Goal: Task Accomplishment & Management: Use online tool/utility

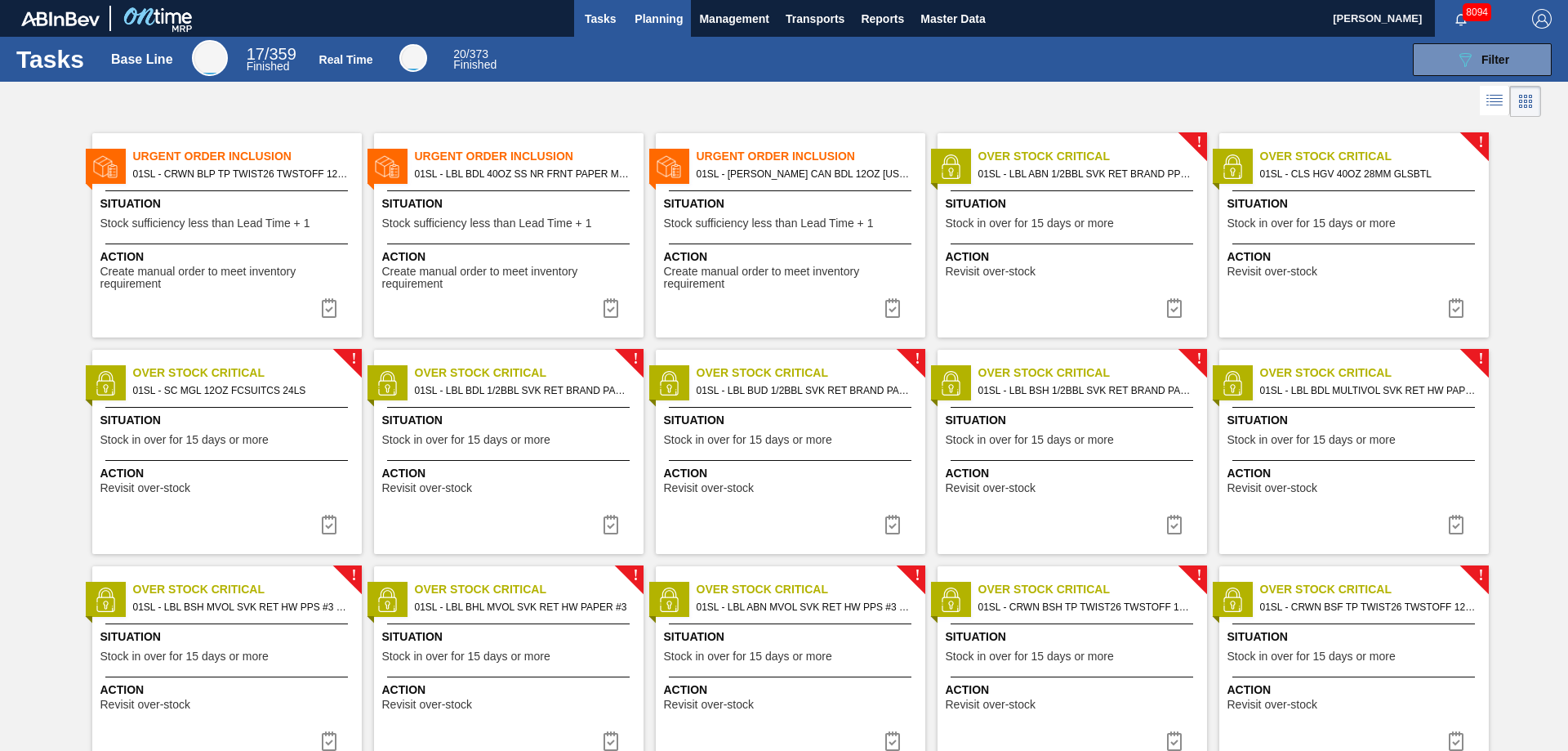
click at [640, 19] on span "Planning" at bounding box center [658, 18] width 48 height 19
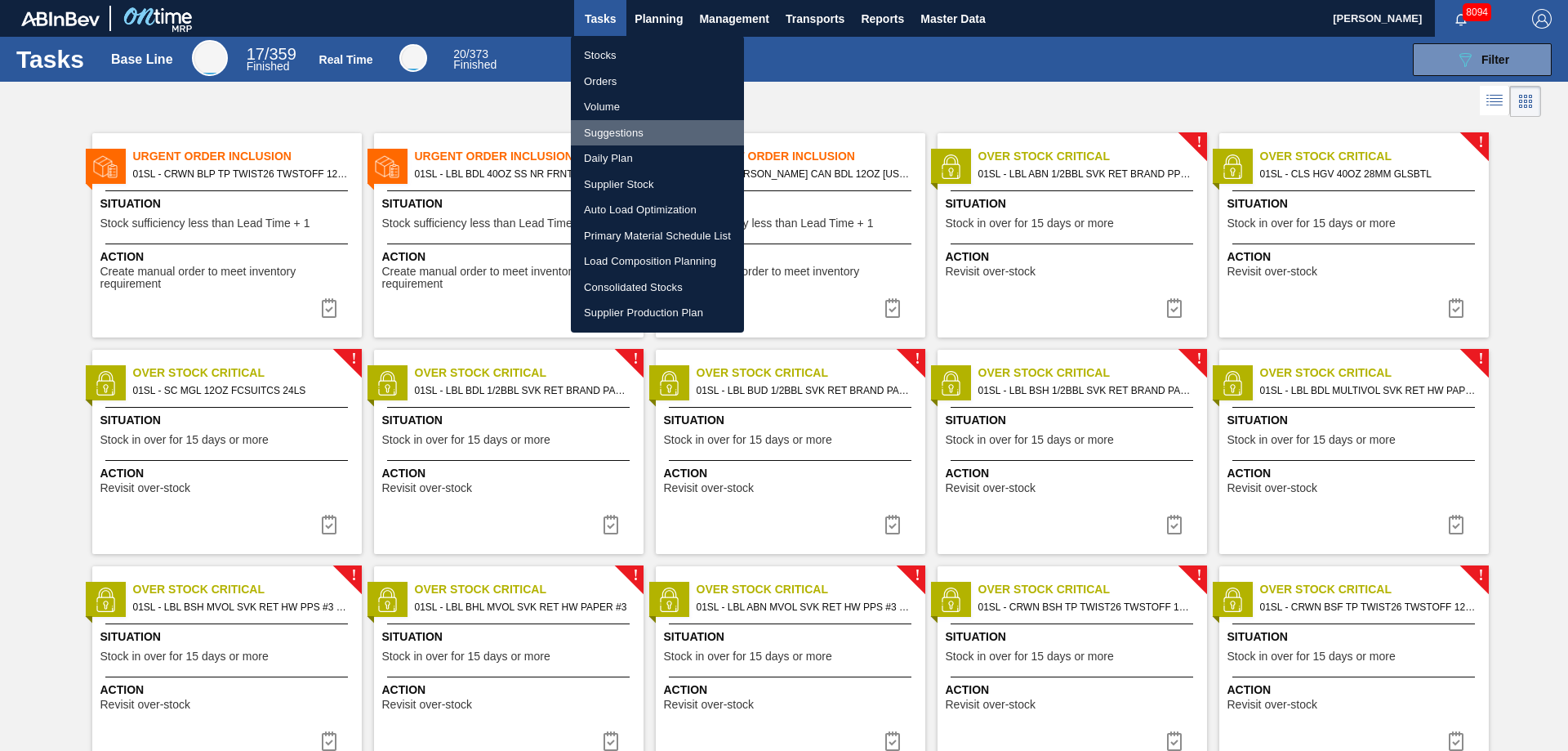
click at [605, 126] on li "Suggestions" at bounding box center [658, 132] width 174 height 26
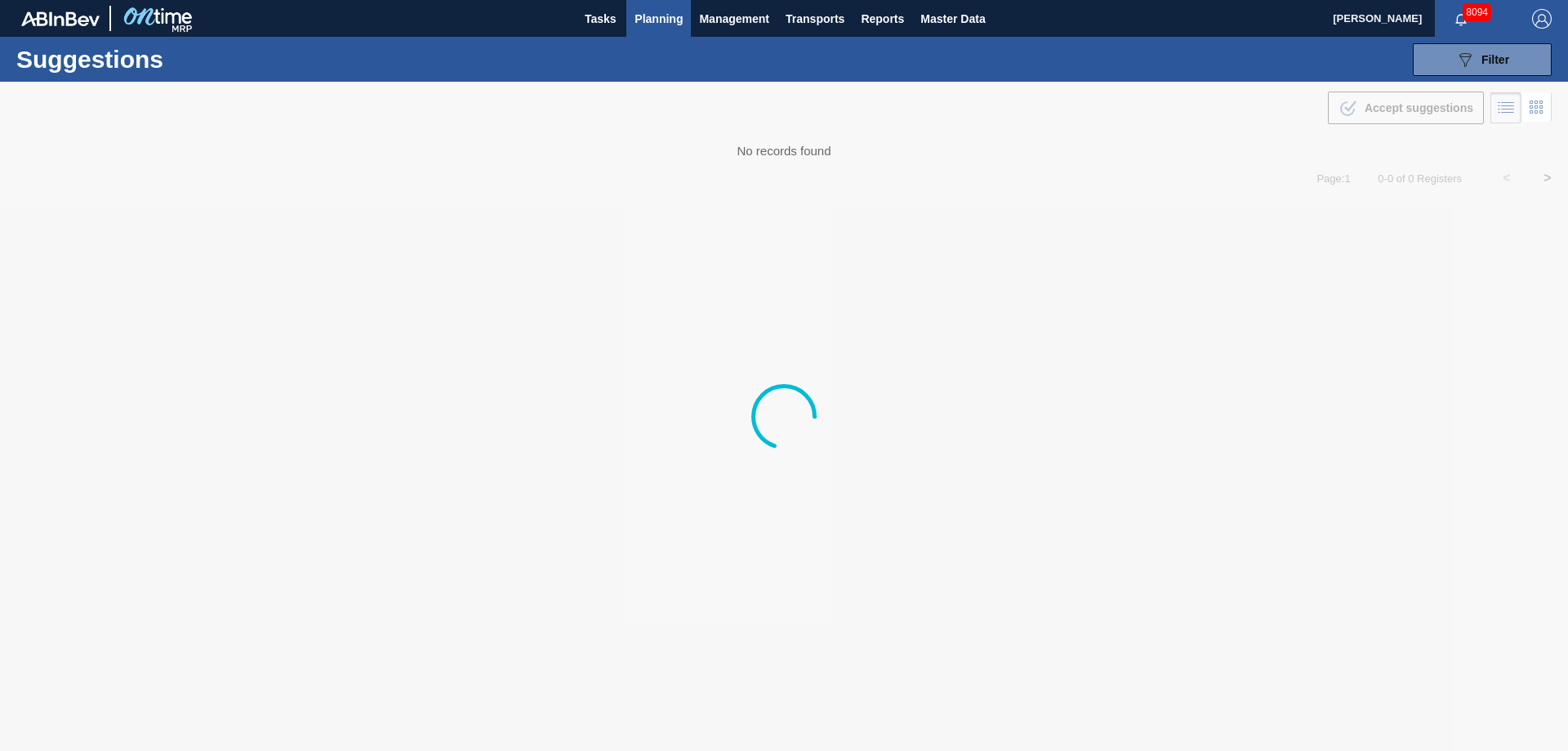
type from "[DATE]"
type to "[DATE]"
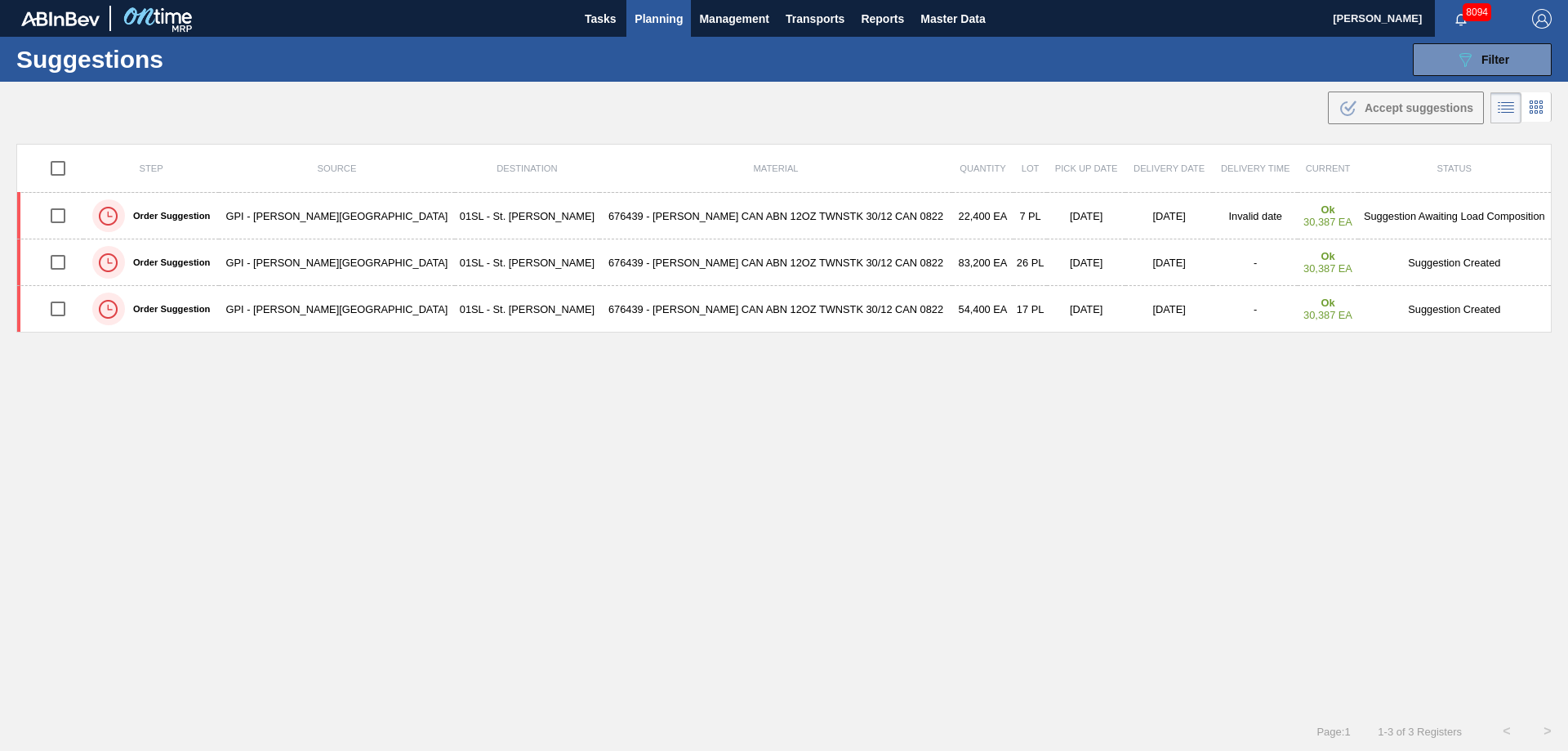
click at [648, 18] on span "Planning" at bounding box center [658, 18] width 48 height 19
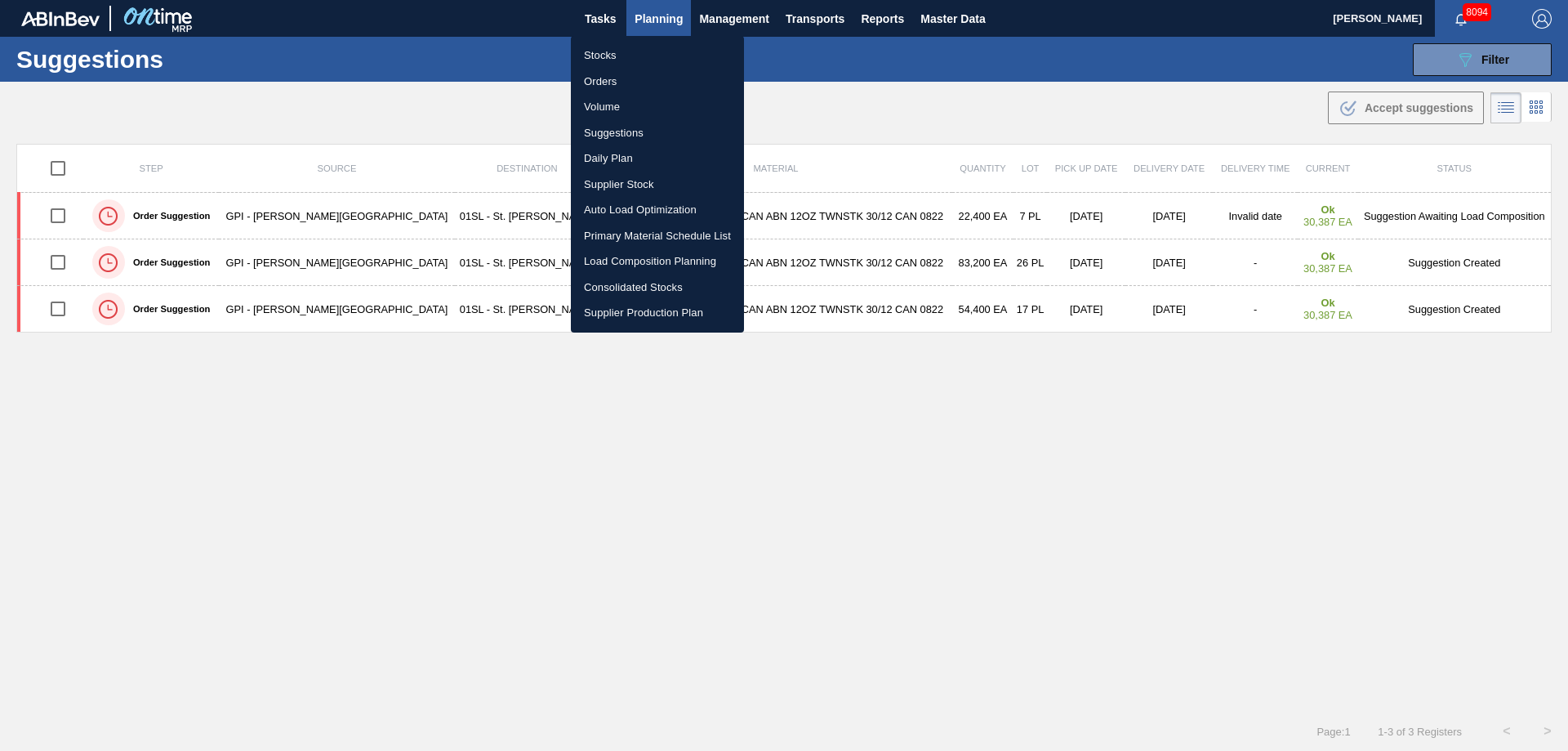
click at [634, 253] on li "Load Composition Planning" at bounding box center [658, 261] width 174 height 26
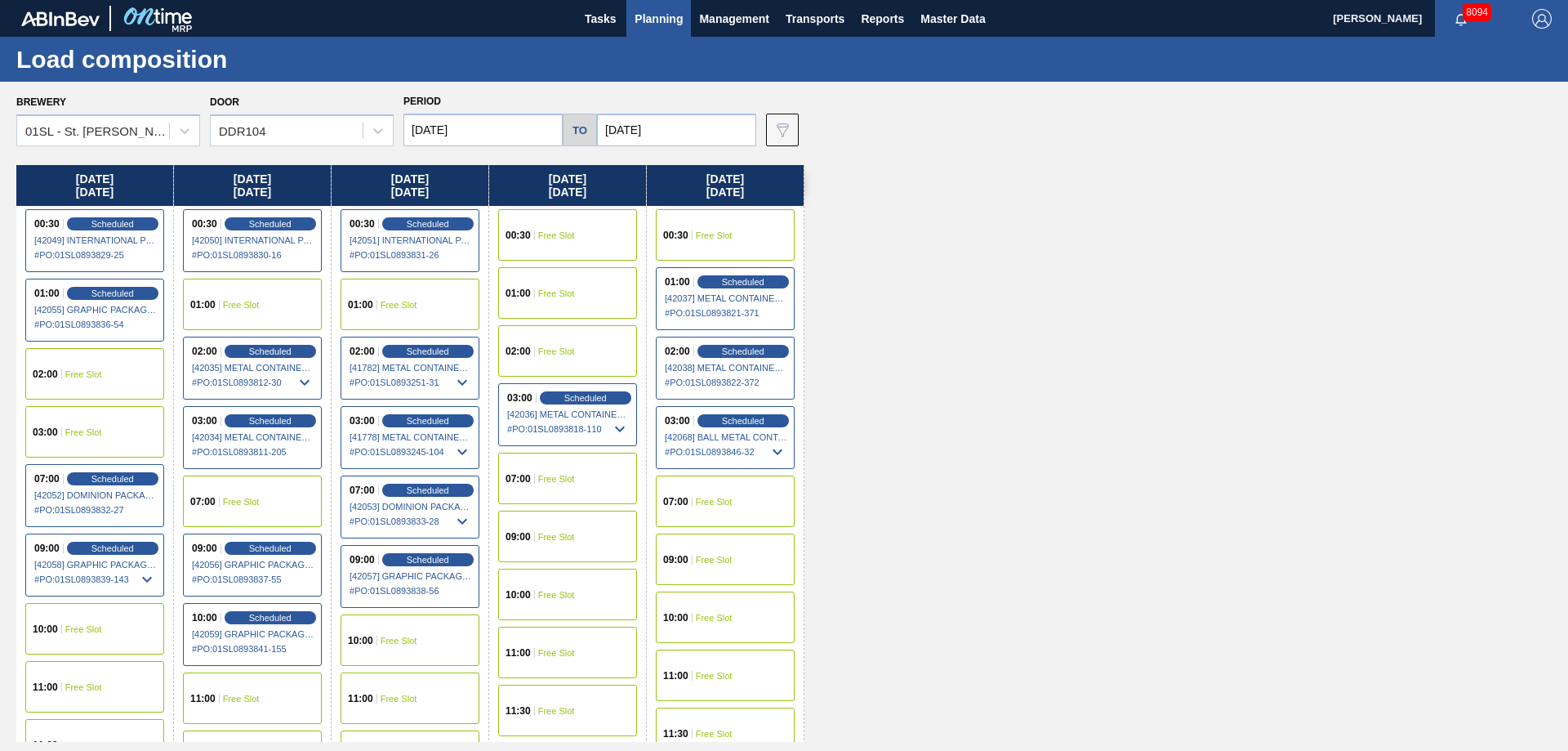
click at [246, 300] on span "Free Slot" at bounding box center [241, 304] width 37 height 10
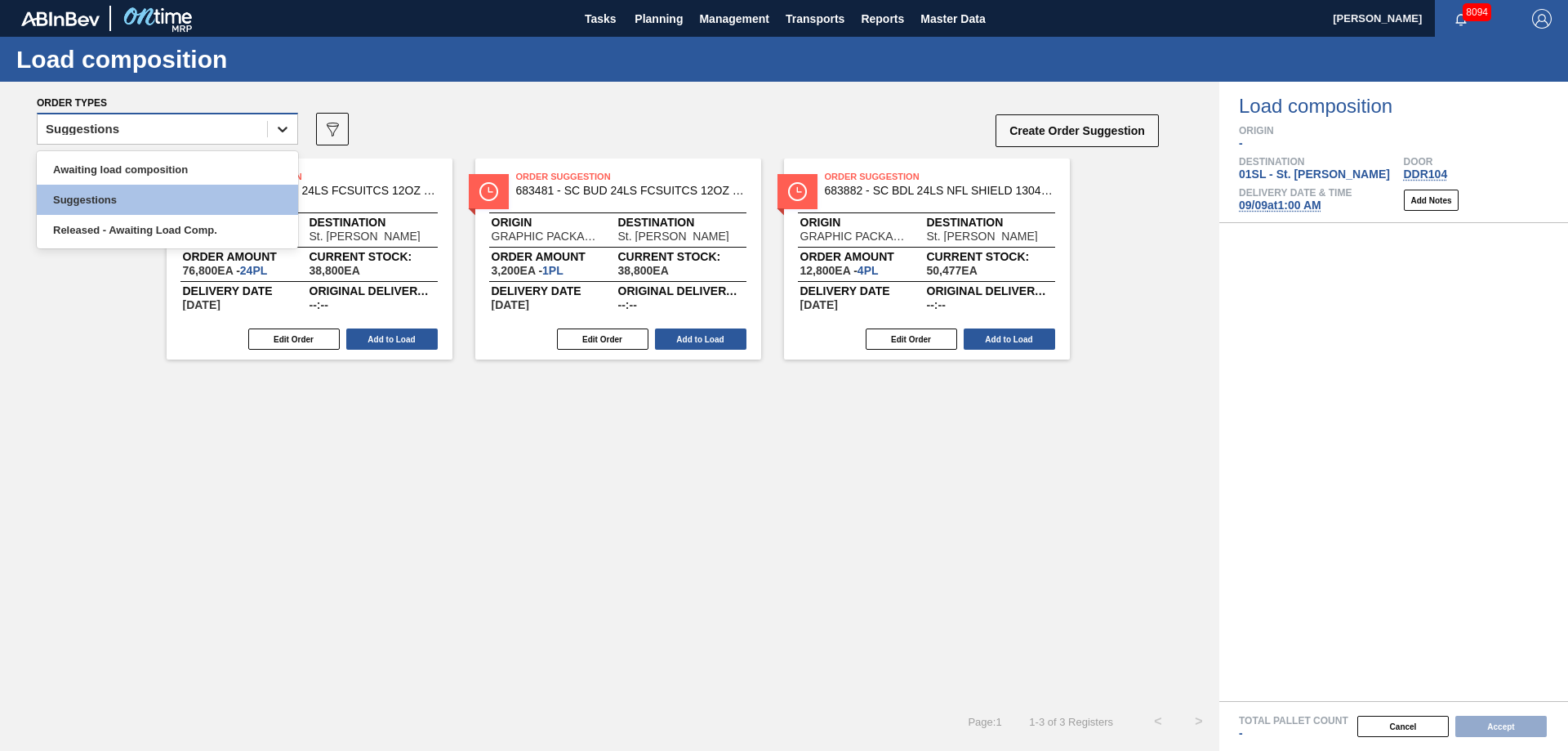
click at [281, 133] on icon at bounding box center [282, 129] width 16 height 16
click at [181, 178] on div "Awaiting load composition" at bounding box center [167, 169] width 261 height 30
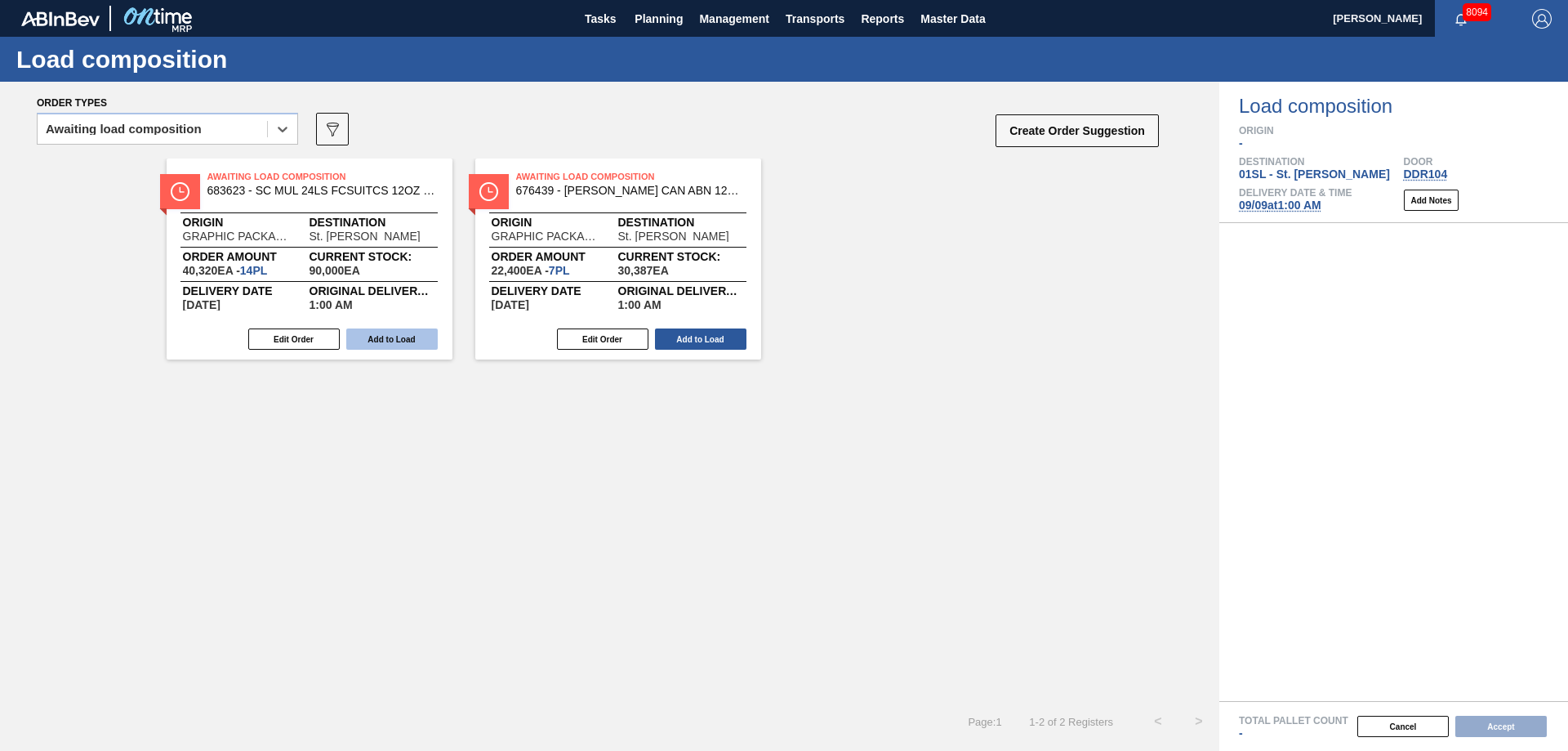
click at [399, 333] on button "Add to Load" at bounding box center [392, 338] width 91 height 21
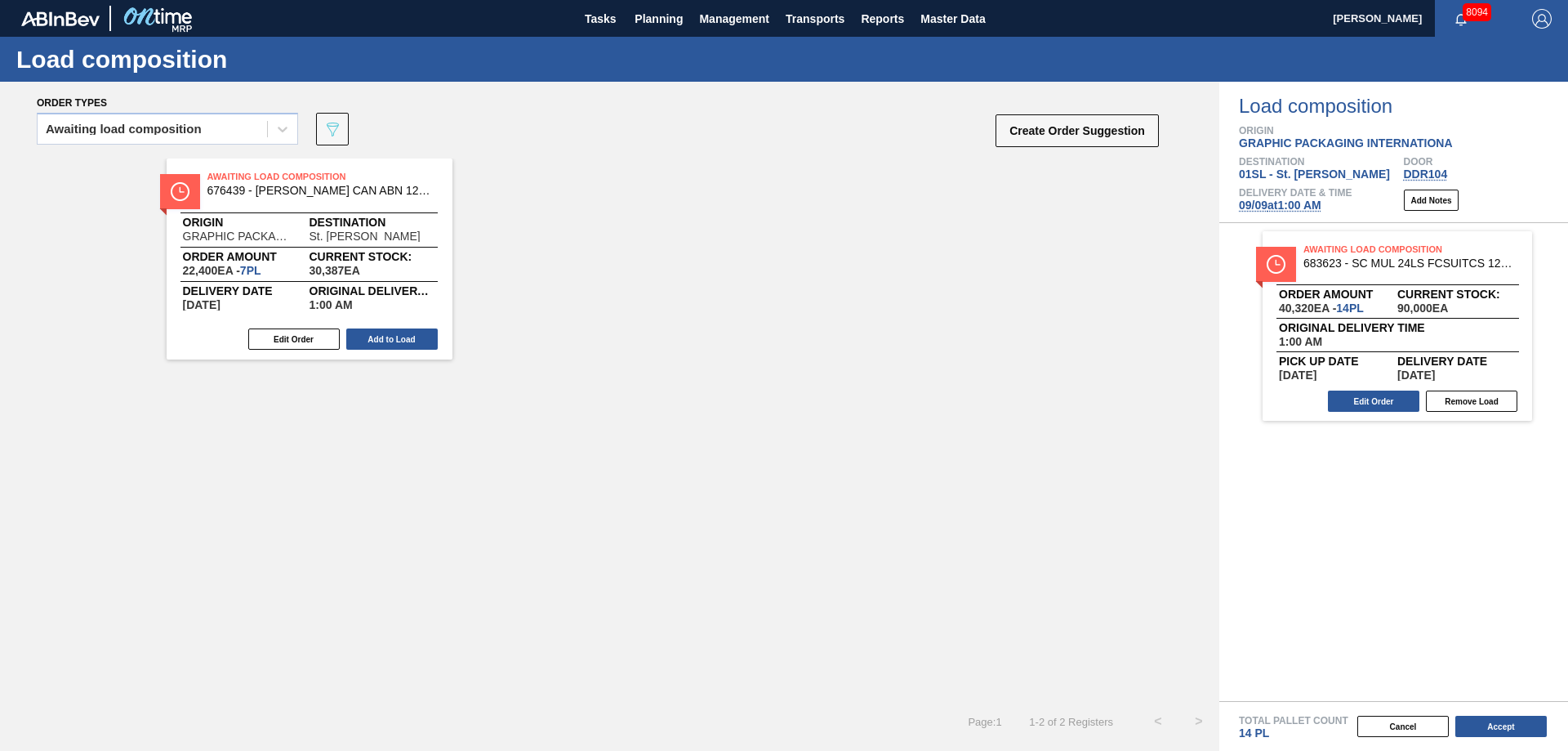
click at [399, 333] on button "Add to Load" at bounding box center [392, 338] width 91 height 21
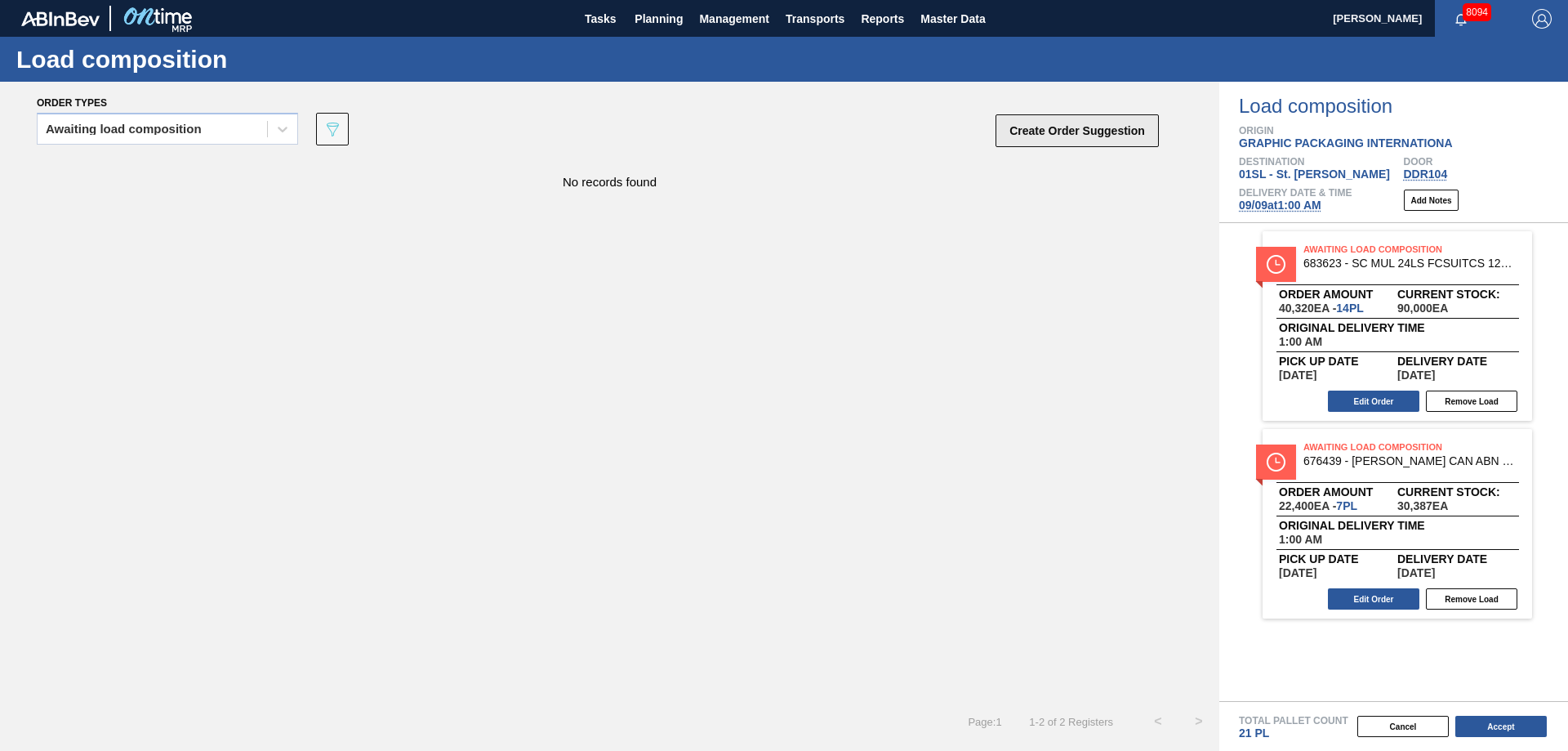
click at [1061, 132] on button "Create Order Suggestion" at bounding box center [1077, 131] width 163 height 33
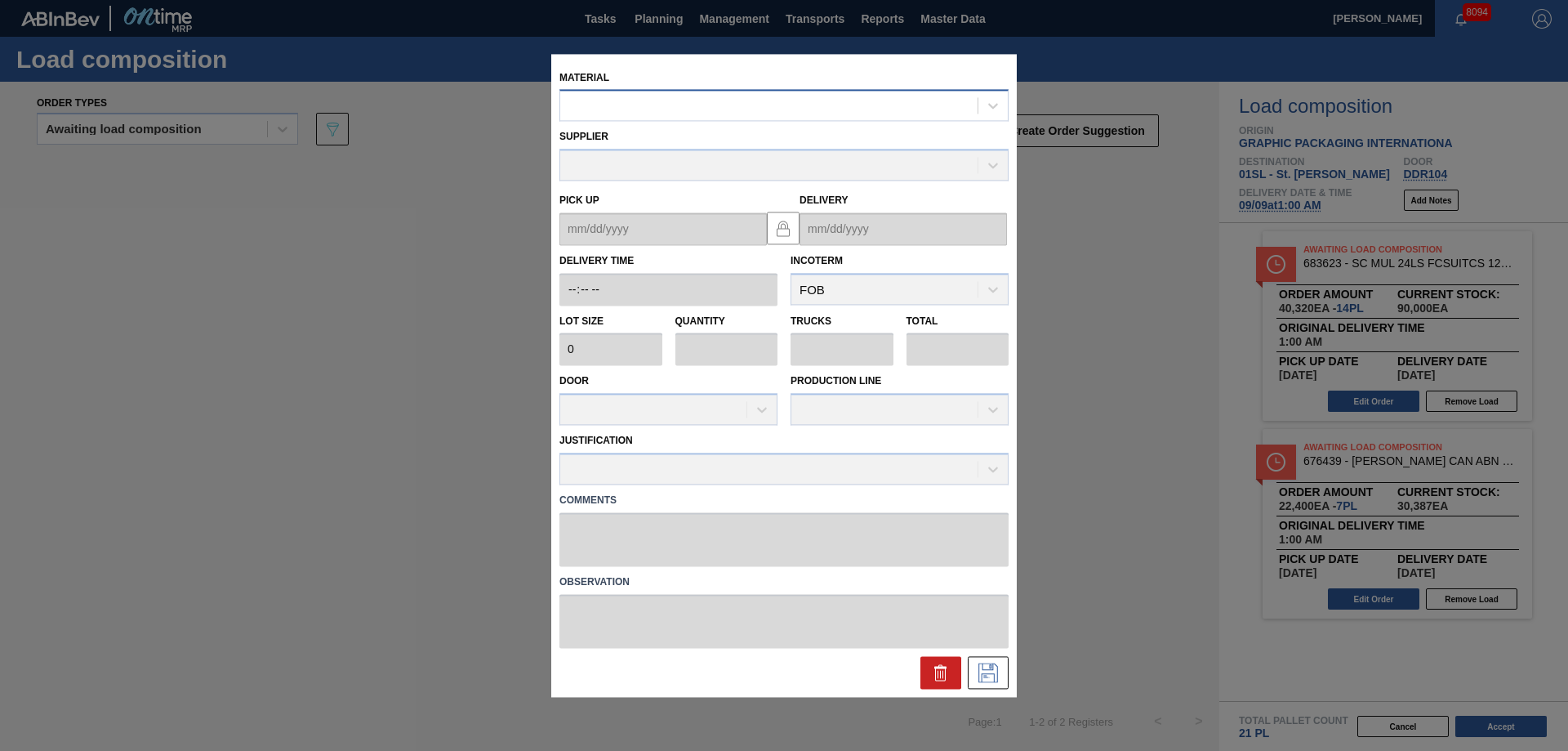
click at [599, 98] on div at bounding box center [768, 106] width 417 height 24
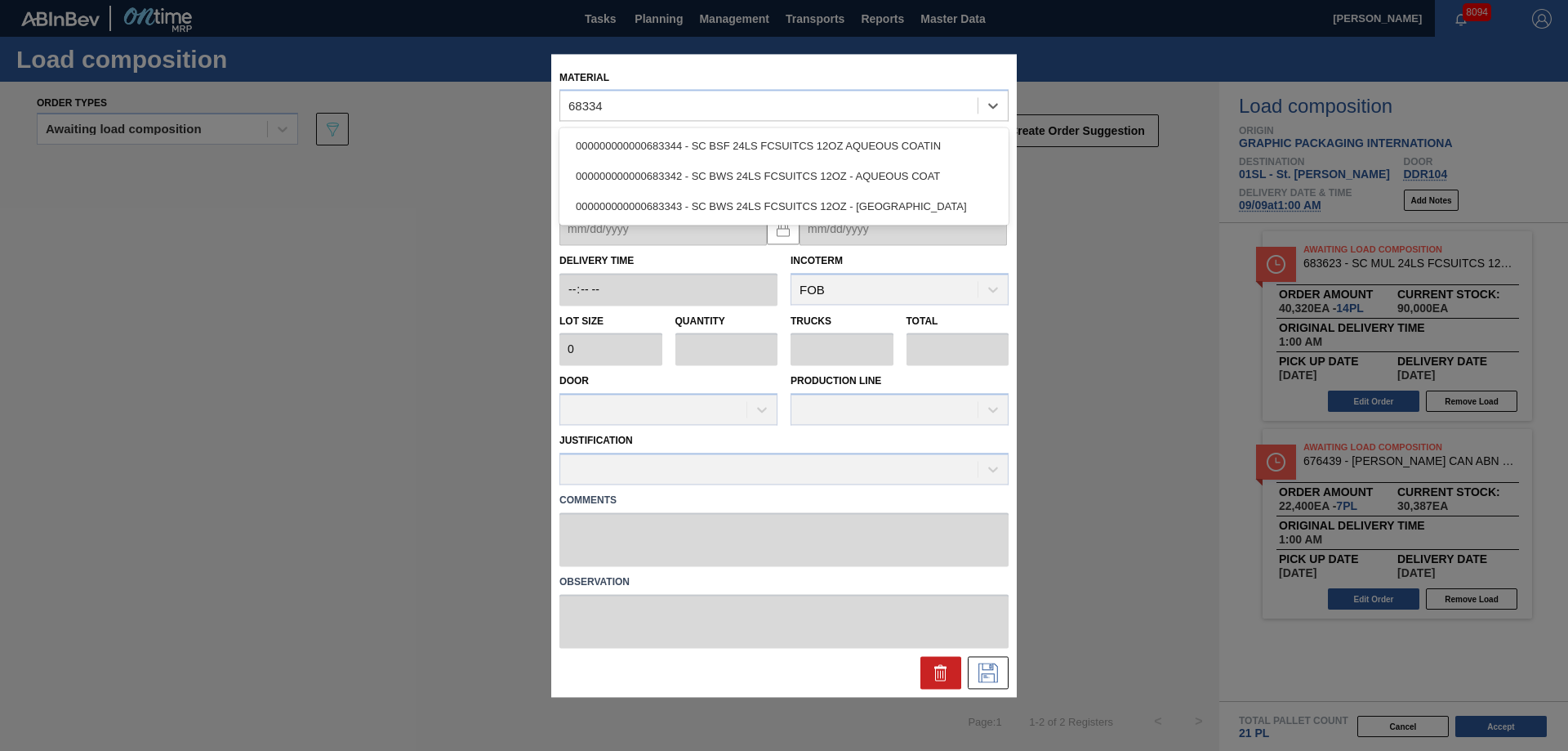
type input "683342"
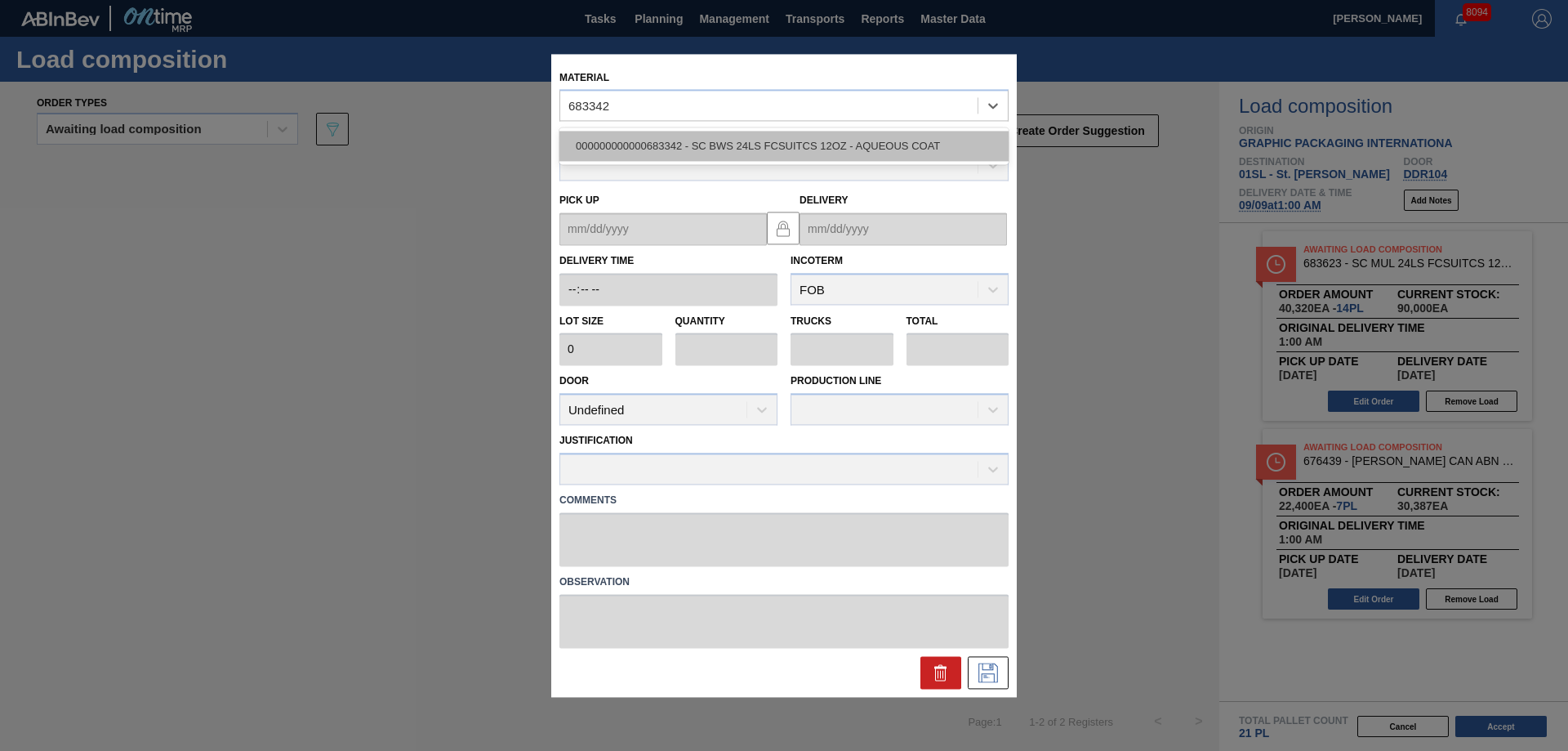
click at [670, 149] on div "000000000000683342 - SC BWS 24LS FCSUITCS 12OZ - AQUEOUS COAT" at bounding box center [784, 146] width 449 height 30
type input "3,520"
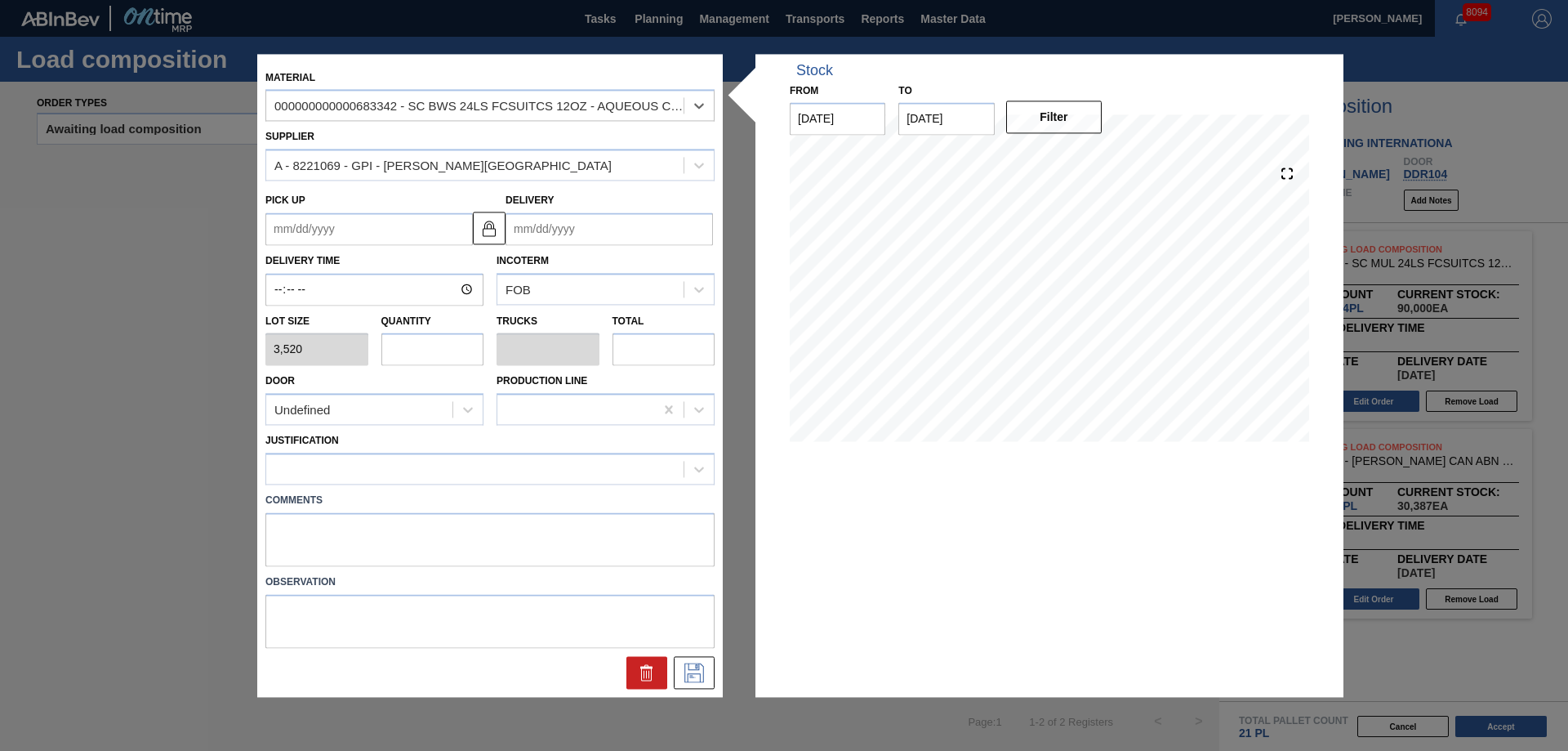
click at [559, 235] on input "Delivery" at bounding box center [608, 228] width 207 height 33
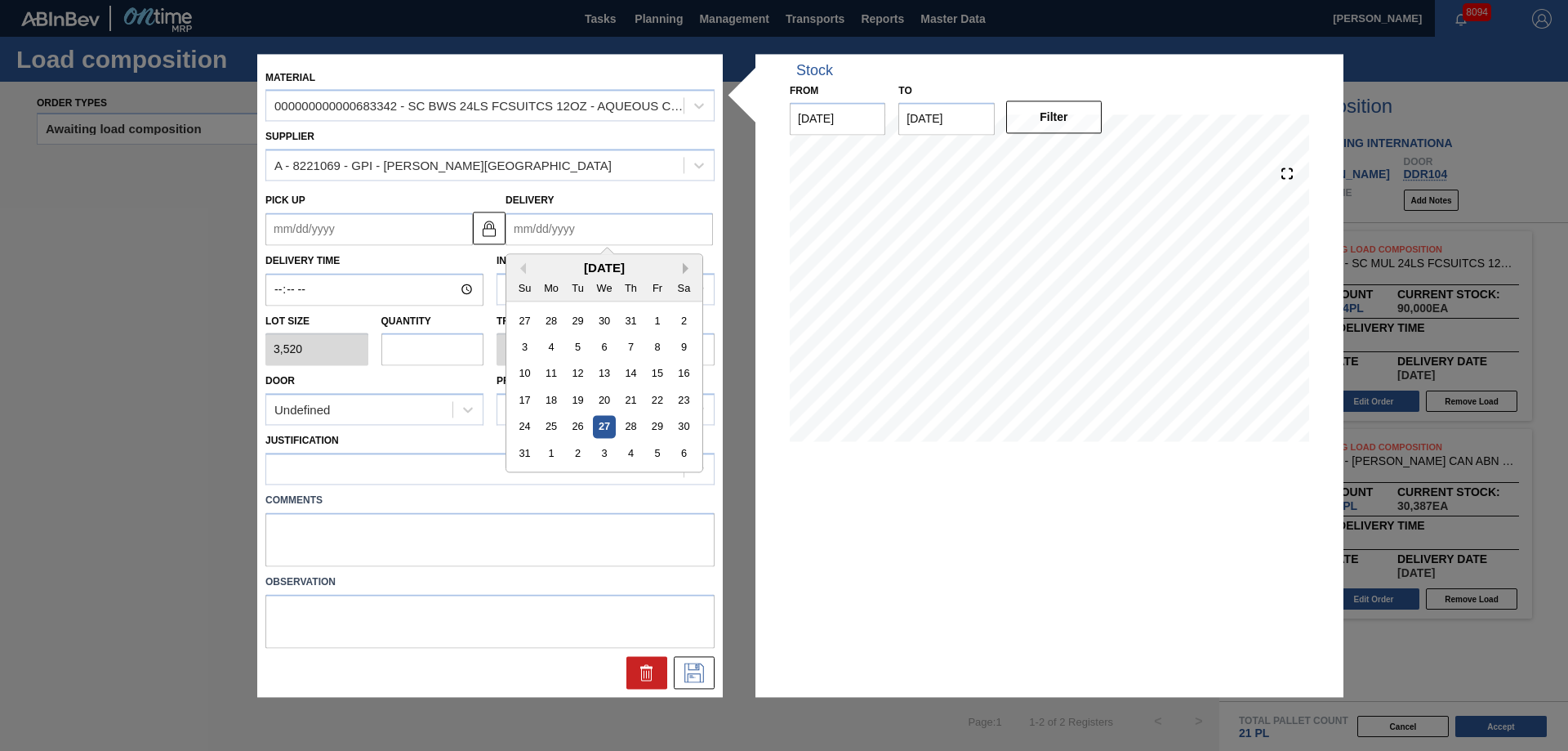
click at [686, 268] on button "Next Month" at bounding box center [688, 268] width 12 height 12
click at [584, 349] on div "9" at bounding box center [578, 346] width 22 height 22
type up "[DATE]"
type input "[DATE]"
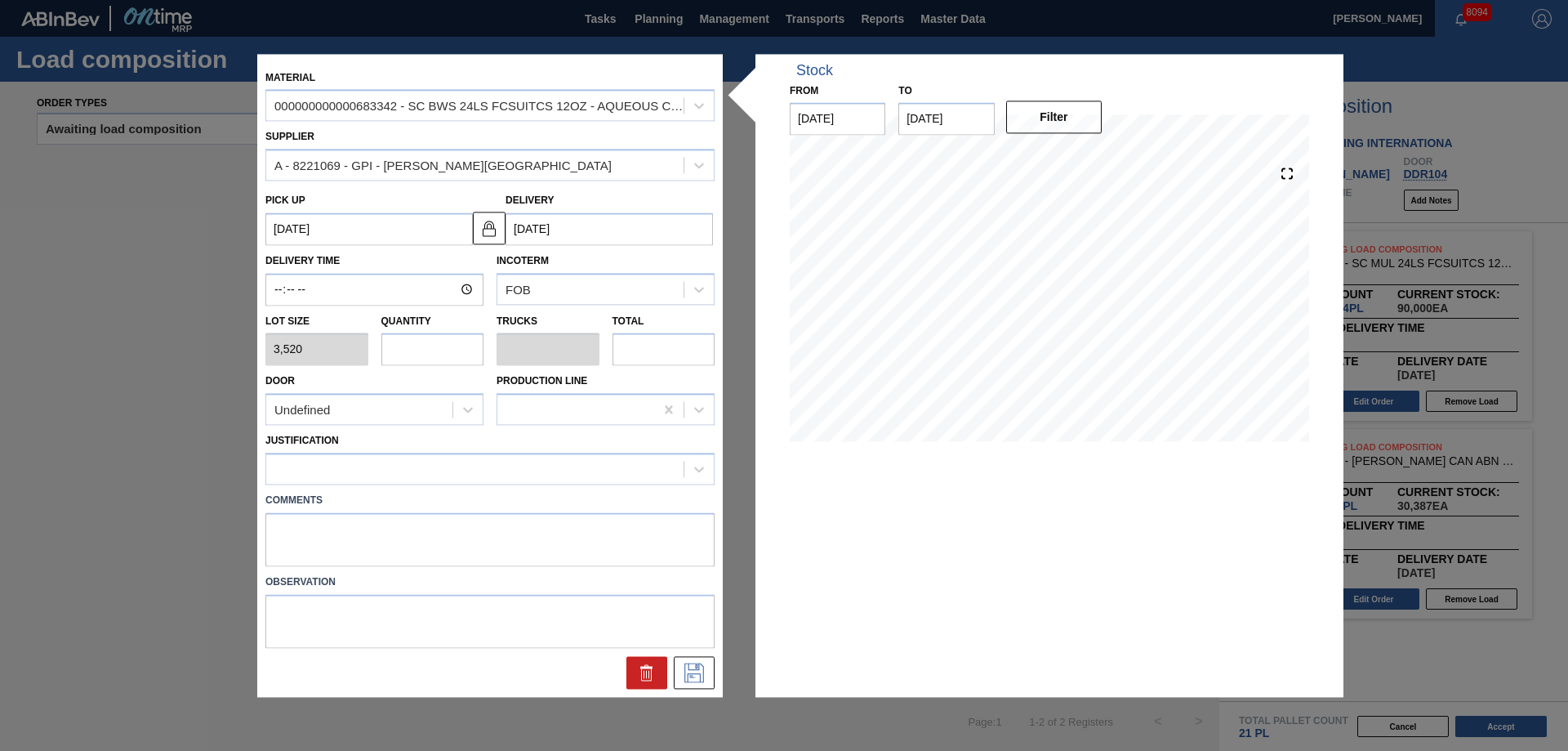
click at [447, 349] on input "text" at bounding box center [433, 350] width 103 height 33
type input "2"
type input "0.083"
type input "7,040"
type input "2"
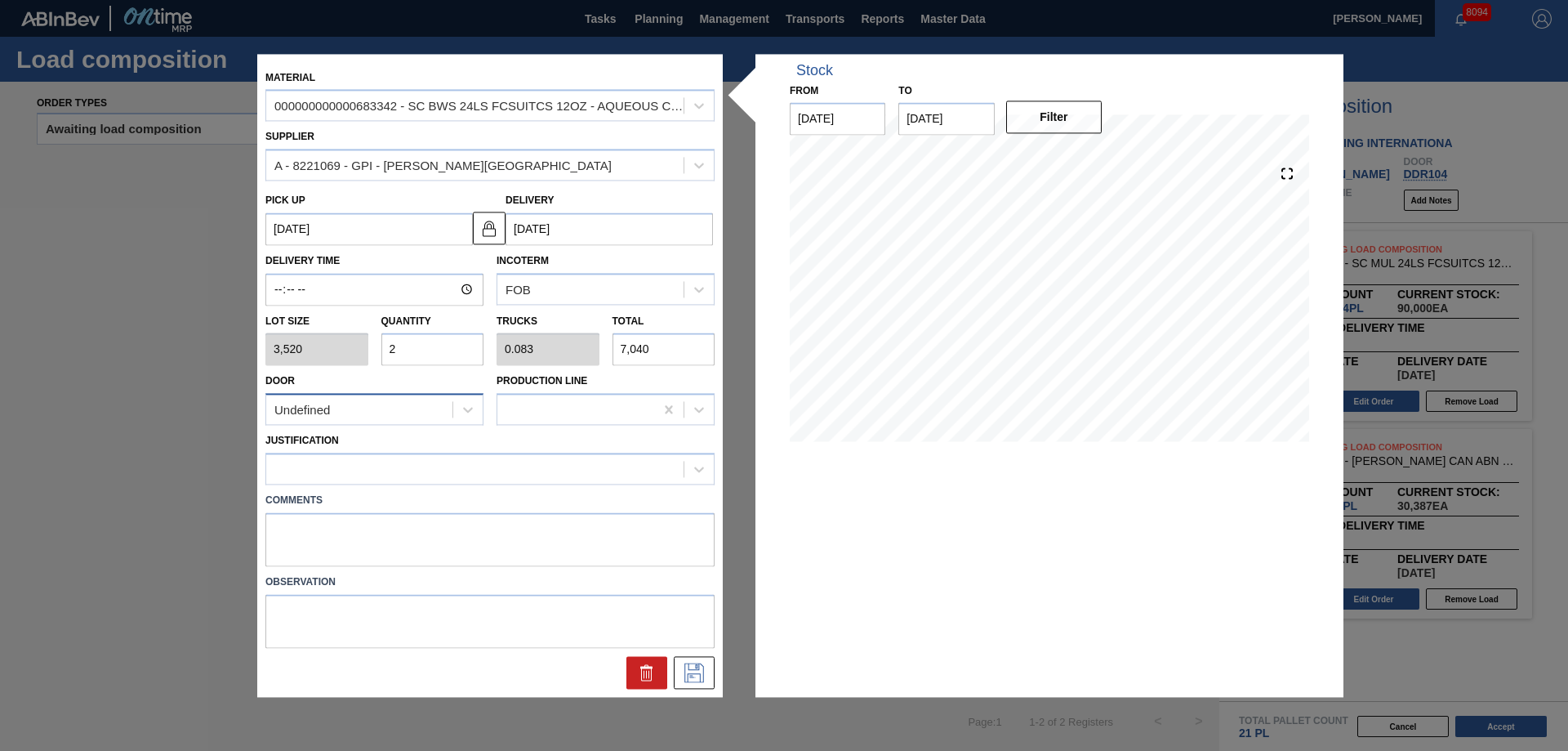
click at [426, 412] on div "Undefined" at bounding box center [359, 409] width 186 height 24
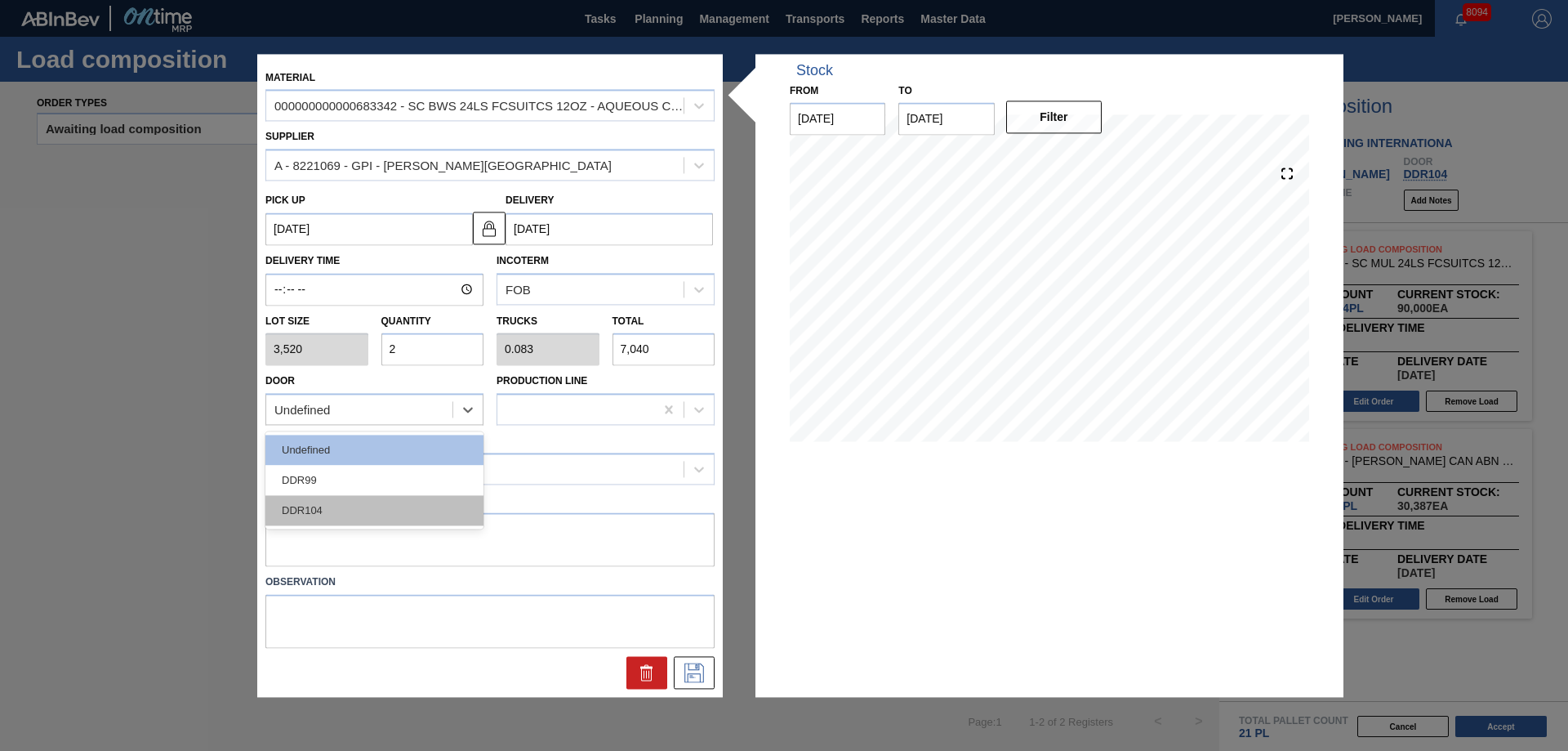
click at [331, 503] on div "DDR104" at bounding box center [374, 511] width 218 height 30
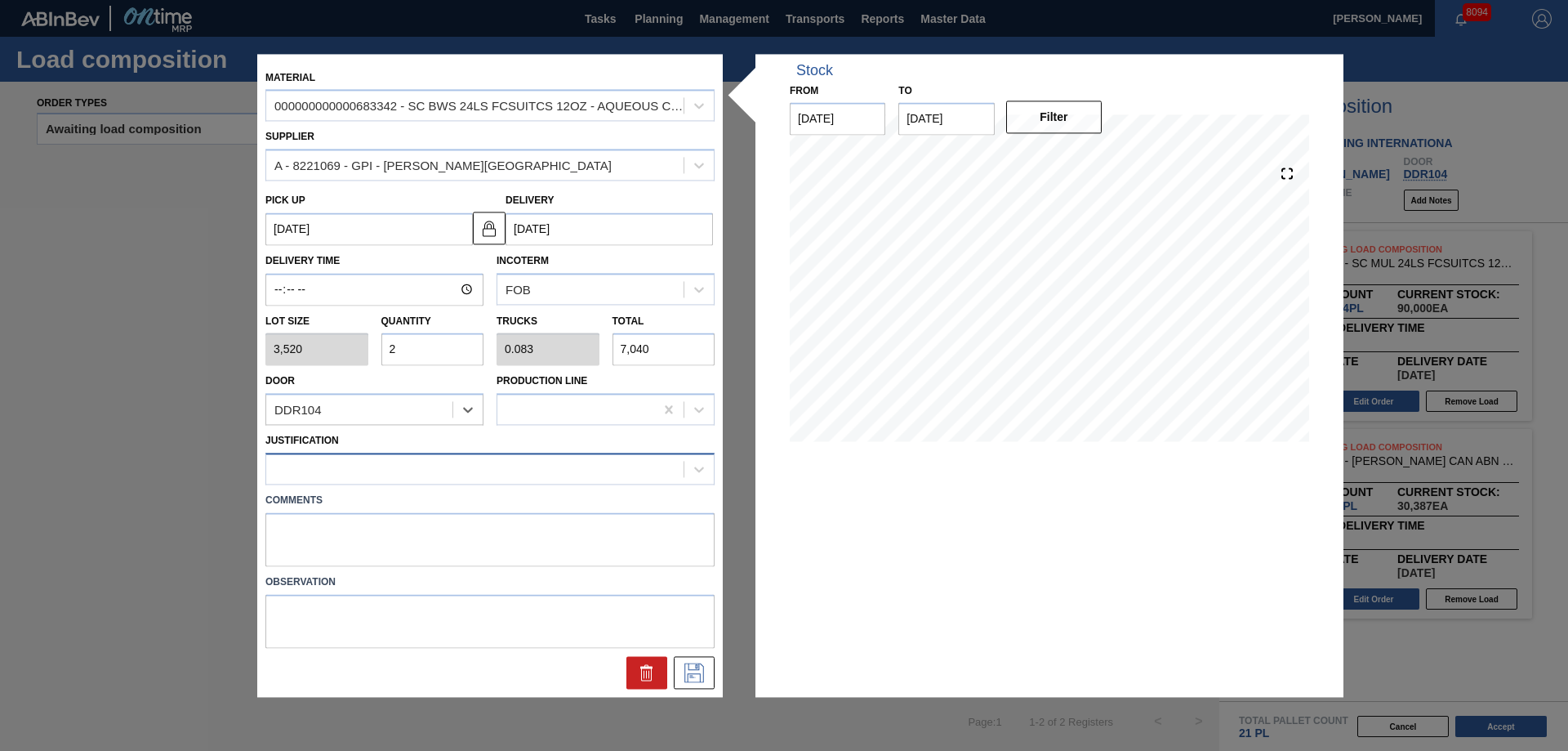
click at [331, 482] on div at bounding box center [490, 468] width 449 height 32
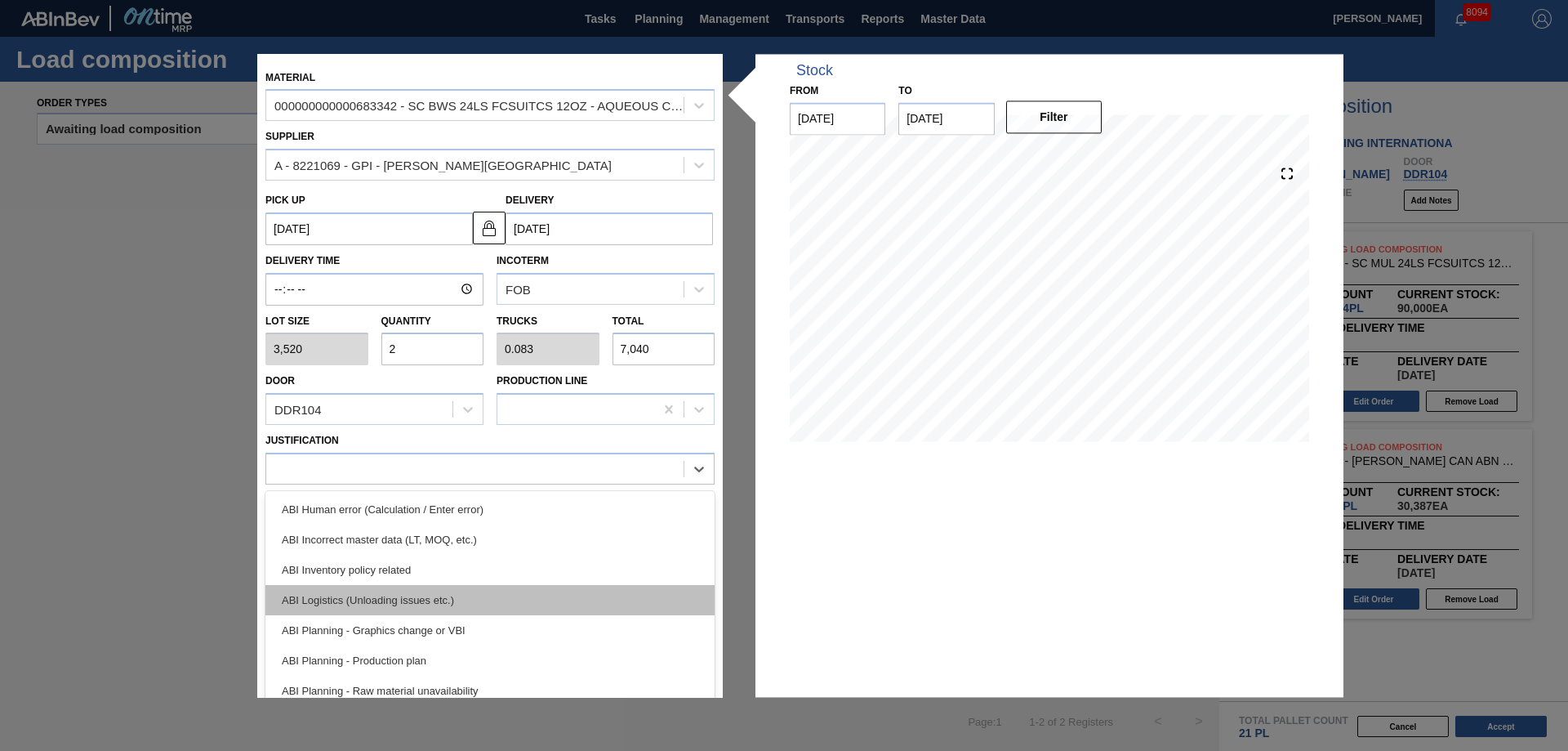
scroll to position [164, 0]
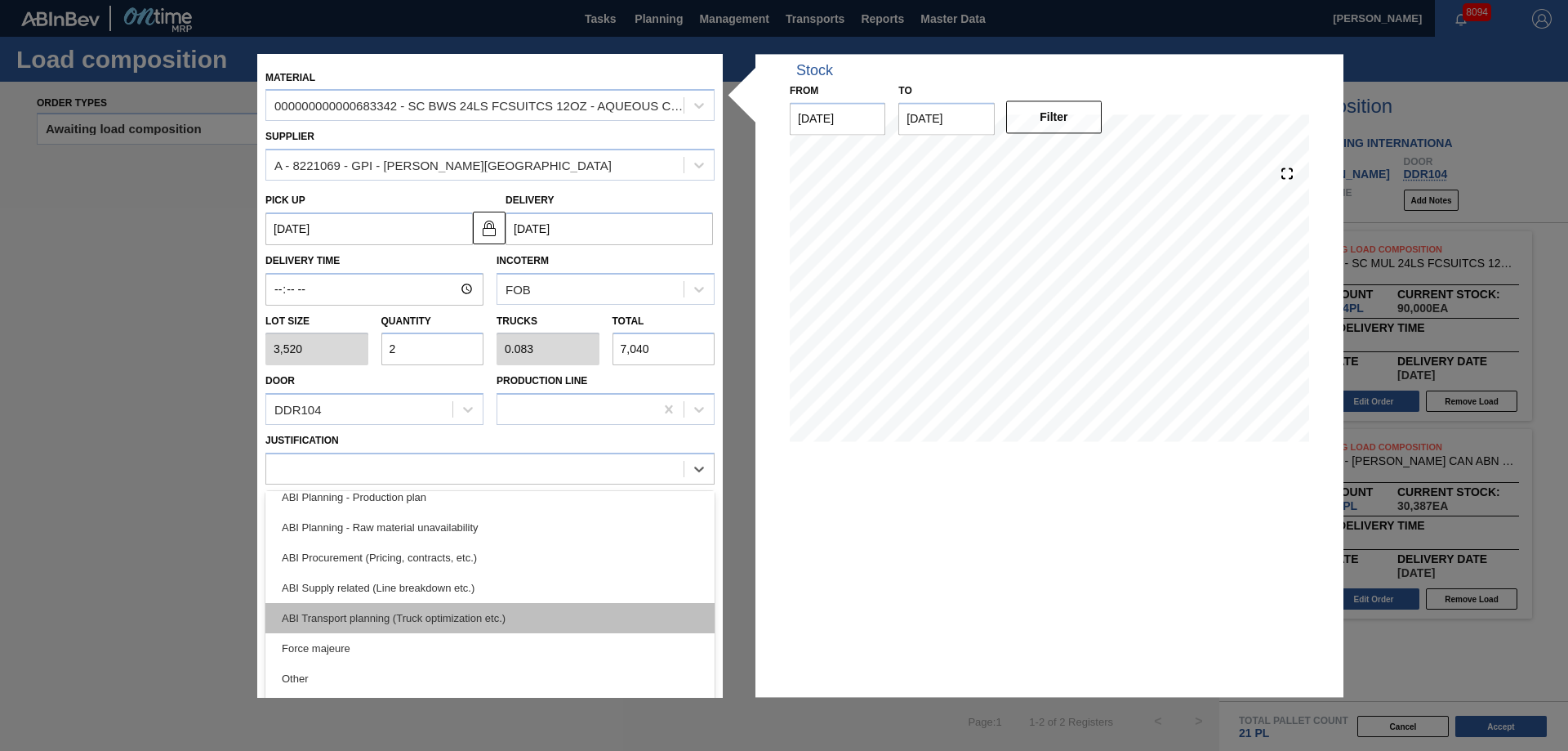
click at [352, 614] on div "ABI Transport planning (Truck optimization etc.)" at bounding box center [490, 618] width 449 height 30
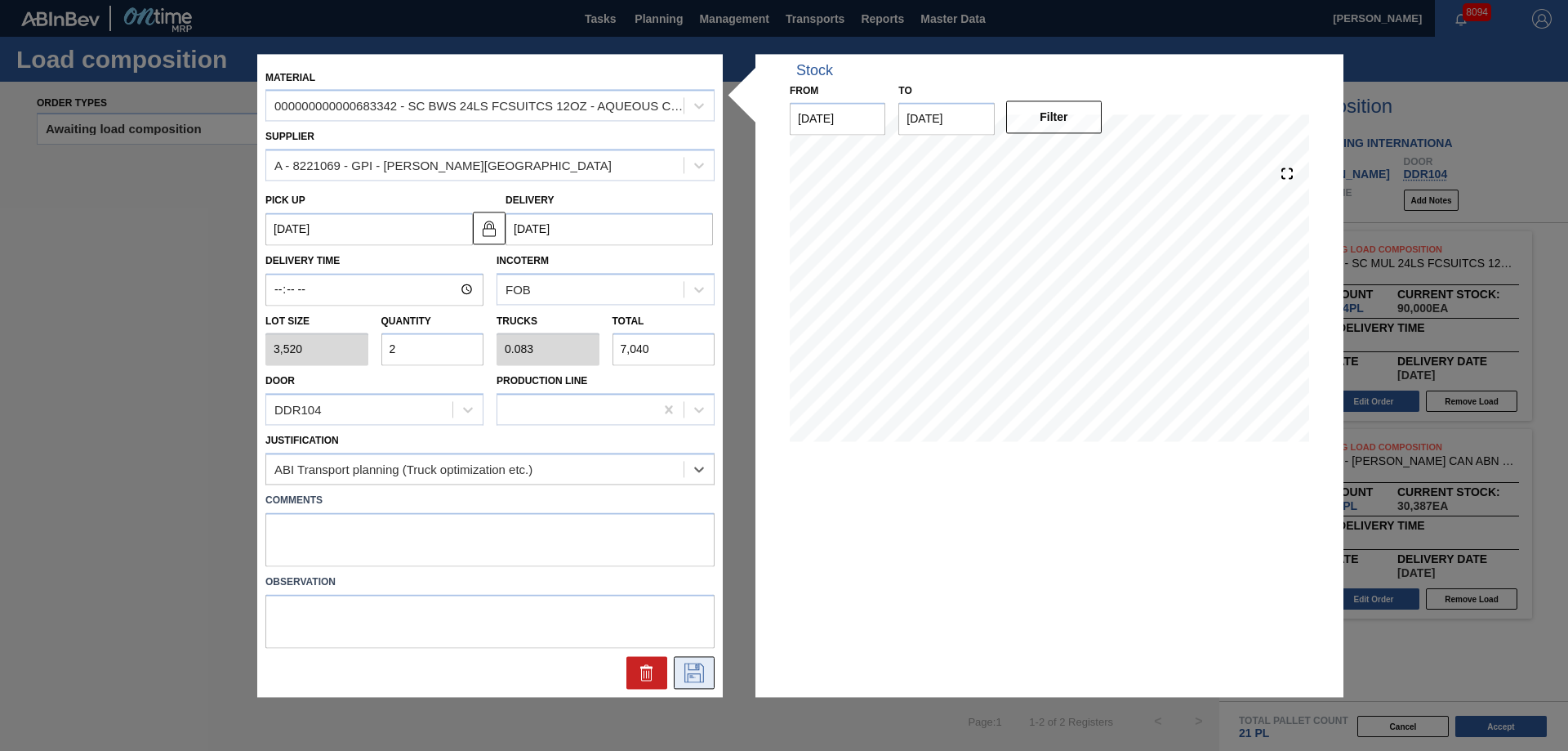
click at [703, 678] on icon at bounding box center [693, 672] width 19 height 19
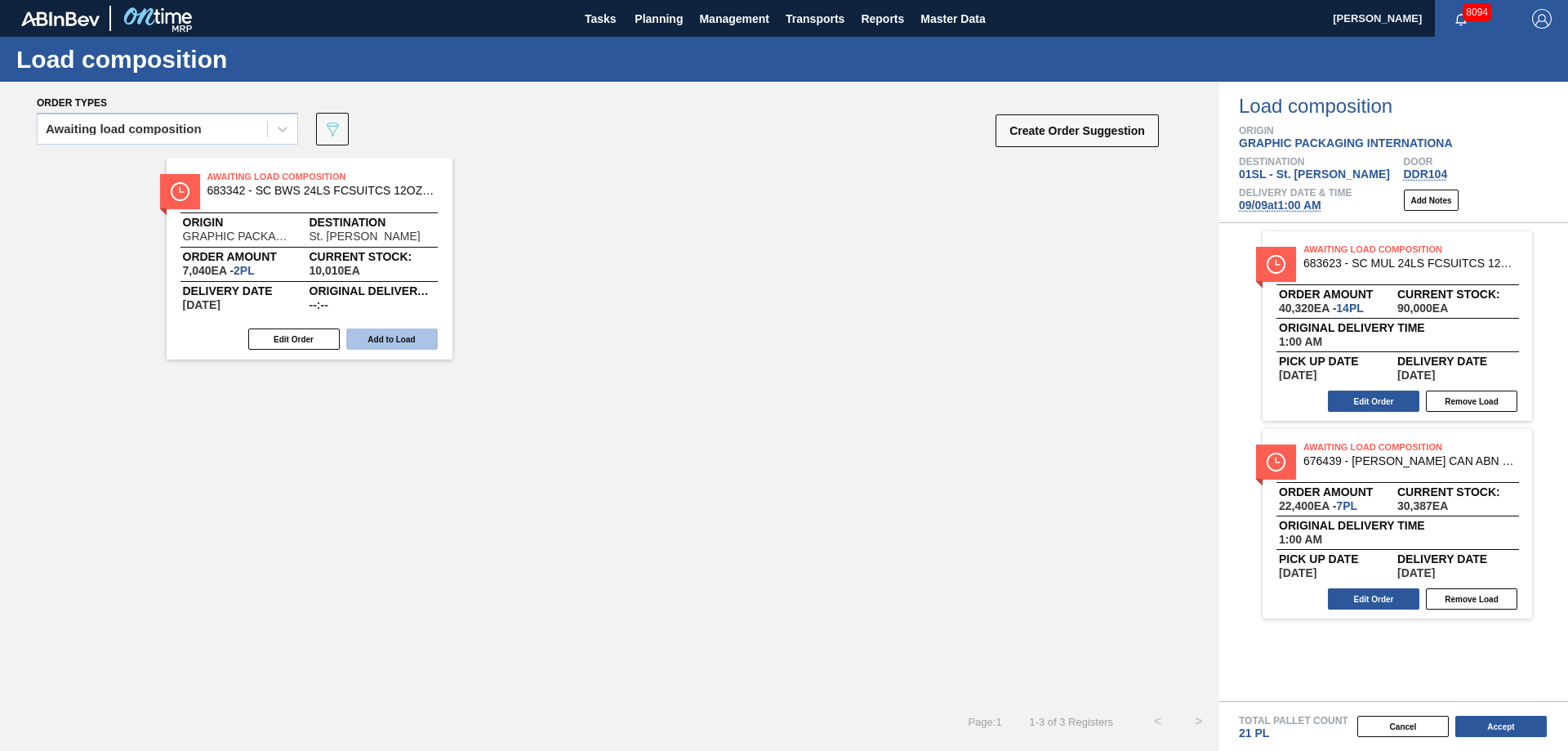
click at [376, 335] on button "Add to Load" at bounding box center [392, 338] width 91 height 21
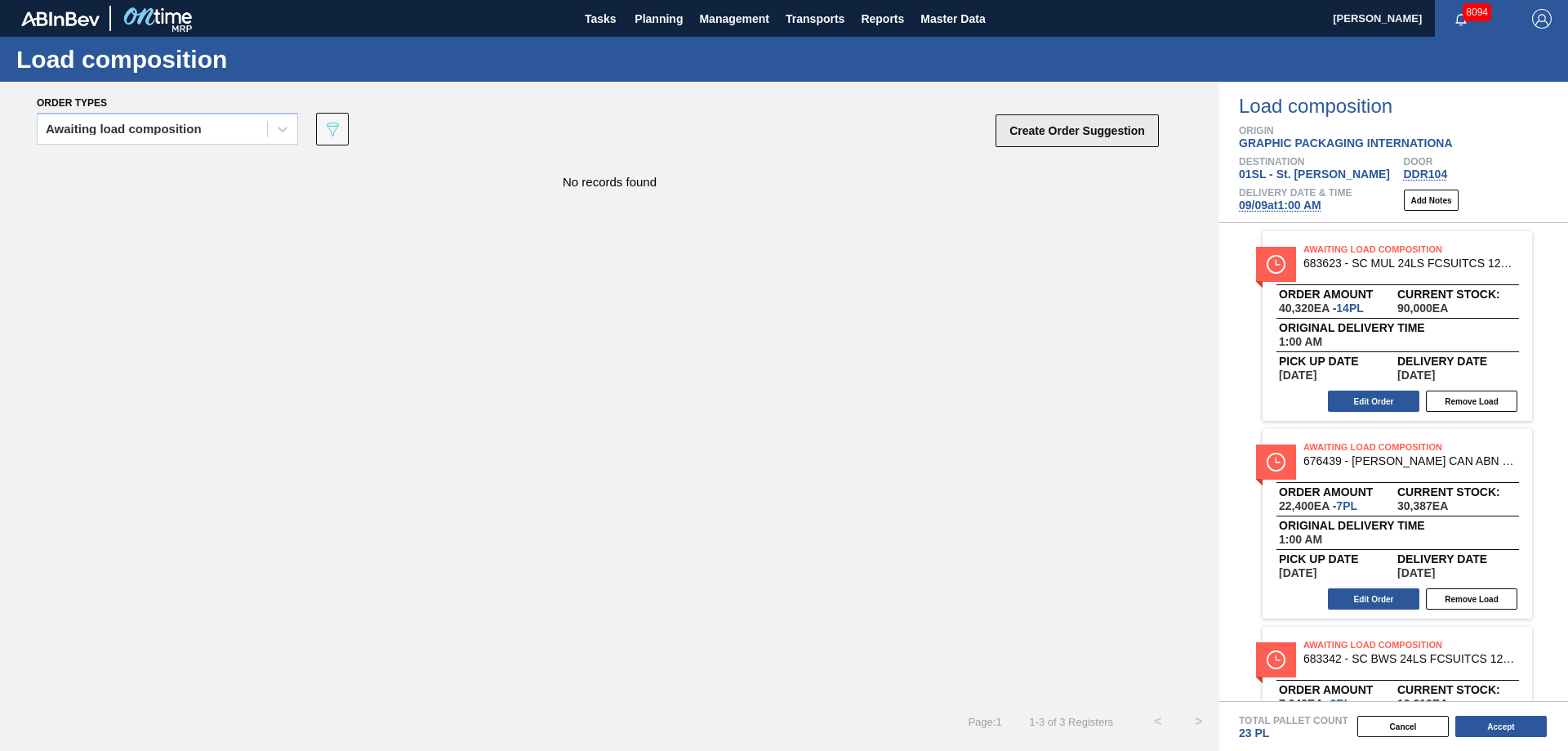
click at [1054, 122] on button "Create Order Suggestion" at bounding box center [1077, 131] width 163 height 33
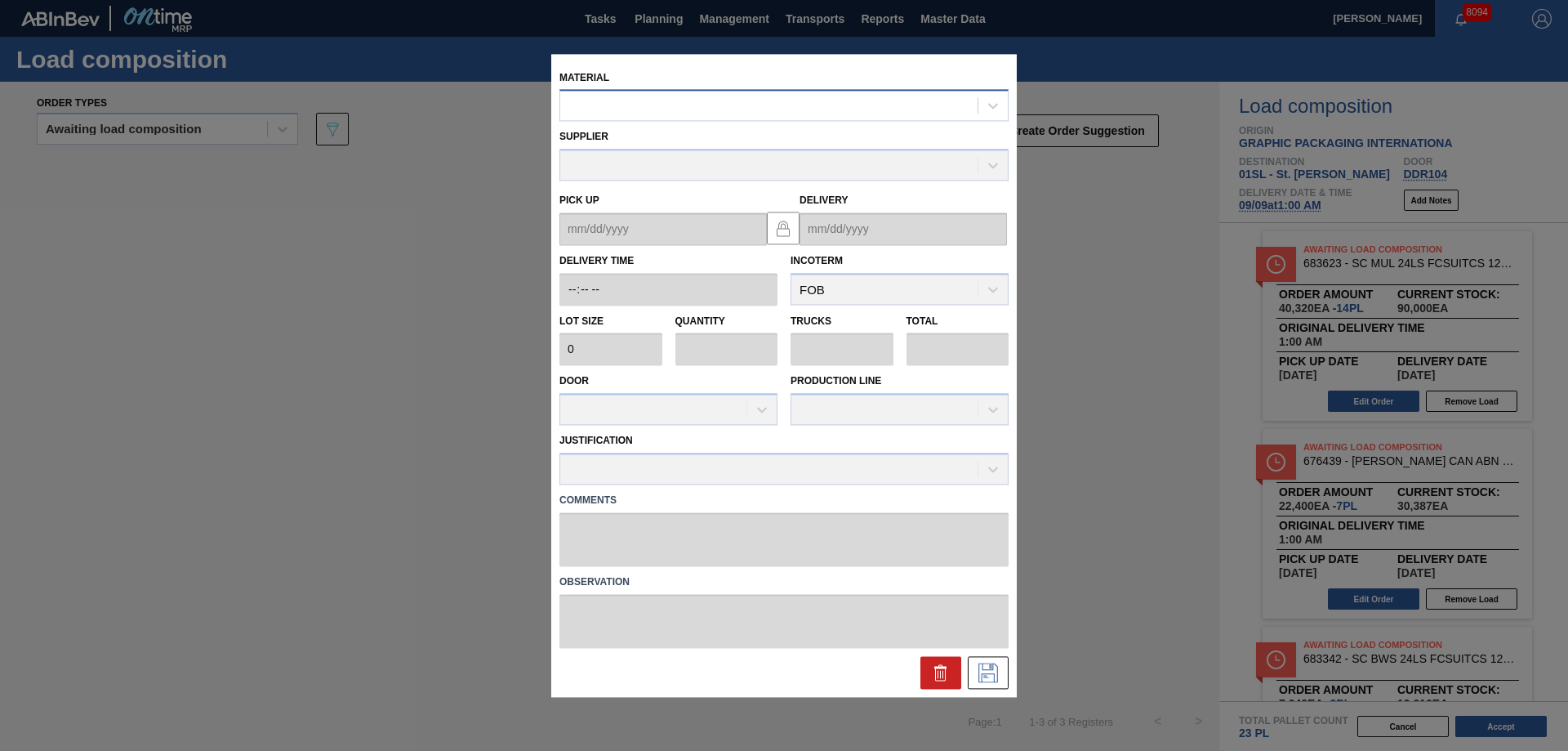
click at [626, 98] on div at bounding box center [768, 106] width 417 height 24
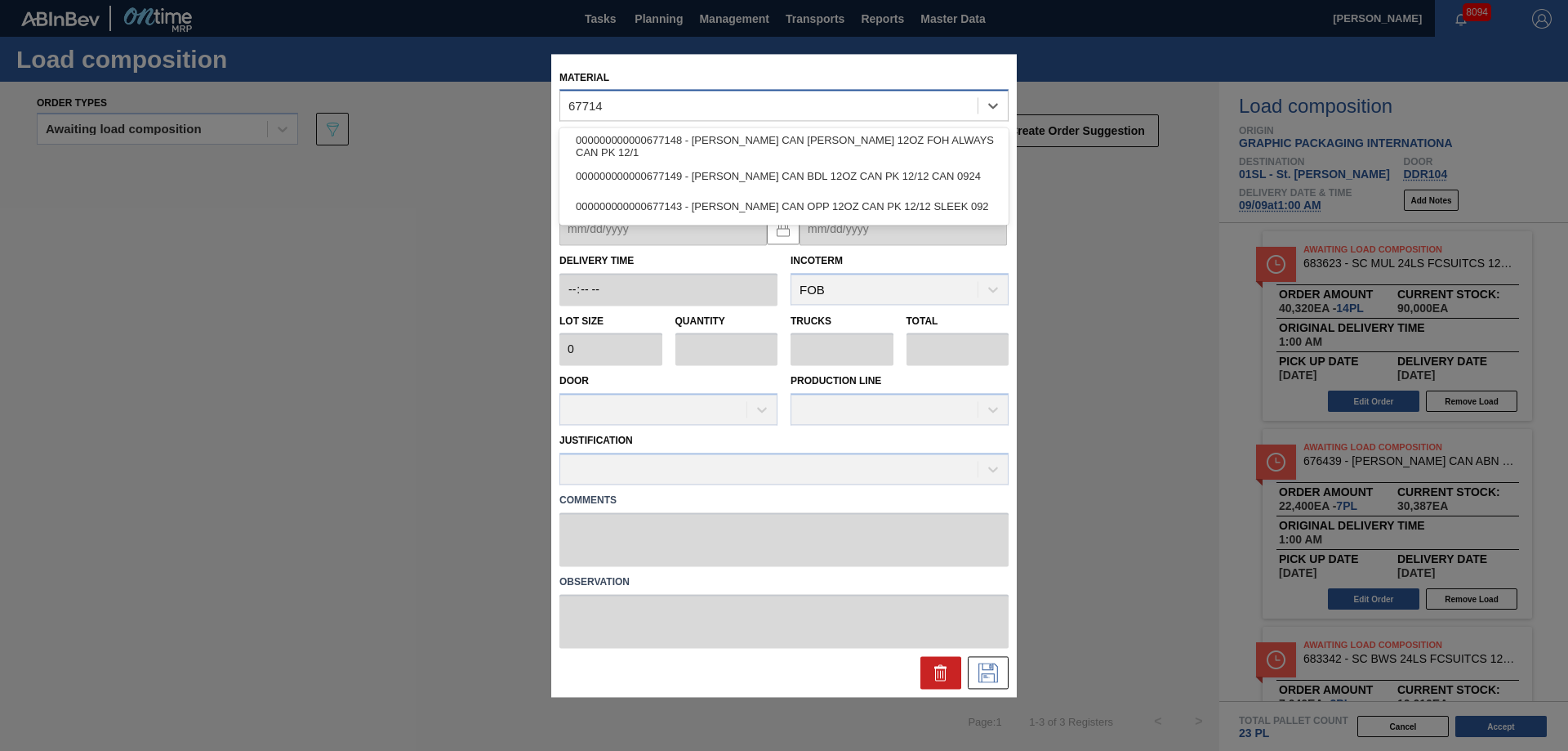
type input "677143"
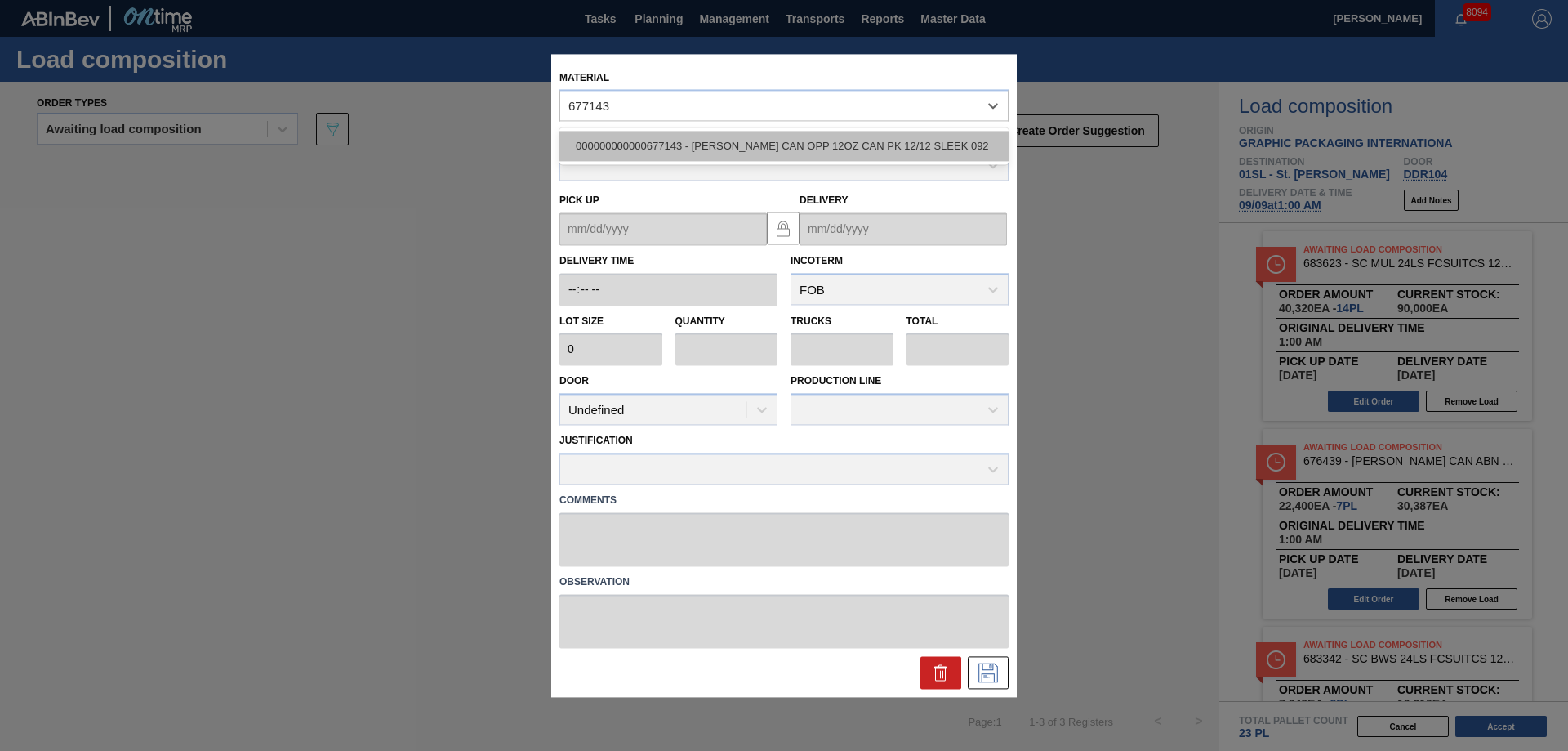
click at [720, 153] on div "000000000000677143 - [PERSON_NAME] CAN OPP 12OZ CAN PK 12/12 SLEEK 092" at bounding box center [784, 146] width 449 height 30
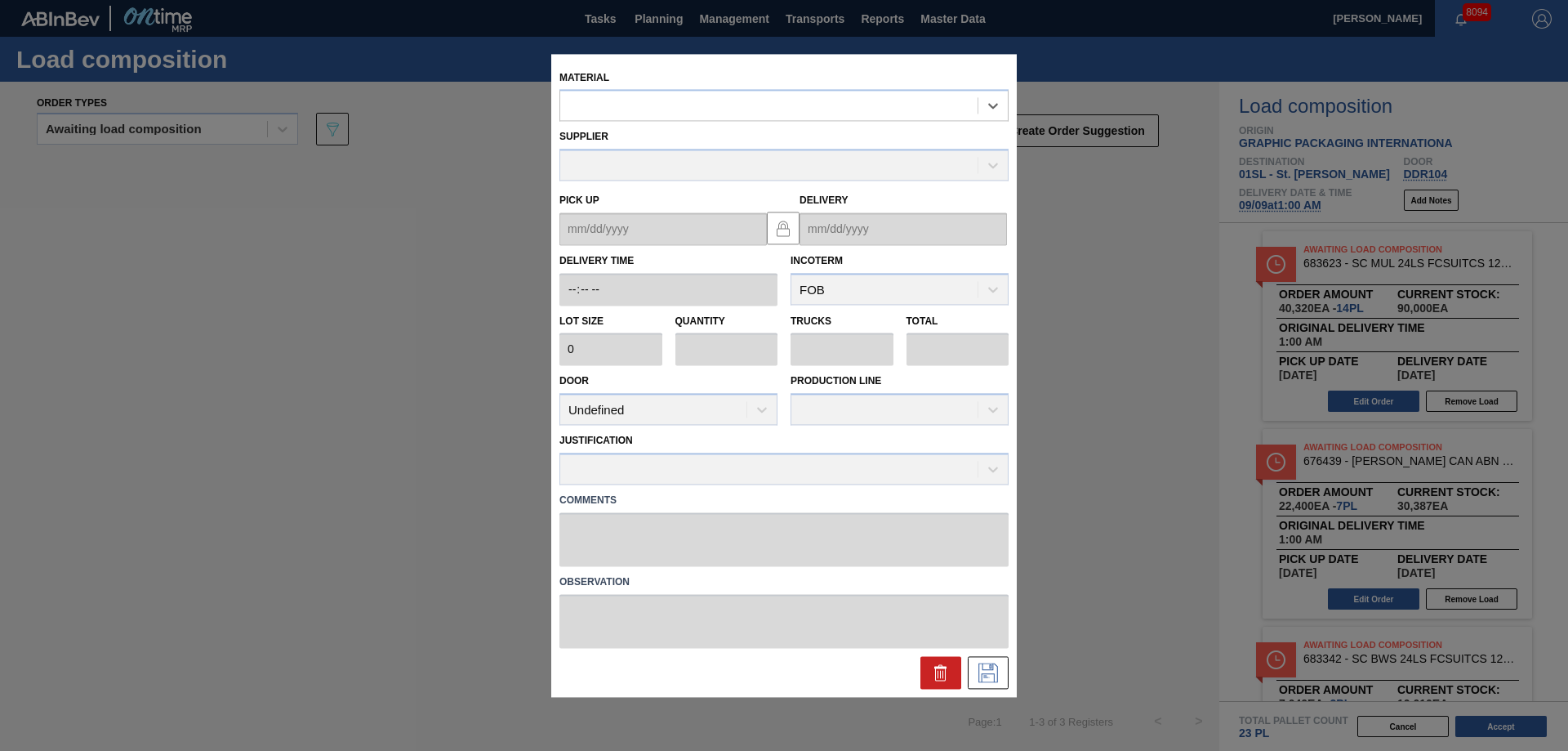
type input "5,400"
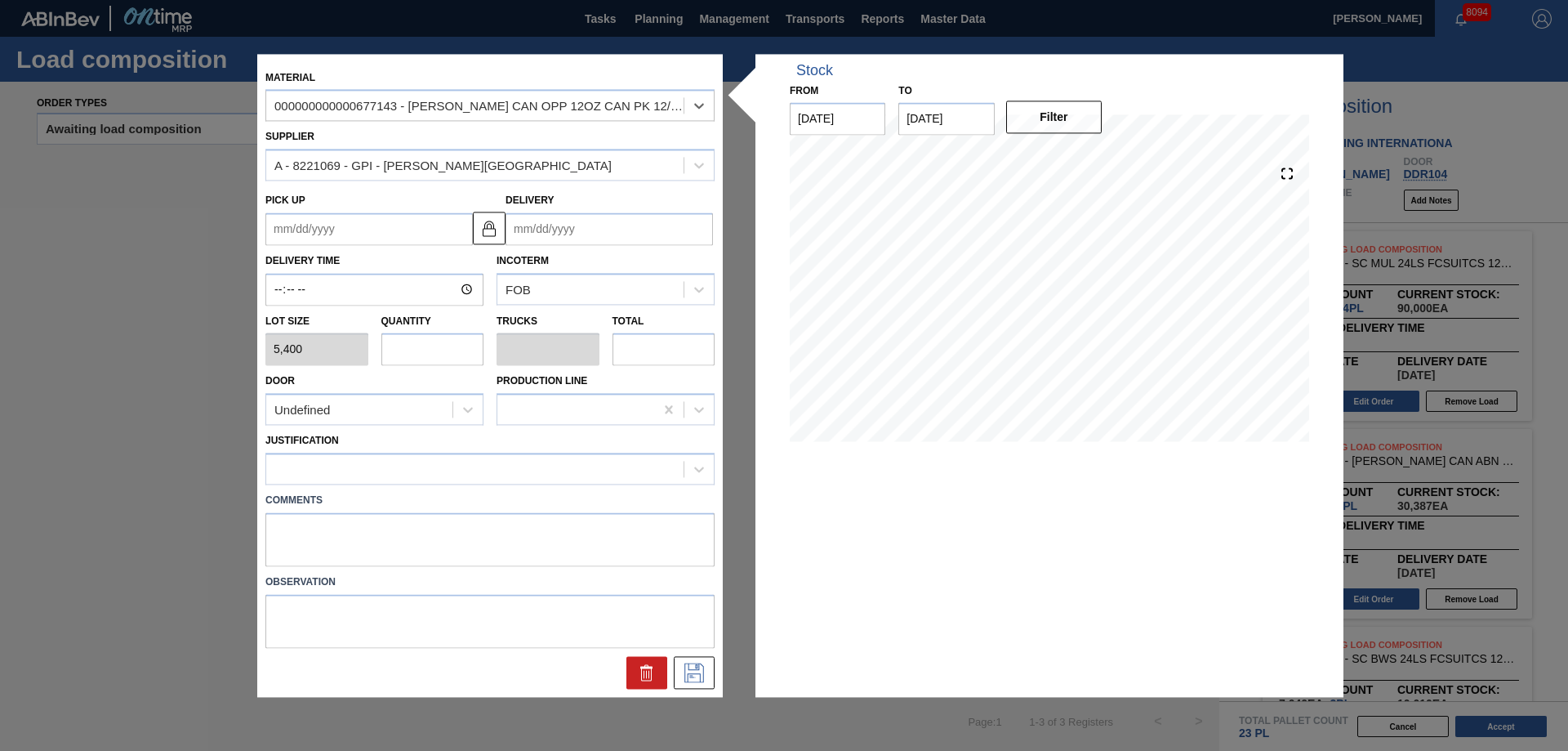
click at [628, 228] on input "Delivery" at bounding box center [608, 228] width 207 height 33
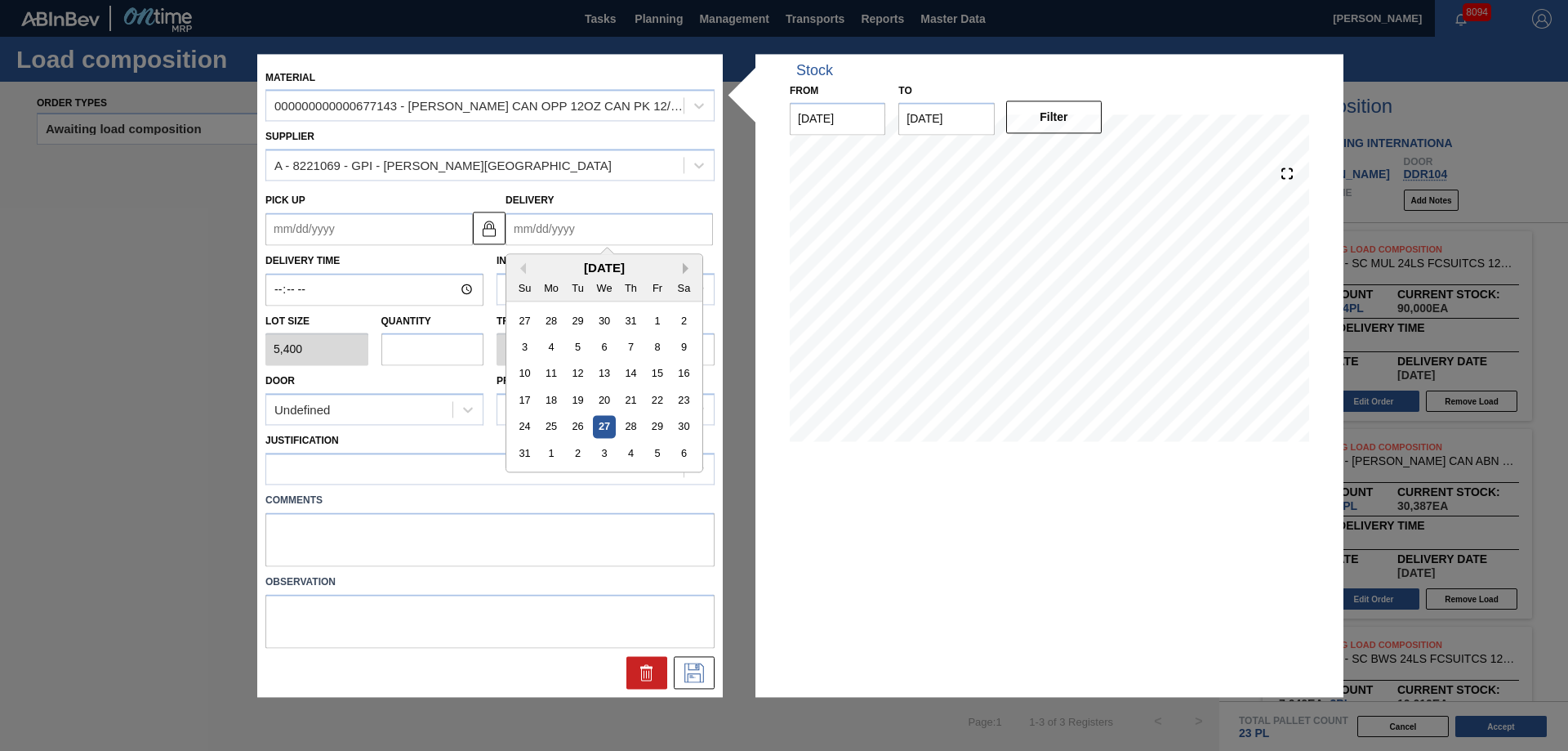
click at [685, 265] on button "Next Month" at bounding box center [688, 268] width 12 height 12
click at [583, 346] on div "9" at bounding box center [578, 346] width 22 height 22
type up "[DATE]"
type input "[DATE]"
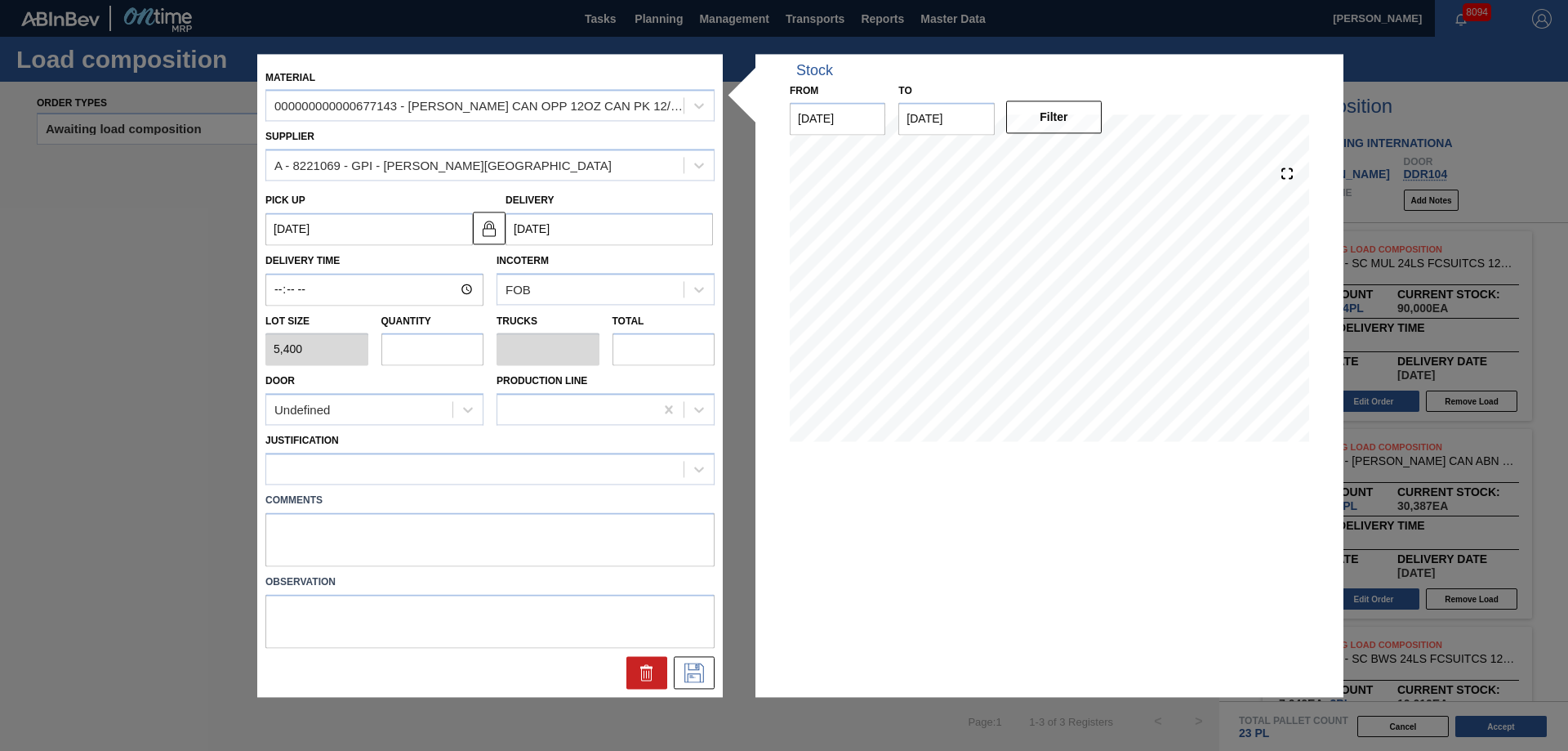
click at [451, 346] on input "text" at bounding box center [433, 350] width 103 height 33
type input "3"
type input "0.153"
type input "16,200"
type input "3"
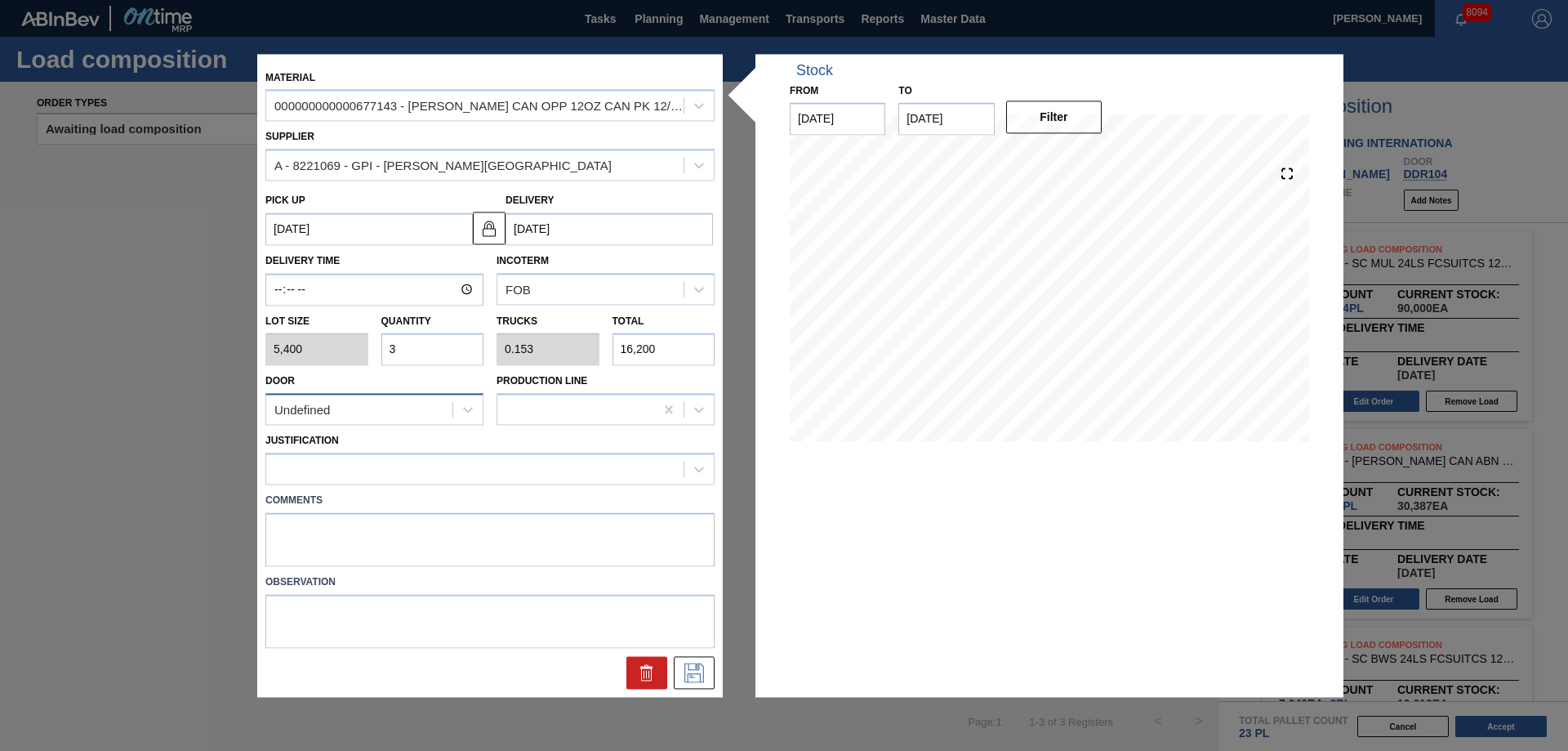
click at [393, 418] on div "Undefined" at bounding box center [359, 409] width 186 height 24
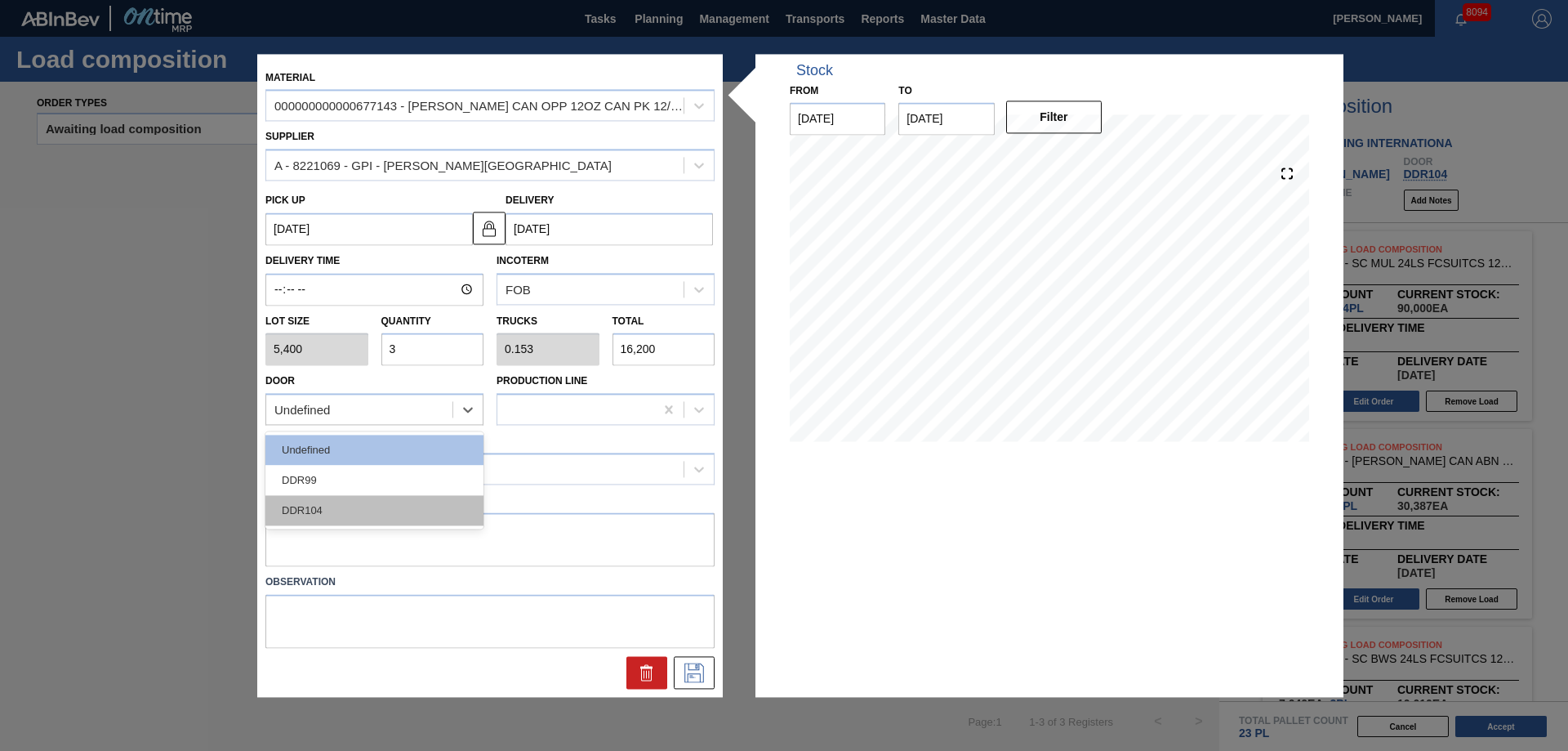
click at [328, 506] on div "DDR104" at bounding box center [374, 511] width 218 height 30
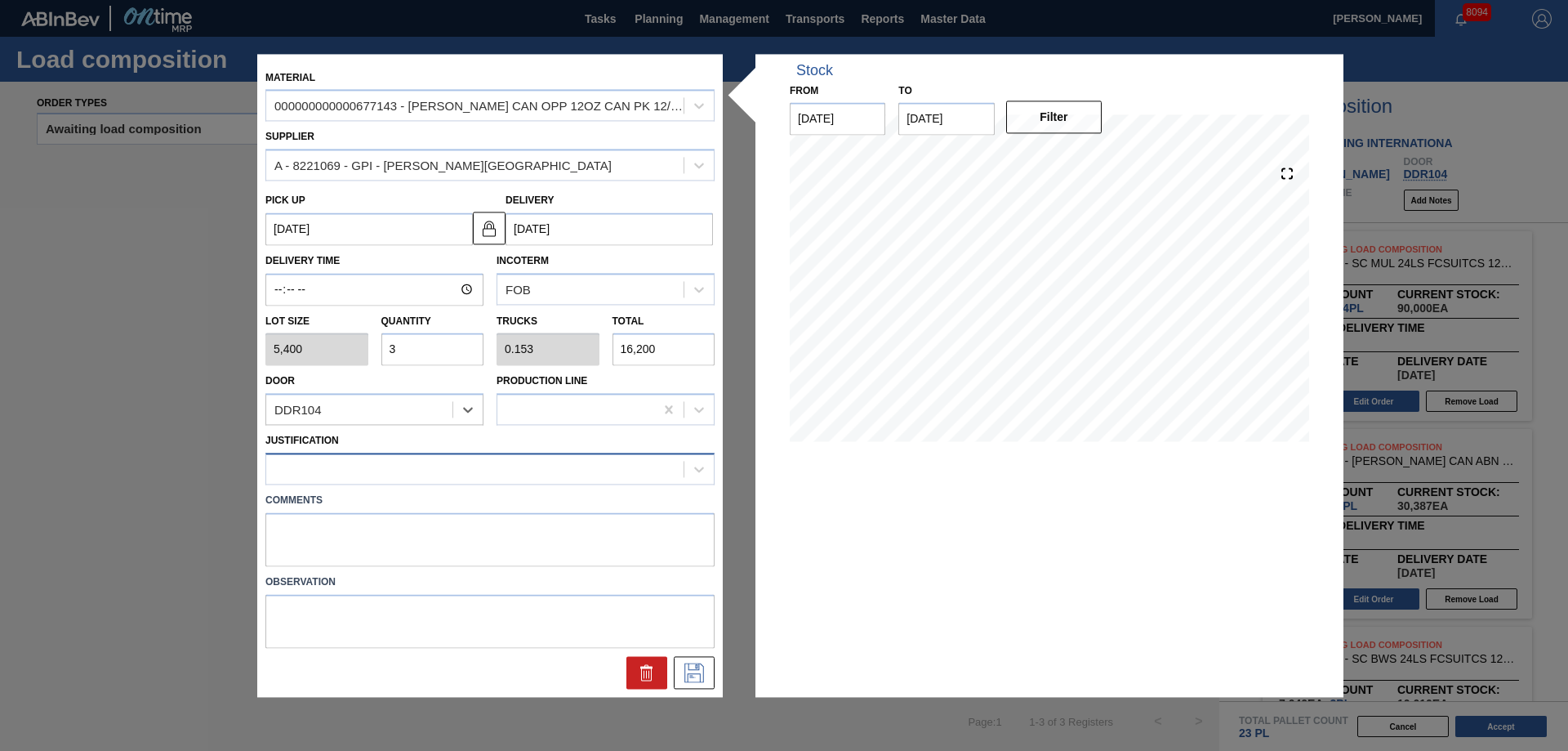
click at [332, 478] on div at bounding box center [474, 470] width 417 height 24
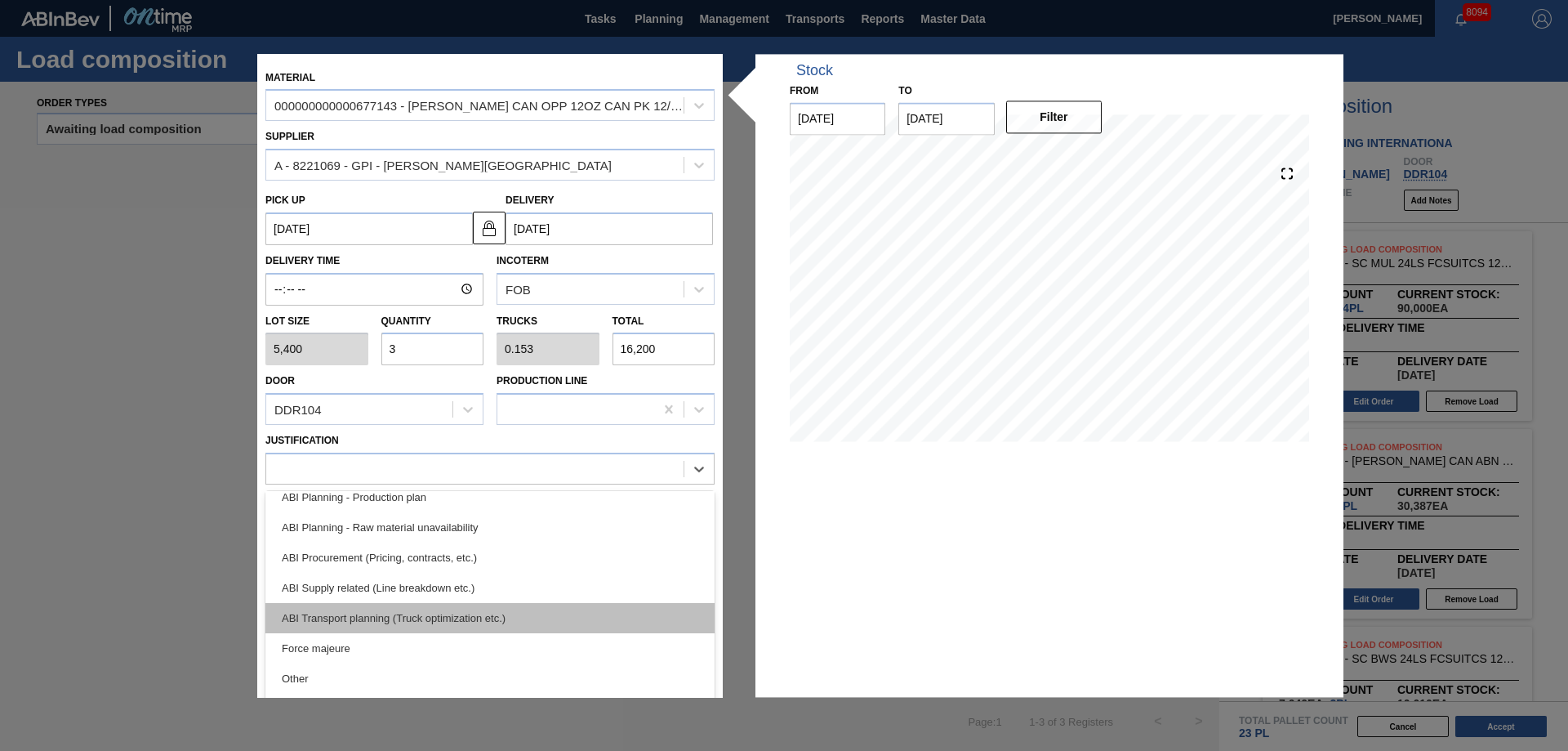
click at [363, 607] on div "ABI Transport planning (Truck optimization etc.)" at bounding box center [490, 618] width 449 height 30
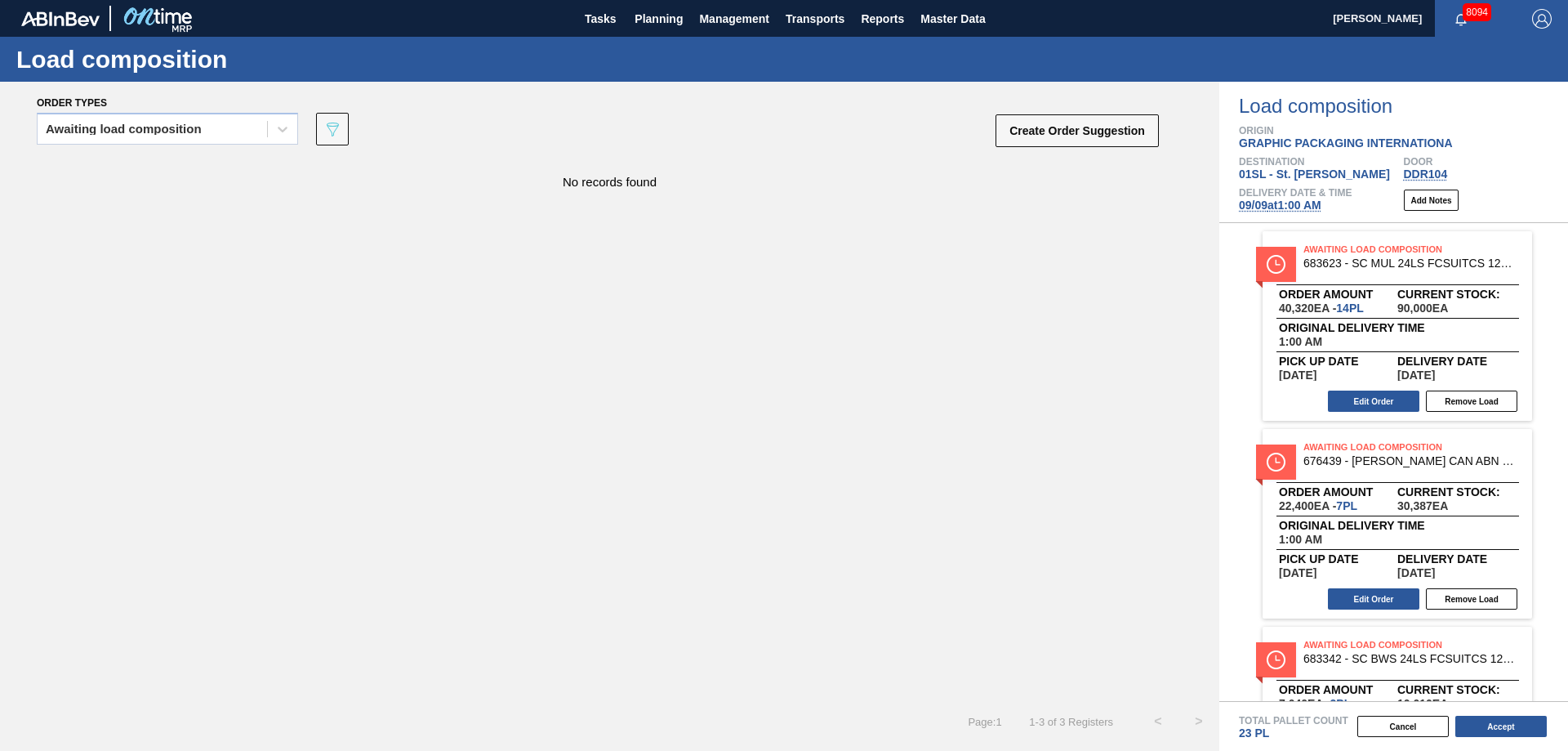
click at [693, 682] on div "No records found" at bounding box center [609, 429] width 1219 height 543
click at [1056, 137] on button "Create Order Suggestion" at bounding box center [1077, 131] width 163 height 33
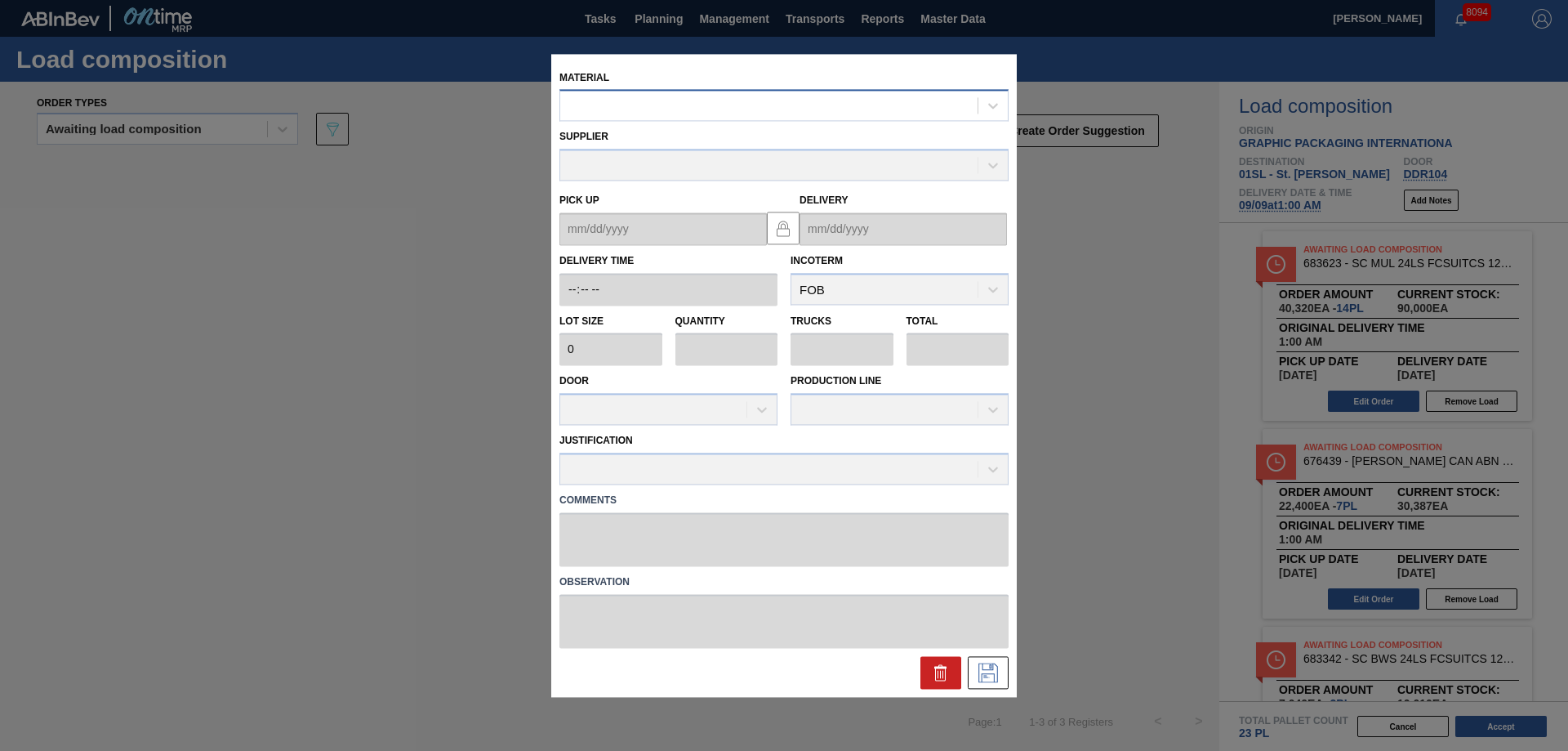
click at [682, 113] on div at bounding box center [768, 106] width 417 height 24
type input "677143"
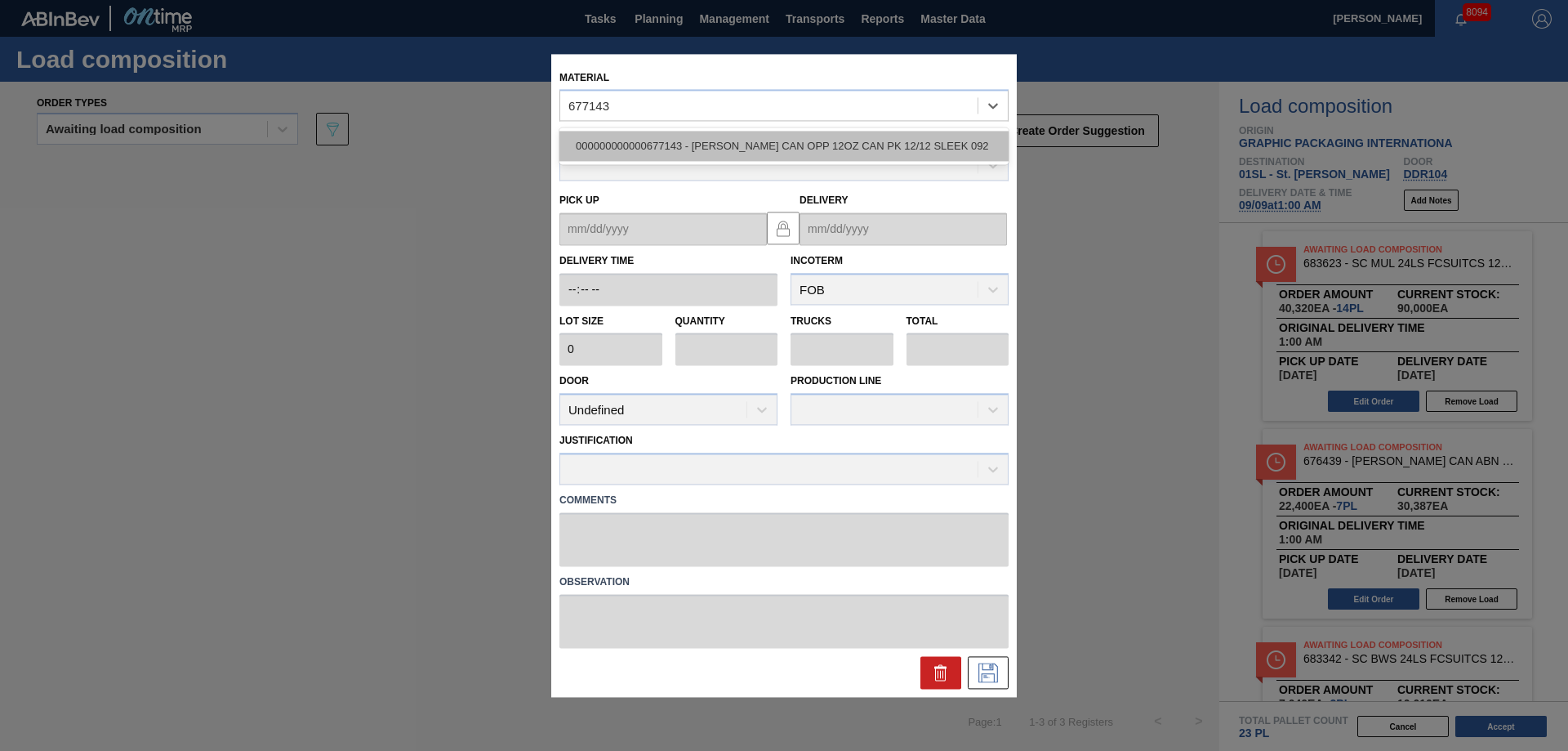
click at [708, 139] on div "000000000000677143 - [PERSON_NAME] CAN OPP 12OZ CAN PK 12/12 SLEEK 092" at bounding box center [784, 146] width 449 height 30
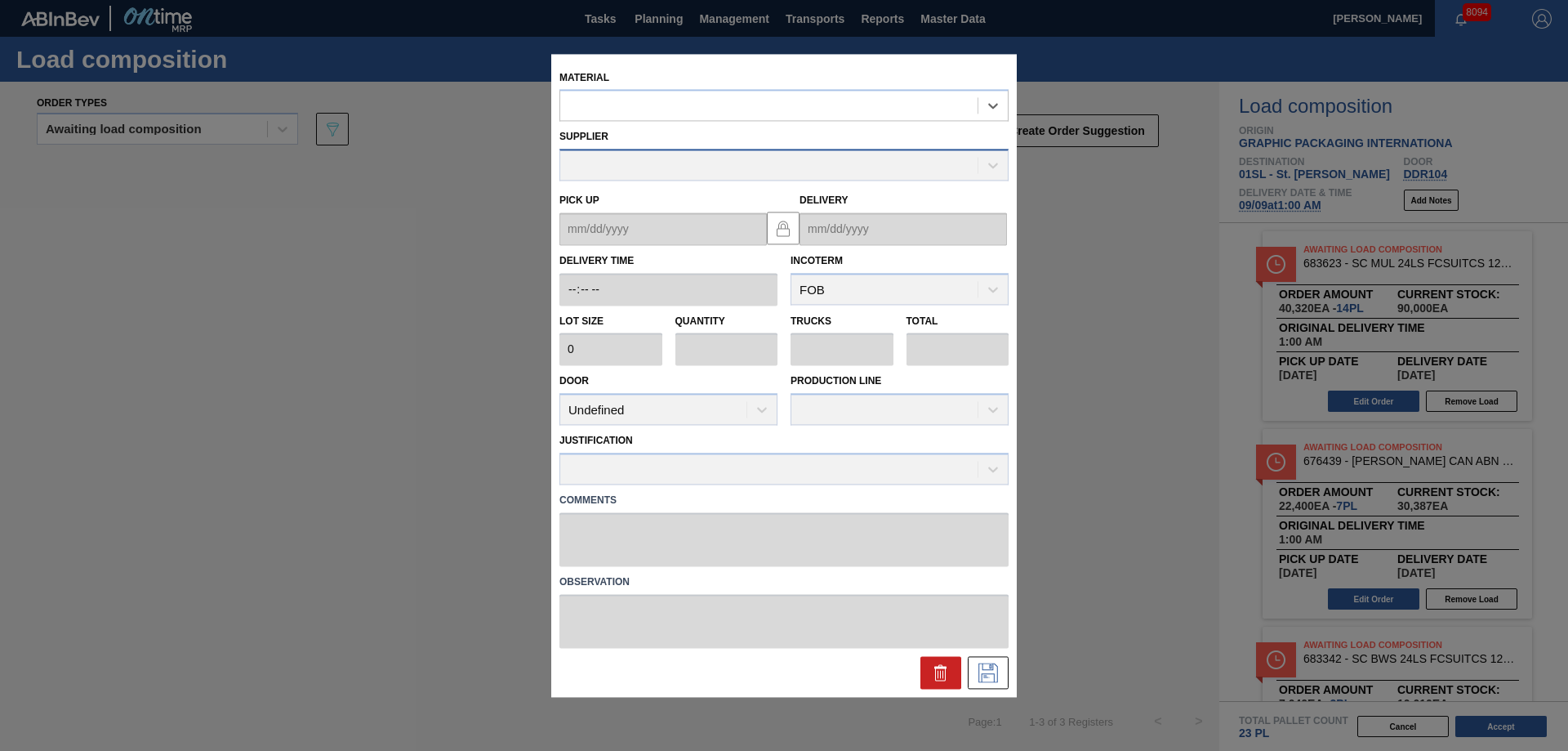
type input "5,400"
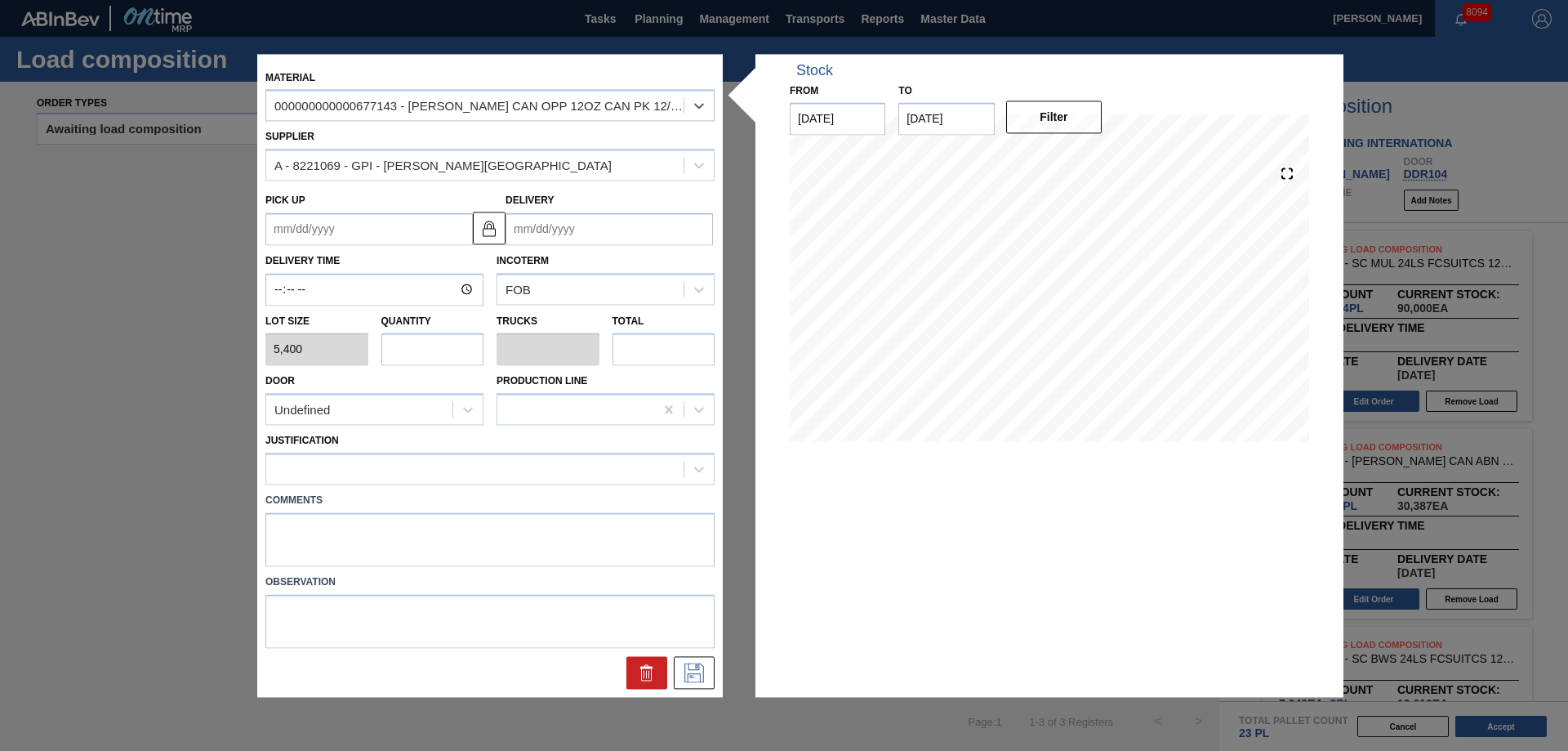
click at [582, 226] on input "Delivery" at bounding box center [608, 228] width 207 height 33
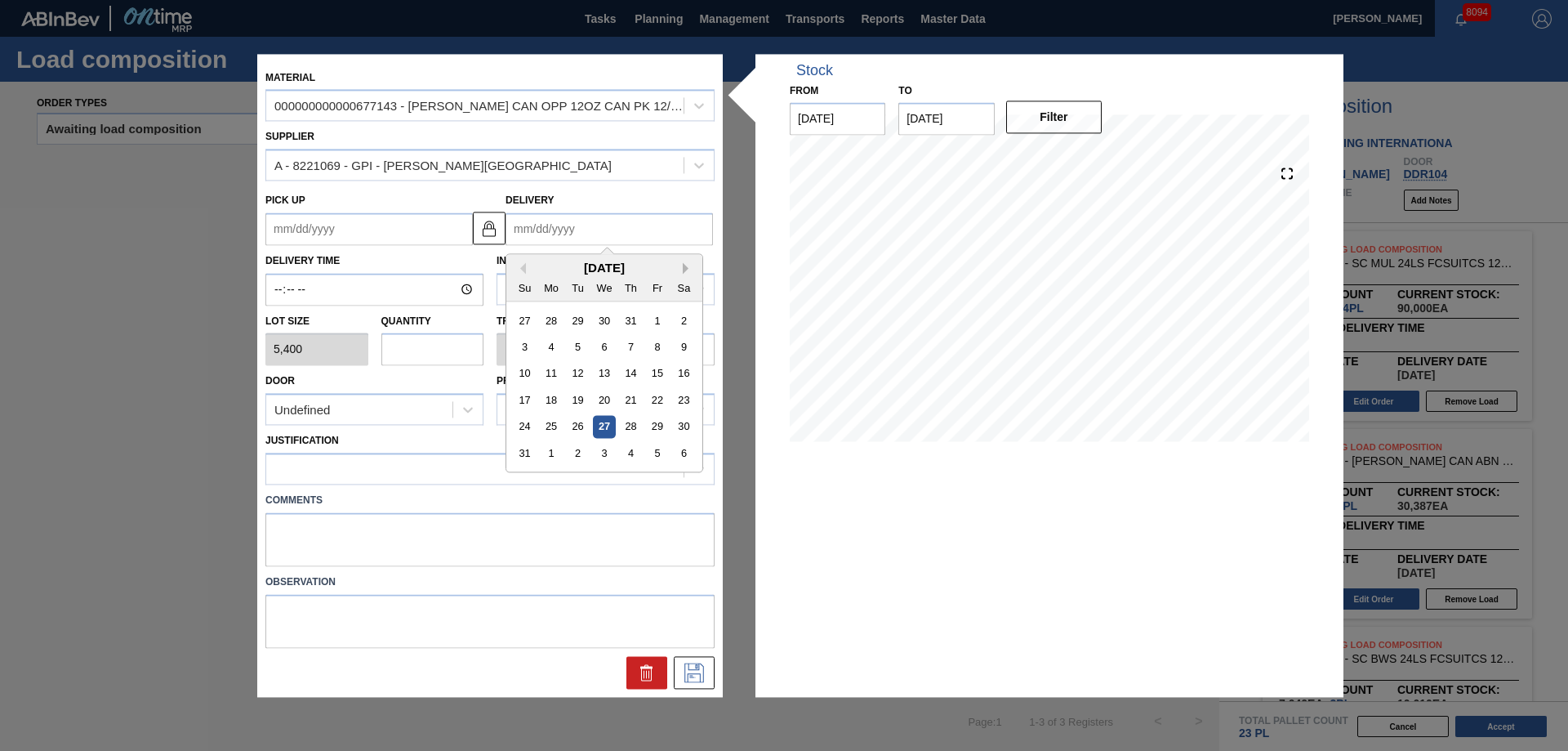
click at [682, 265] on button "Next Month" at bounding box center [688, 268] width 12 height 12
click at [584, 351] on div "9" at bounding box center [578, 346] width 22 height 22
type up "[DATE]"
type input "[DATE]"
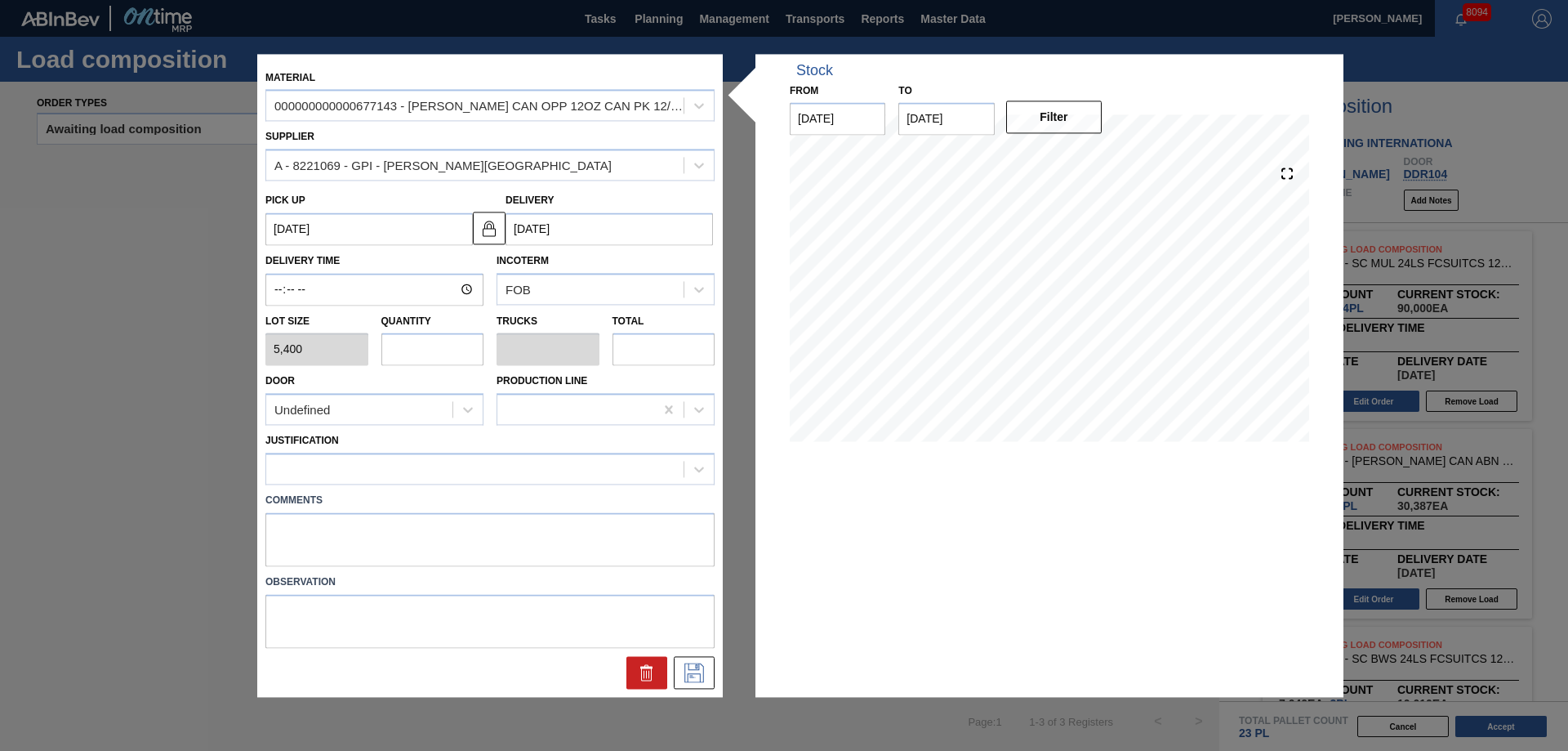
click at [451, 351] on input "text" at bounding box center [433, 350] width 103 height 33
type input "3"
type input "0.153"
type input "16,200"
type input "3"
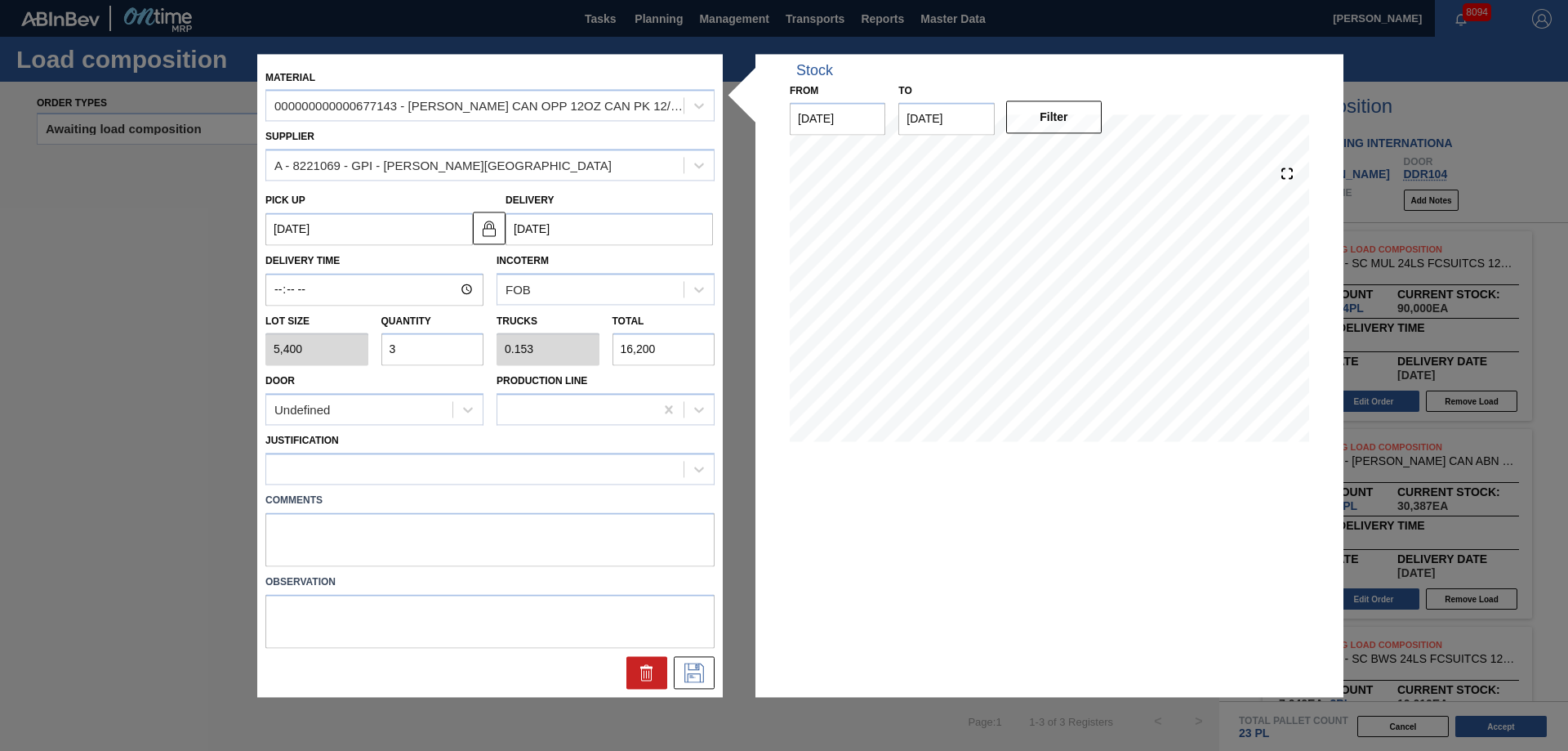
click at [428, 432] on div "Justification" at bounding box center [490, 457] width 449 height 56
click at [417, 412] on div "Undefined" at bounding box center [359, 409] width 186 height 24
click at [327, 530] on textarea at bounding box center [490, 539] width 449 height 54
click at [359, 426] on div "Justification" at bounding box center [489, 455] width 462 height 59
click at [366, 427] on div "Justification" at bounding box center [489, 455] width 462 height 59
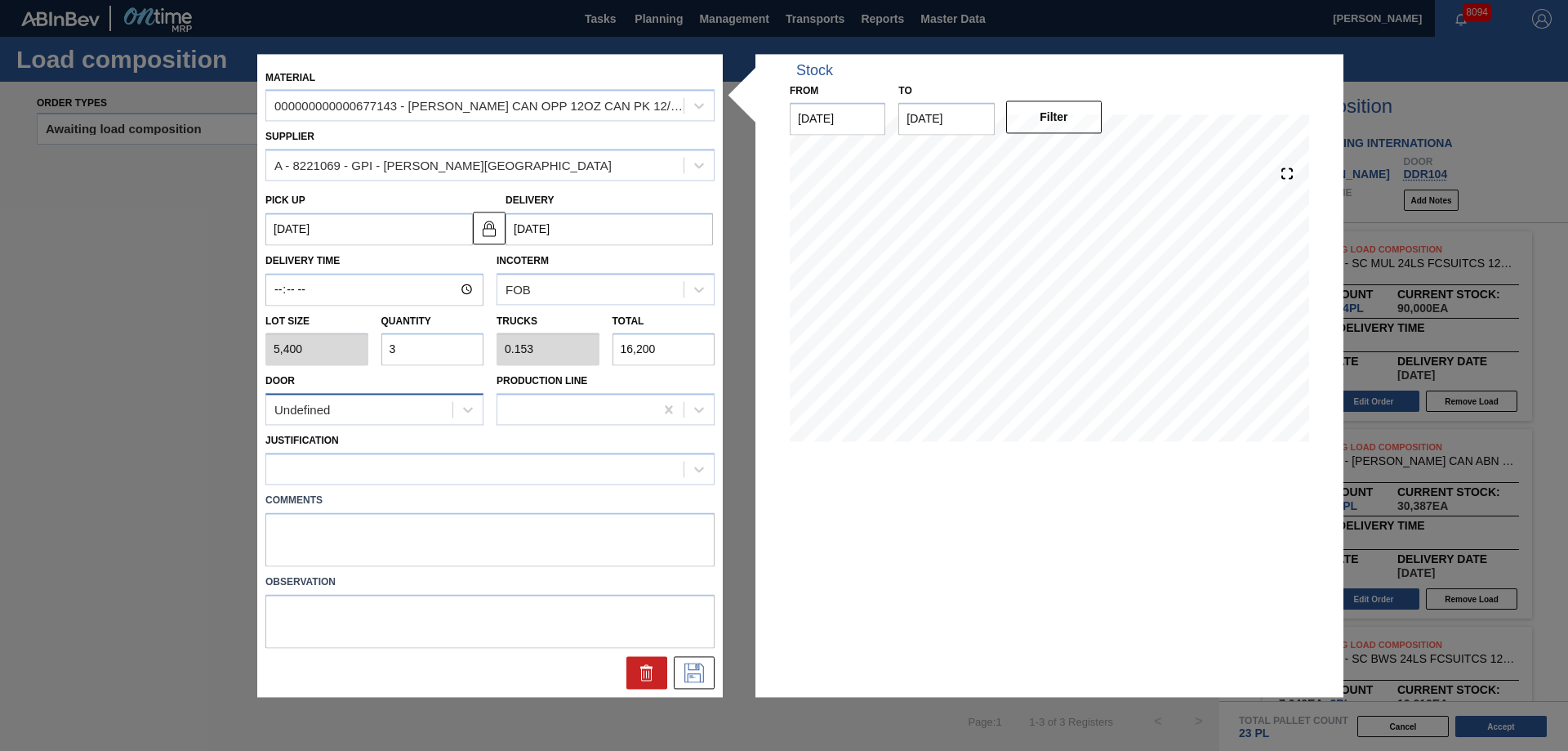
click at [403, 422] on div "Undefined" at bounding box center [374, 409] width 218 height 32
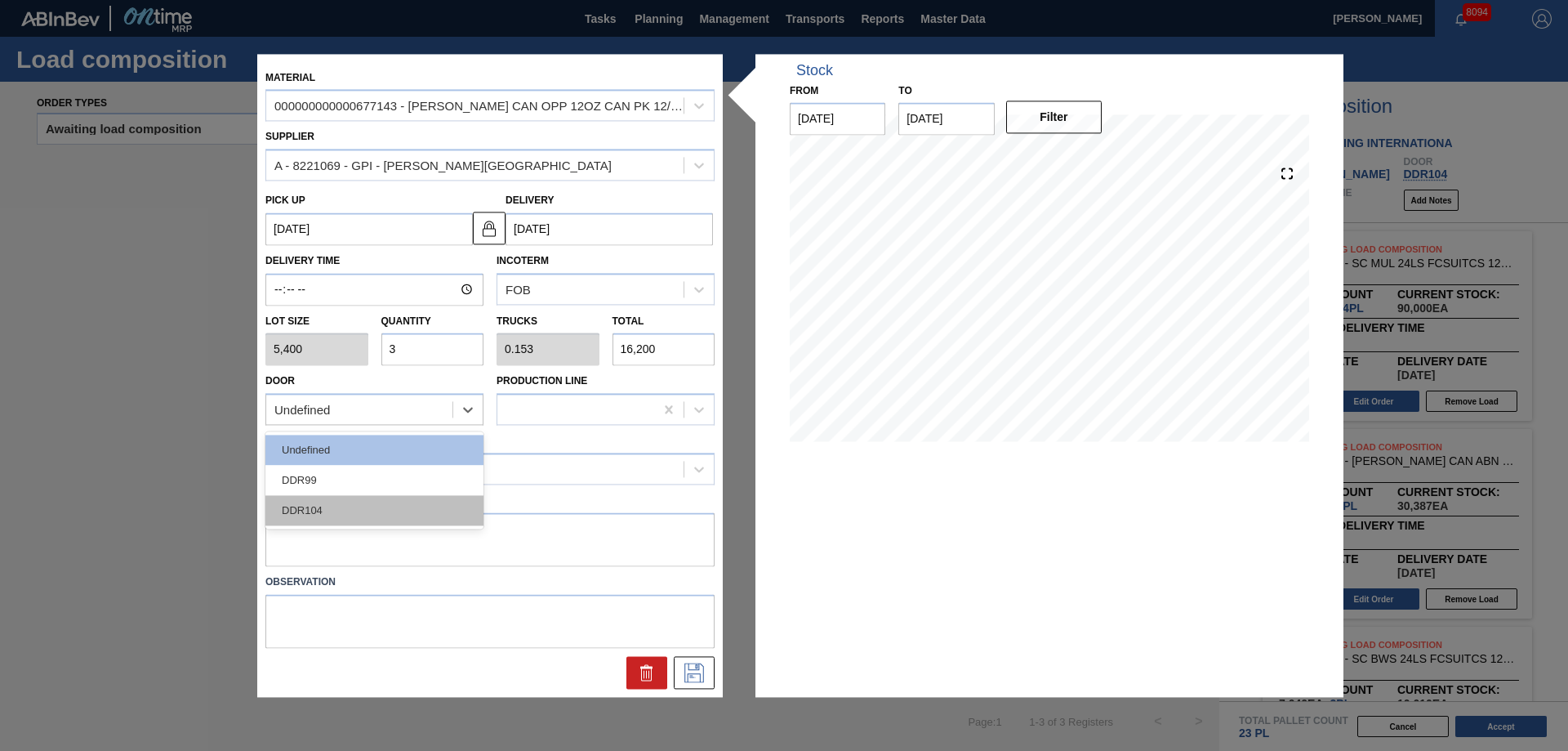
click at [361, 502] on div "DDR104" at bounding box center [374, 511] width 218 height 30
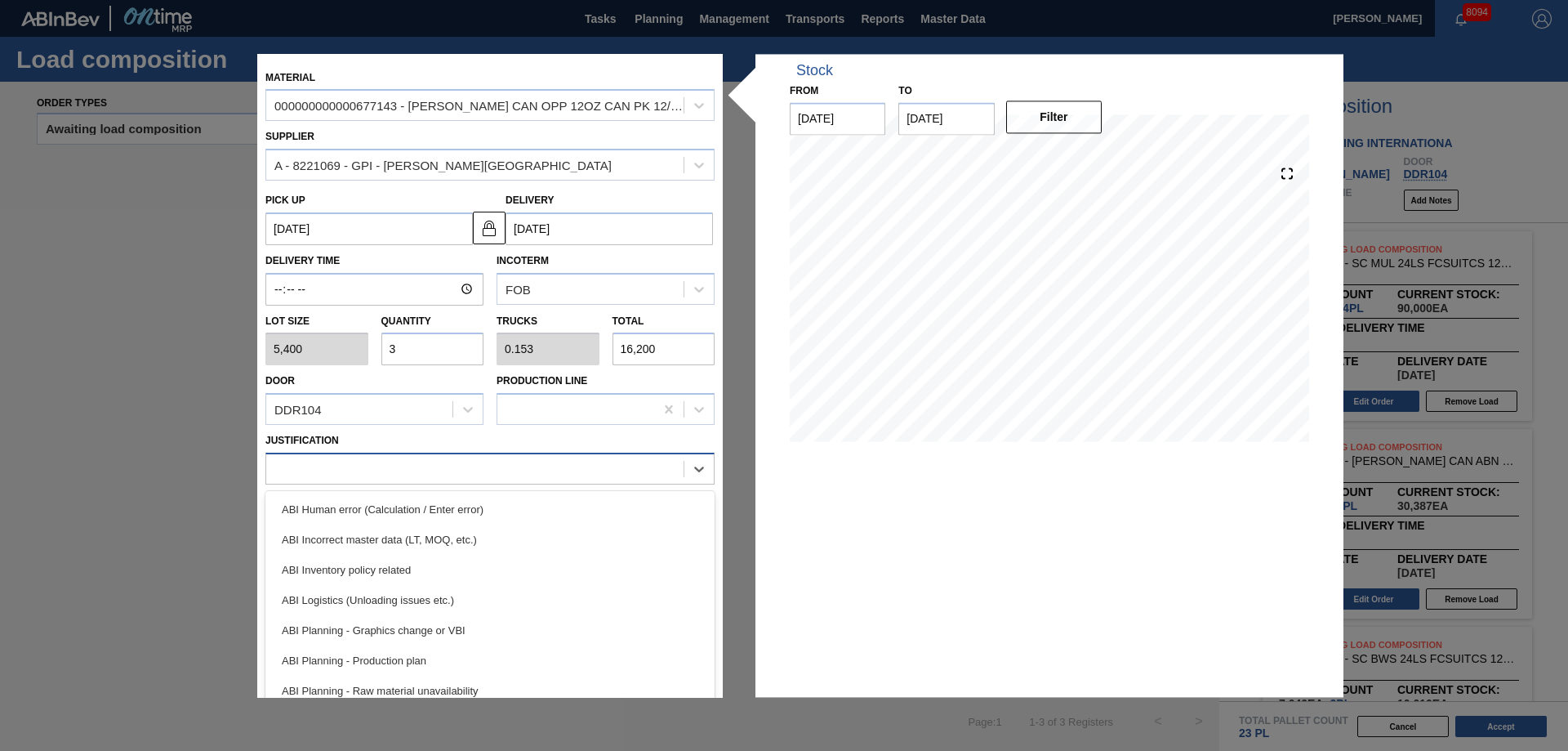
click at [383, 465] on div at bounding box center [474, 470] width 417 height 24
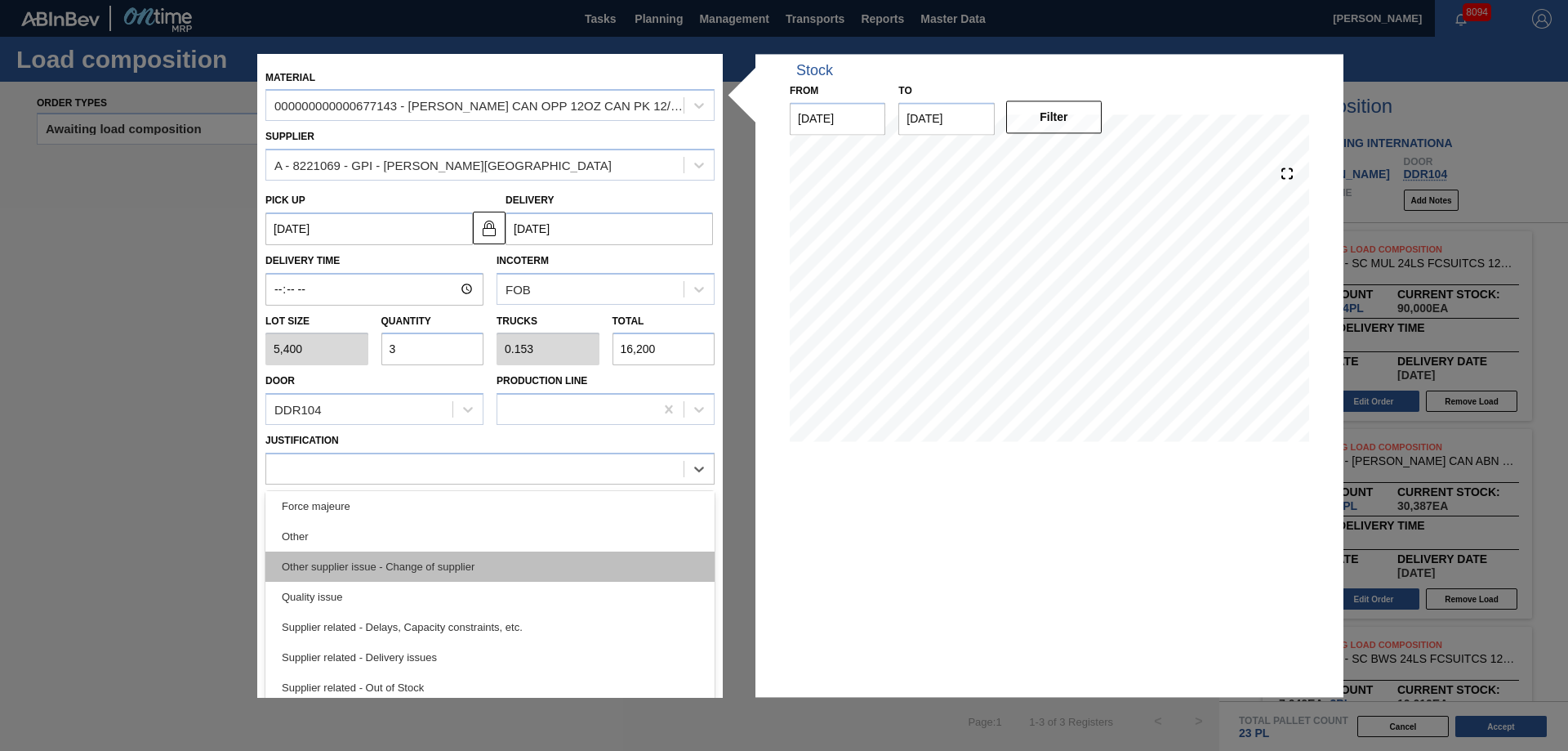
scroll to position [143, 0]
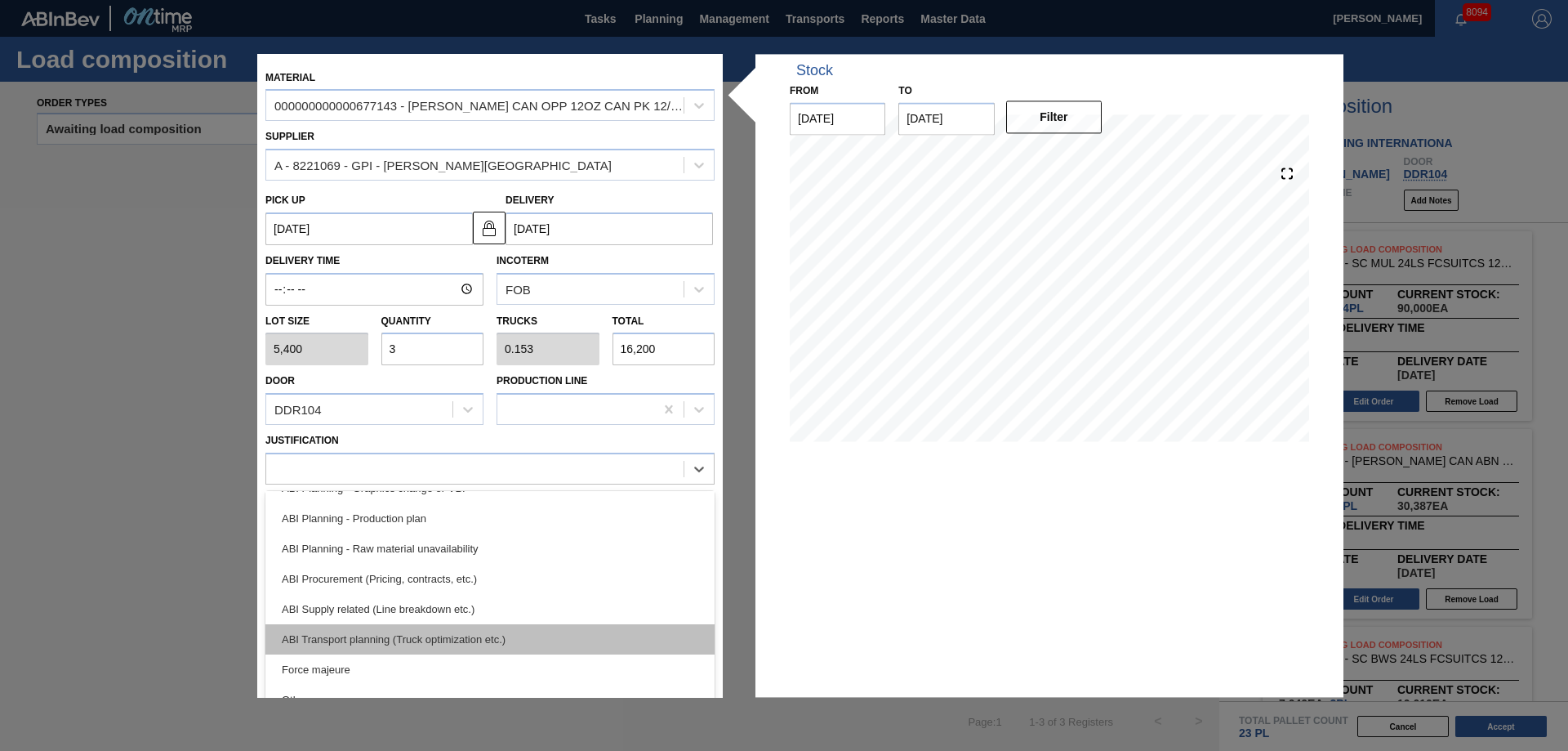
click at [439, 637] on div "ABI Transport planning (Truck optimization etc.)" at bounding box center [490, 639] width 449 height 30
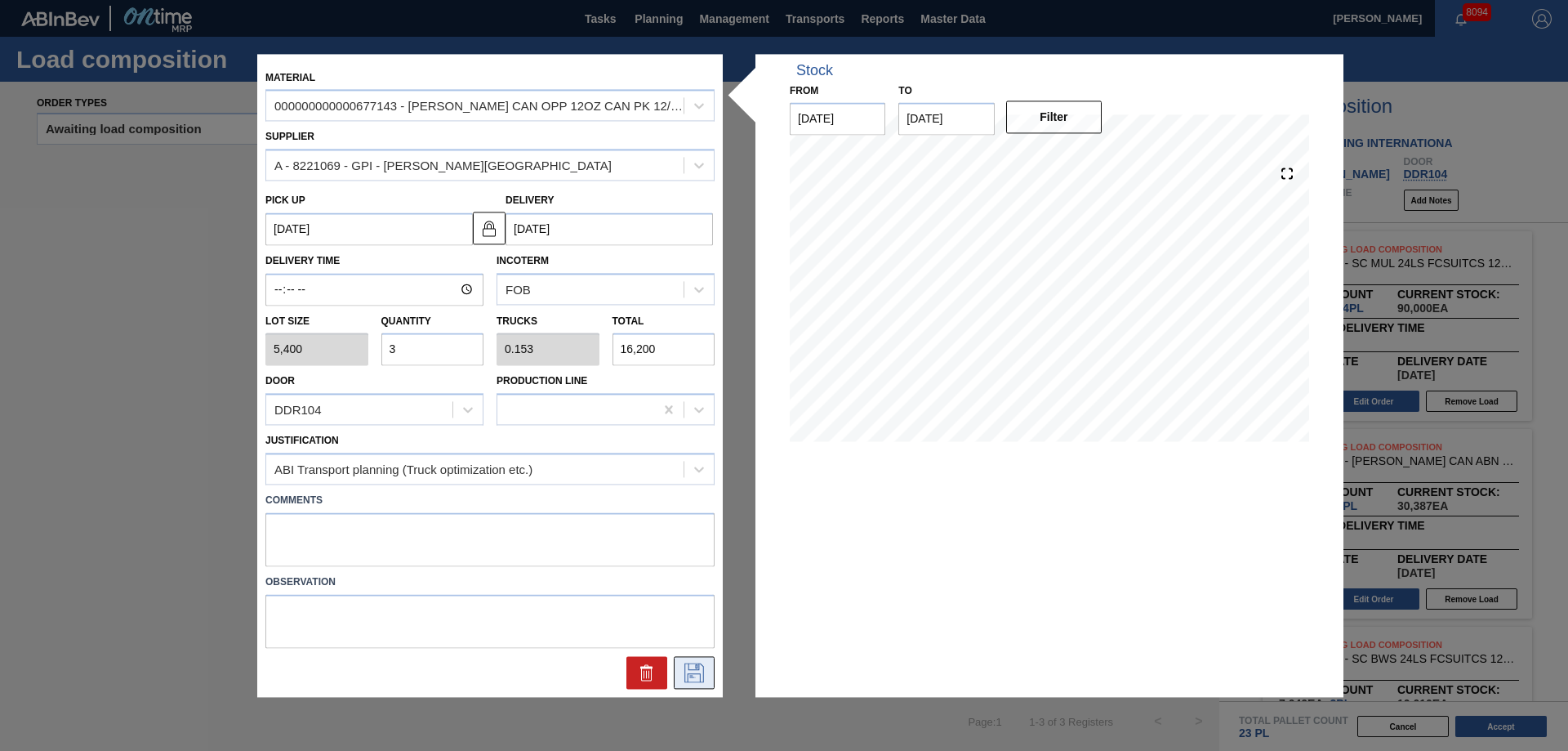
click at [685, 675] on icon at bounding box center [694, 672] width 26 height 19
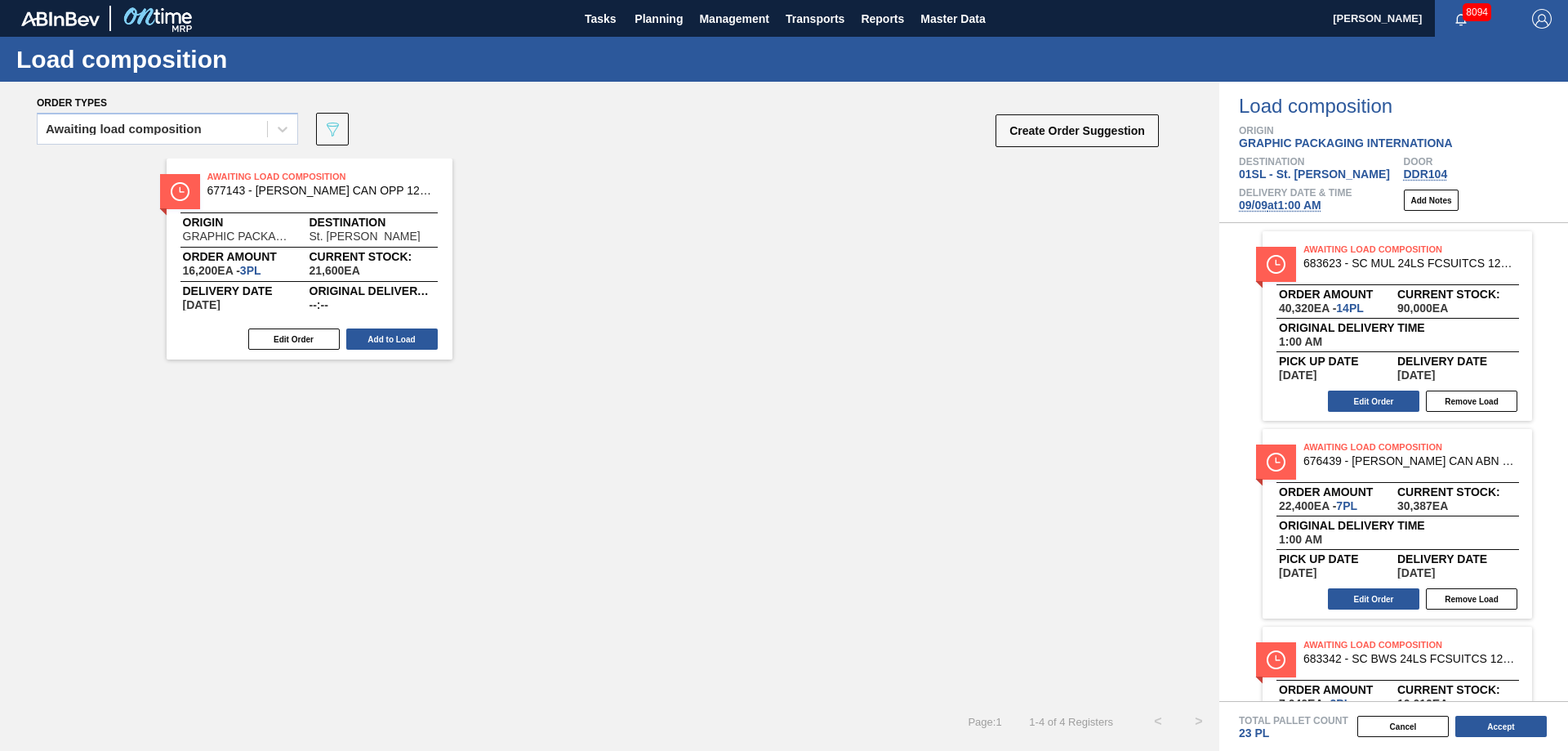
click at [356, 340] on button "Add to Load" at bounding box center [392, 338] width 91 height 21
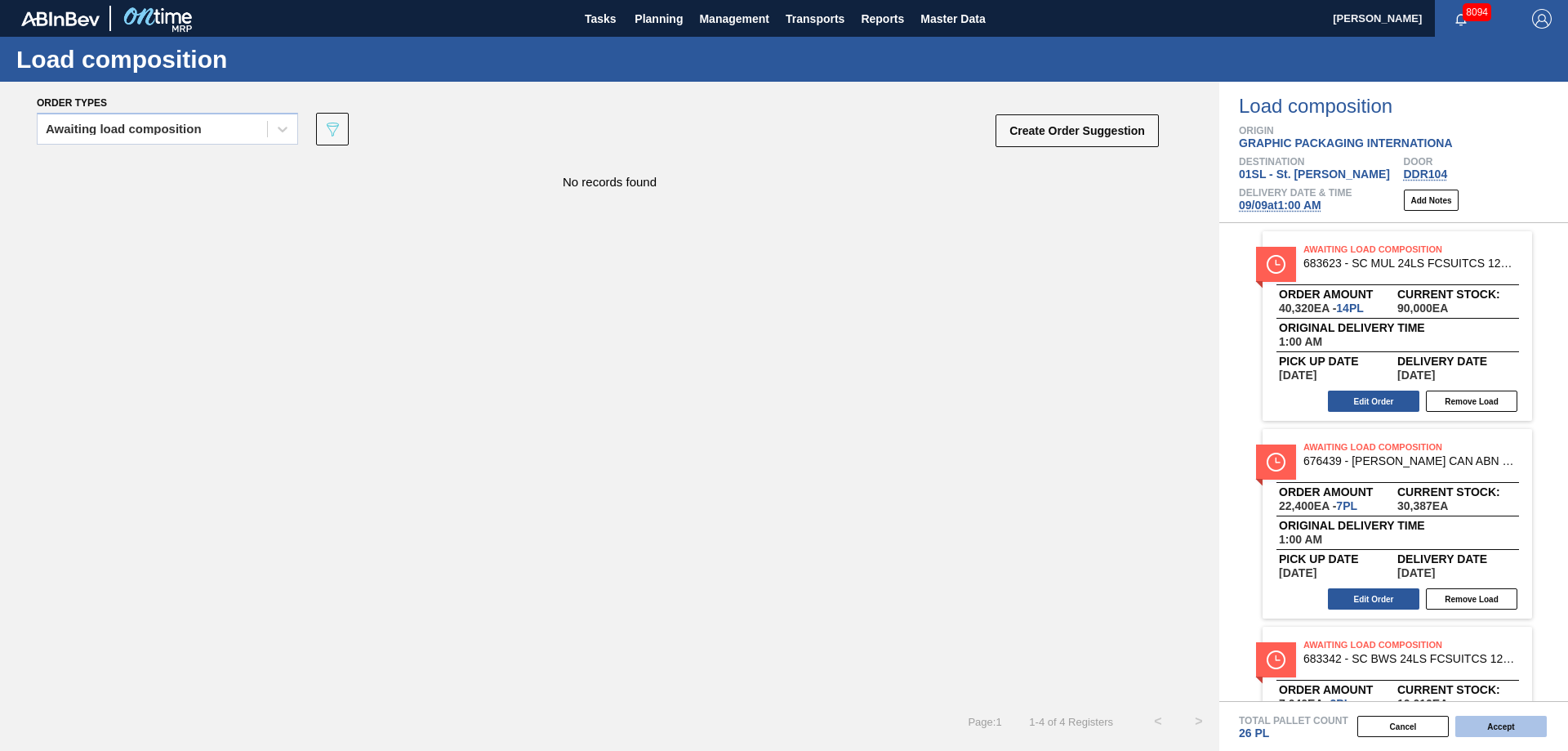
click at [1516, 724] on button "Accept" at bounding box center [1500, 725] width 91 height 21
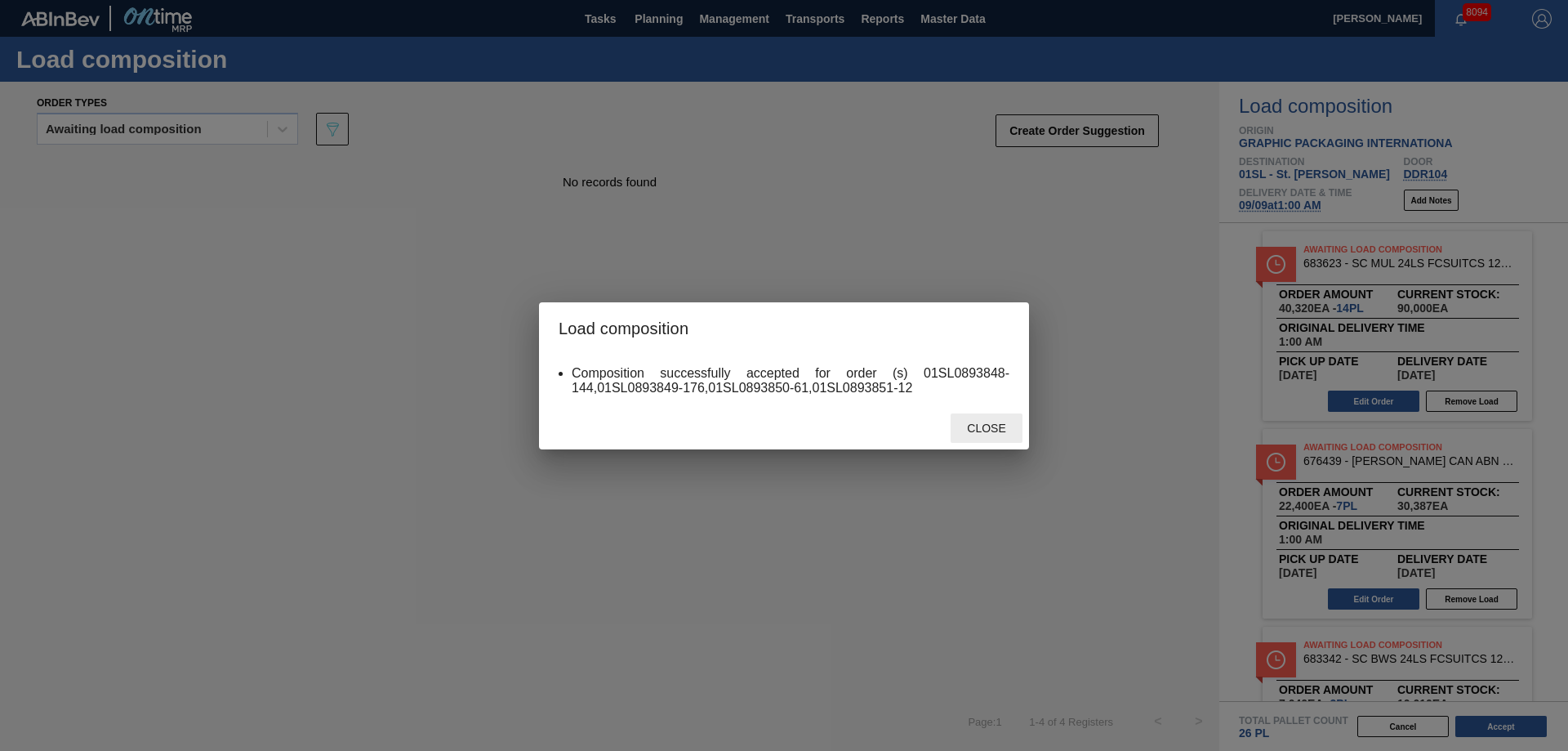
click at [961, 416] on div "Close" at bounding box center [986, 428] width 72 height 30
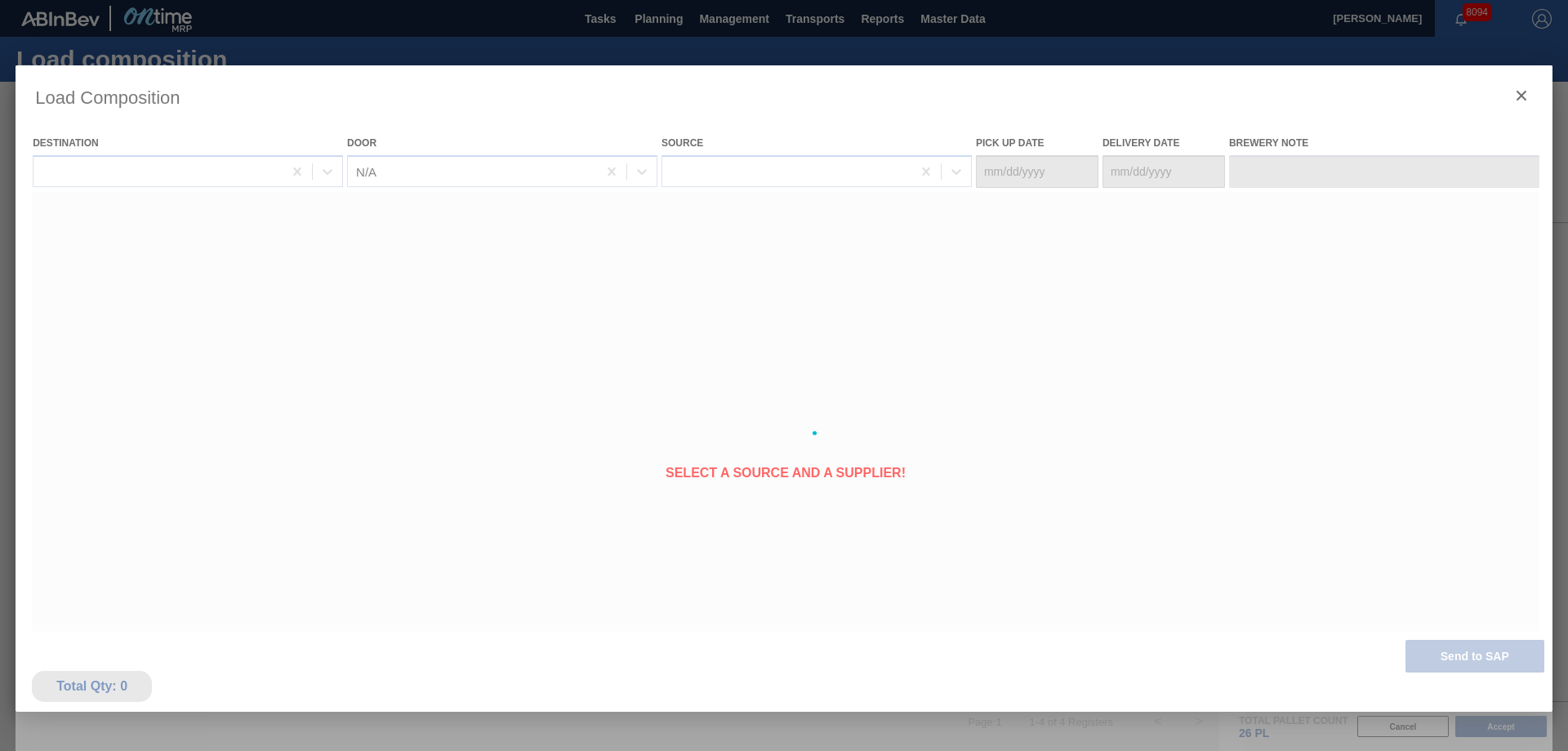
type Date "[DATE]"
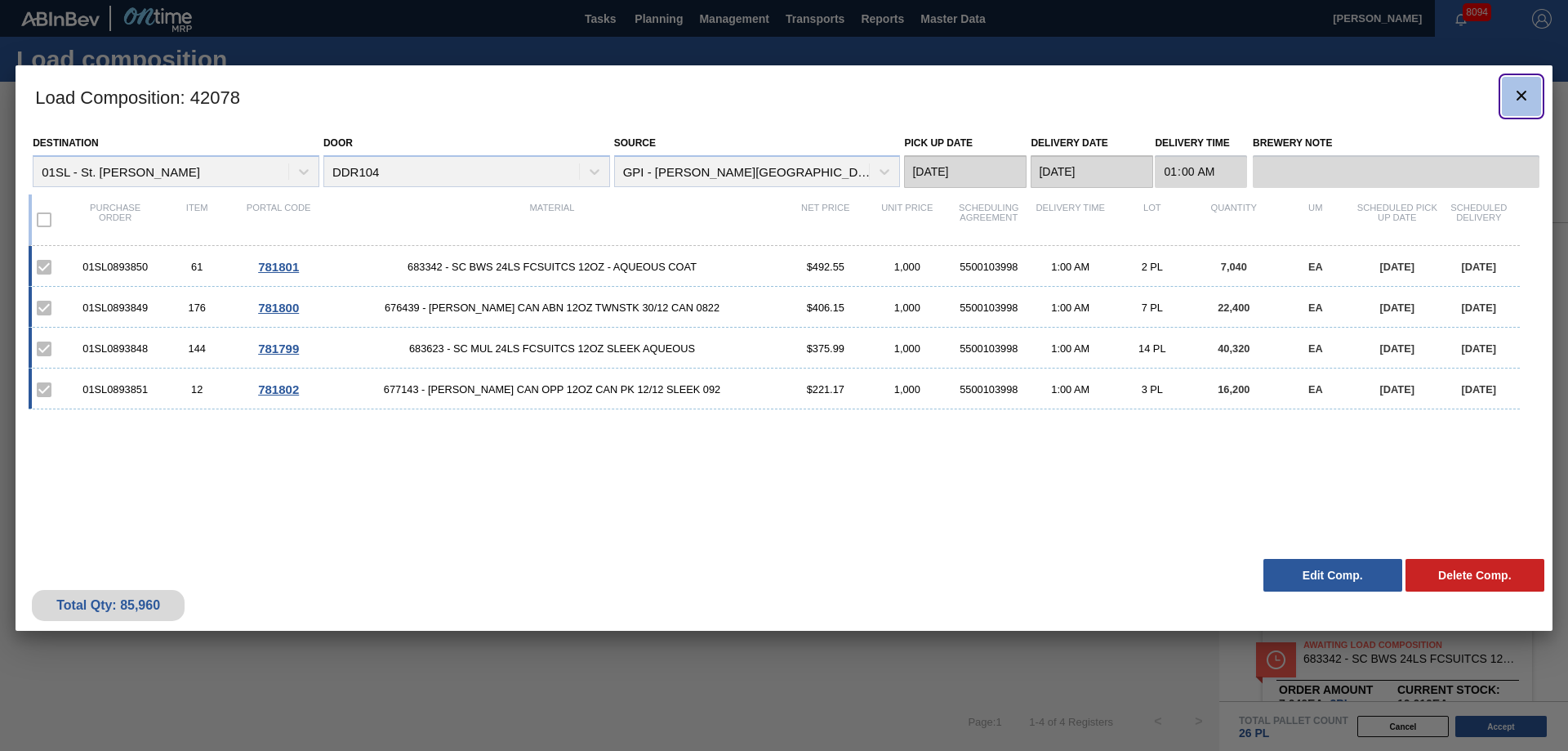
click at [1515, 100] on icon "botão de ícone" at bounding box center [1521, 95] width 19 height 19
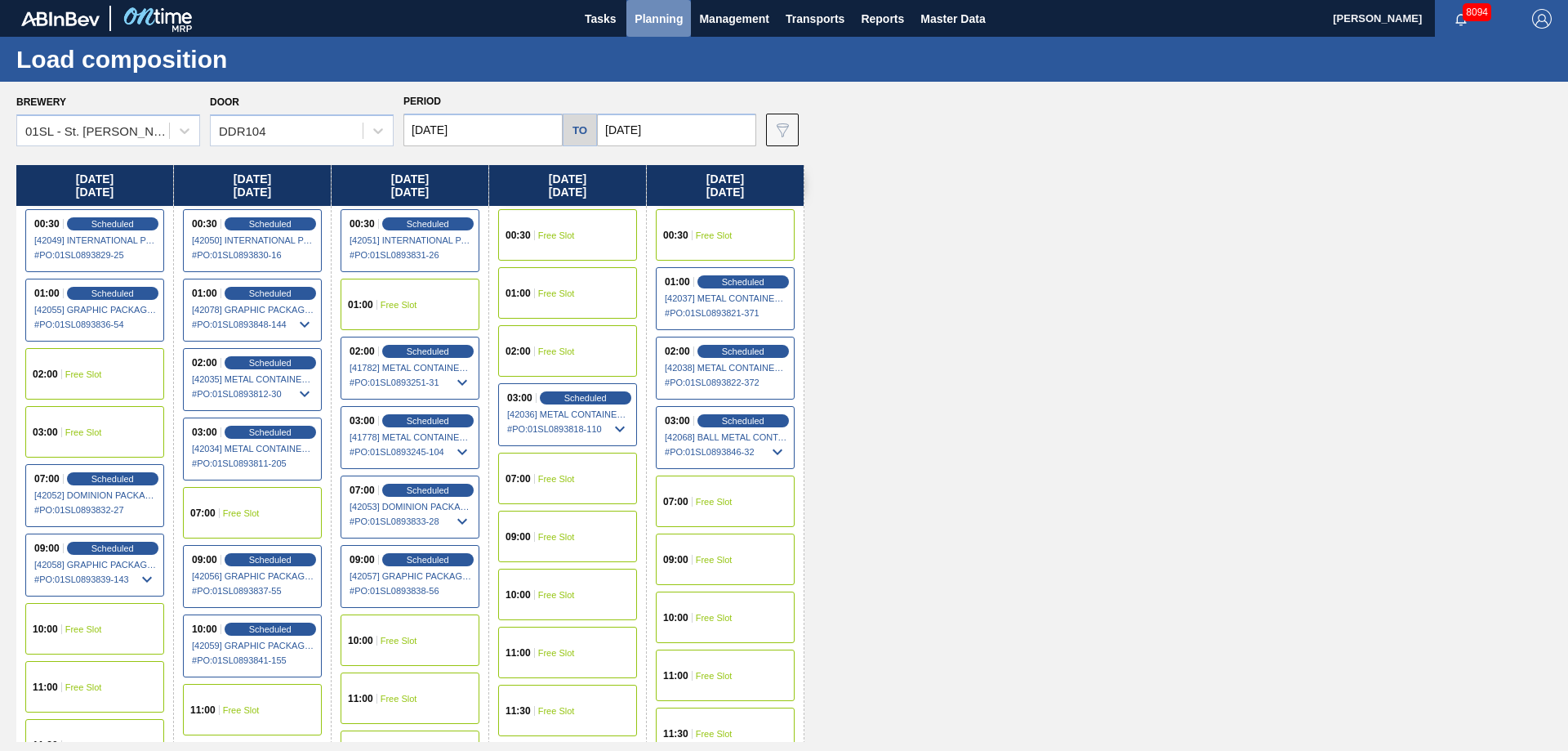
click at [666, 19] on span "Planning" at bounding box center [658, 18] width 48 height 19
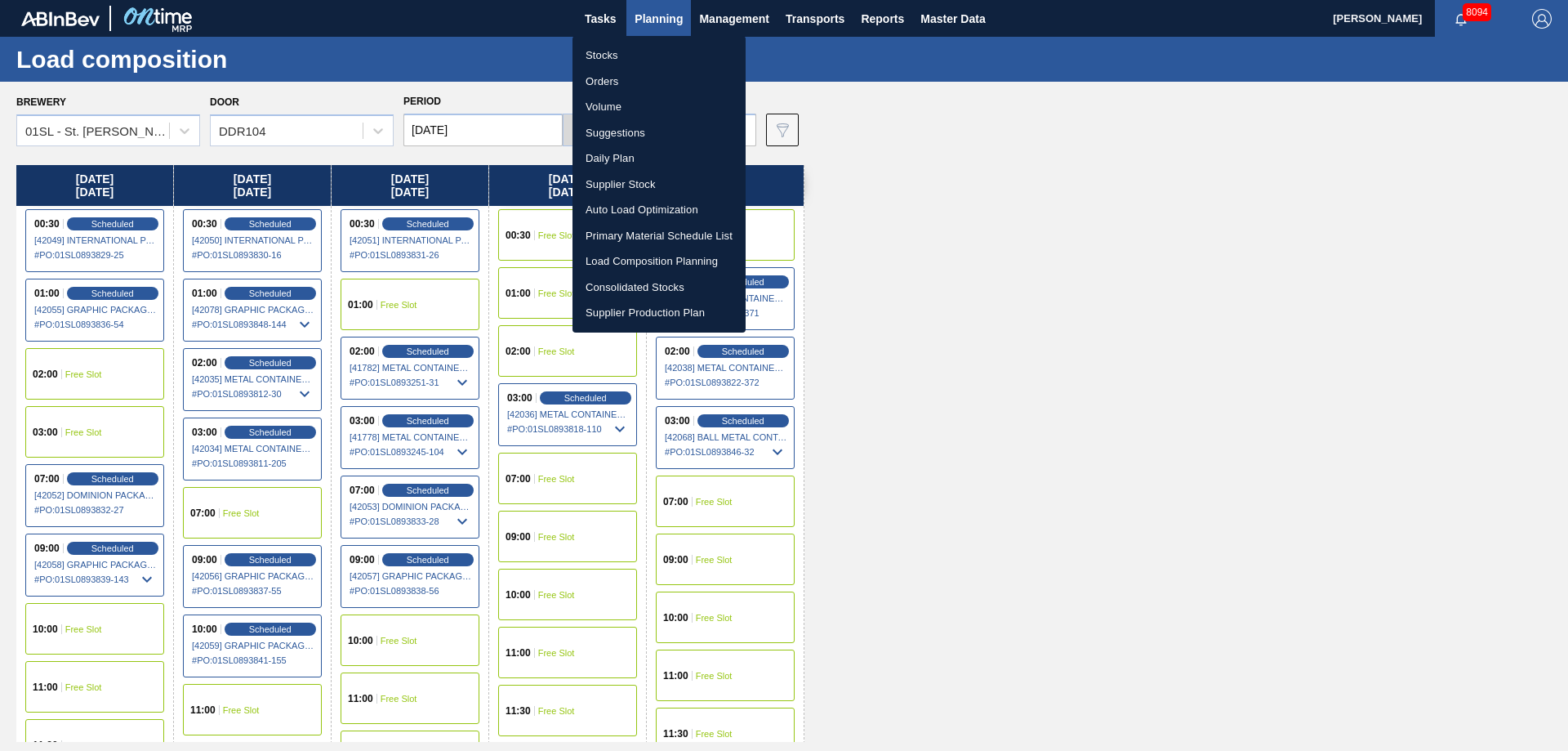
click at [629, 132] on li "Suggestions" at bounding box center [659, 132] width 174 height 26
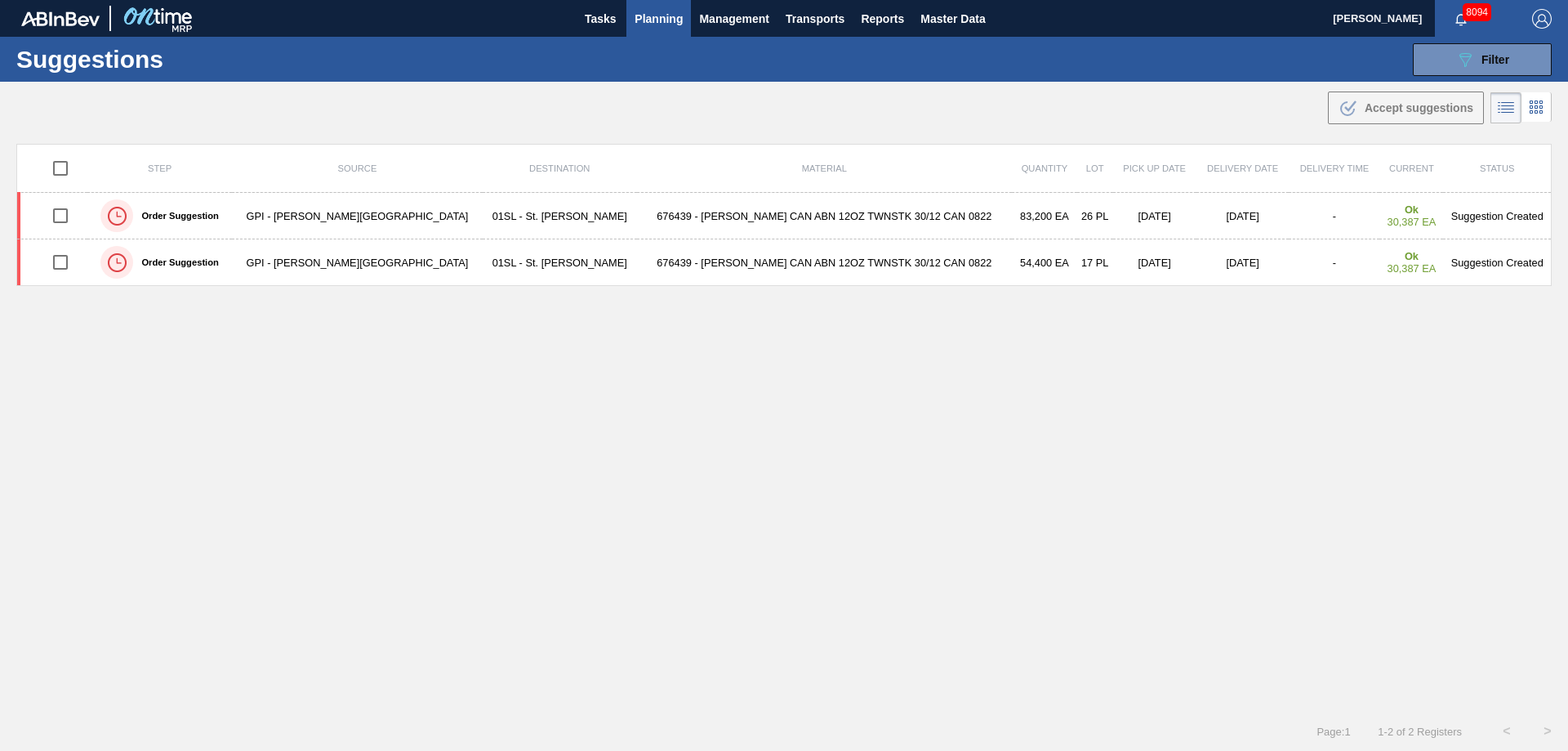
type from "[DATE]"
type to "[DATE]"
click at [1484, 74] on button "089F7B8B-B2A5-4AFE-B5C0-19BA573D28AC Filter" at bounding box center [1482, 59] width 139 height 33
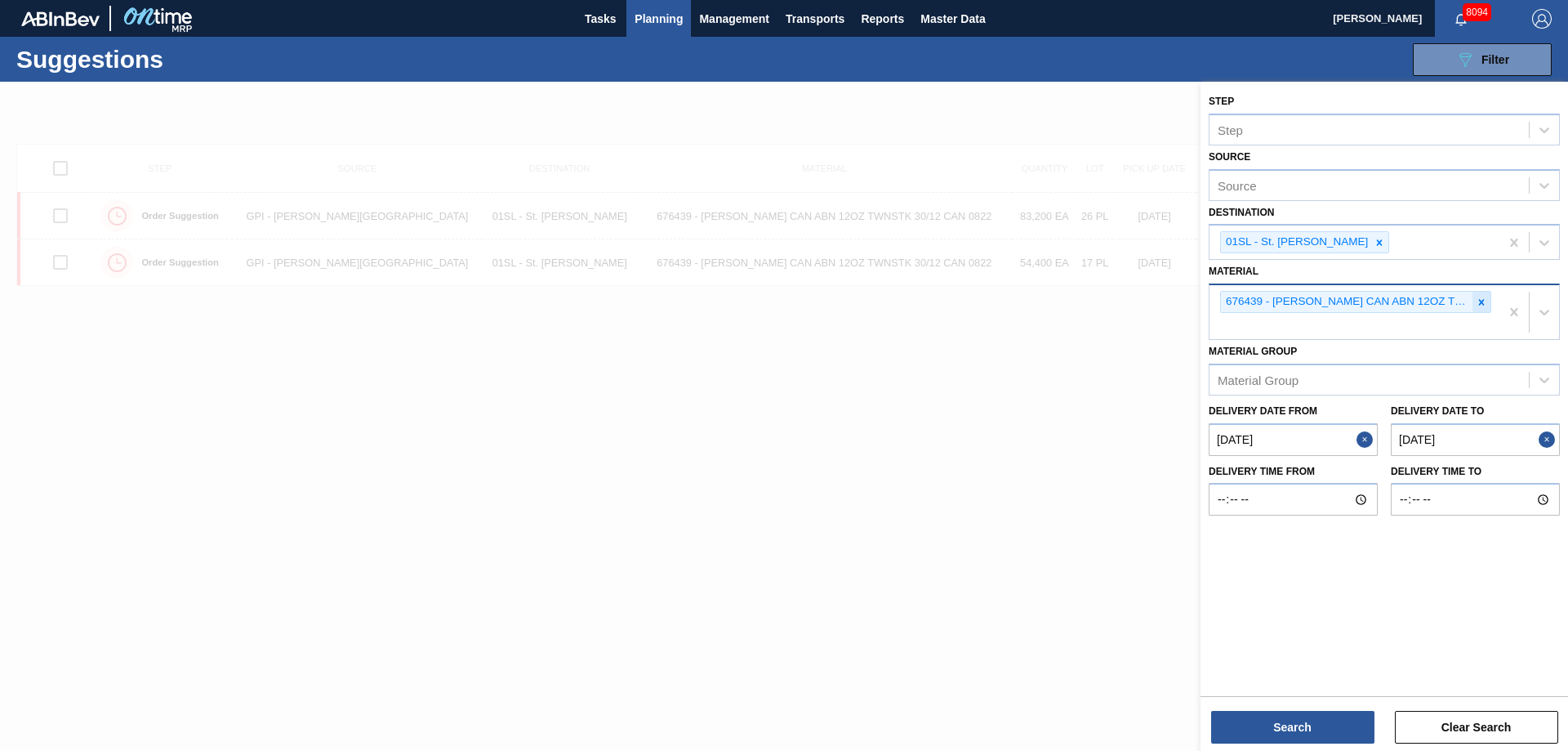
click at [1482, 304] on icon at bounding box center [1481, 302] width 12 height 12
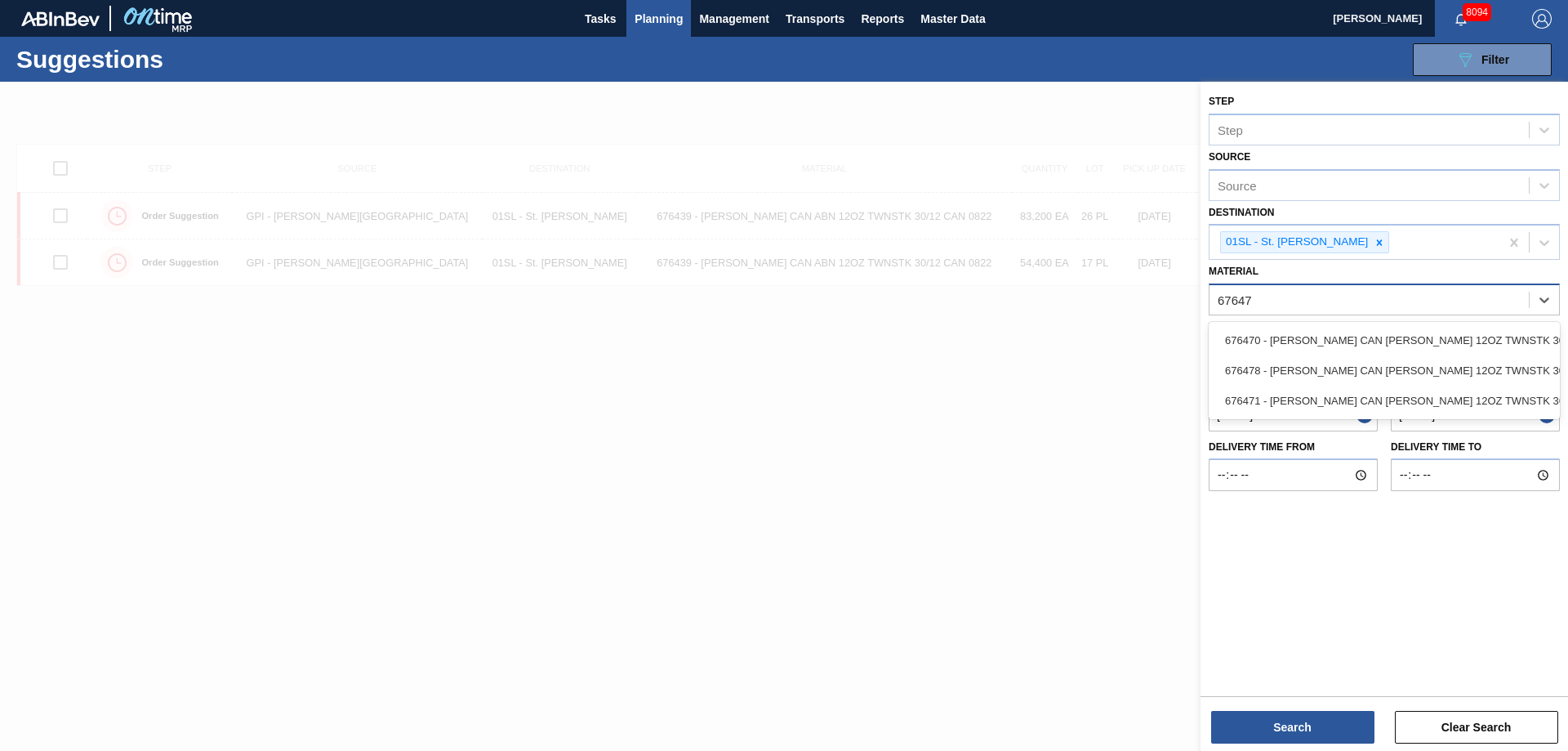
type input "676470"
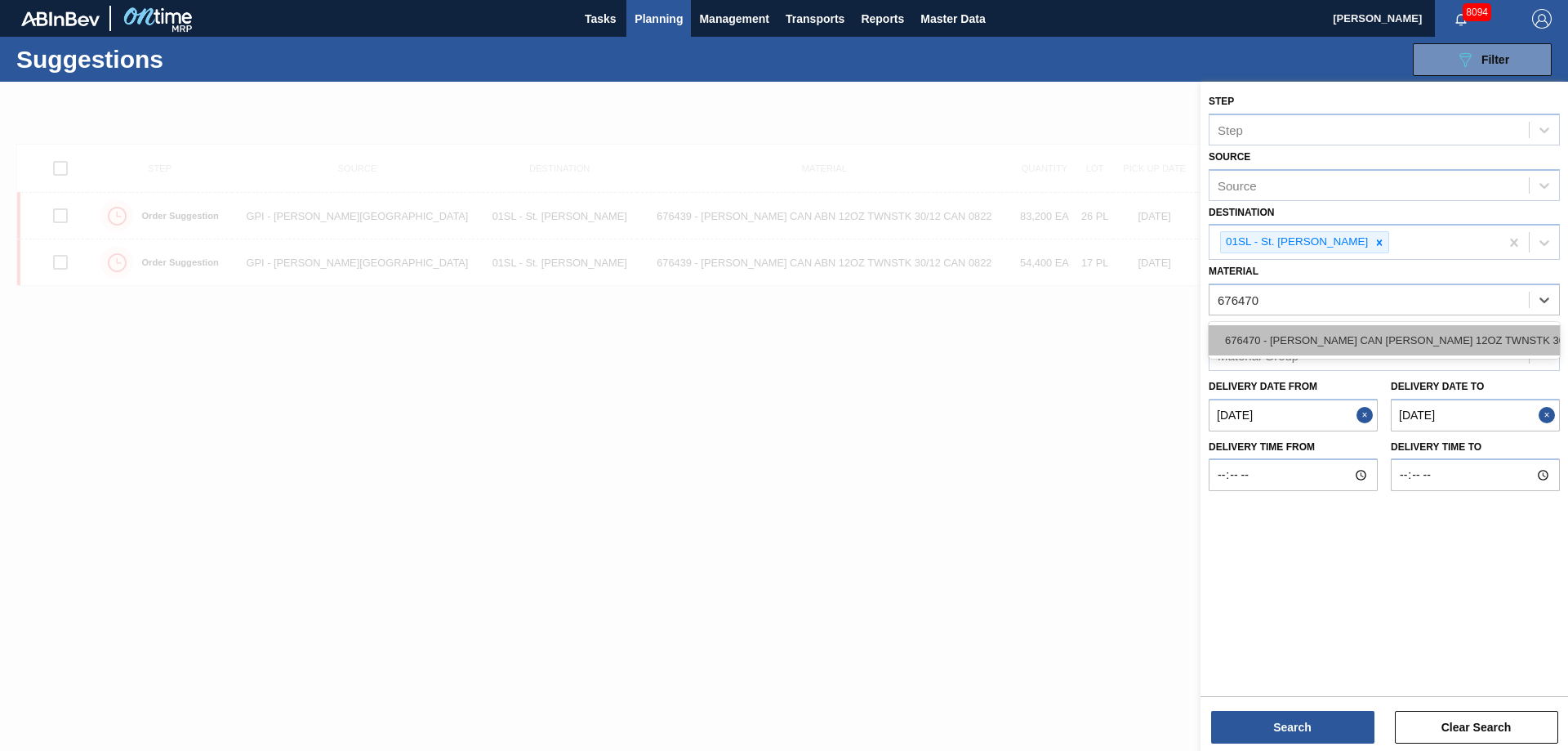
click at [1323, 333] on div "676470 - [PERSON_NAME] CAN [PERSON_NAME] 12OZ TWNSTK 30/12 CAN 0922" at bounding box center [1384, 340] width 351 height 30
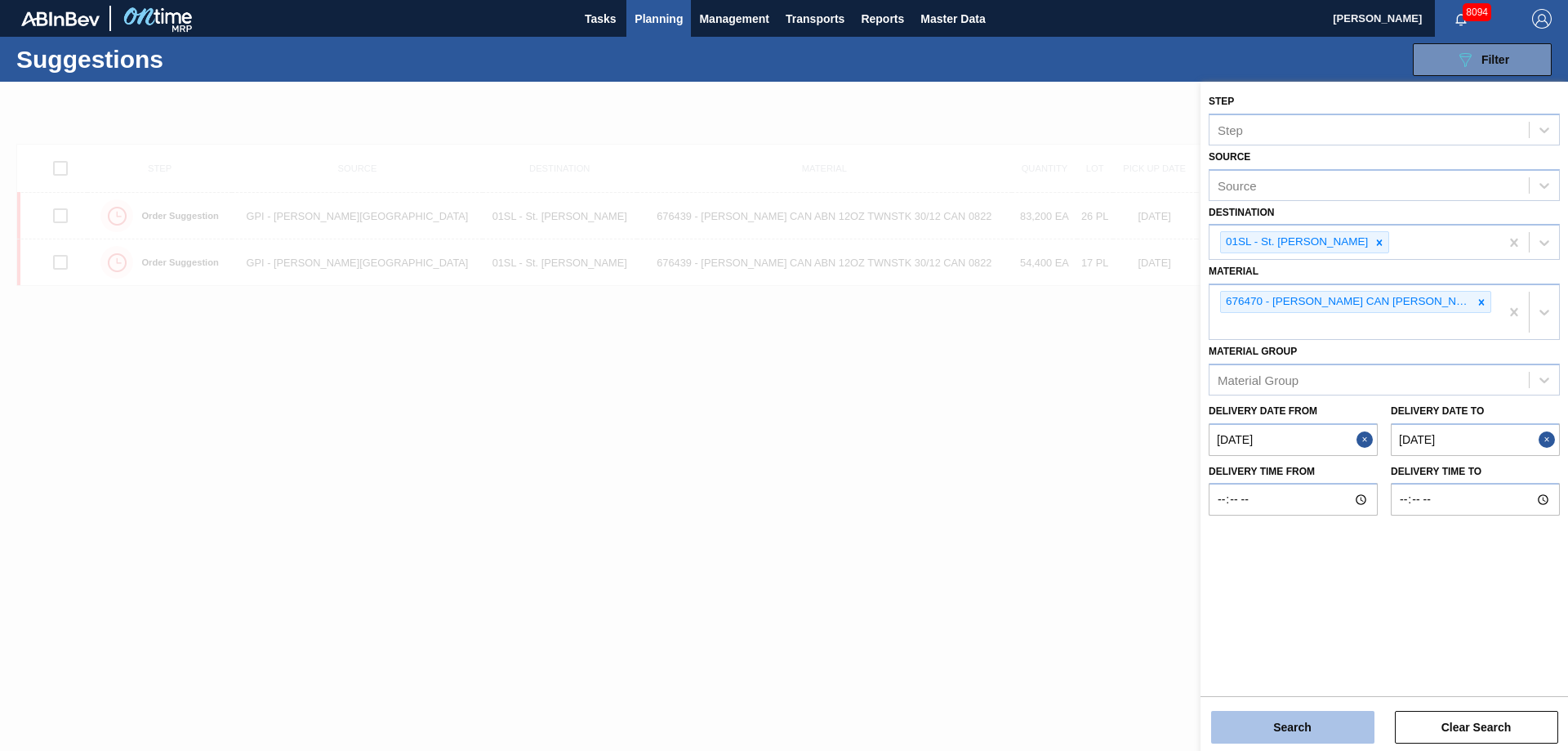
click at [1298, 714] on button "Search" at bounding box center [1292, 727] width 163 height 33
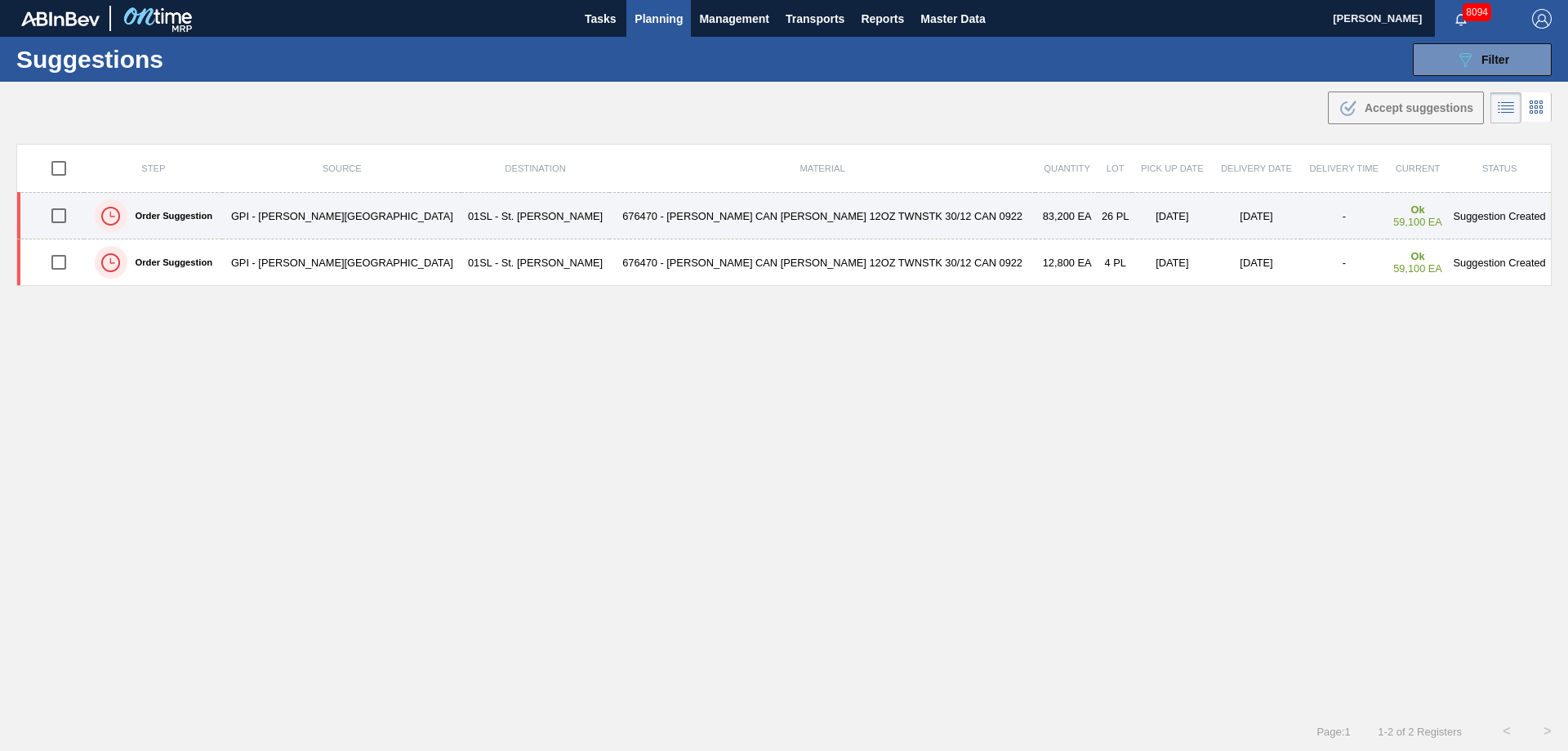
click at [64, 213] on input "checkbox" at bounding box center [59, 216] width 35 height 35
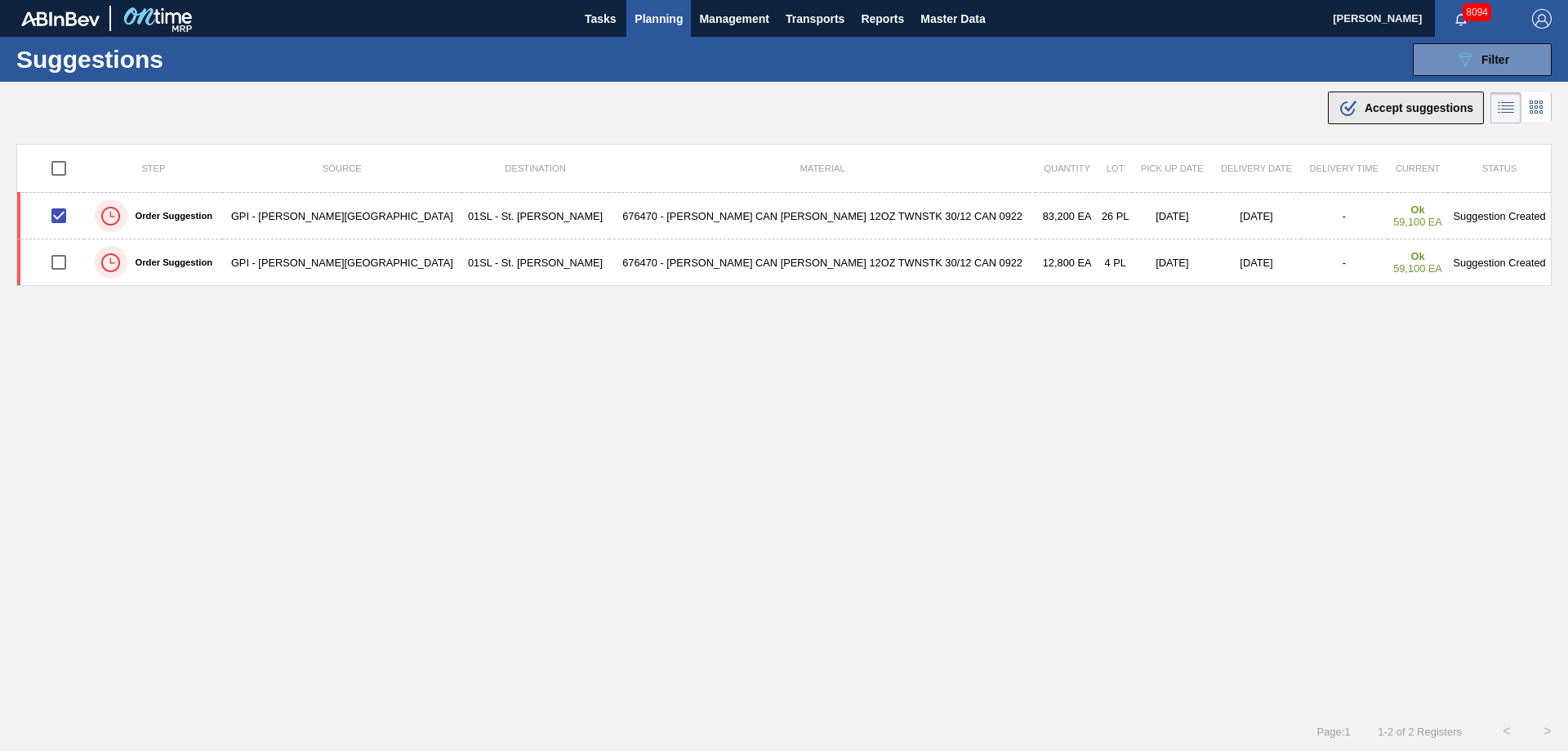
click at [1371, 114] on div ".b{fill:var(--color-action-default)} Accept suggestions" at bounding box center [1405, 107] width 135 height 19
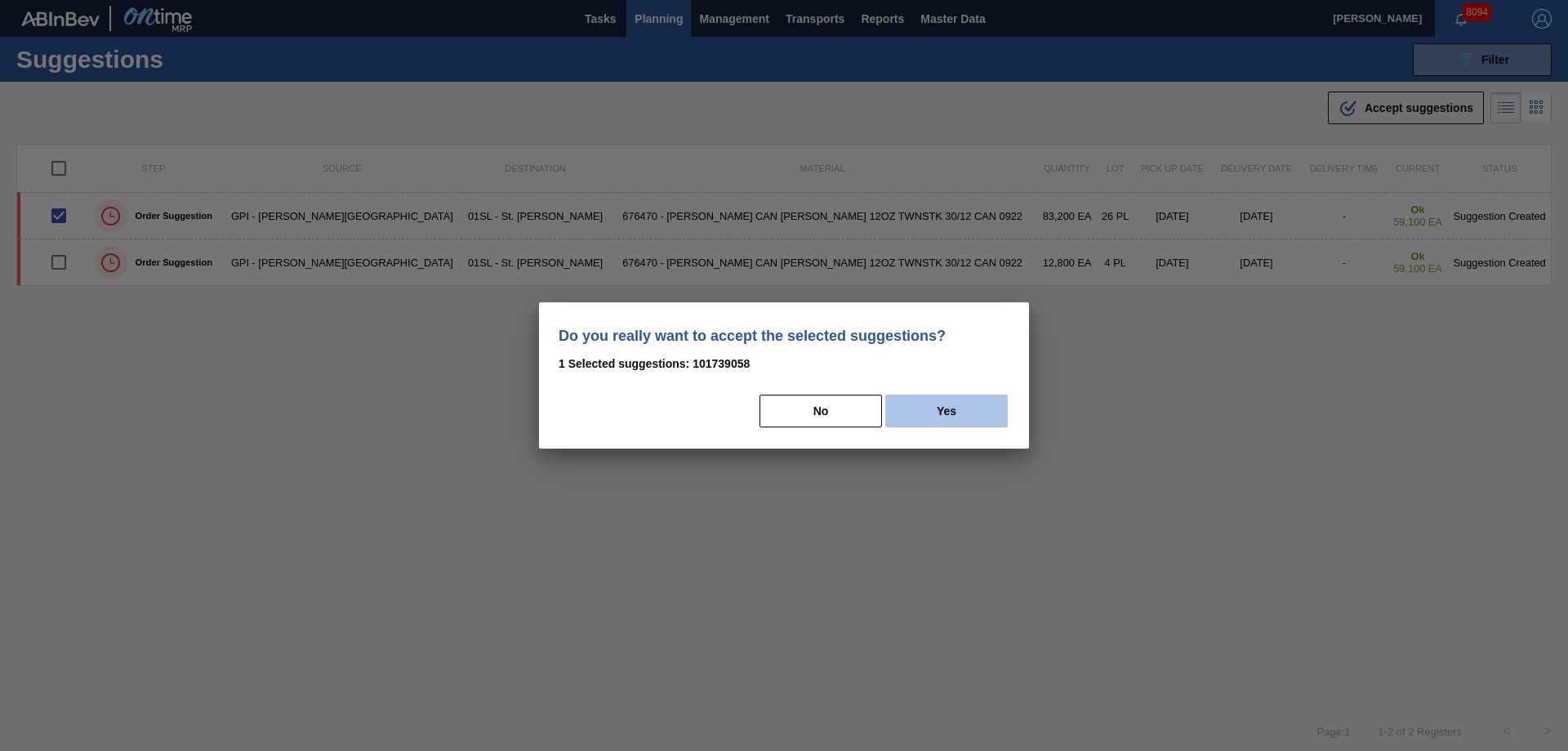
click at [967, 421] on button "Yes" at bounding box center [946, 411] width 122 height 33
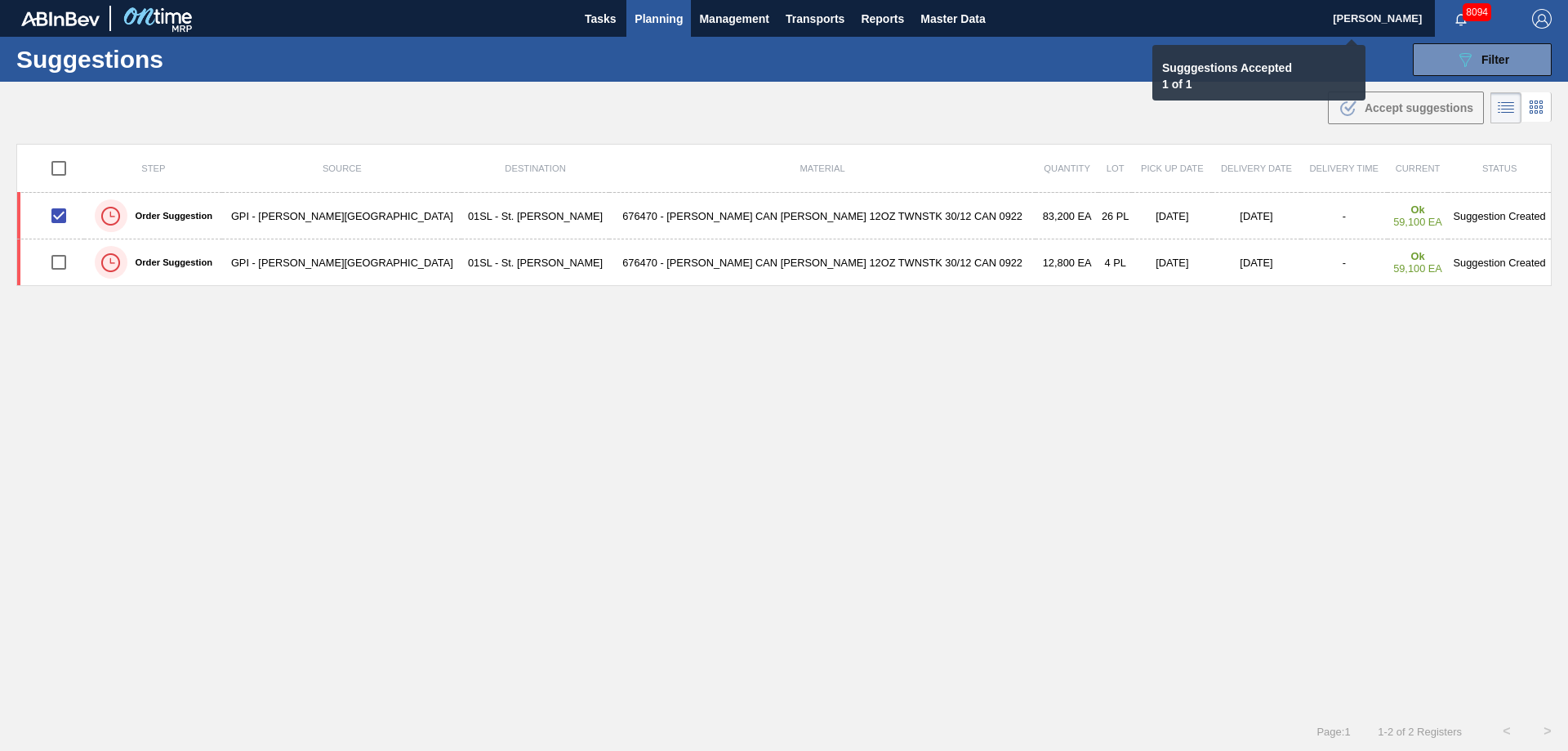
click at [651, 16] on span "Planning" at bounding box center [658, 18] width 48 height 19
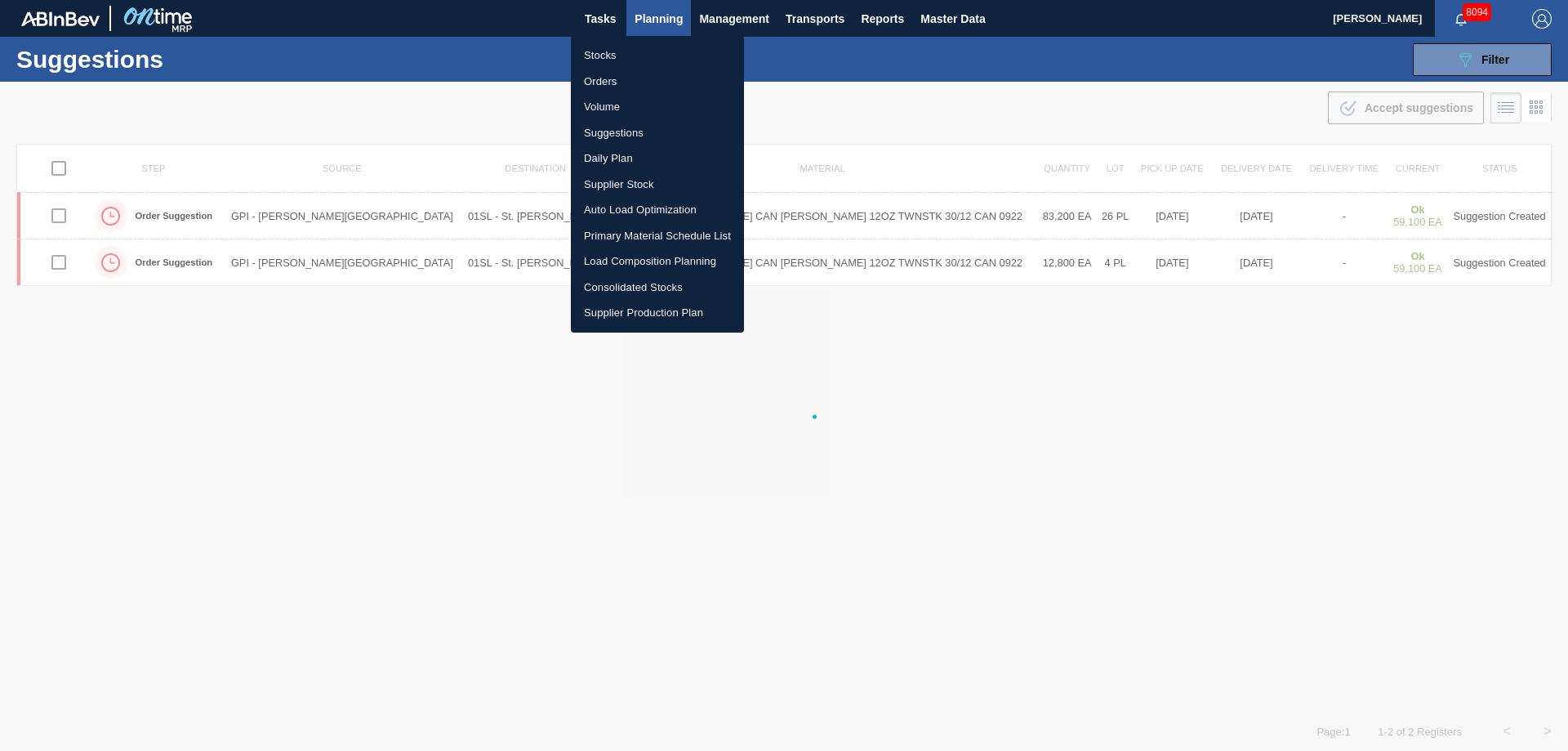
checkbox input "false"
click at [623, 263] on li "Load Composition Planning" at bounding box center [658, 261] width 174 height 26
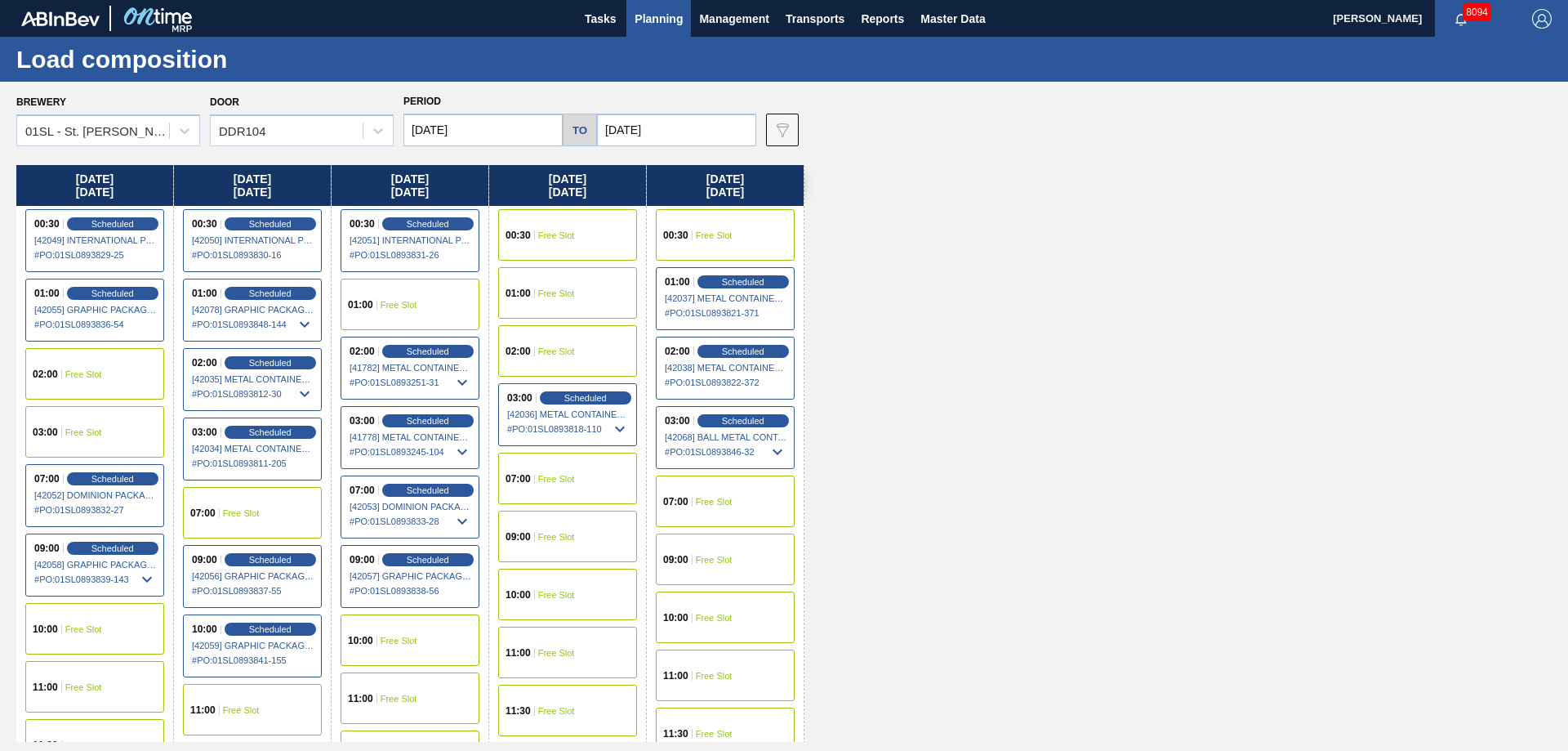
click at [397, 621] on div "10:00 Free Slot" at bounding box center [410, 640] width 139 height 51
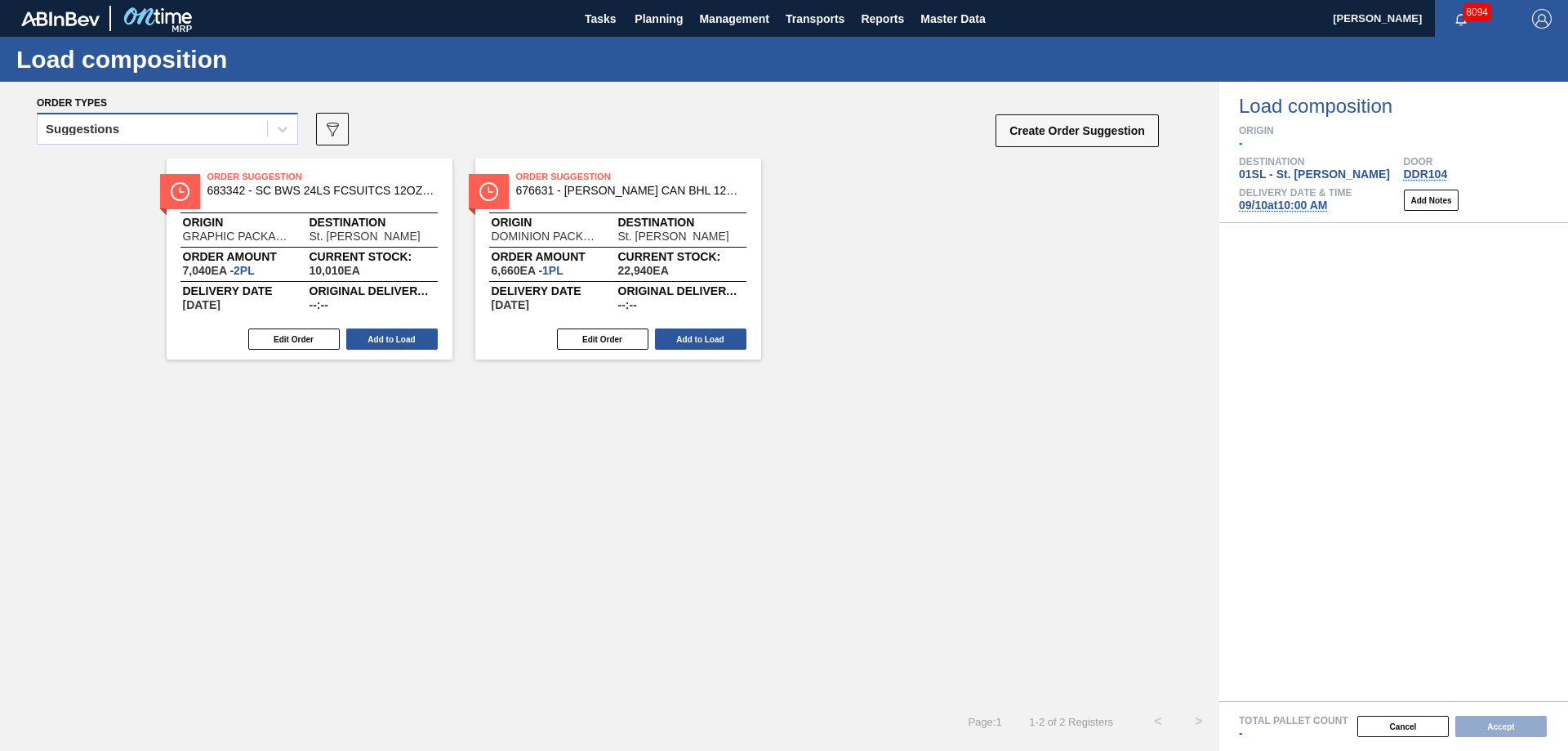
click at [264, 134] on div "Suggestions" at bounding box center [152, 130] width 229 height 24
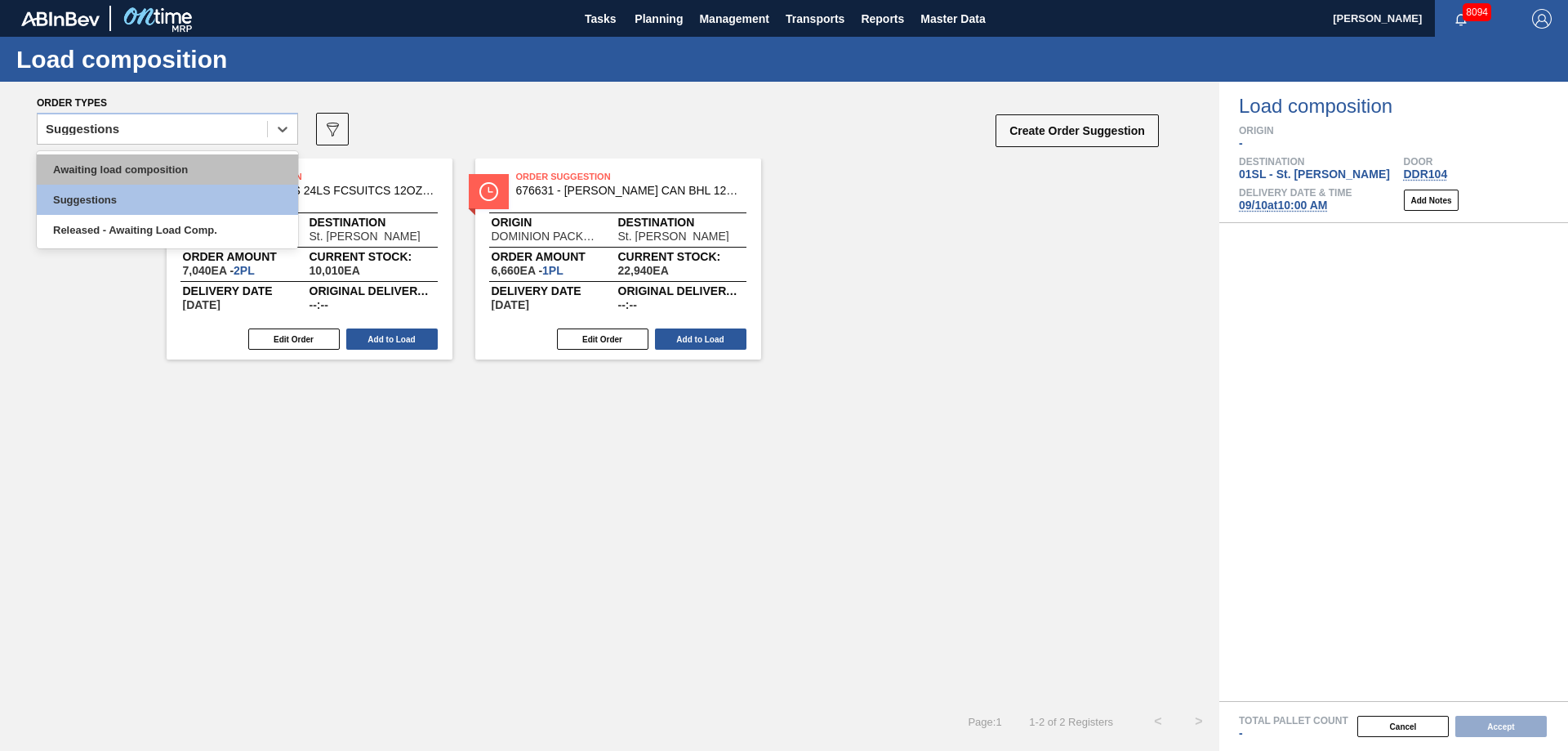
click at [158, 170] on div "Awaiting load composition" at bounding box center [167, 169] width 261 height 30
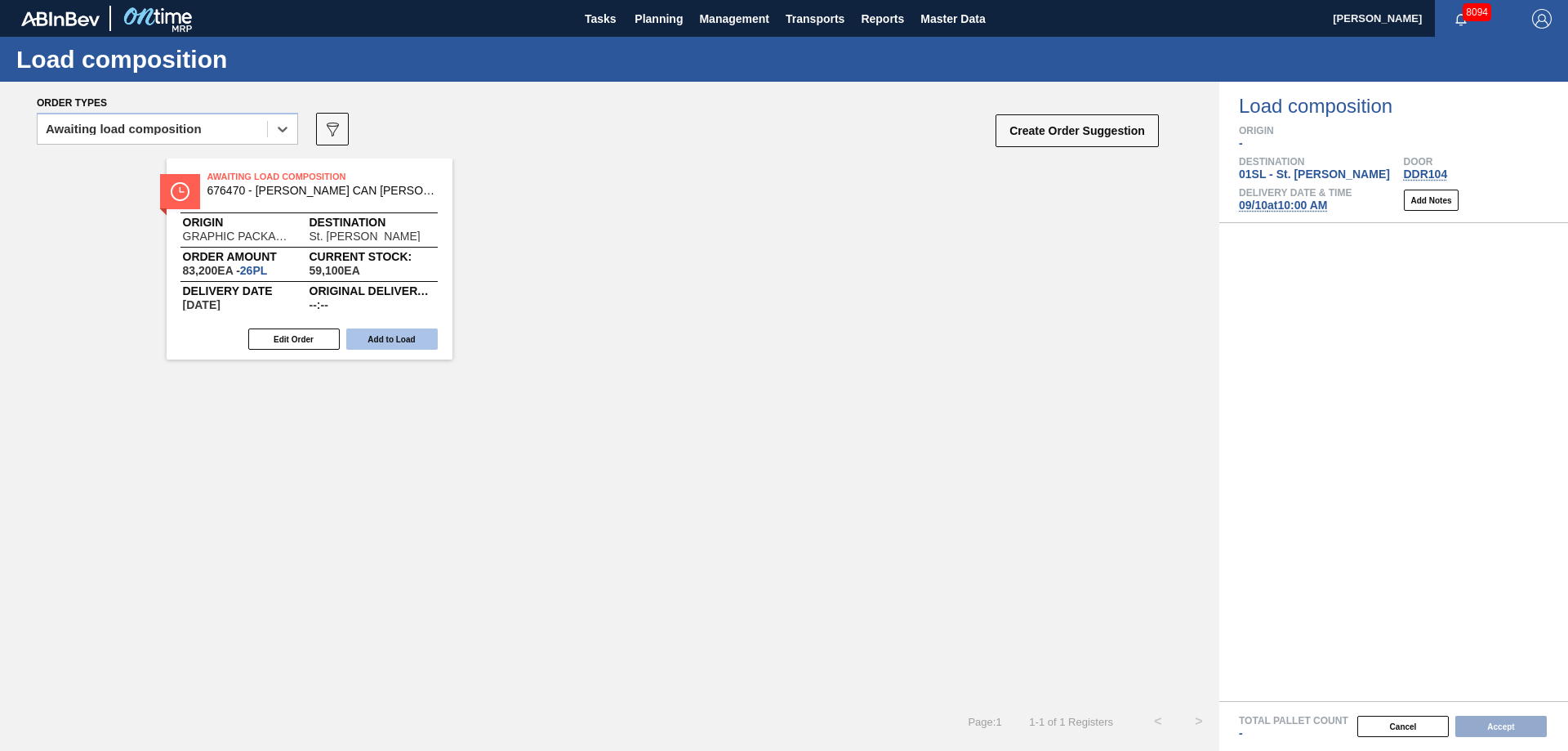
click at [397, 341] on button "Add to Load" at bounding box center [392, 338] width 91 height 21
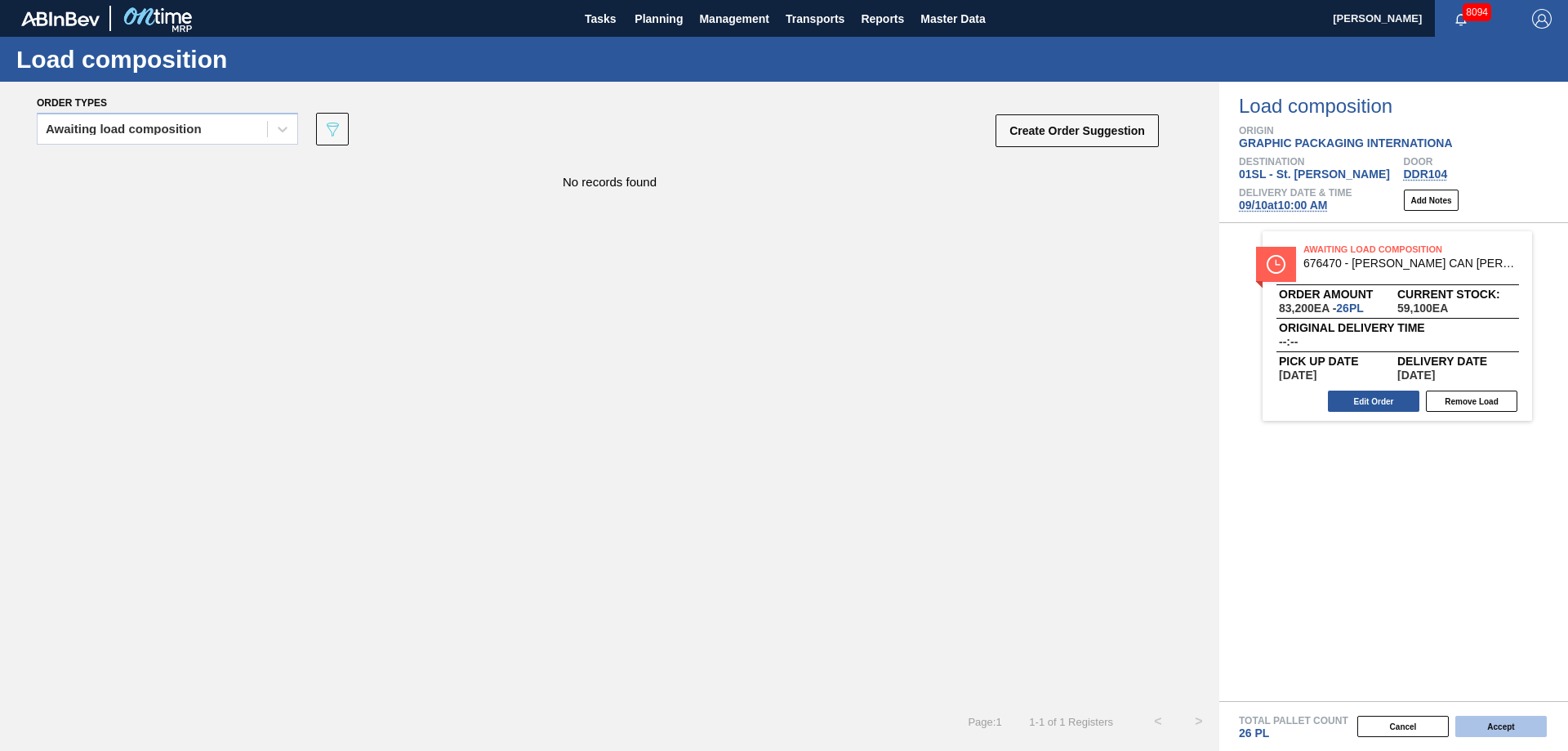
click at [1495, 728] on button "Accept" at bounding box center [1500, 725] width 91 height 21
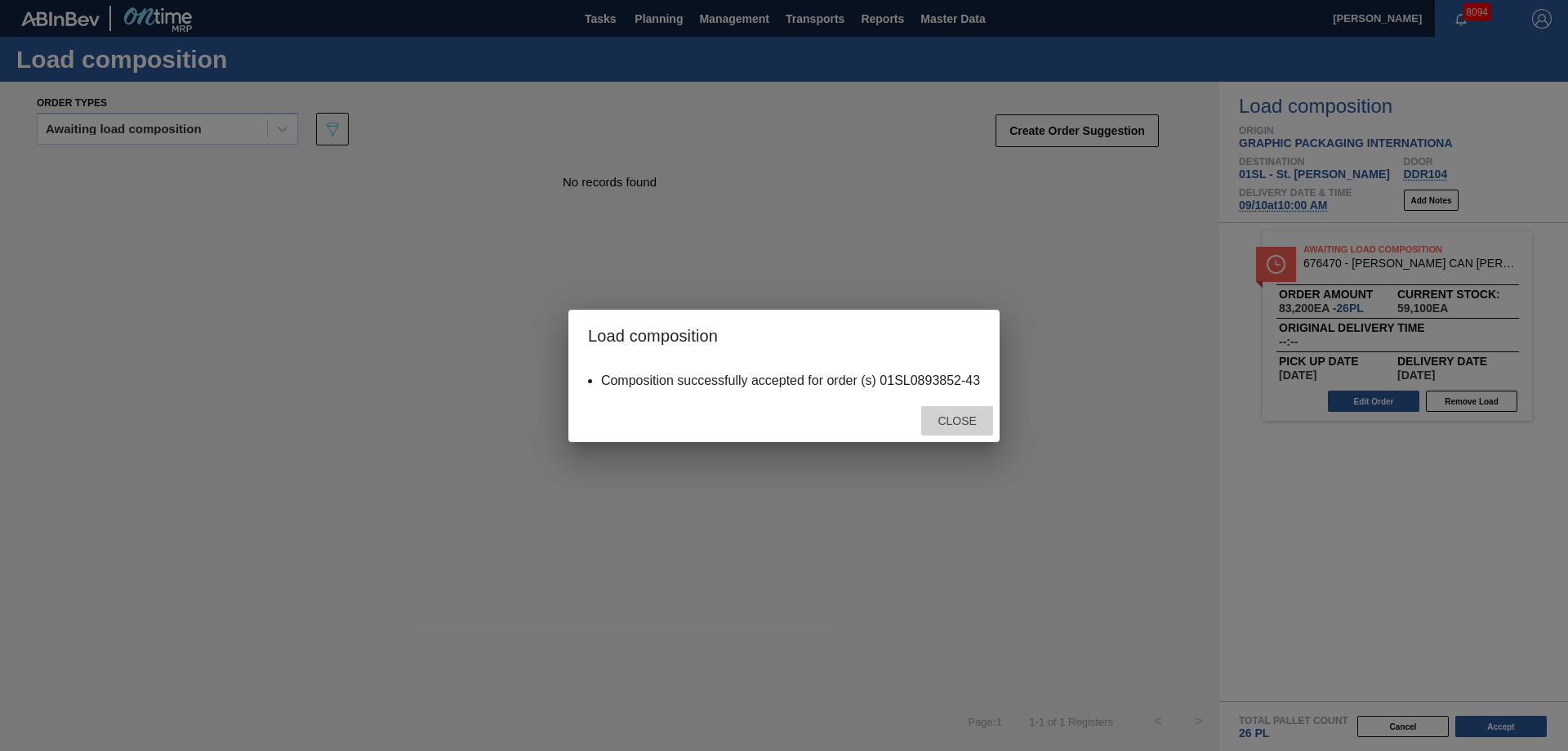
click at [953, 416] on span "Close" at bounding box center [956, 420] width 65 height 13
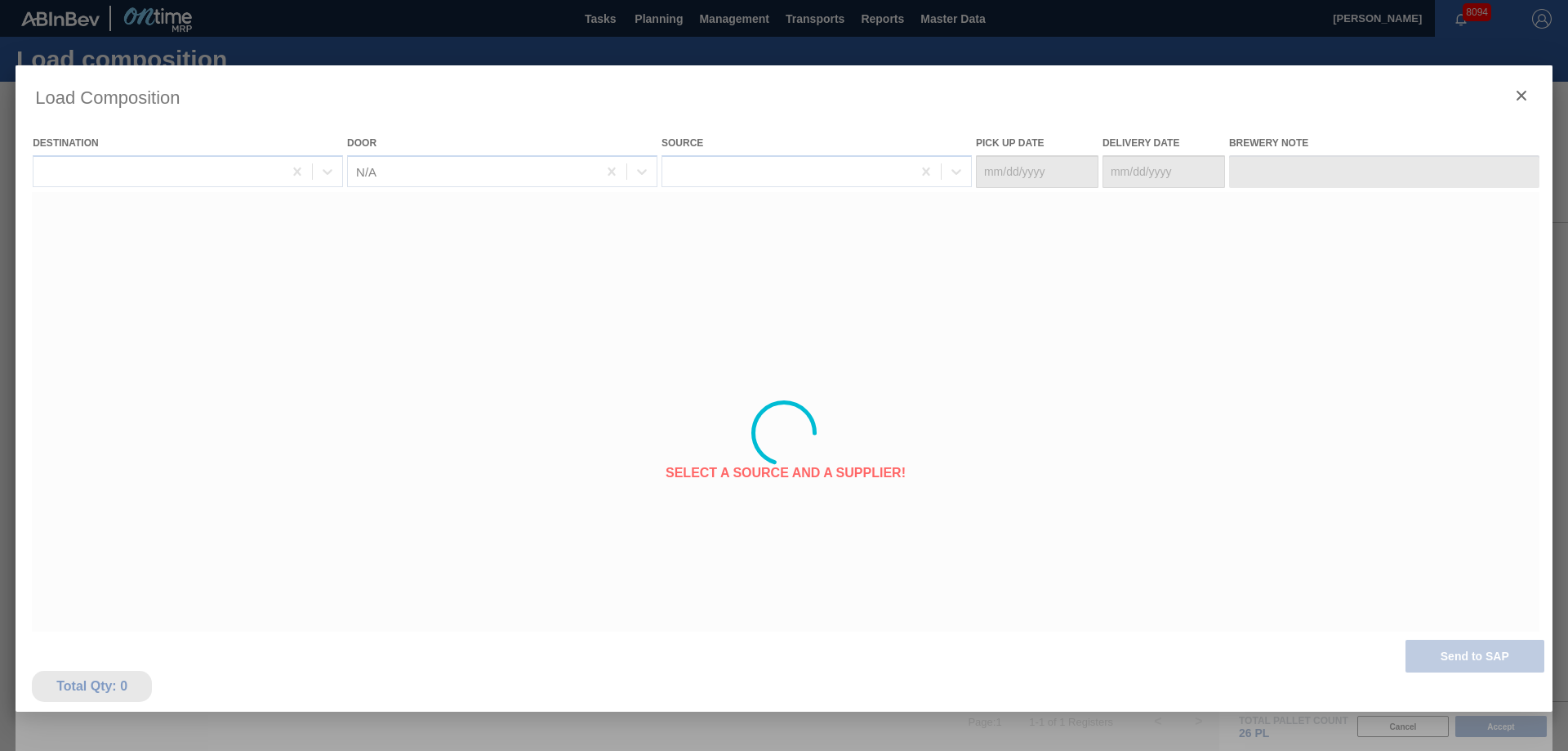
type Date "[DATE]"
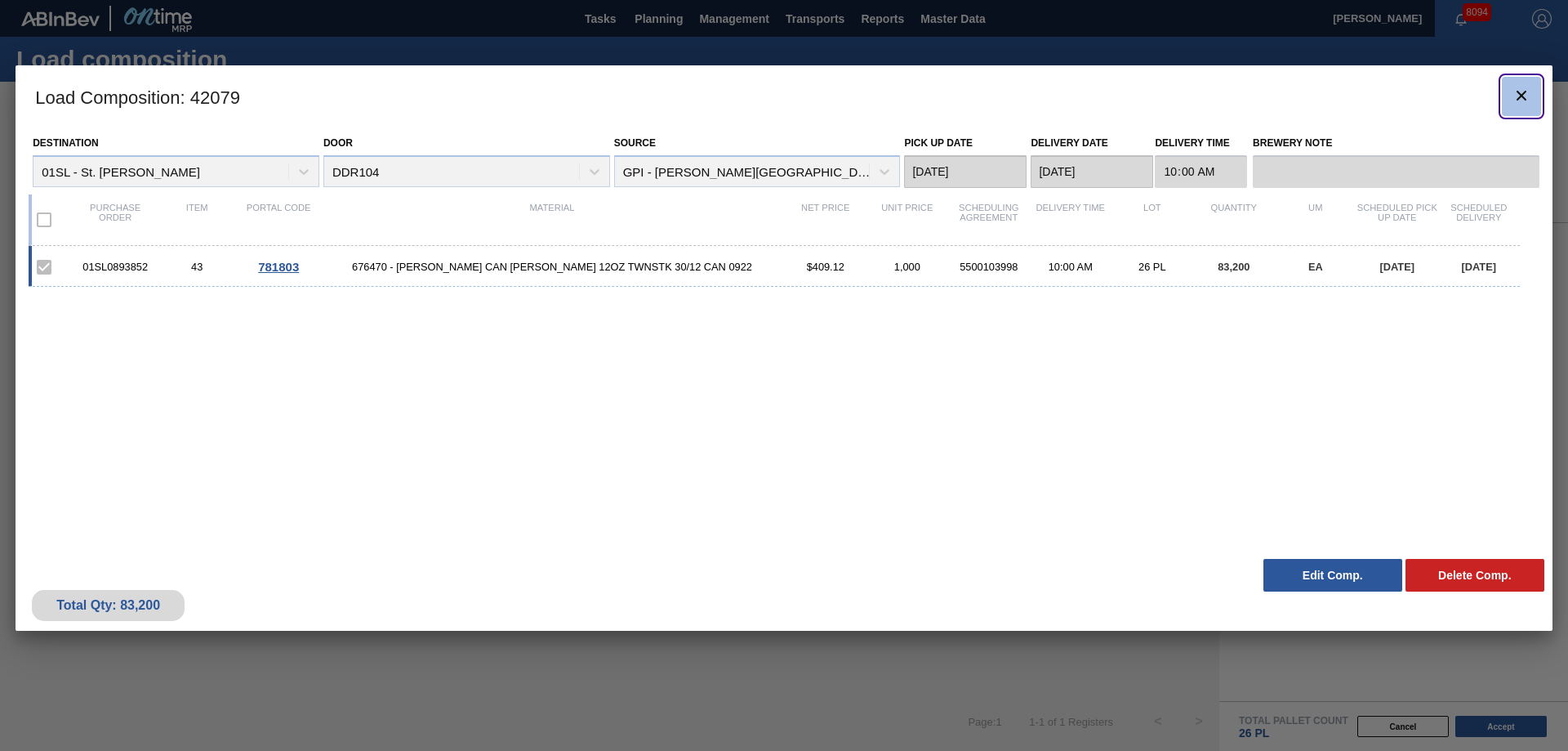
click at [1517, 90] on icon "botão de ícone" at bounding box center [1521, 95] width 19 height 19
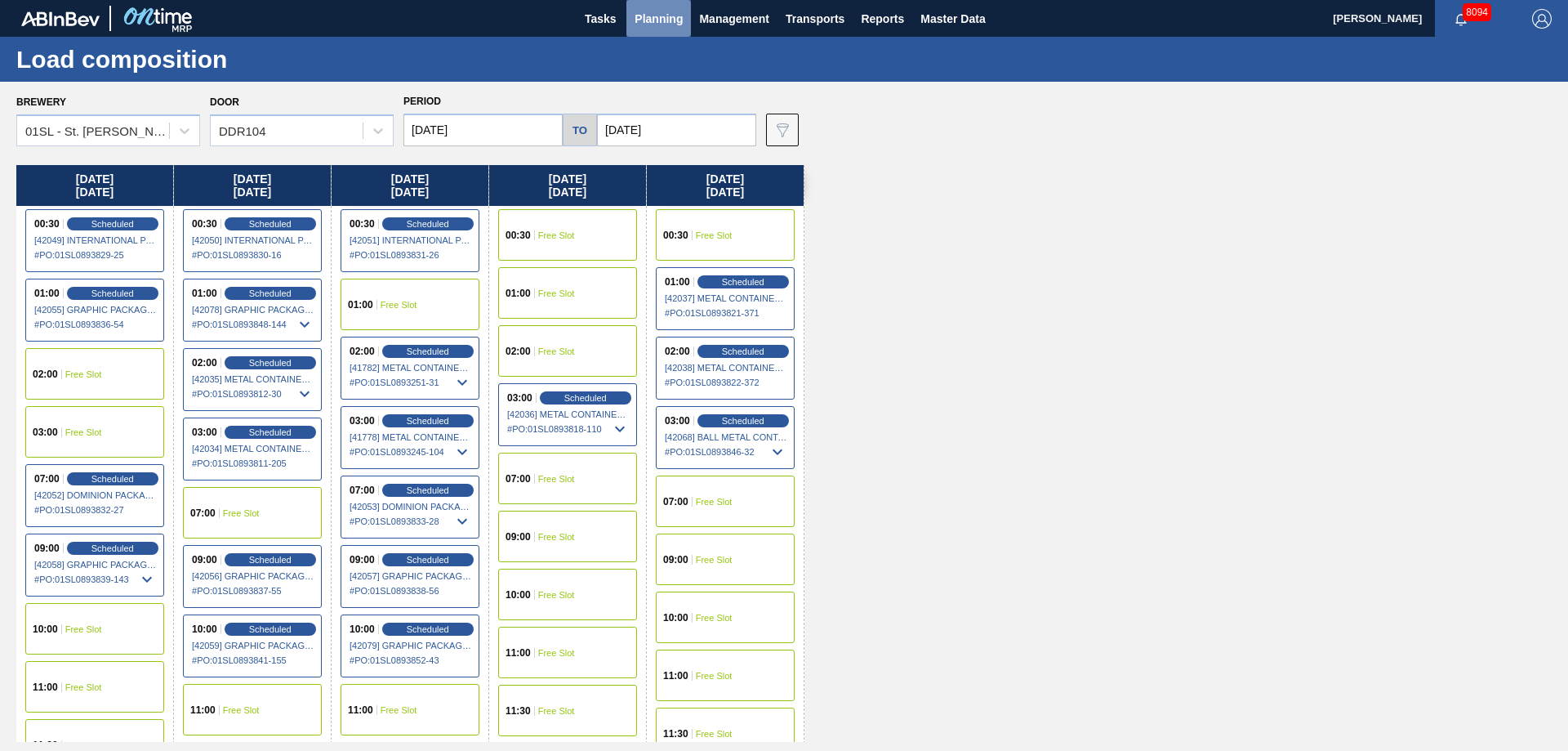
click at [664, 19] on span "Planning" at bounding box center [658, 18] width 48 height 19
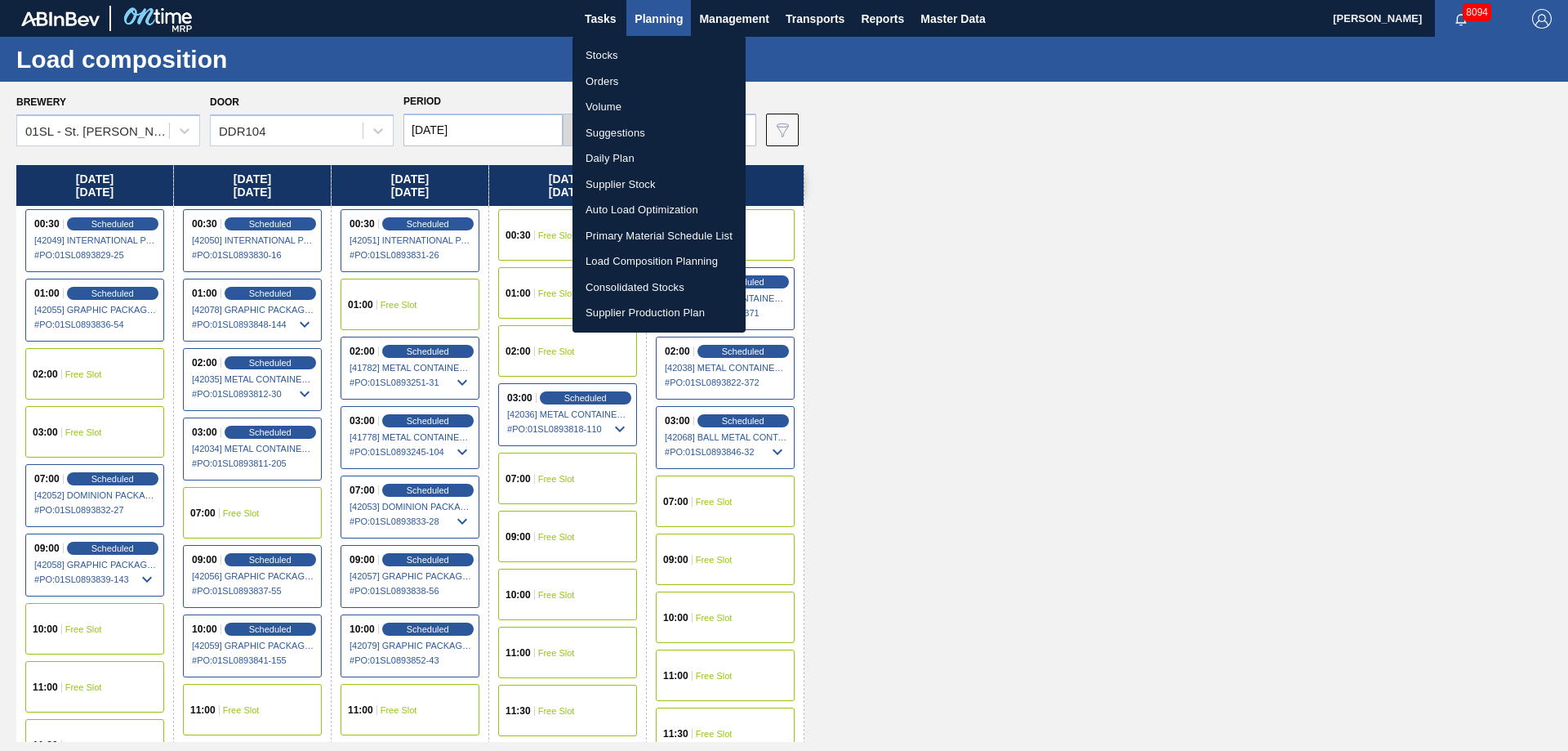
click at [621, 134] on li "Suggestions" at bounding box center [659, 132] width 174 height 26
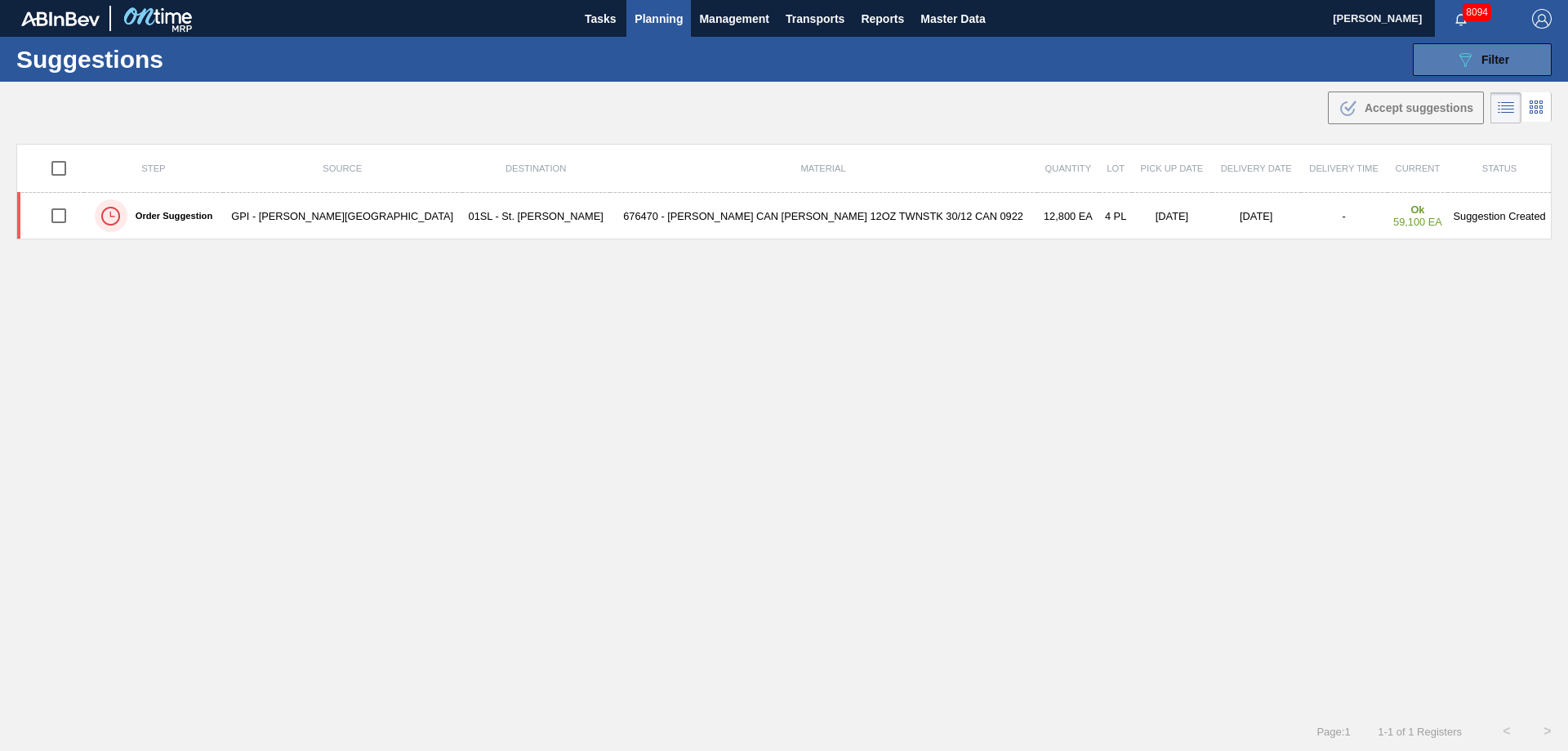
type from "[DATE]"
type to "[DATE]"
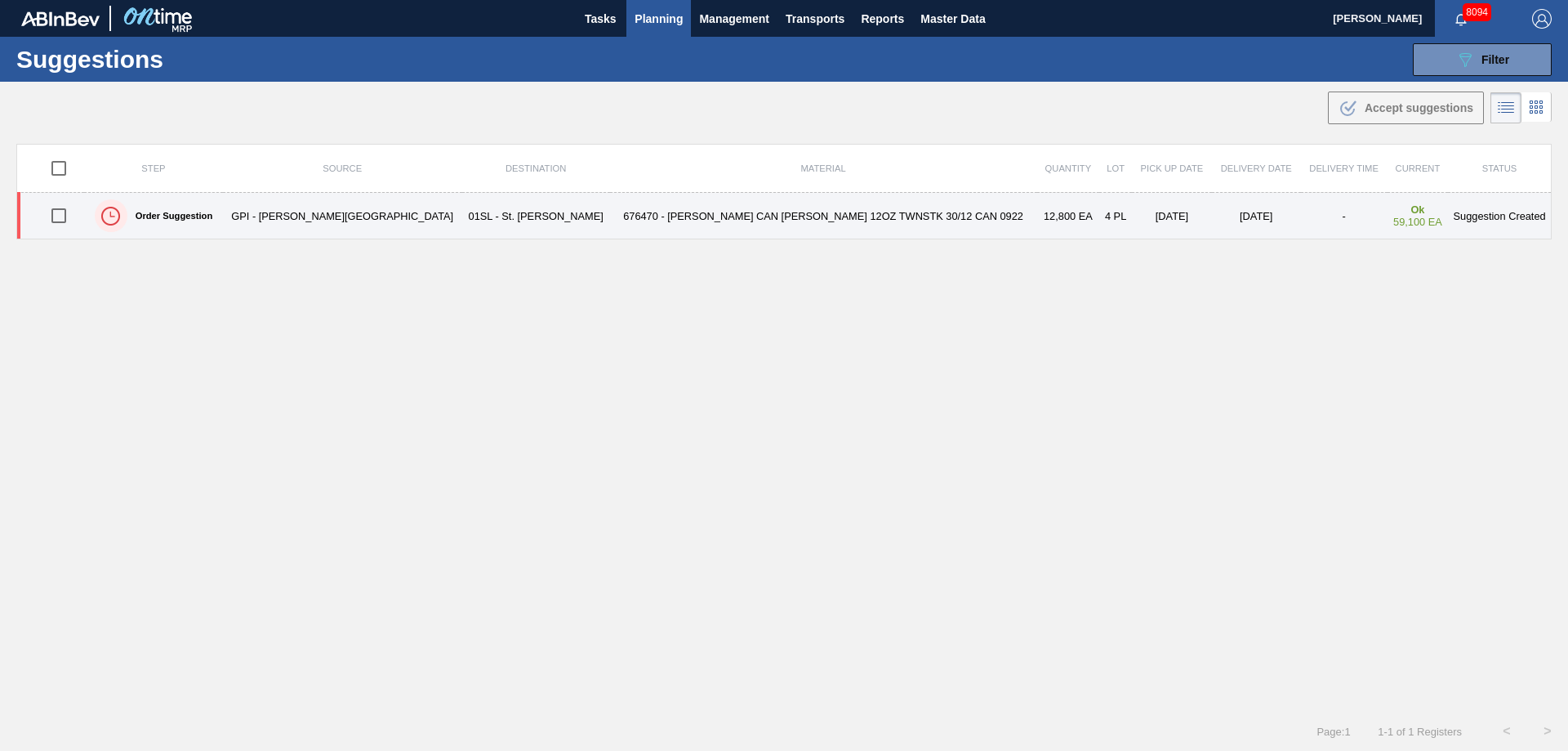
click at [58, 212] on input "checkbox" at bounding box center [59, 216] width 35 height 35
checkbox input "true"
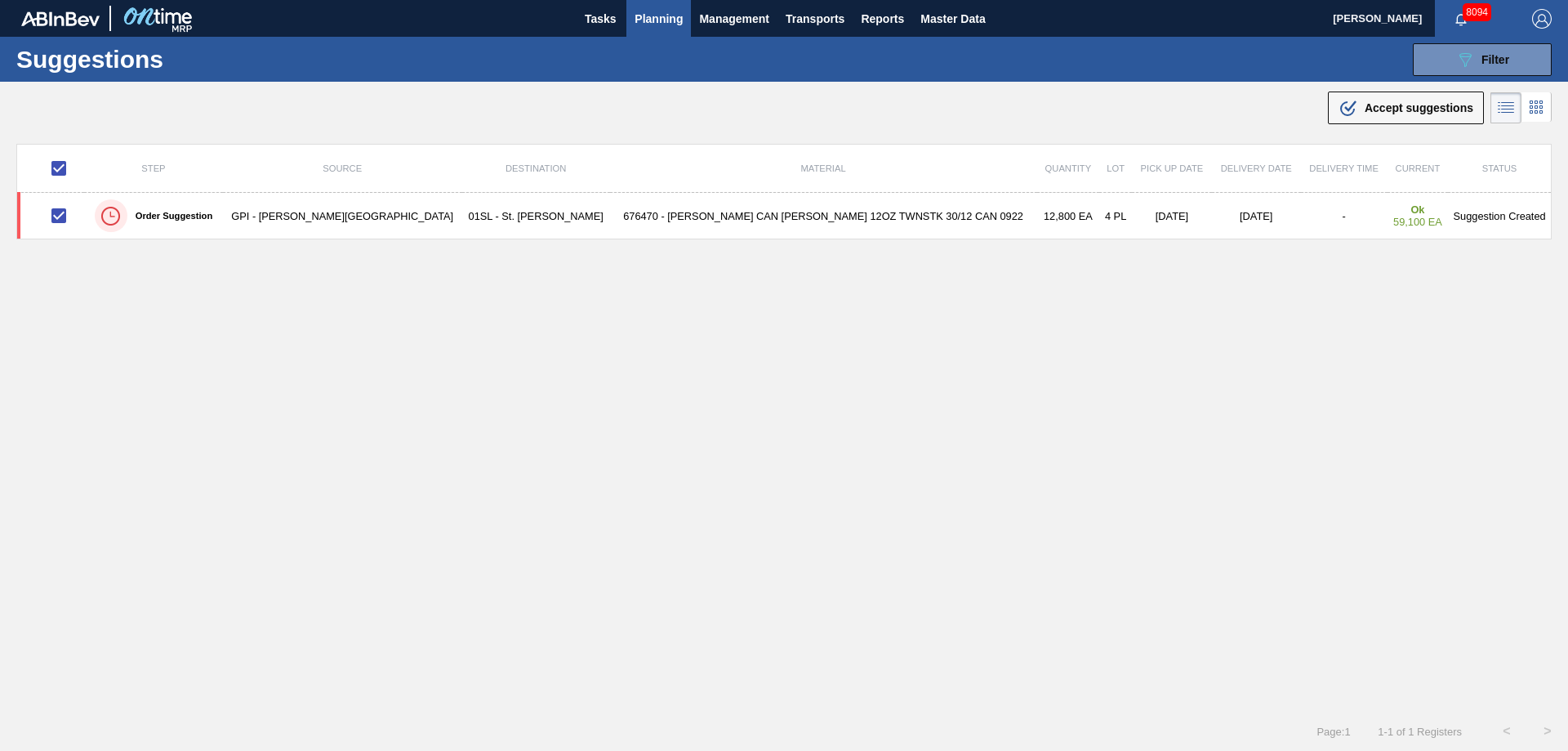
click at [1342, 104] on icon ".b{fill:var(--color-action-default)}" at bounding box center [1347, 107] width 19 height 19
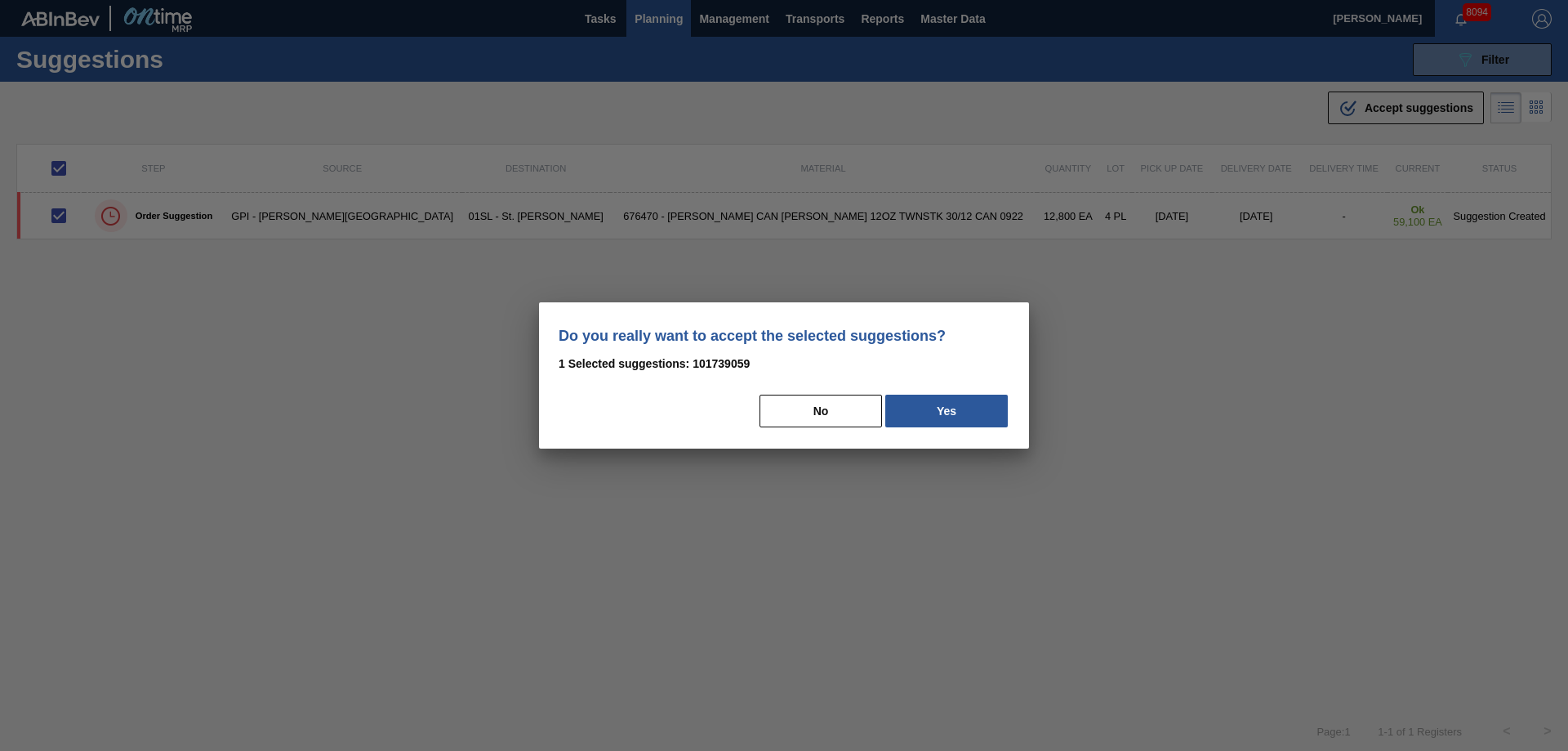
click at [968, 429] on div "Do you really want to accept the selected suggestions? 1 Selected suggestions: …" at bounding box center [784, 376] width 489 height 146
click at [955, 401] on button "Yes" at bounding box center [946, 411] width 122 height 33
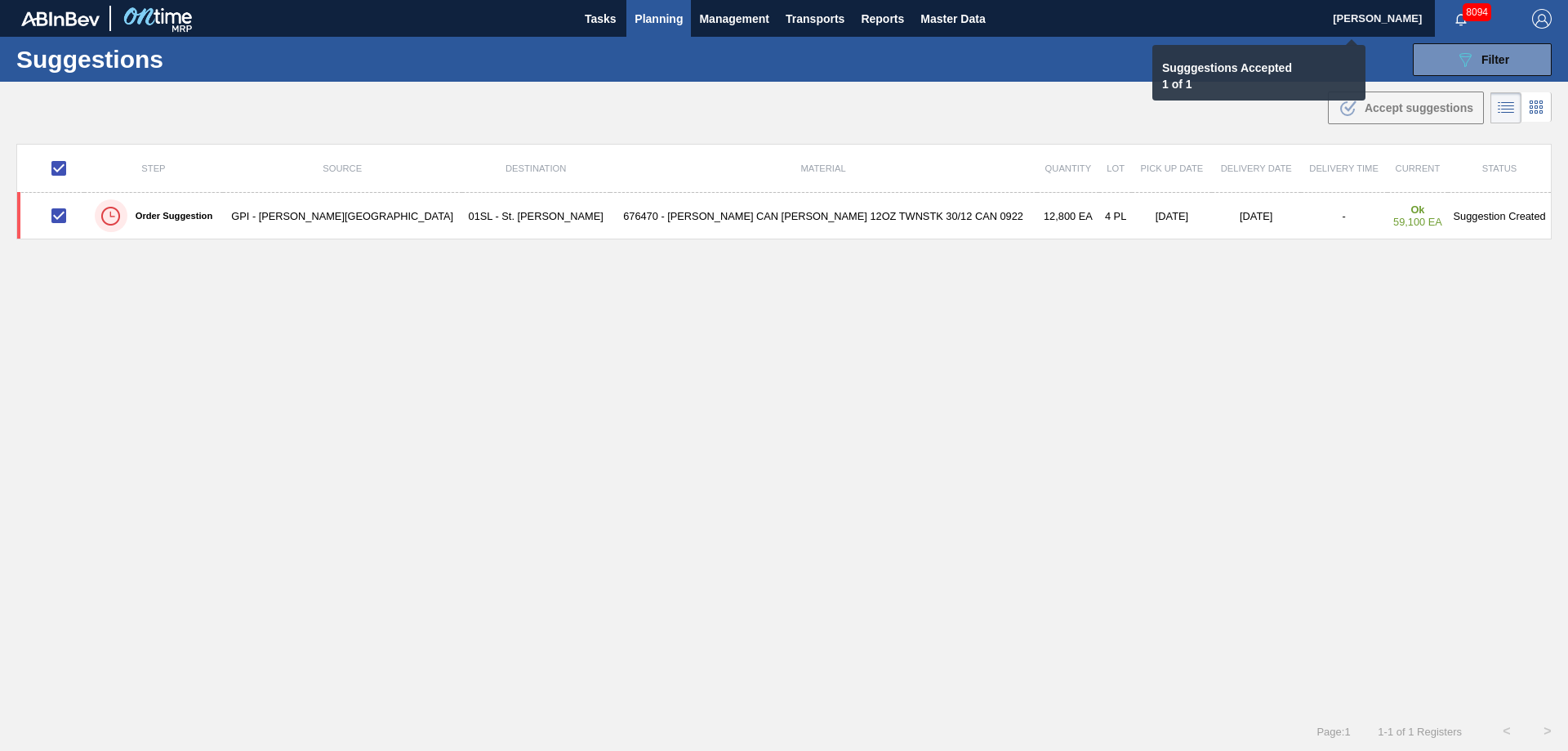
checkbox input "false"
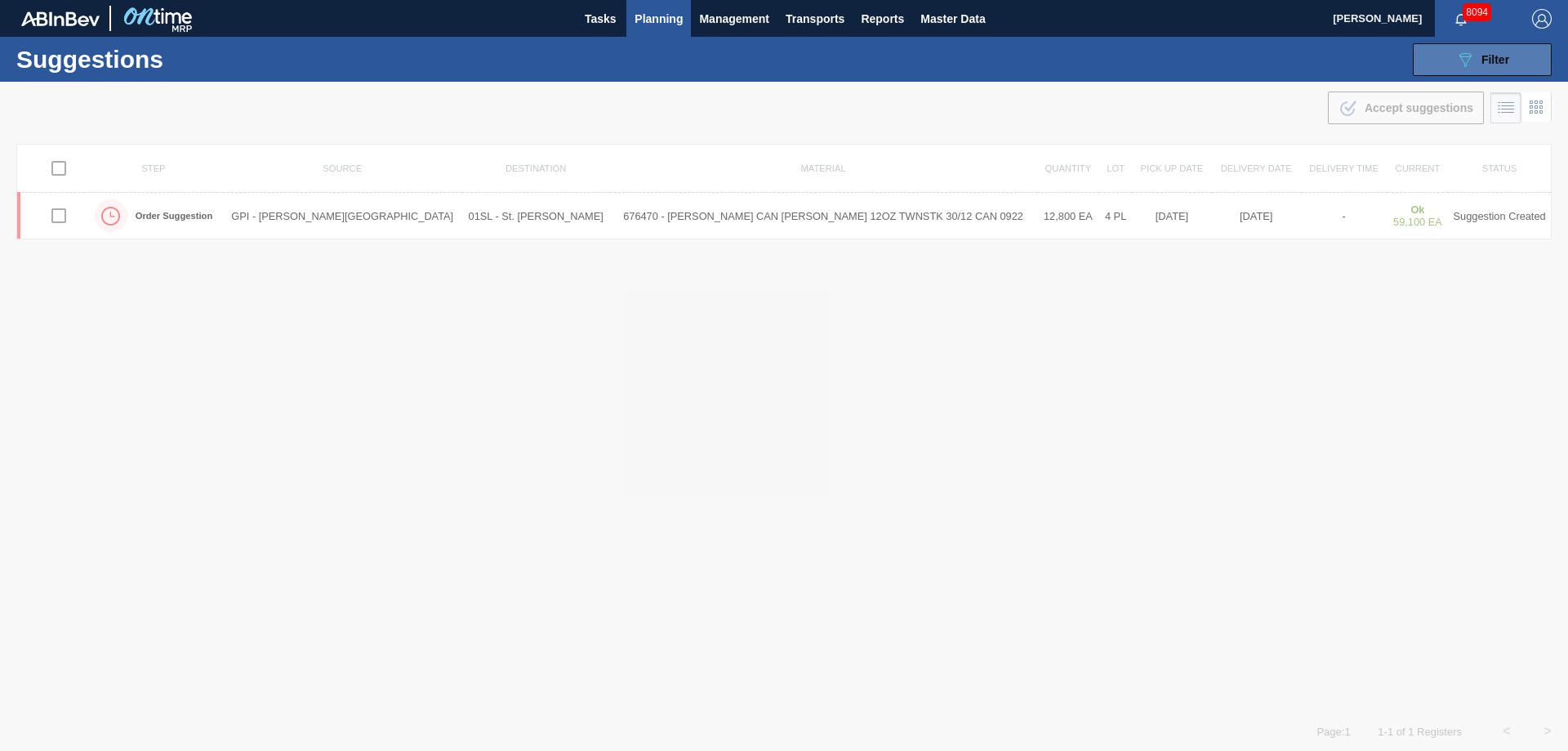
click at [1470, 59] on icon "089F7B8B-B2A5-4AFE-B5C0-19BA573D28AC" at bounding box center [1464, 59] width 19 height 19
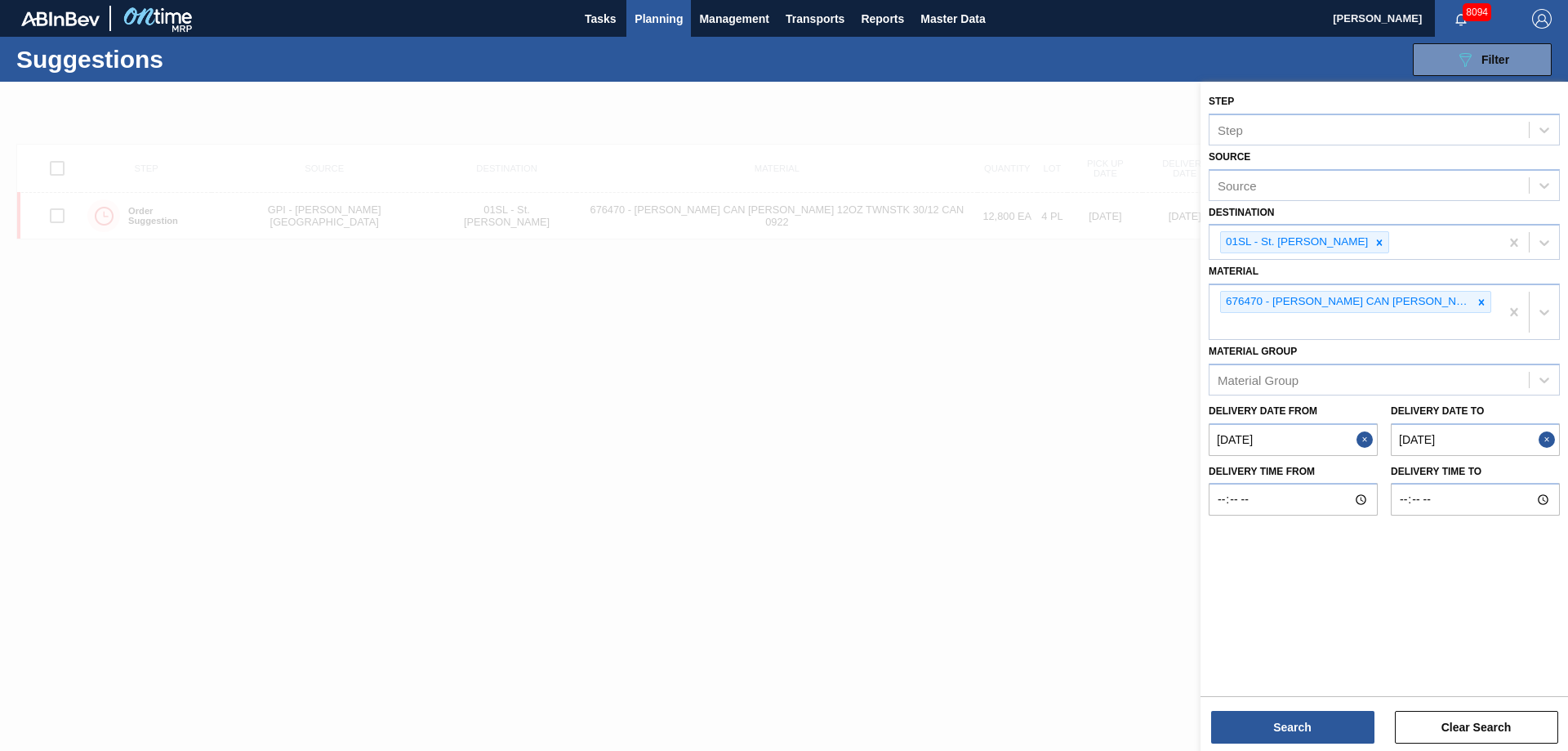
drag, startPoint x: 1478, startPoint y: 297, endPoint x: 1445, endPoint y: 205, distance: 97.7
click at [1479, 298] on icon at bounding box center [1481, 302] width 12 height 12
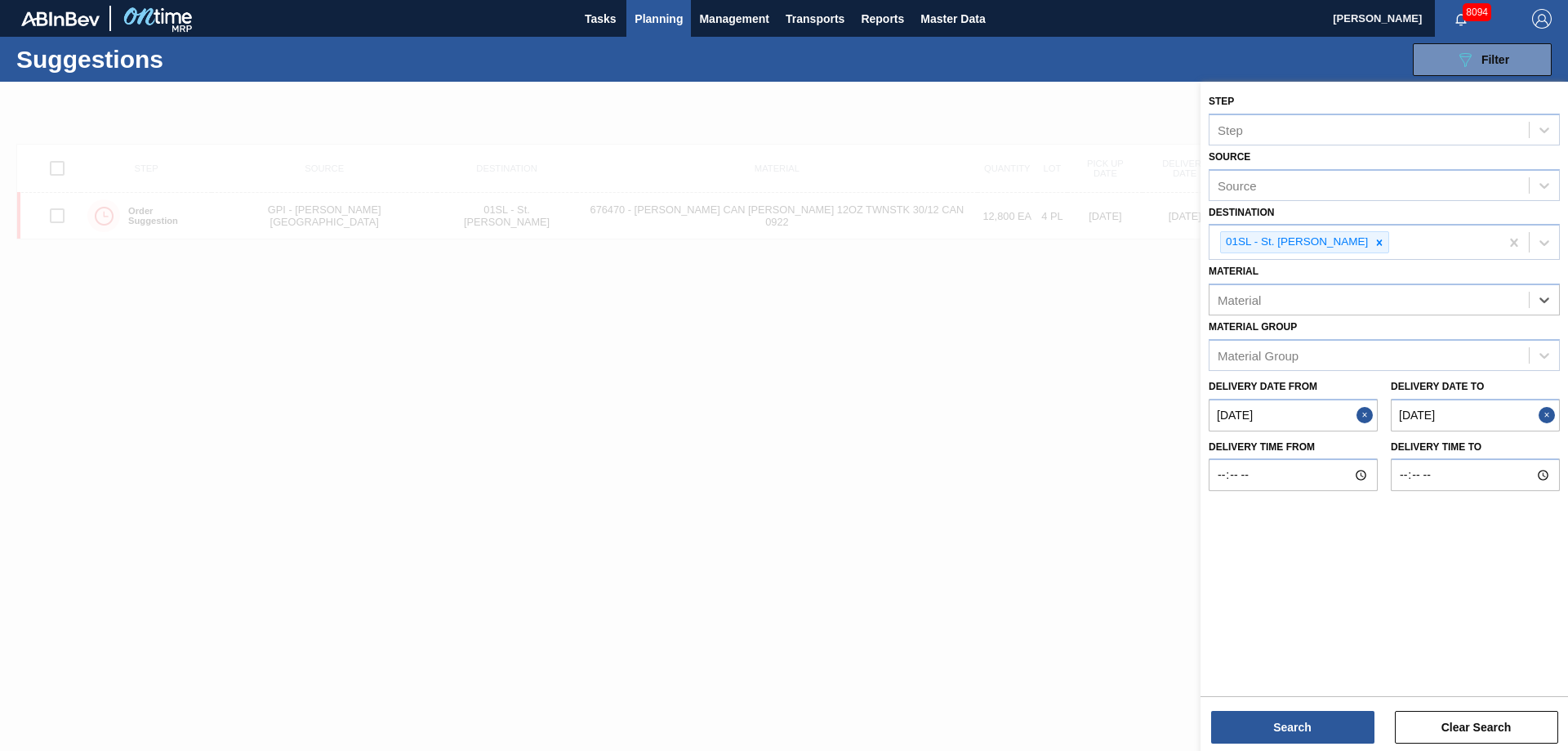
click at [1426, 167] on div "Source Source" at bounding box center [1384, 173] width 351 height 56
click at [1411, 197] on div "Source" at bounding box center [1384, 185] width 351 height 32
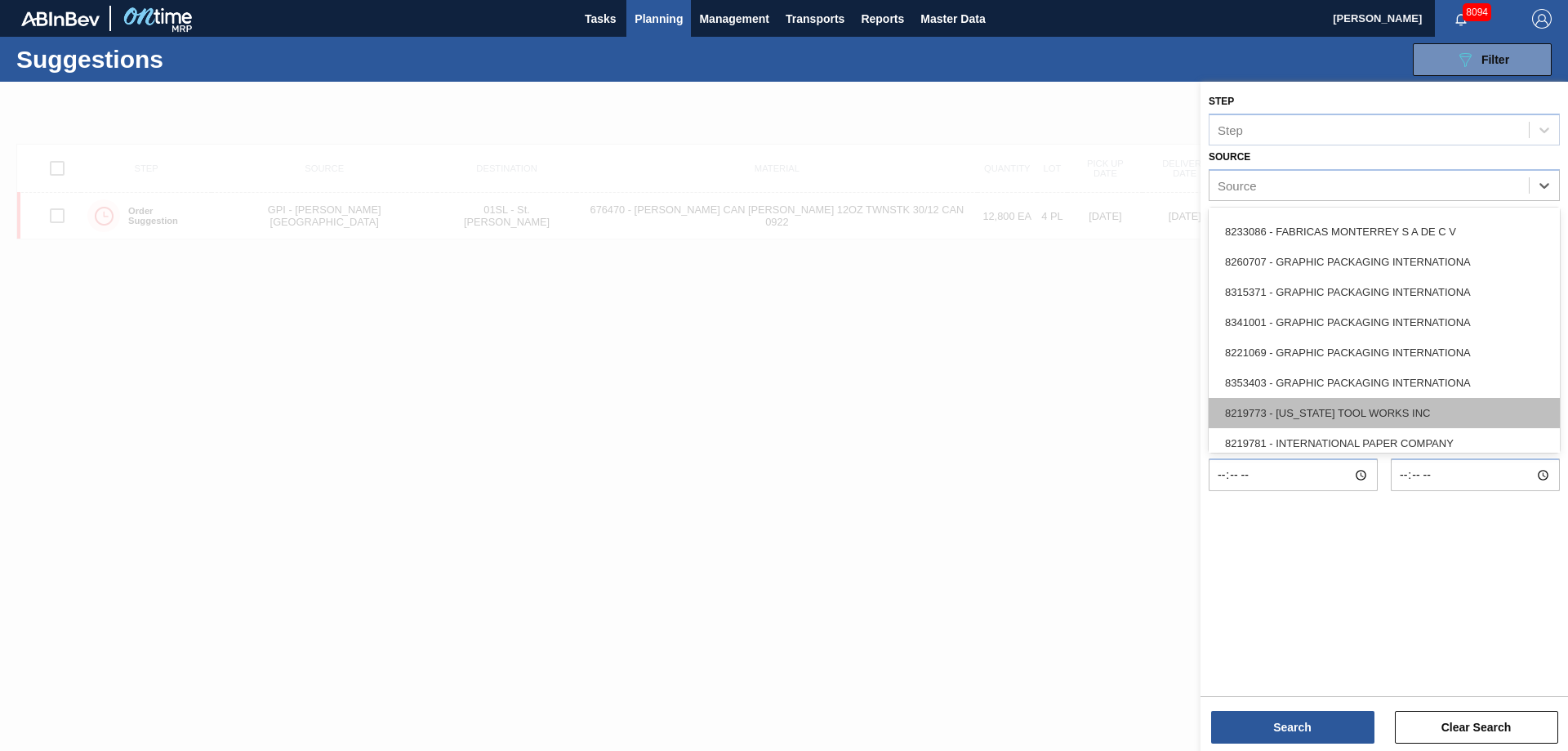
scroll to position [408, 0]
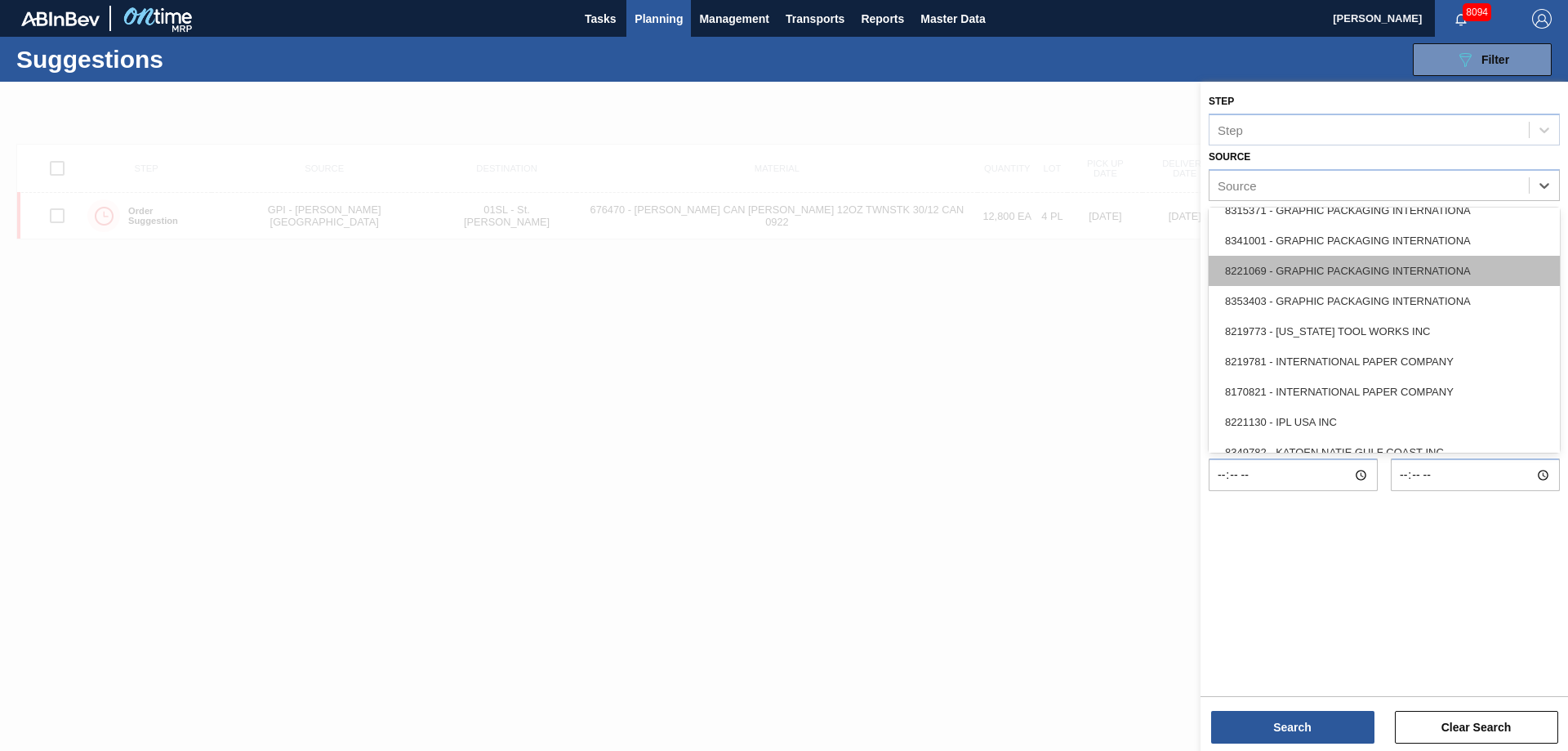
click at [1380, 271] on div "8221069 - GRAPHIC PACKAGING INTERNATIONA" at bounding box center [1384, 270] width 351 height 30
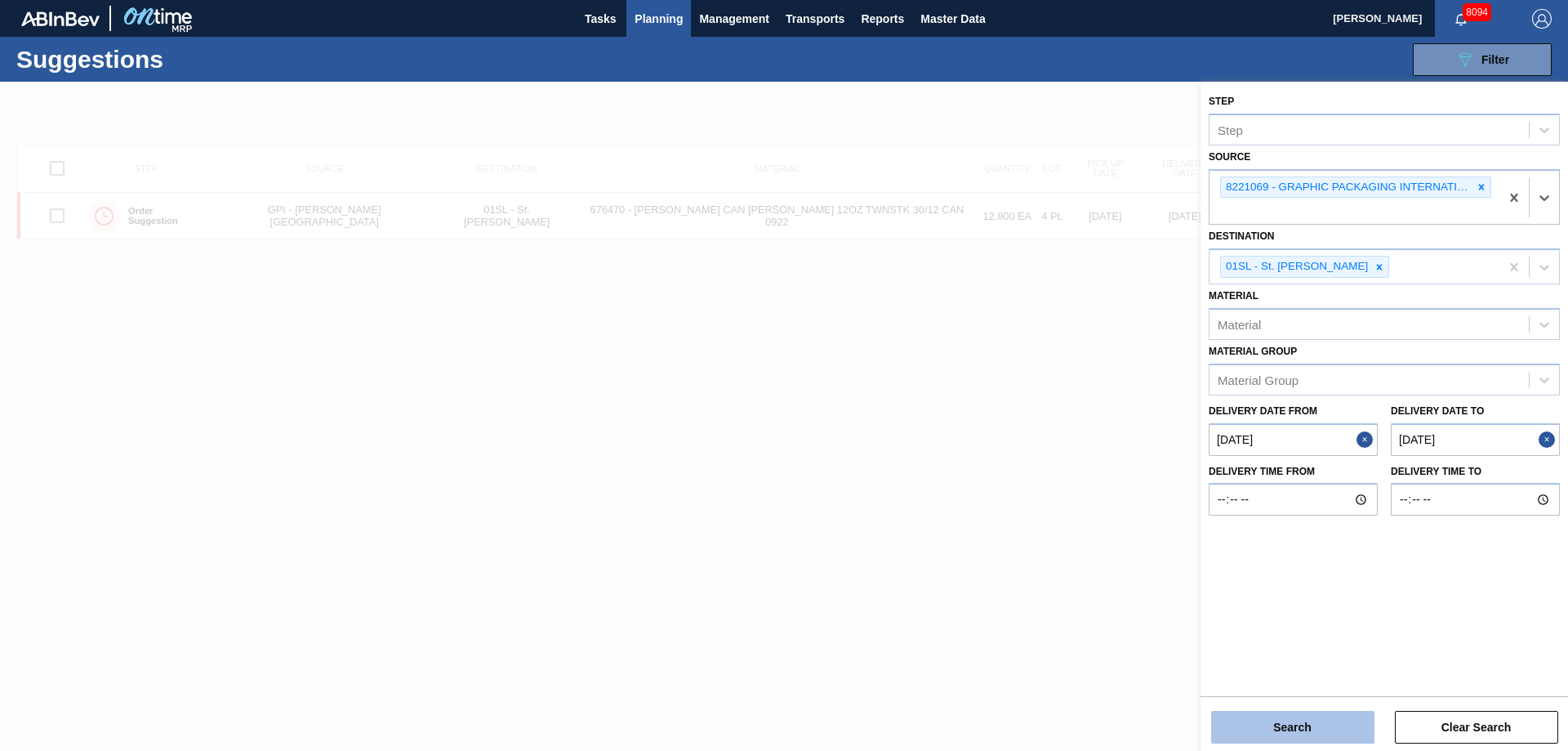
click at [1311, 718] on button "Search" at bounding box center [1292, 727] width 163 height 33
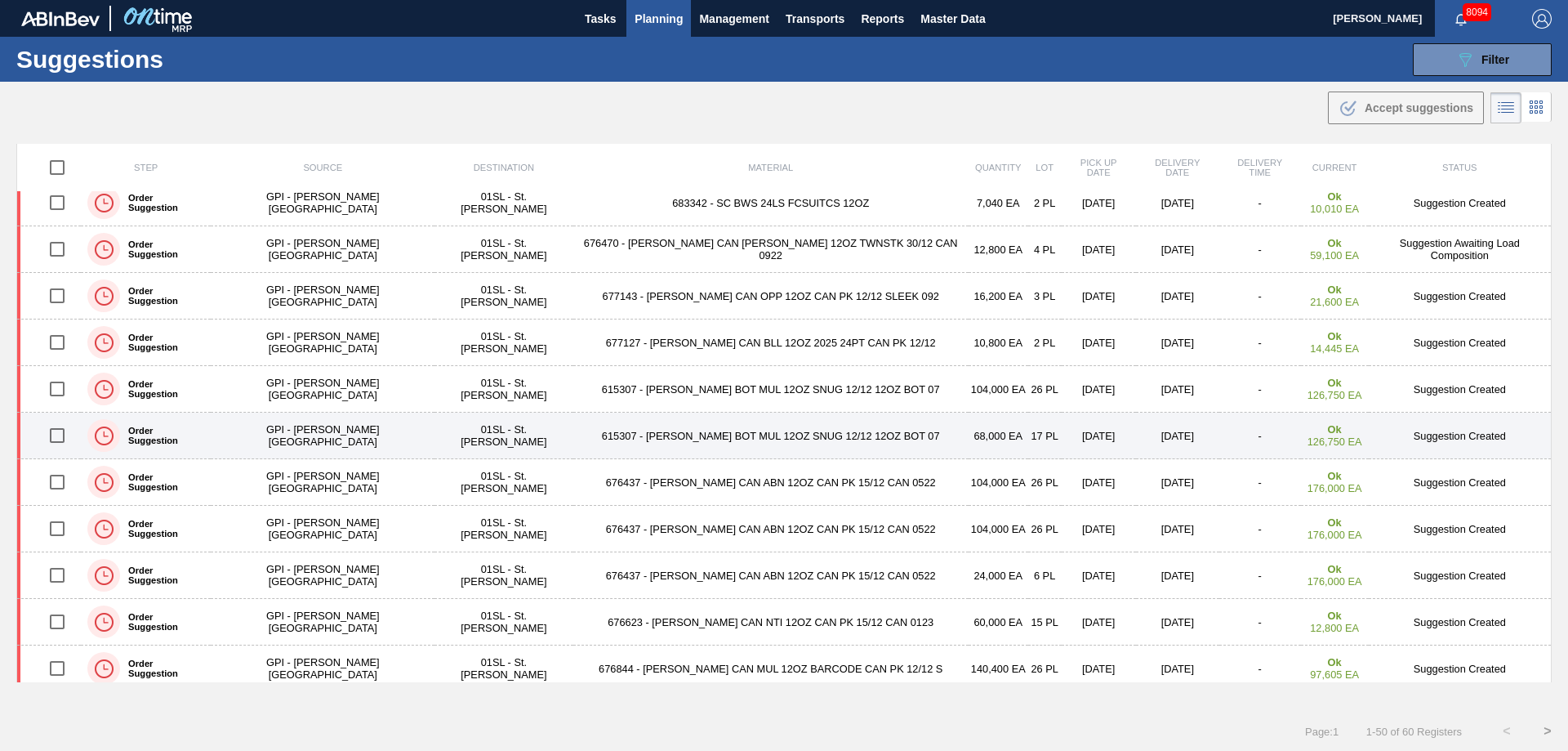
scroll to position [653, 0]
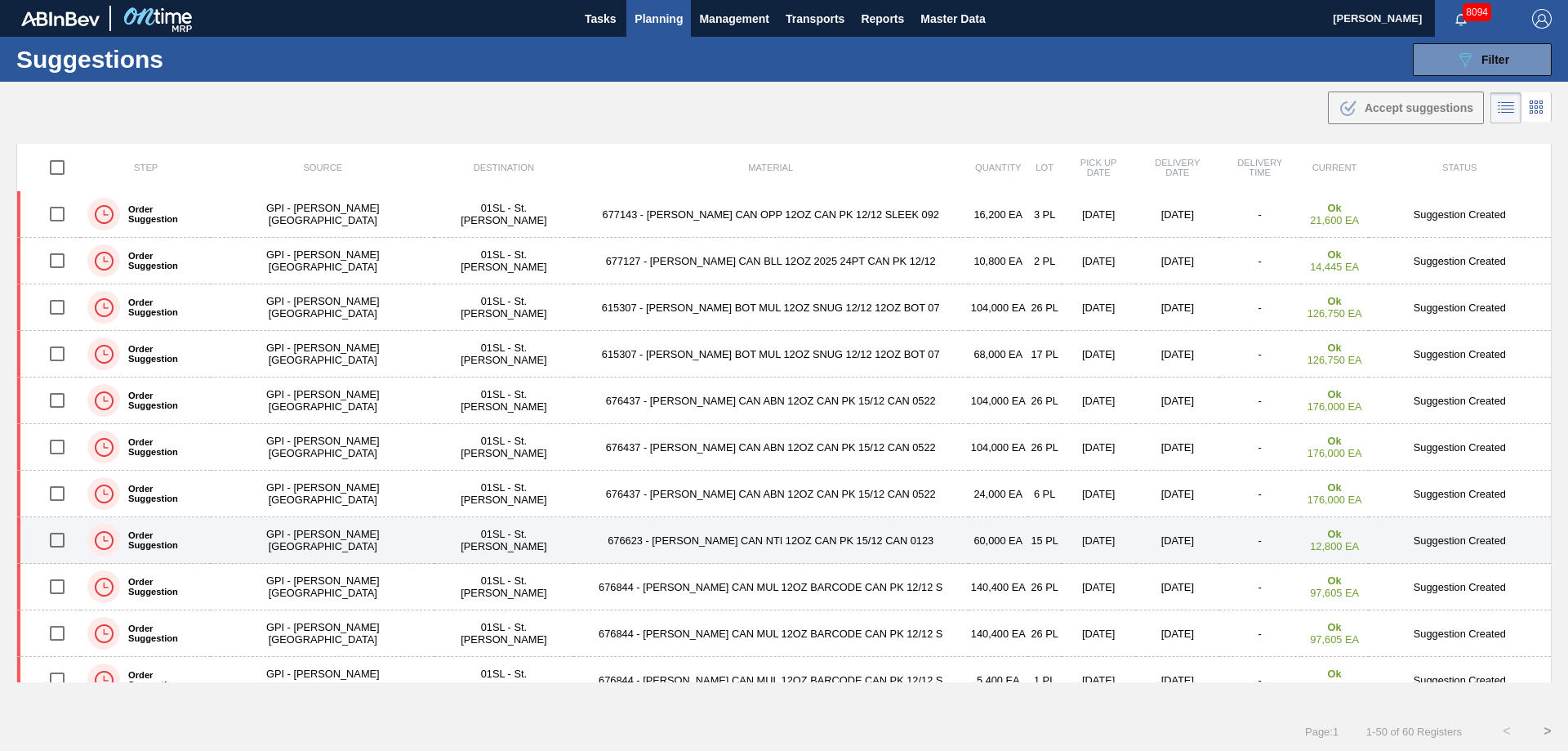
click at [59, 540] on input "checkbox" at bounding box center [58, 540] width 35 height 35
checkbox input "true"
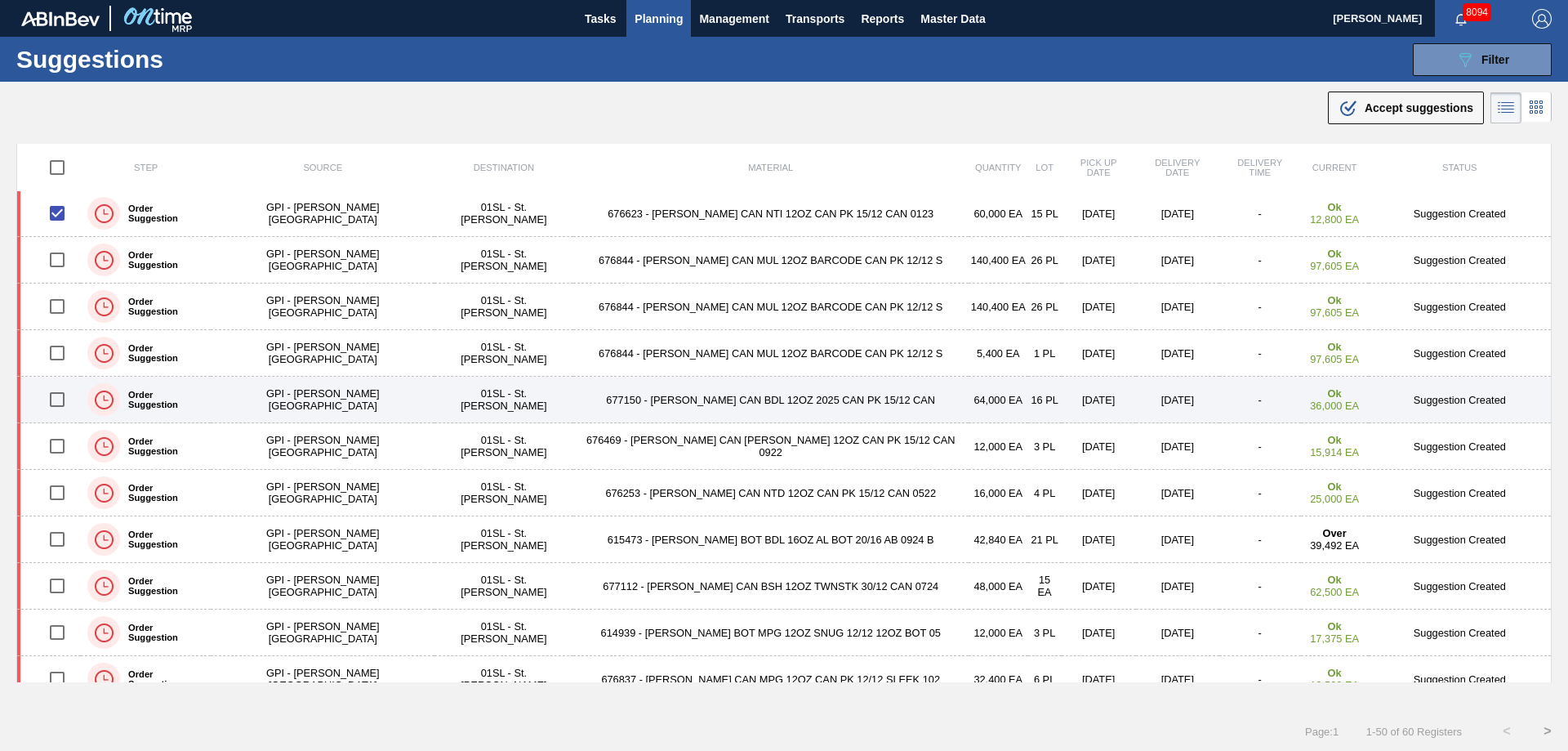
scroll to position [1062, 0]
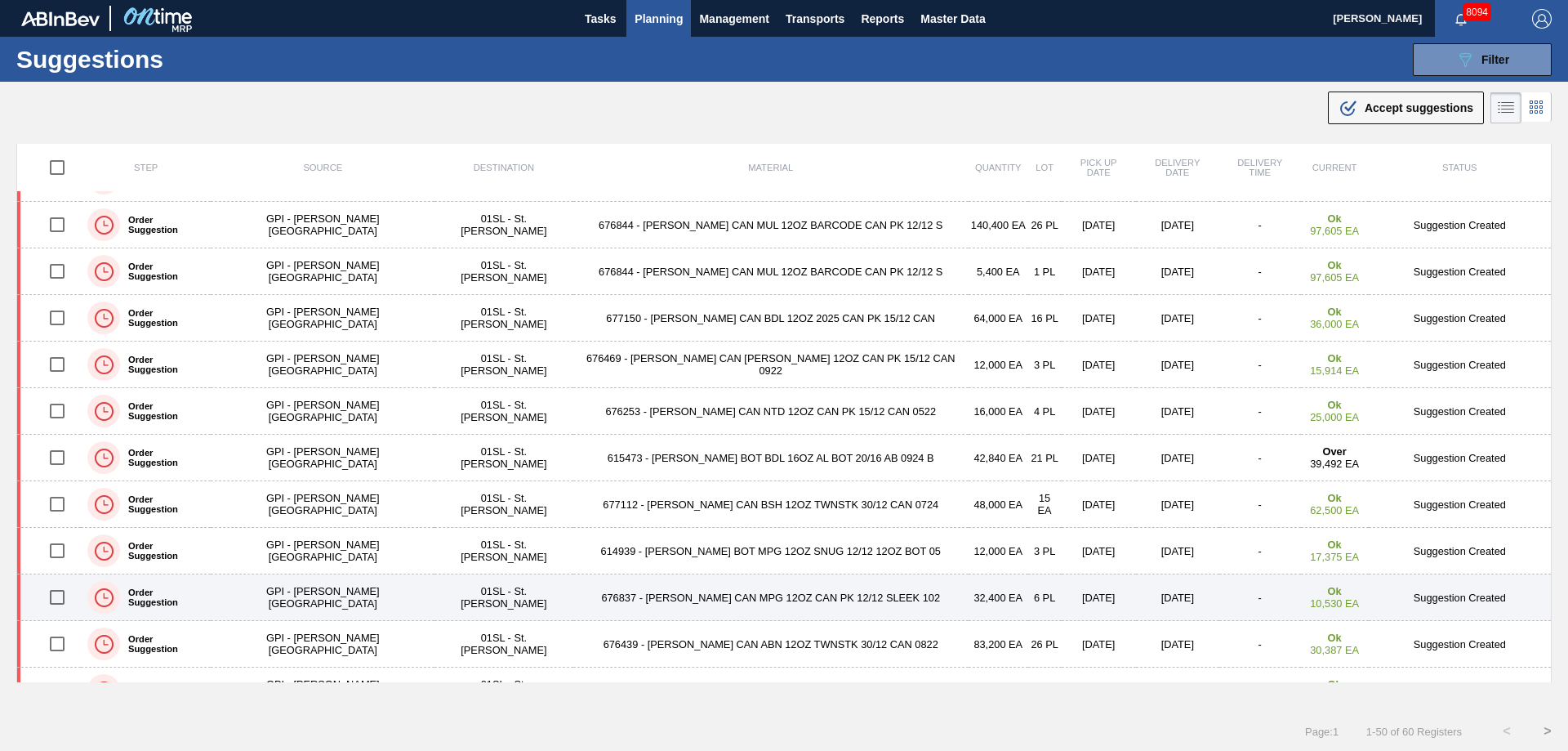
click at [58, 597] on input "checkbox" at bounding box center [58, 598] width 35 height 35
checkbox input "true"
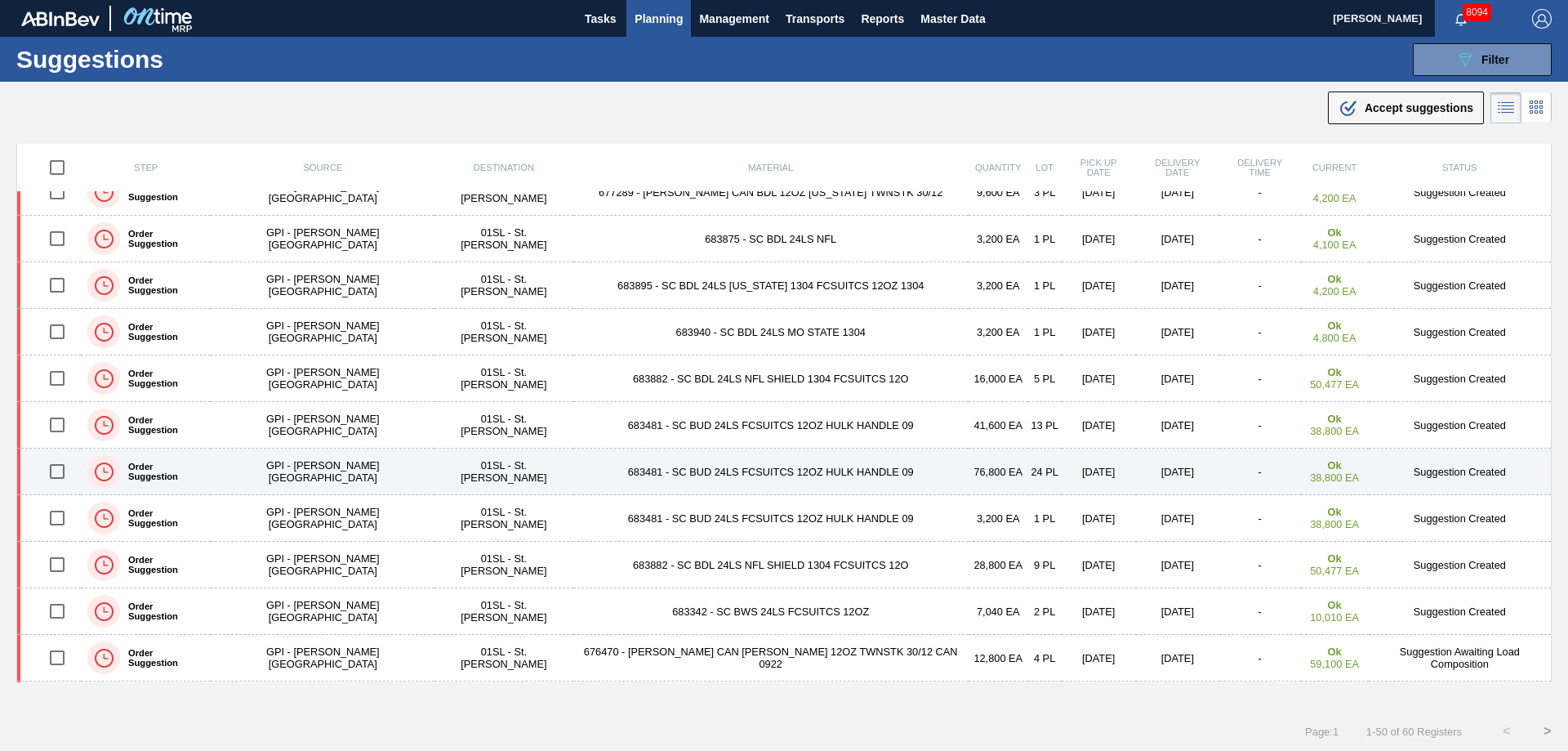
scroll to position [245, 0]
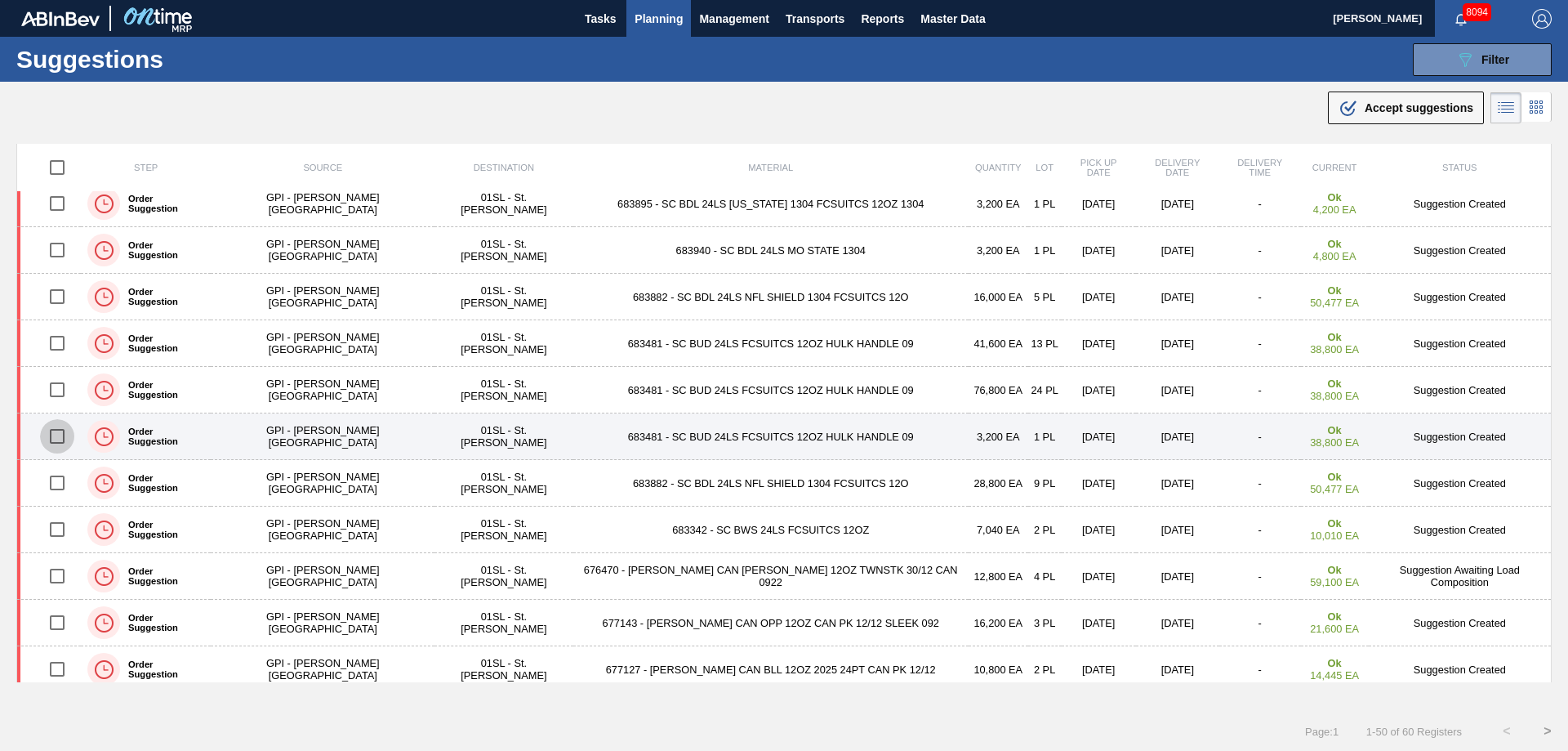
click at [65, 429] on input "checkbox" at bounding box center [58, 437] width 35 height 35
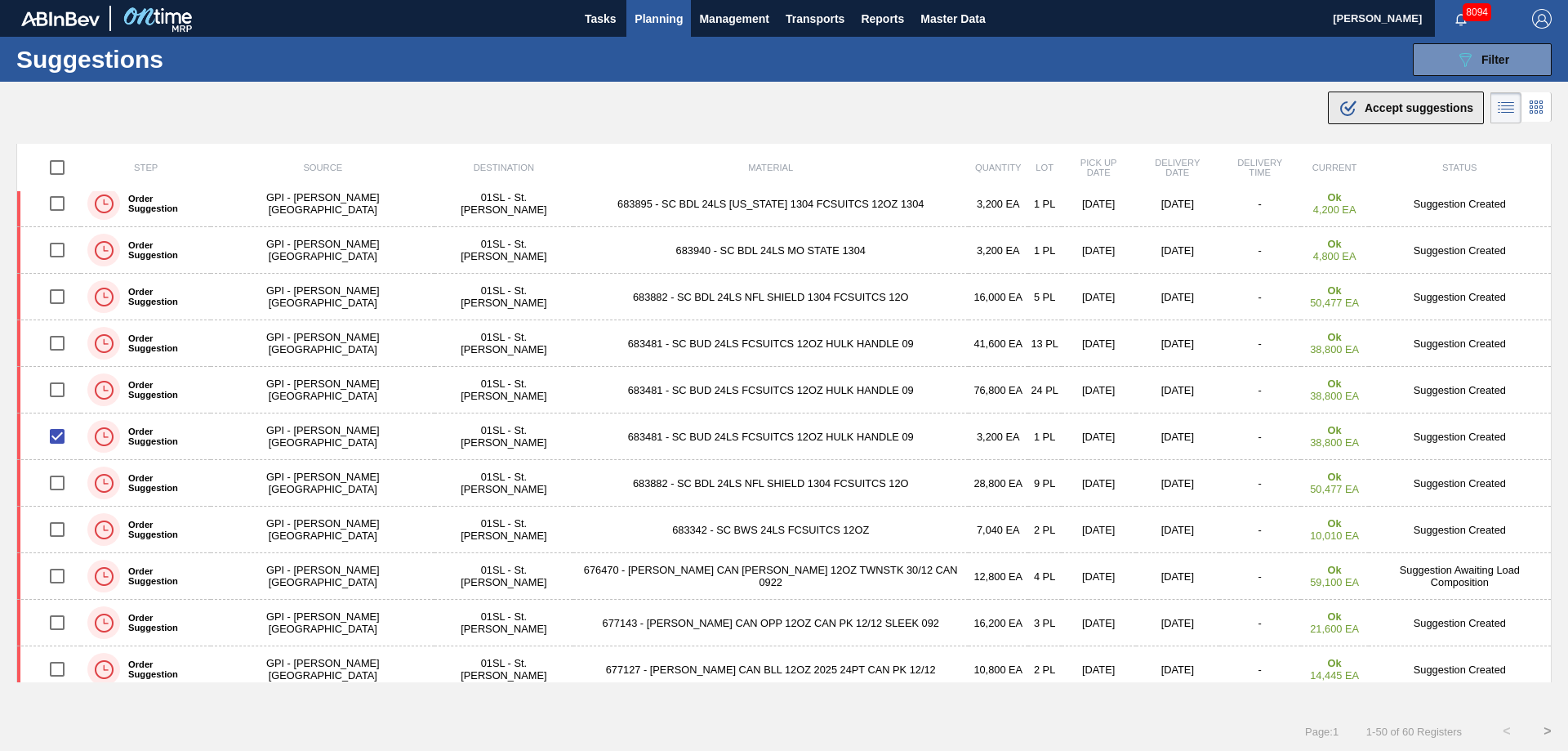
click at [1397, 111] on span "Accept suggestions" at bounding box center [1418, 108] width 109 height 13
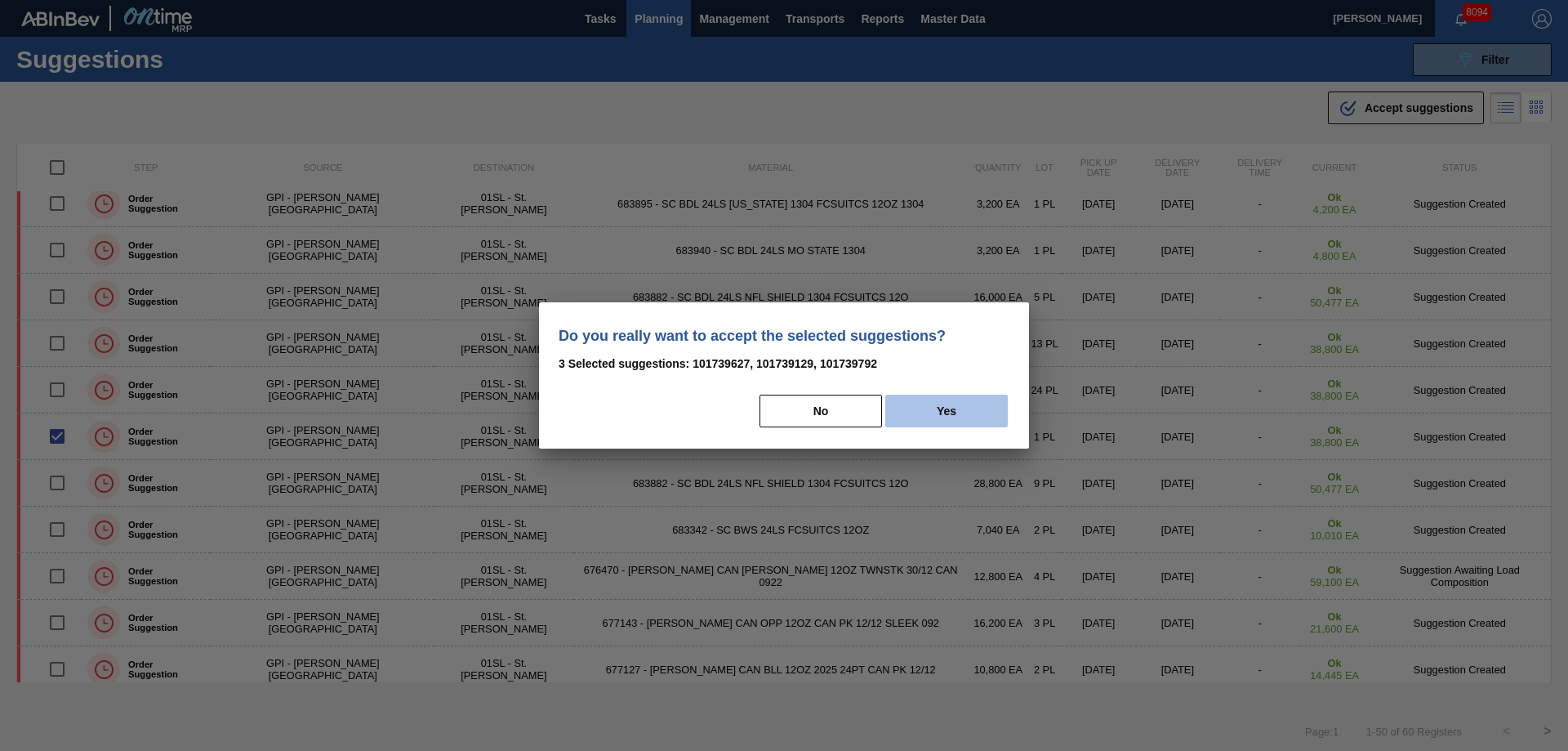
click at [935, 404] on button "Yes" at bounding box center [946, 411] width 122 height 33
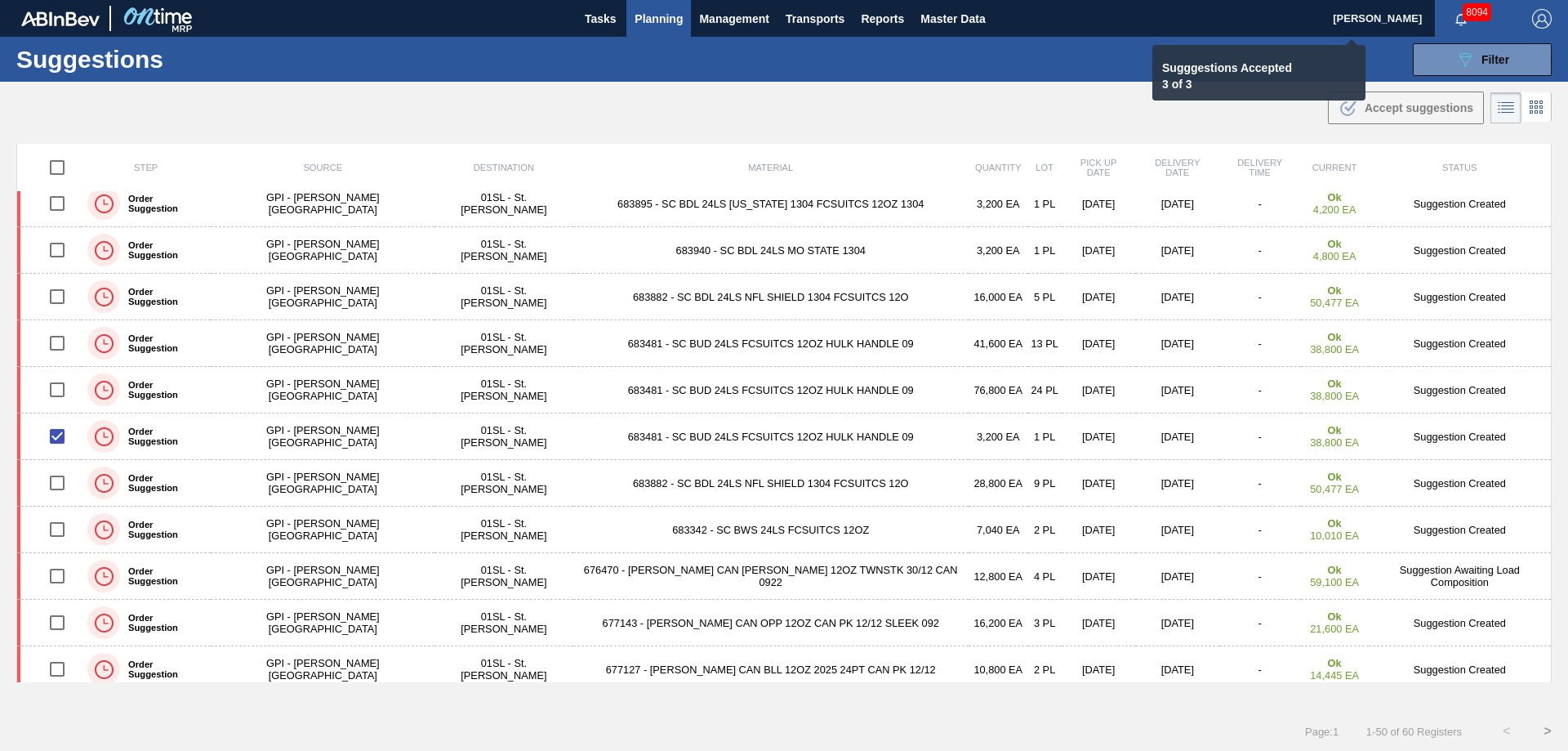
click at [650, 24] on span "Planning" at bounding box center [658, 18] width 48 height 19
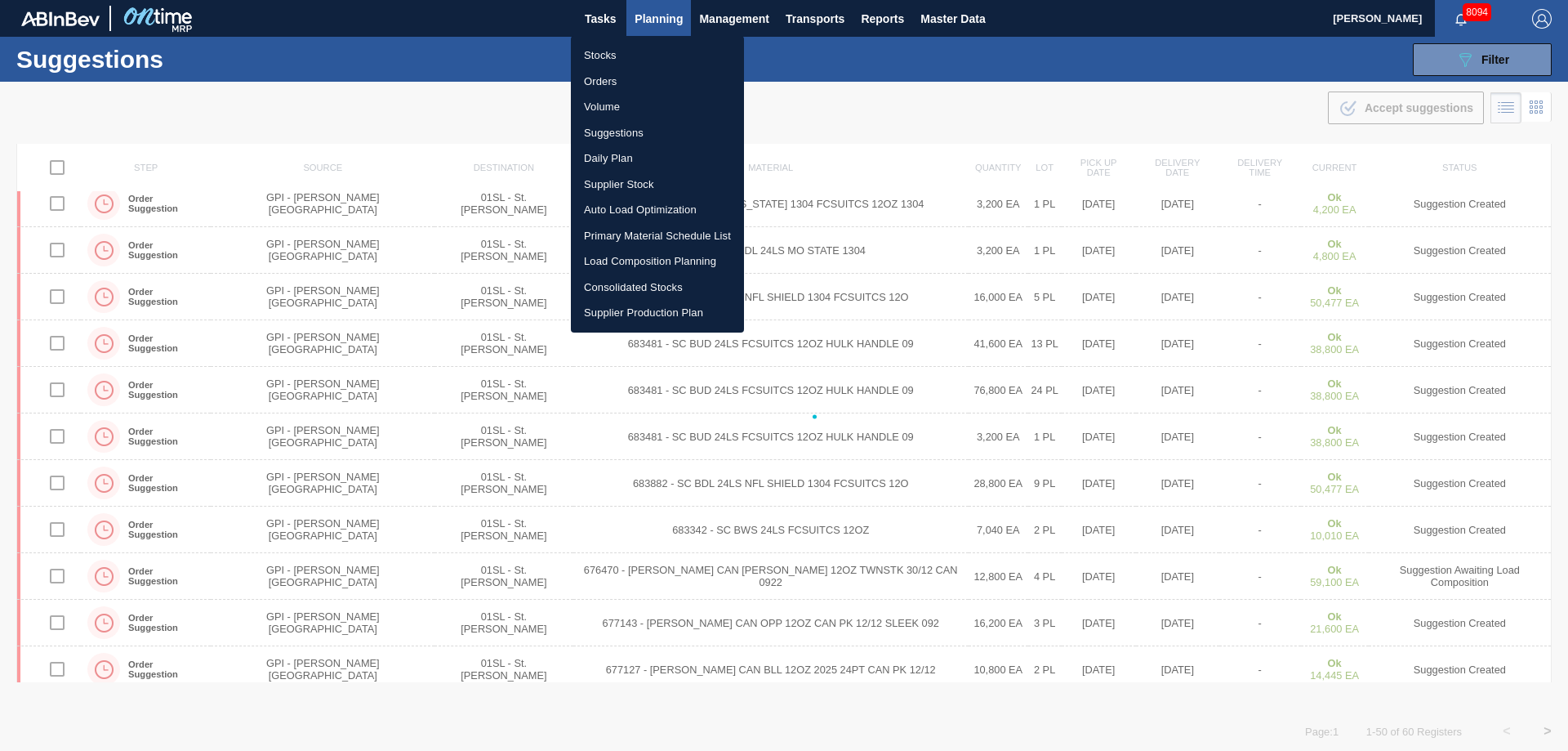
checkbox input "false"
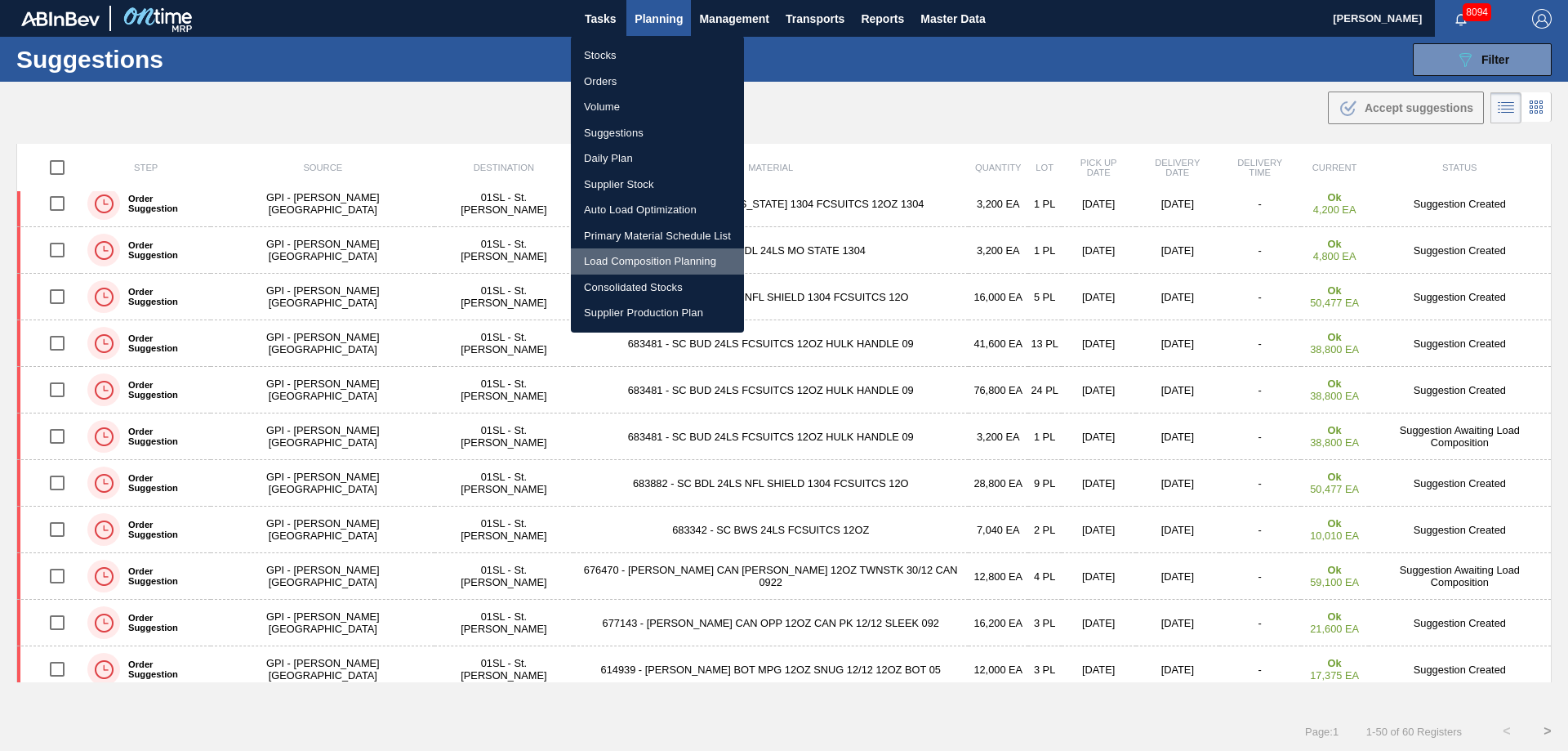
click at [630, 270] on li "Load Composition Planning" at bounding box center [658, 261] width 174 height 26
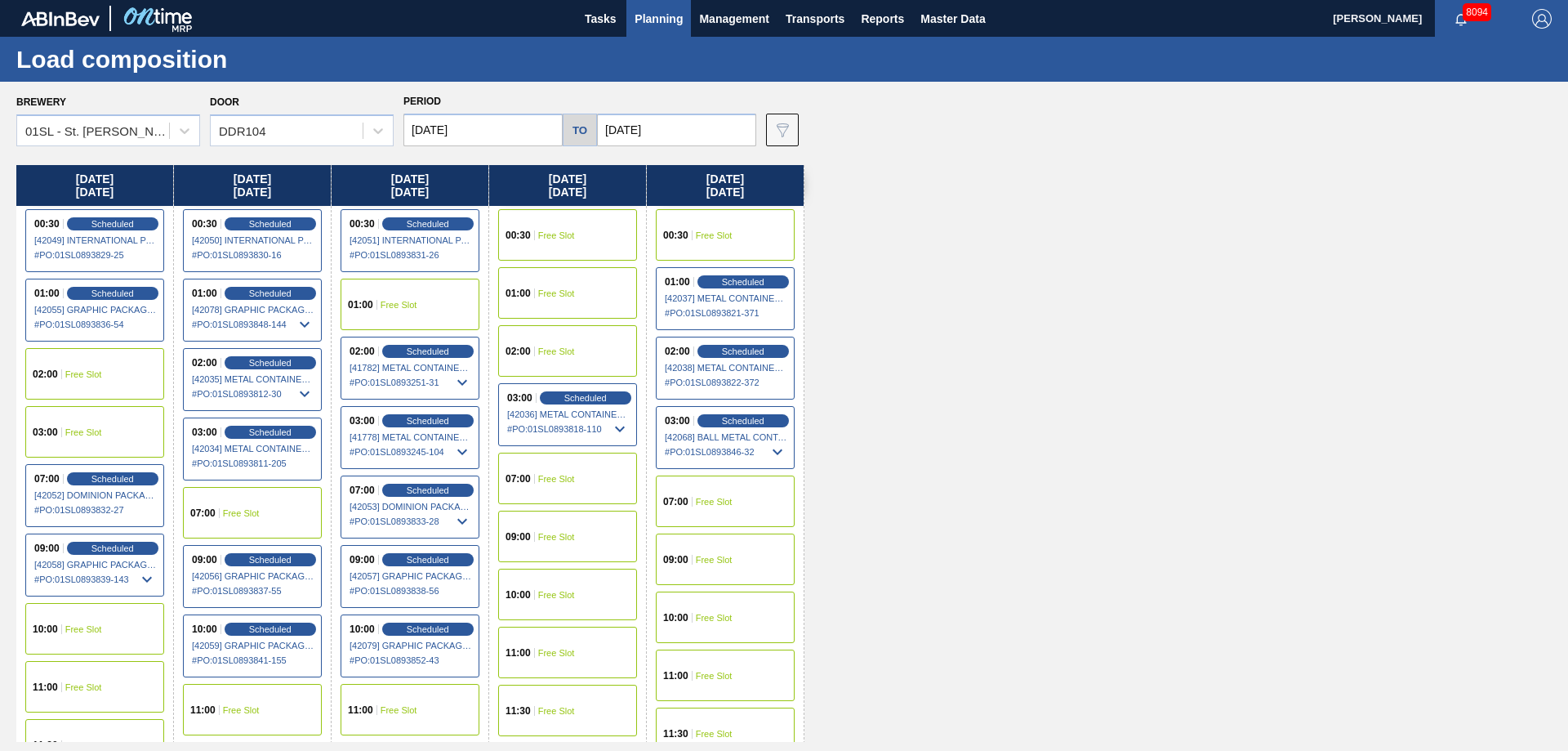
click at [549, 305] on div "01:00 Free Slot" at bounding box center [567, 292] width 139 height 51
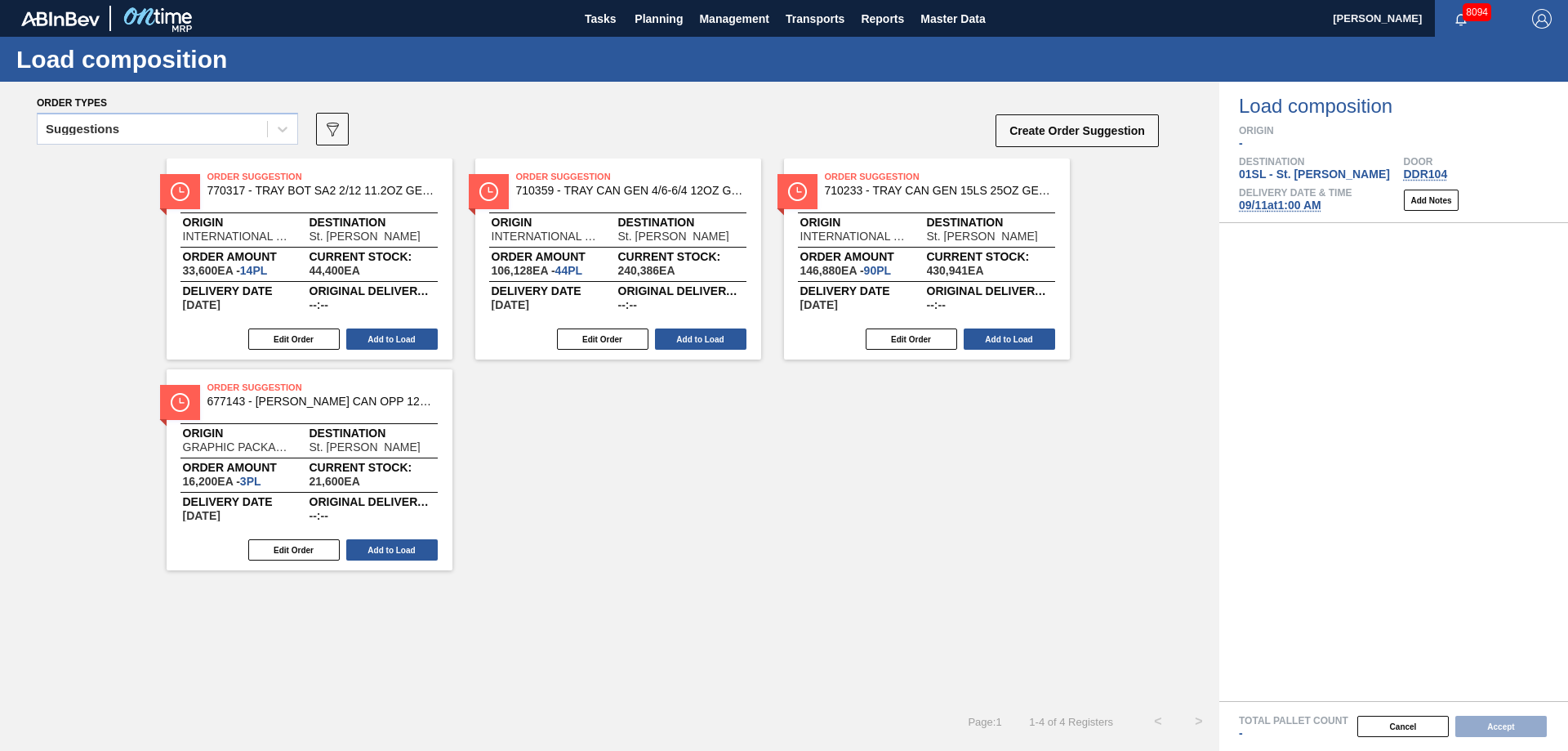
click at [257, 138] on div "Suggestions" at bounding box center [152, 130] width 229 height 24
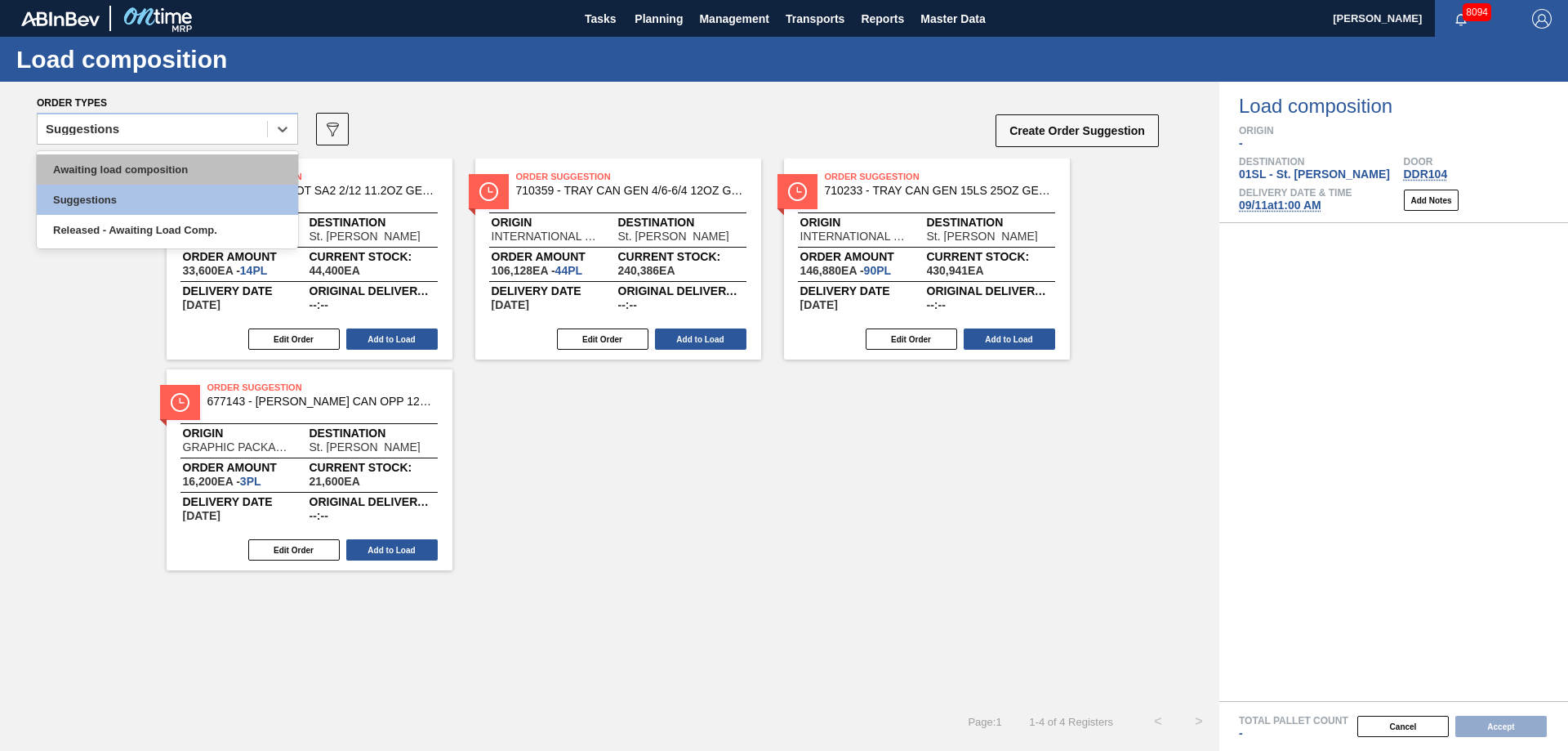
click at [187, 166] on div "Awaiting load composition" at bounding box center [167, 169] width 261 height 30
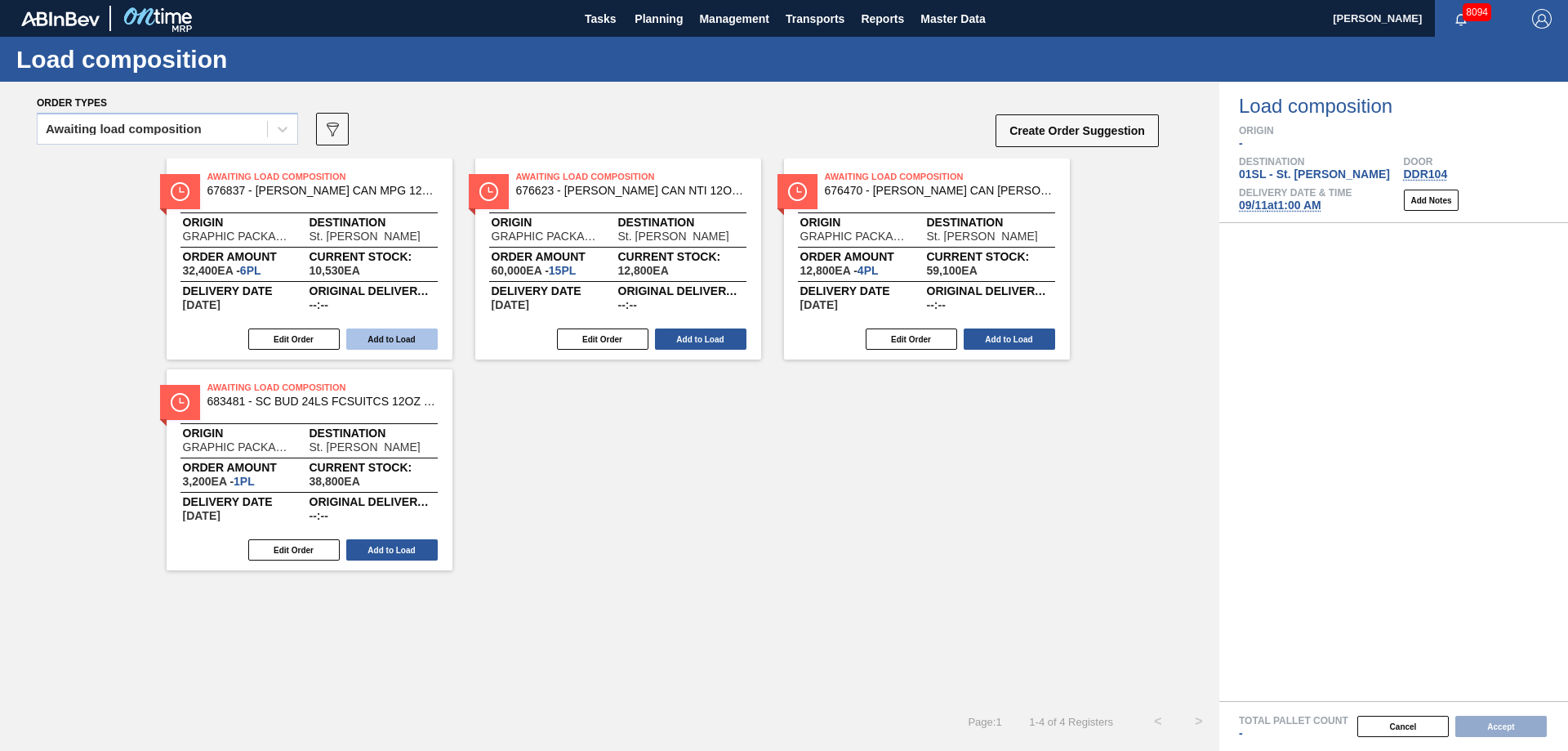
click at [375, 339] on button "Add to Load" at bounding box center [392, 338] width 91 height 21
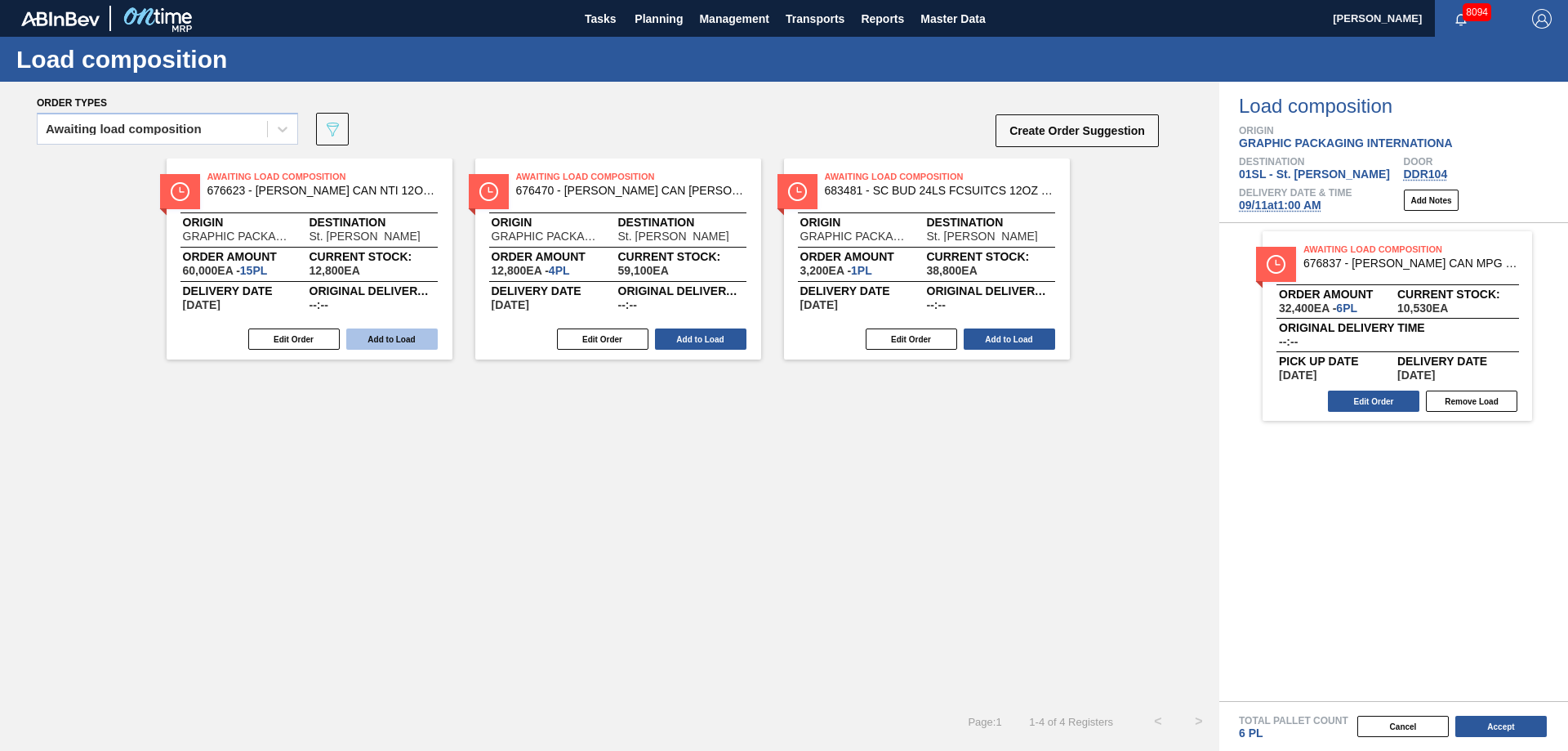
click at [373, 341] on button "Add to Load" at bounding box center [392, 338] width 91 height 21
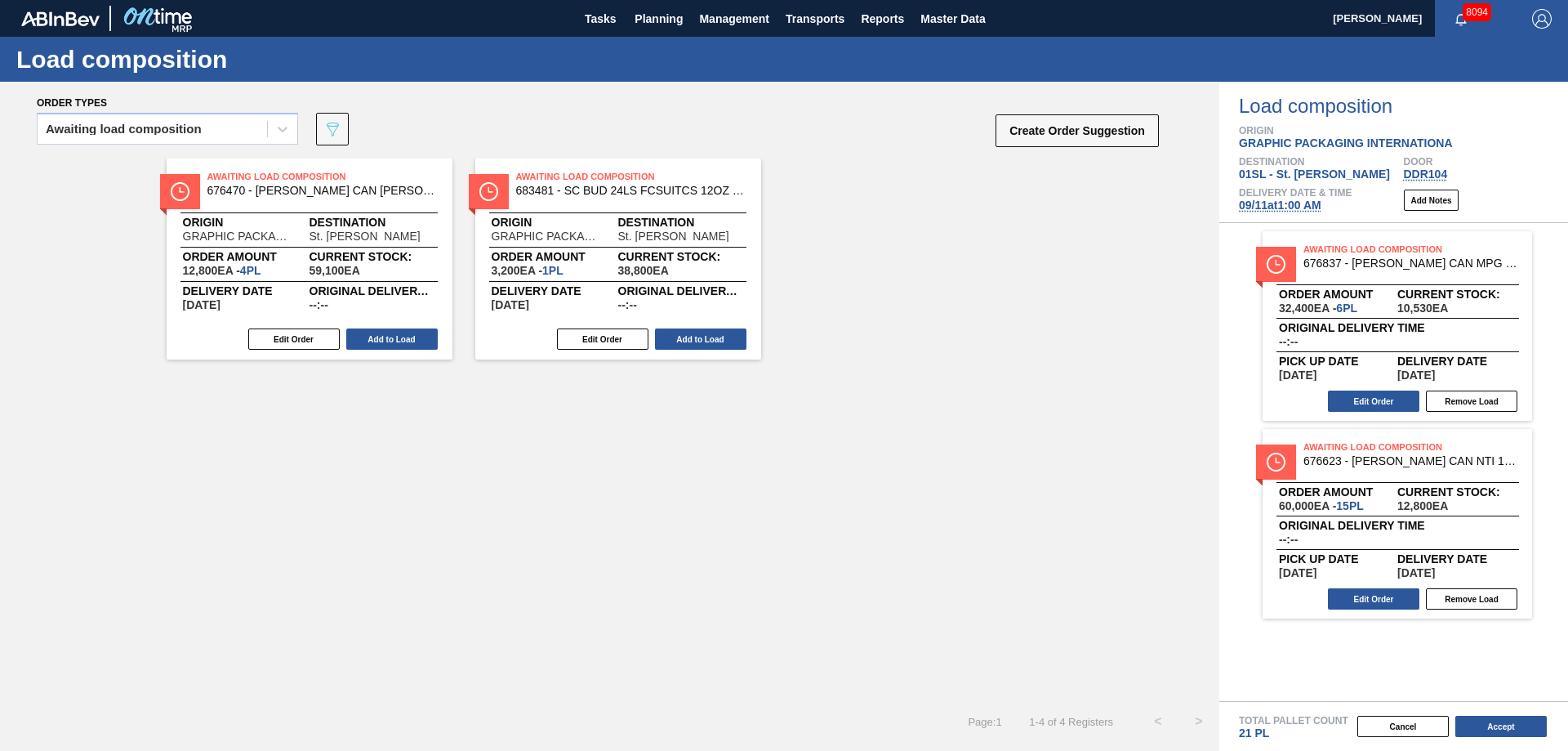
click at [373, 341] on button "Add to Load" at bounding box center [392, 338] width 91 height 21
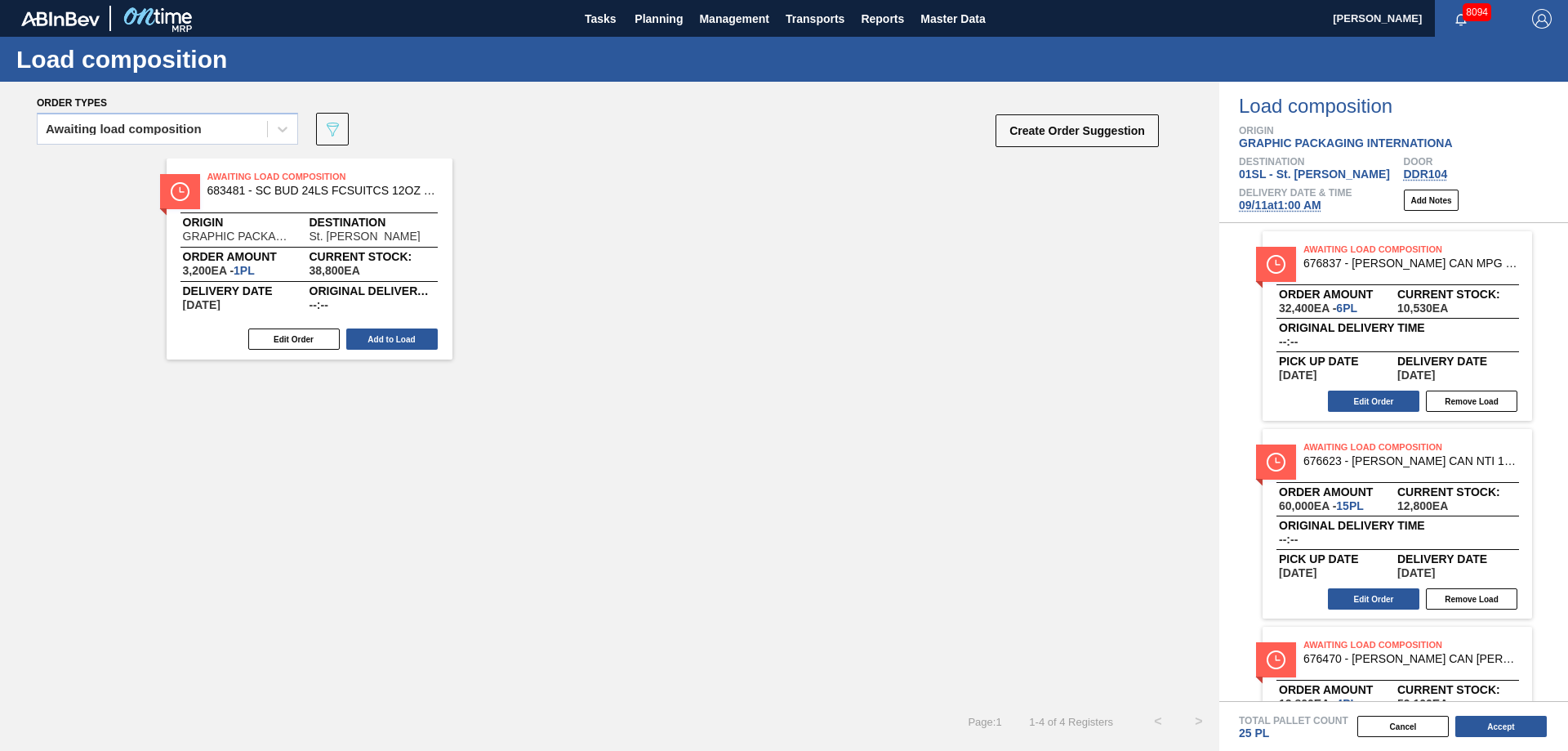
click at [373, 341] on button "Add to Load" at bounding box center [392, 338] width 91 height 21
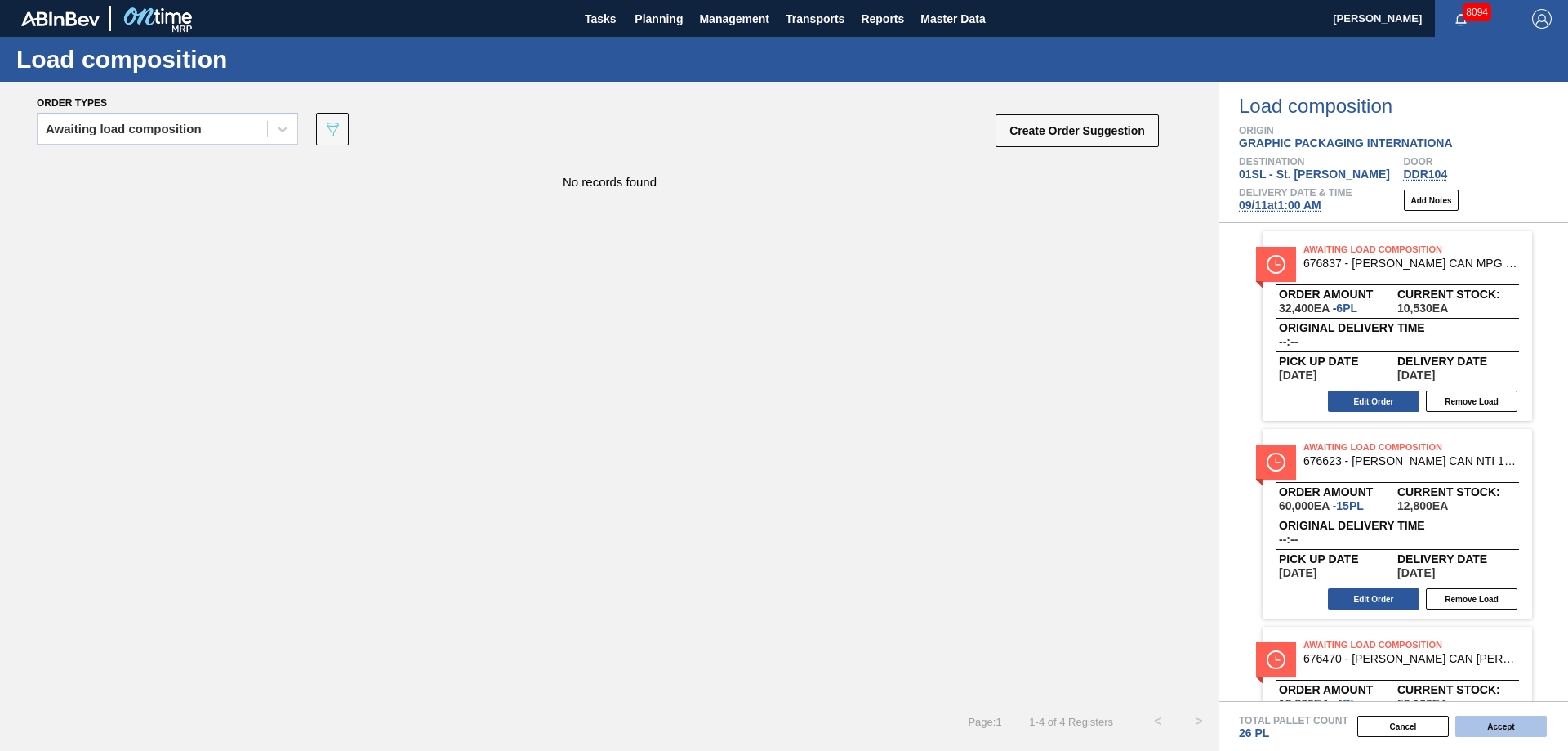
click at [1473, 731] on button "Accept" at bounding box center [1500, 725] width 91 height 21
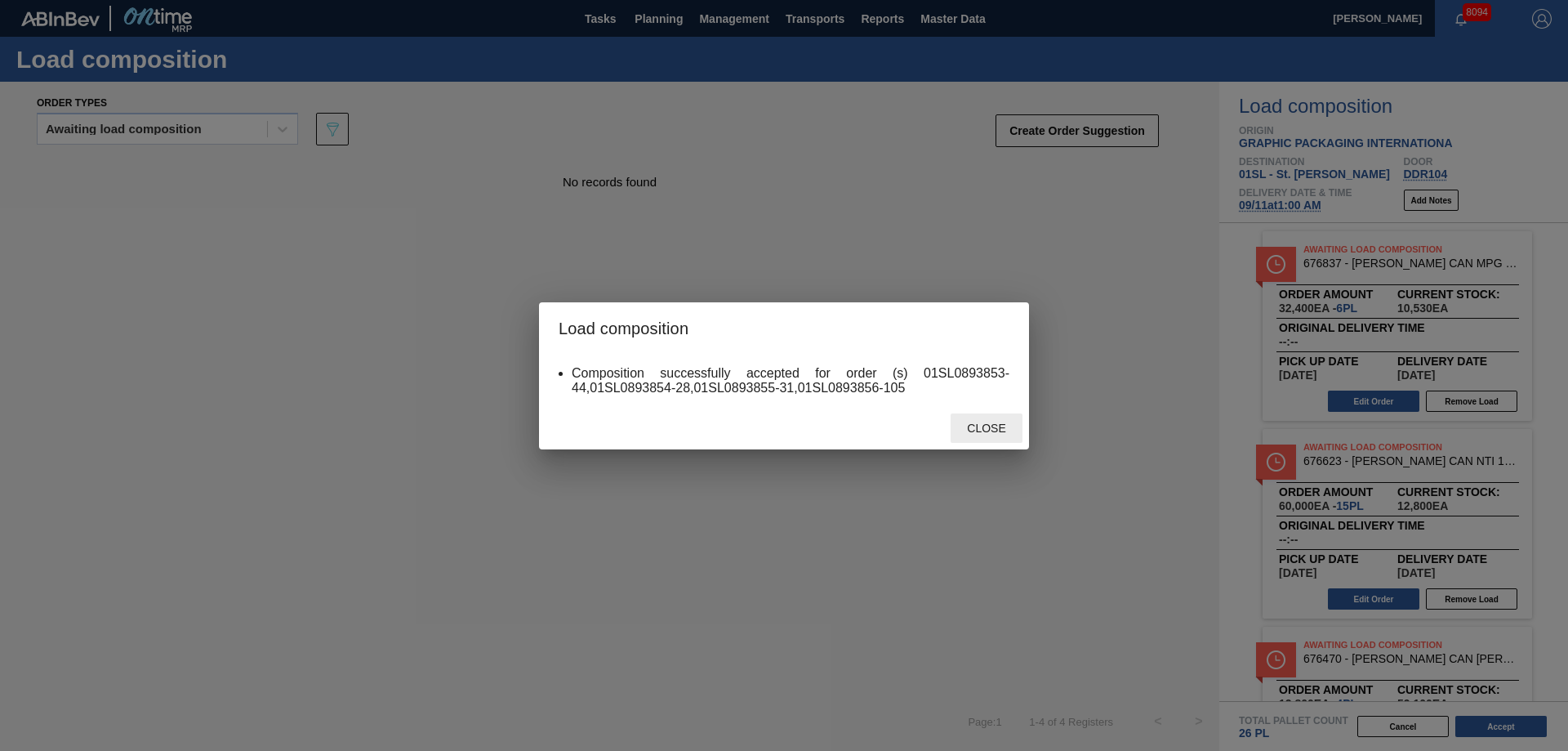
click at [991, 436] on div "Close" at bounding box center [986, 428] width 72 height 30
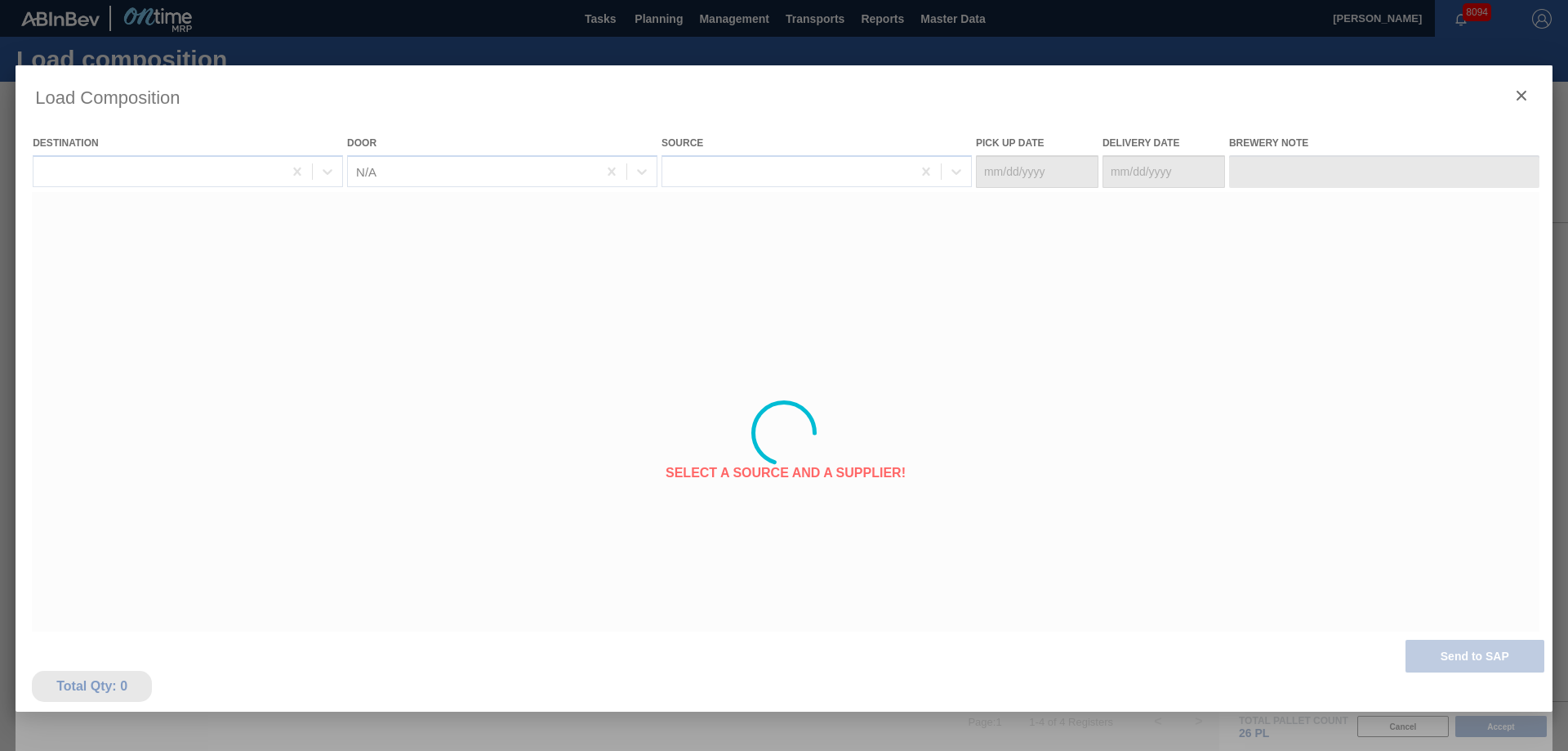
type Date "[DATE]"
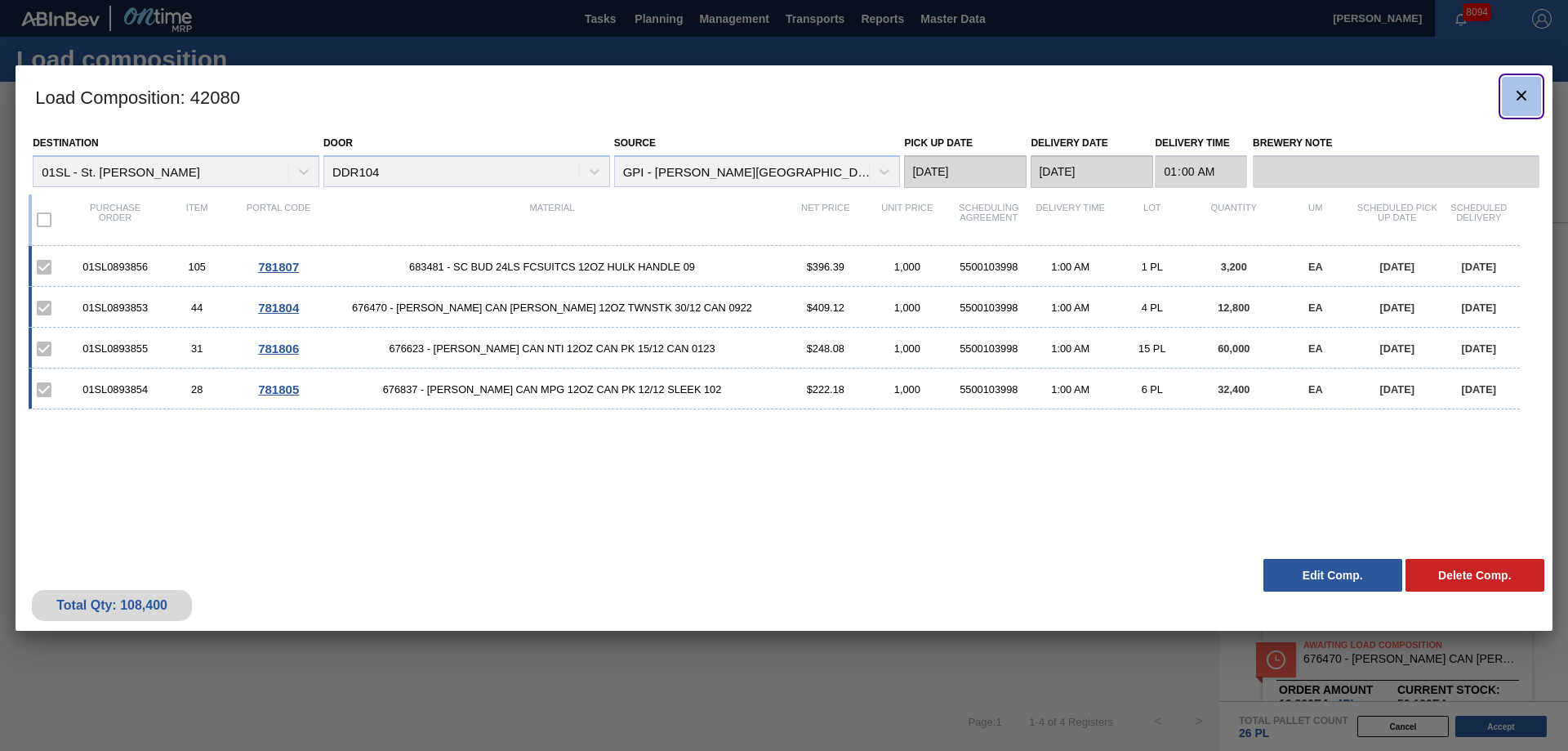
click at [1516, 90] on icon "botão de ícone" at bounding box center [1521, 95] width 19 height 19
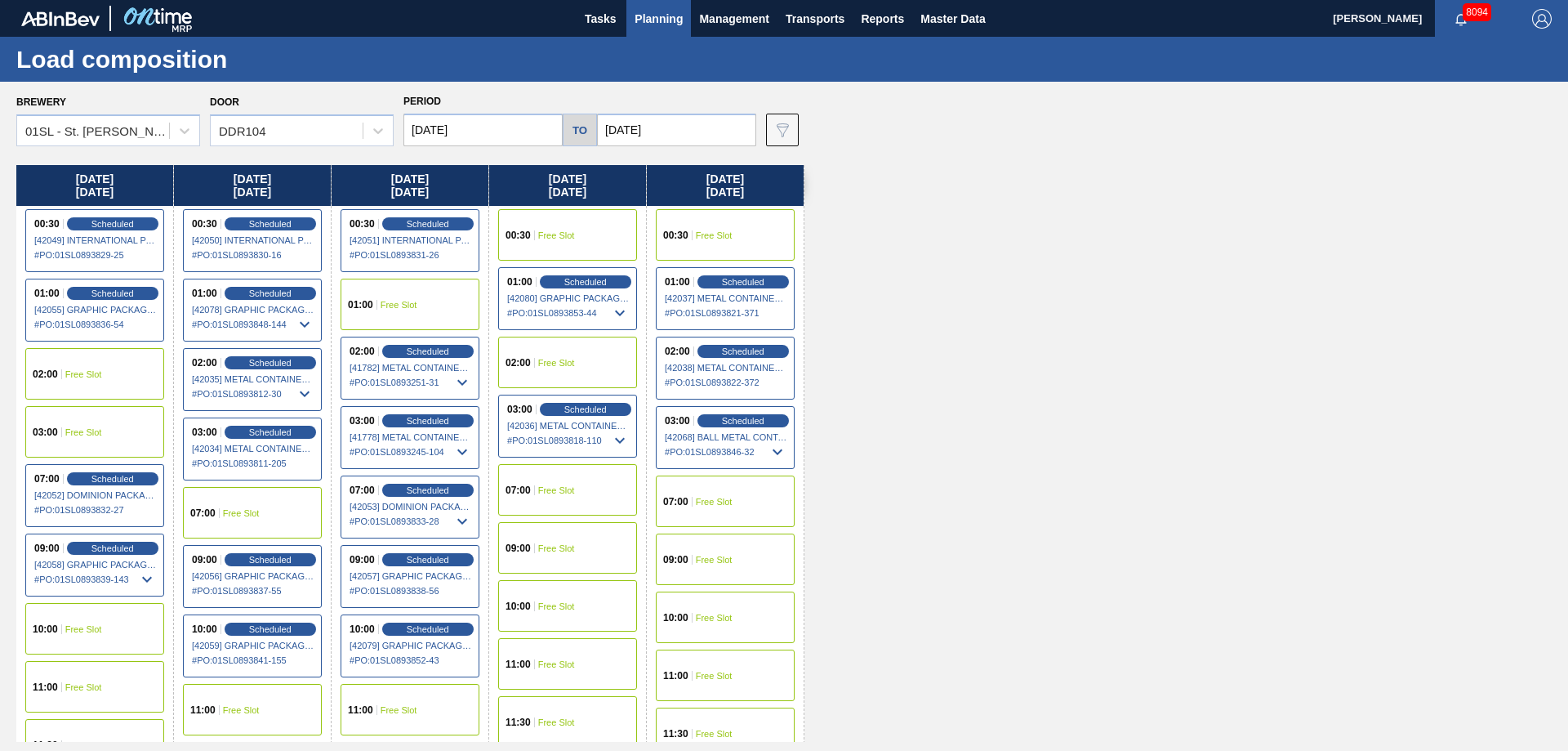
click at [668, 24] on span "Planning" at bounding box center [658, 18] width 48 height 19
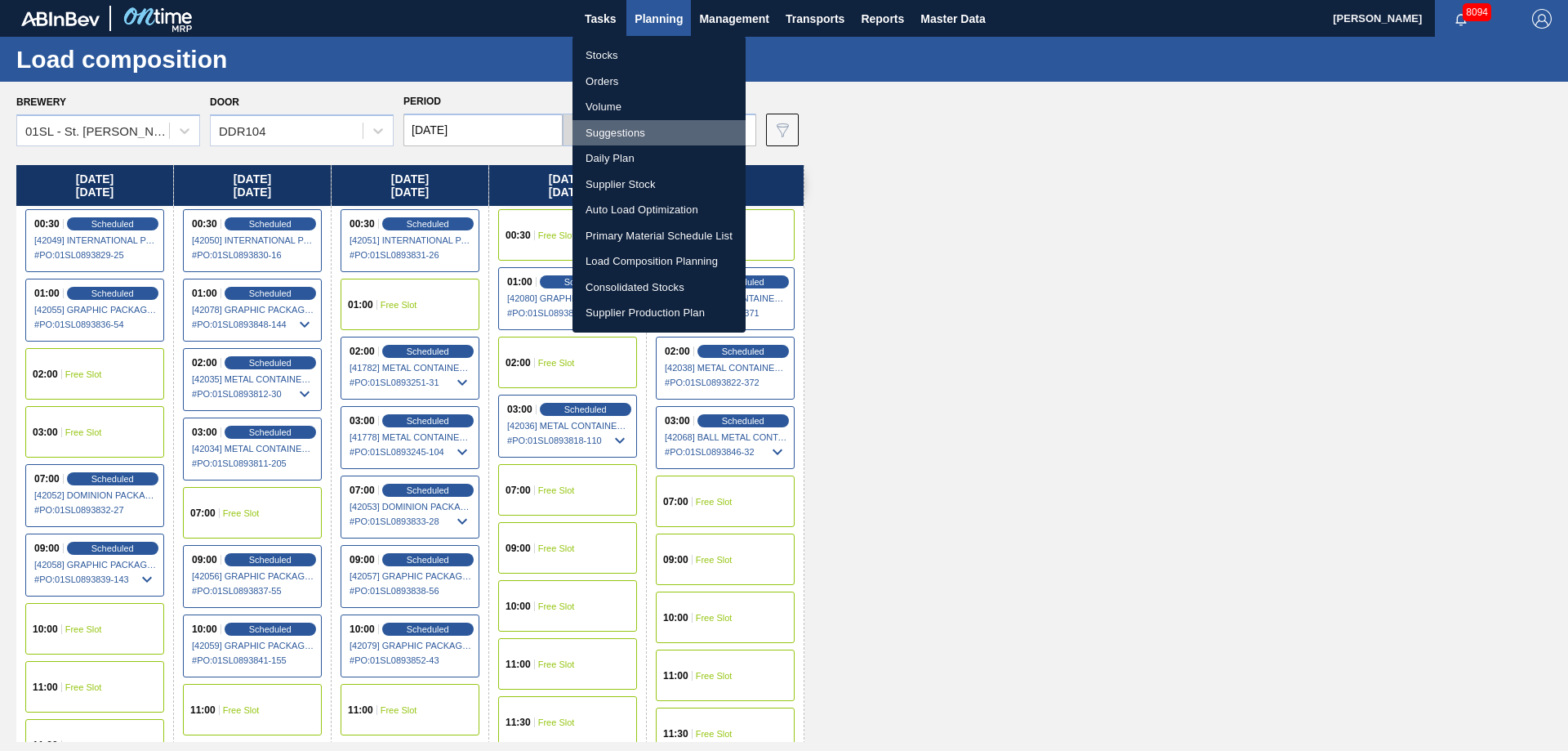
click at [609, 130] on li "Suggestions" at bounding box center [659, 132] width 174 height 26
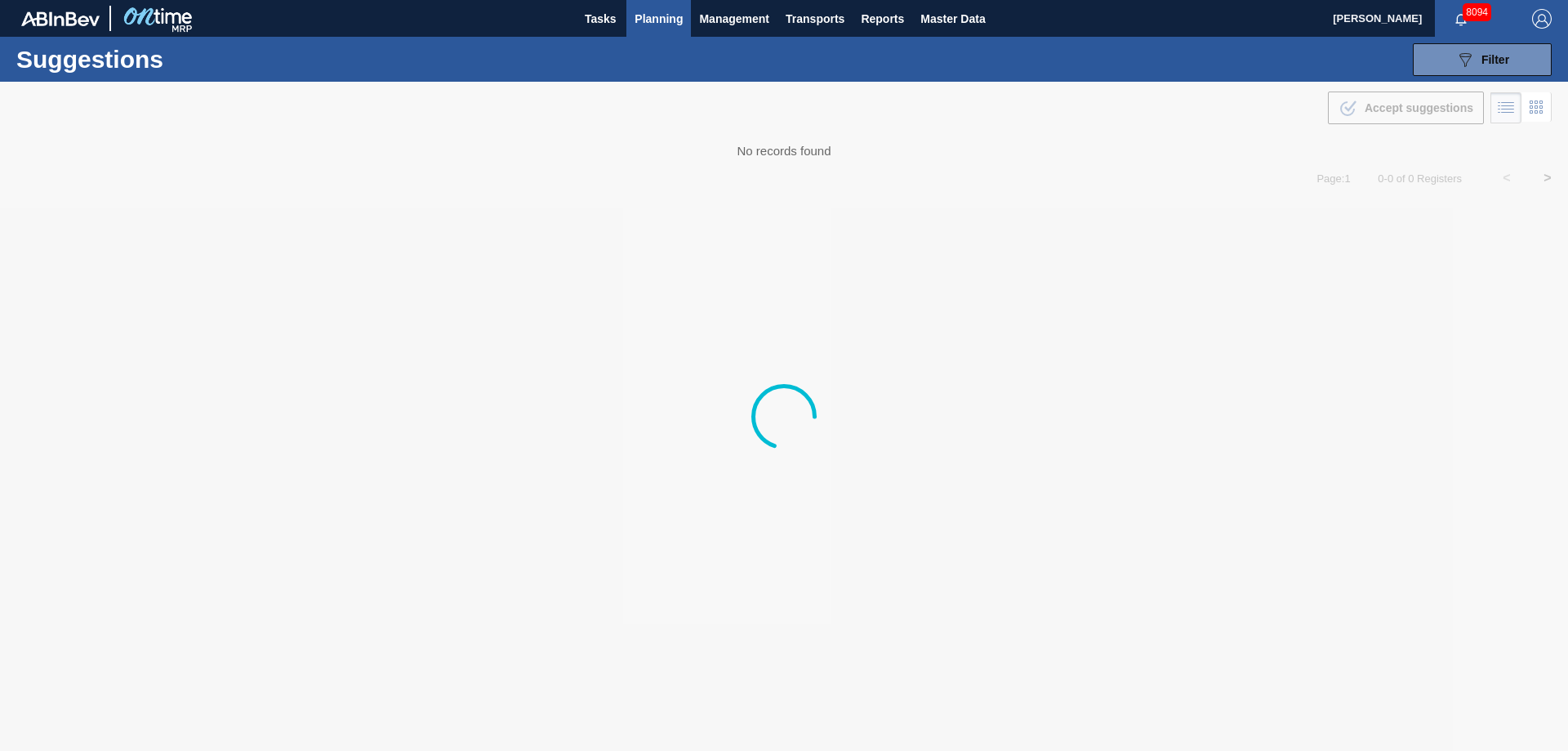
type from "[DATE]"
type to "[DATE]"
click at [1530, 71] on button "089F7B8B-B2A5-4AFE-B5C0-19BA573D28AC Filter" at bounding box center [1482, 59] width 139 height 33
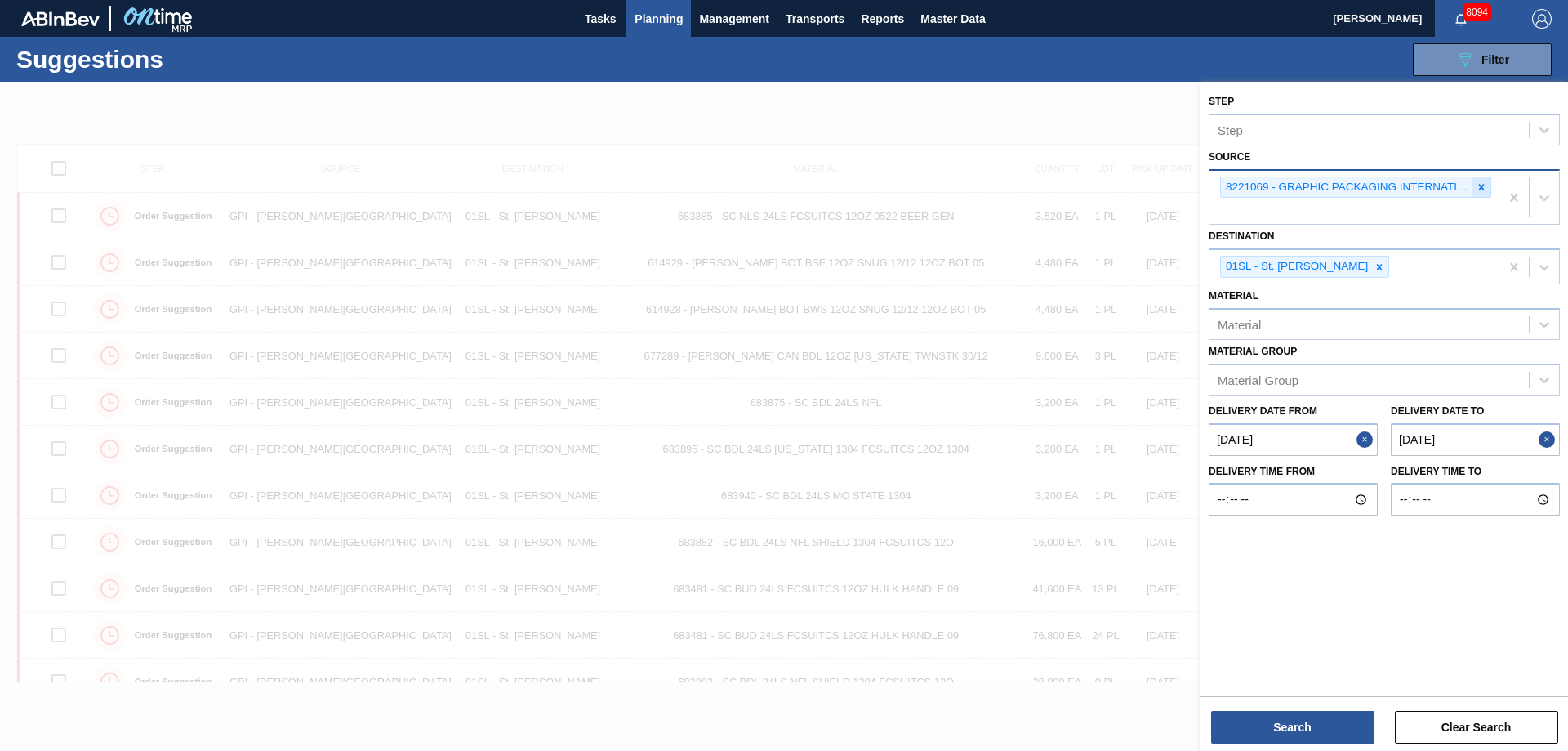
click at [1481, 183] on icon at bounding box center [1481, 186] width 12 height 12
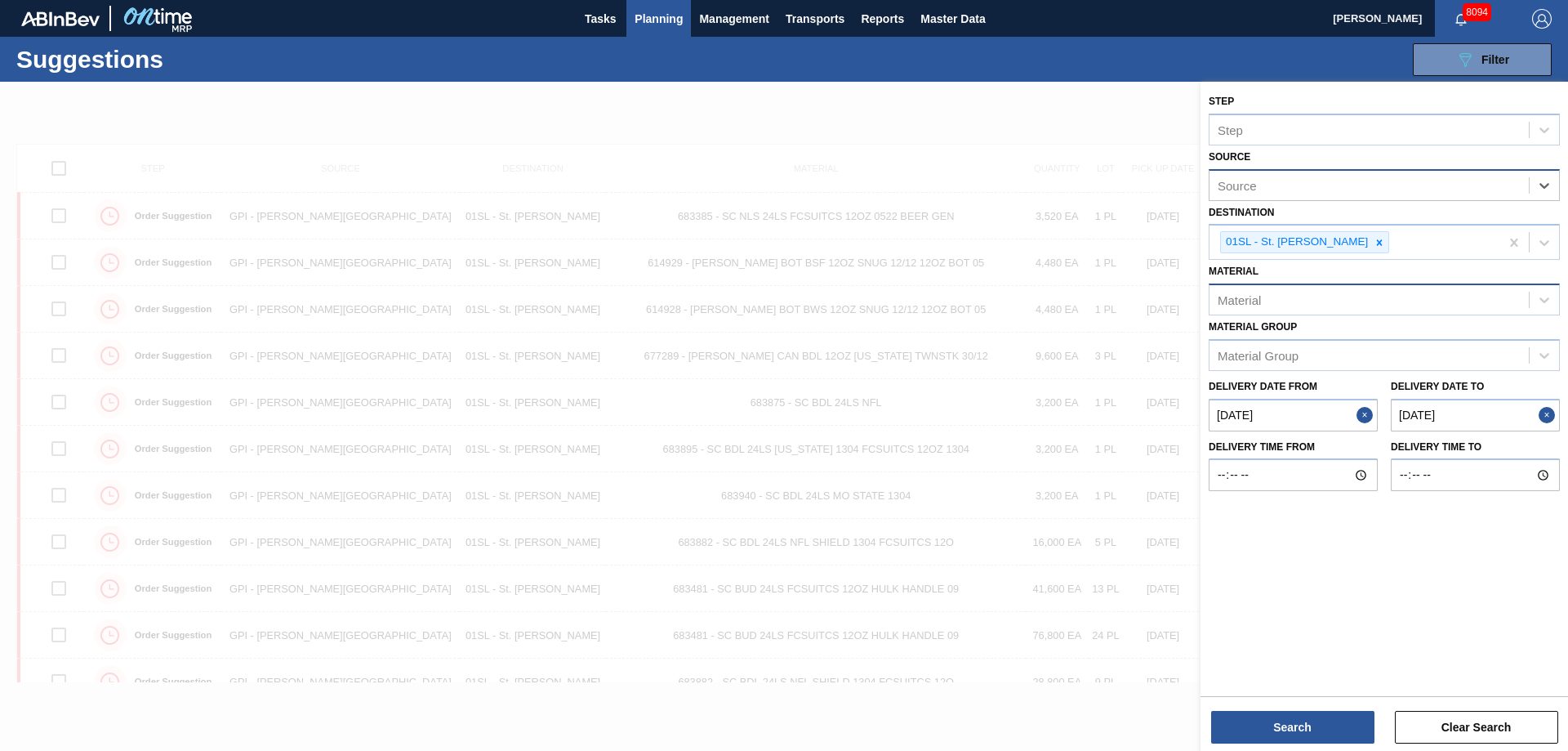
click at [1303, 309] on div "Material" at bounding box center [1369, 301] width 320 height 24
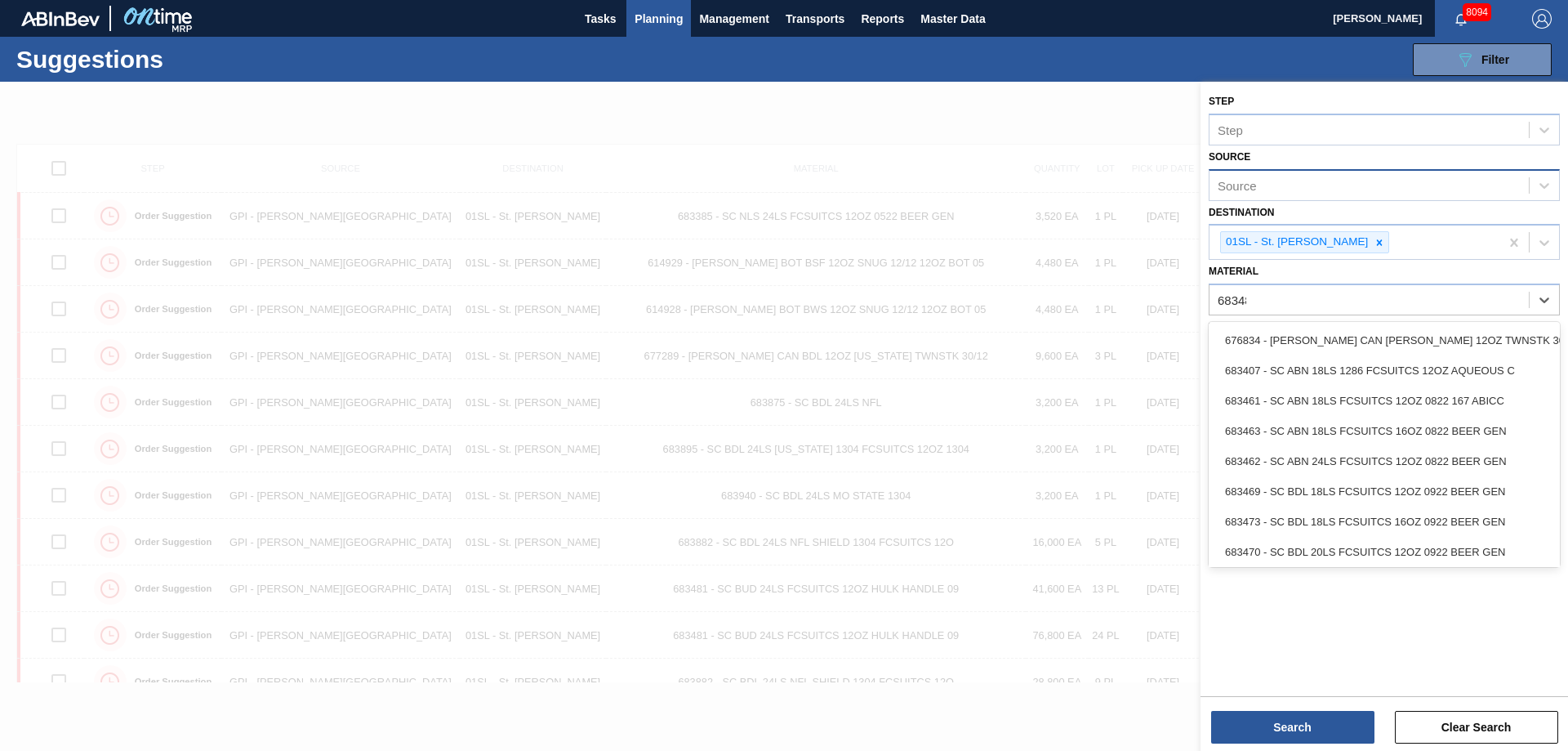
type input "683481"
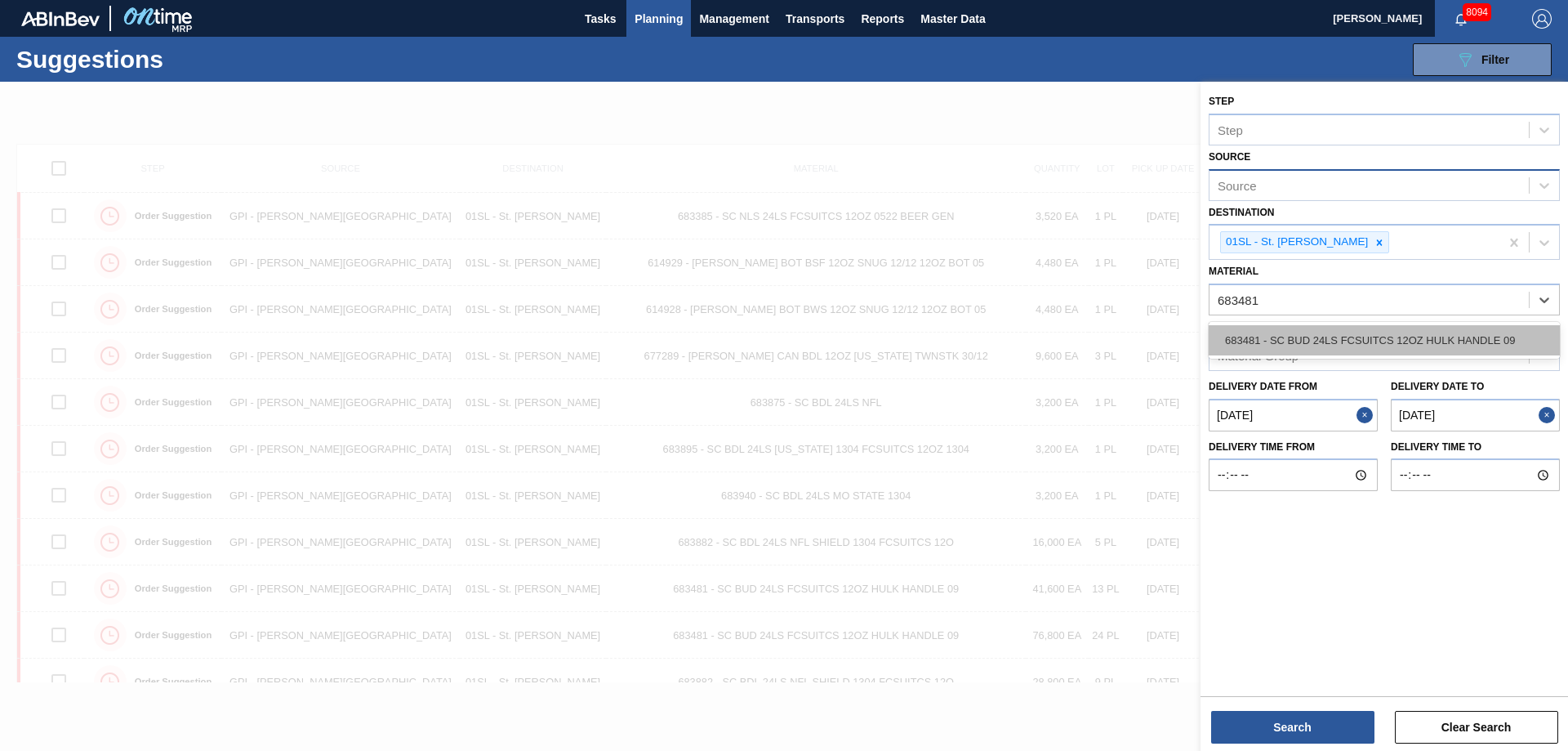
click at [1311, 333] on div "683481 - SC BUD 24LS FCSUITCS 12OZ HULK HANDLE 09" at bounding box center [1384, 340] width 351 height 30
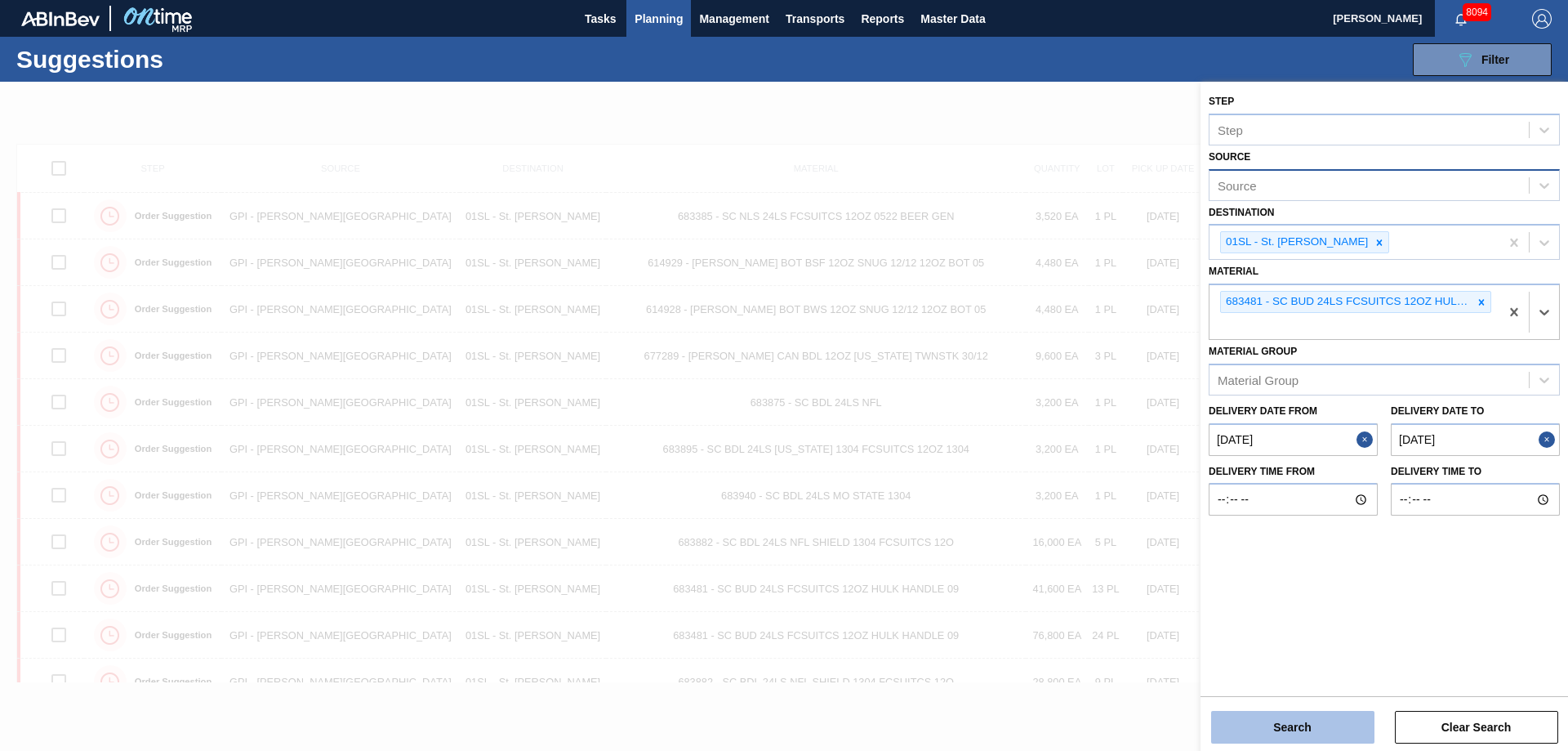
click at [1283, 729] on button "Search" at bounding box center [1292, 727] width 163 height 33
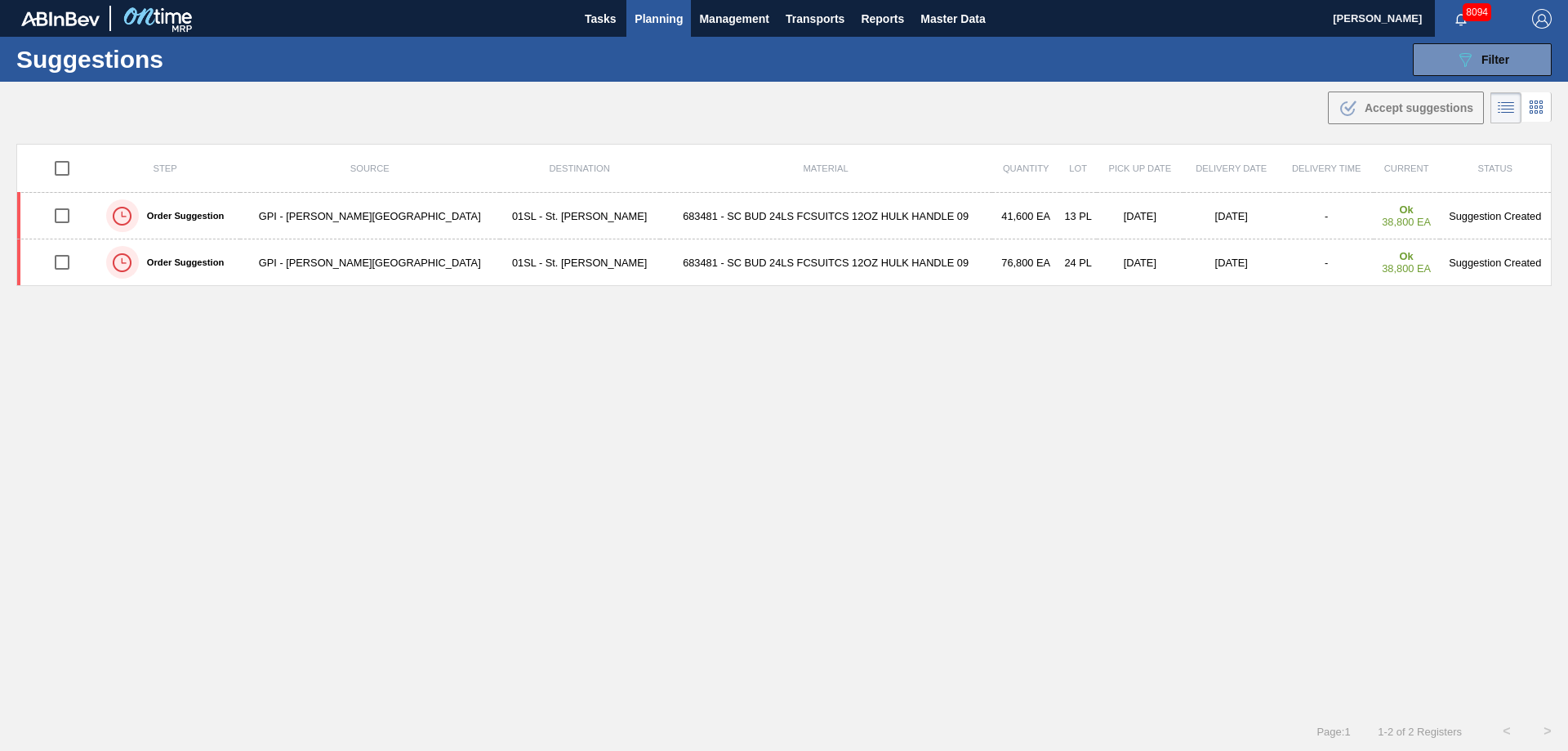
click at [556, 353] on div "Step Source Destination Material Quantity Lot Pick up Date Delivery Date Delive…" at bounding box center [784, 412] width 1535 height 538
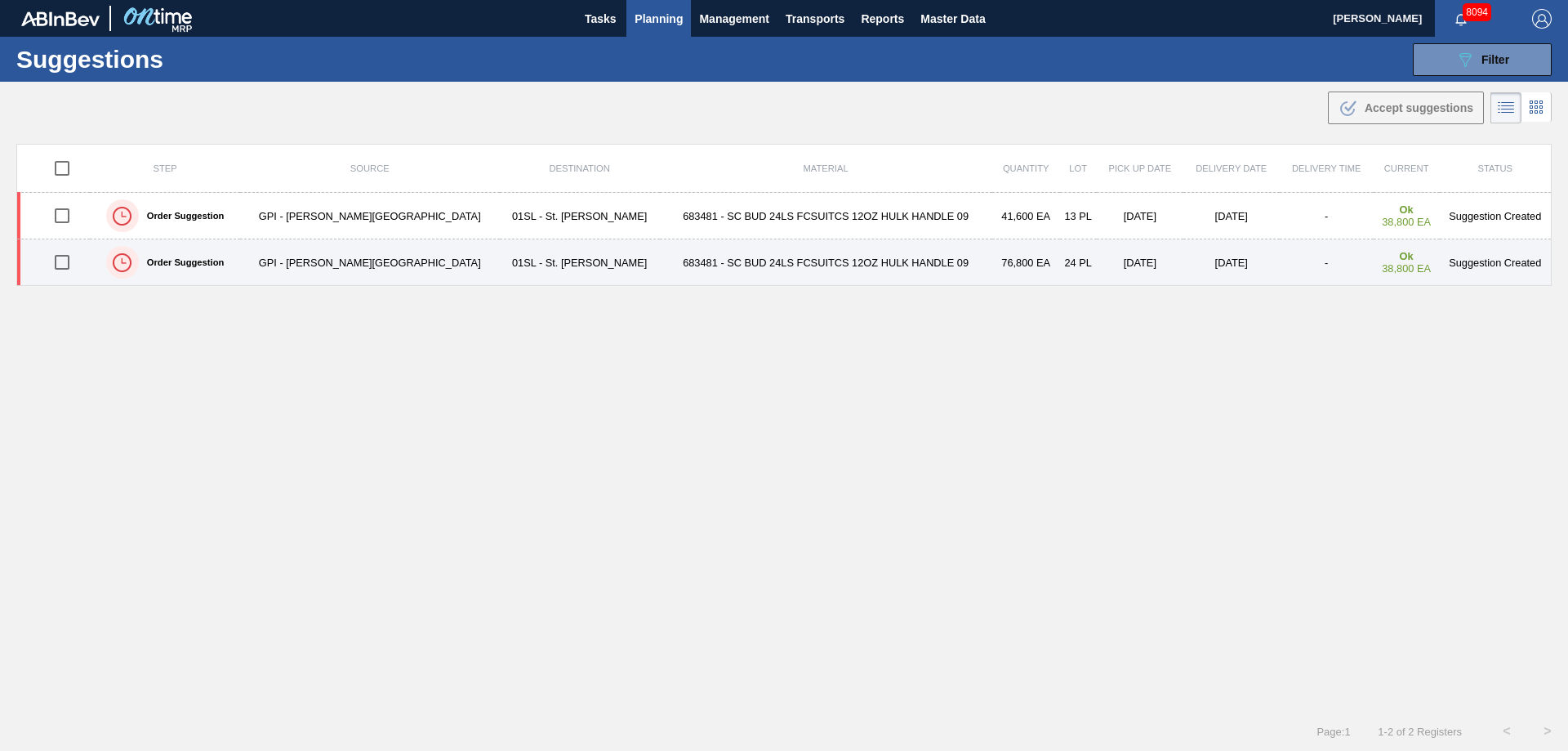
click at [60, 268] on input "checkbox" at bounding box center [62, 262] width 35 height 35
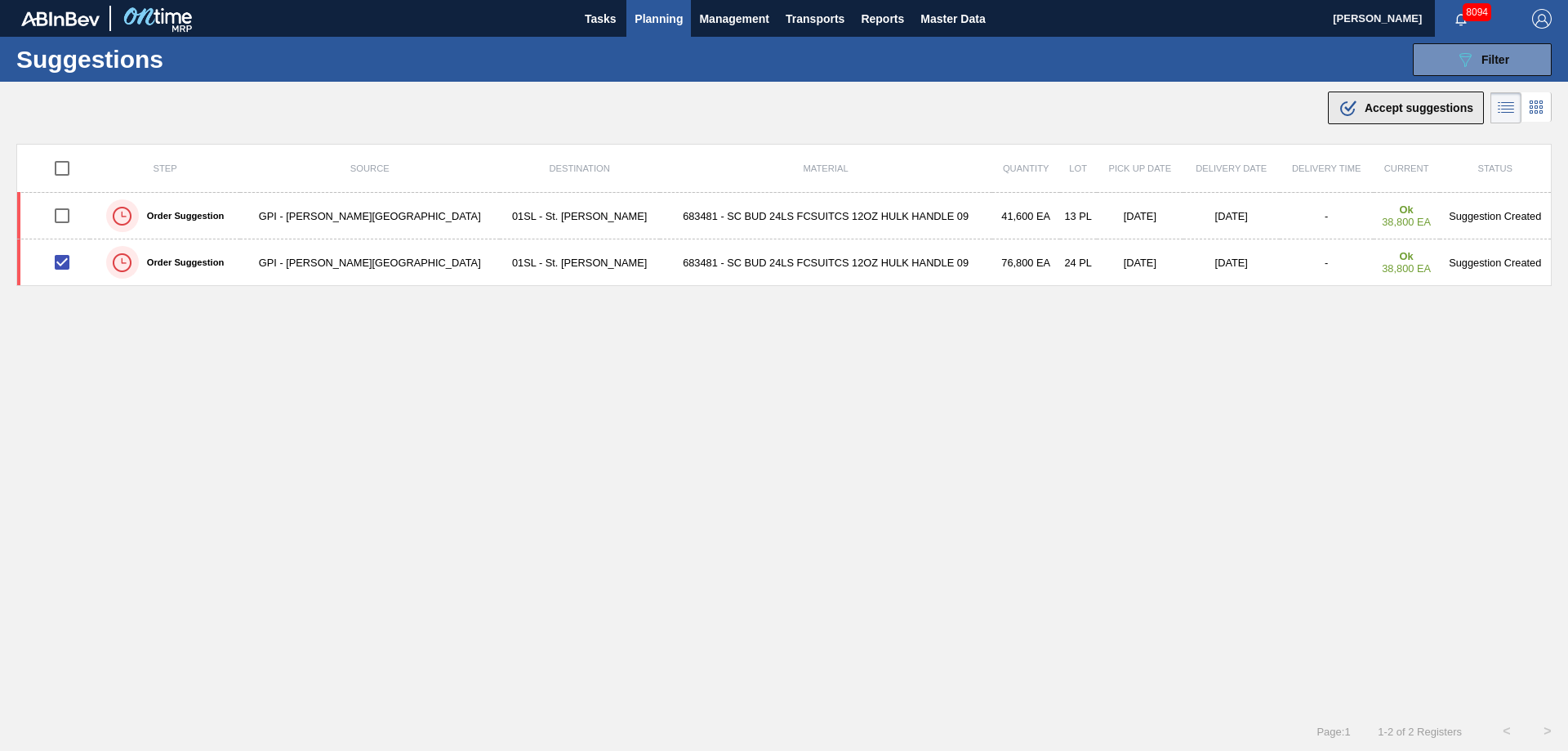
click at [1375, 113] on span "Accept suggestions" at bounding box center [1418, 108] width 109 height 13
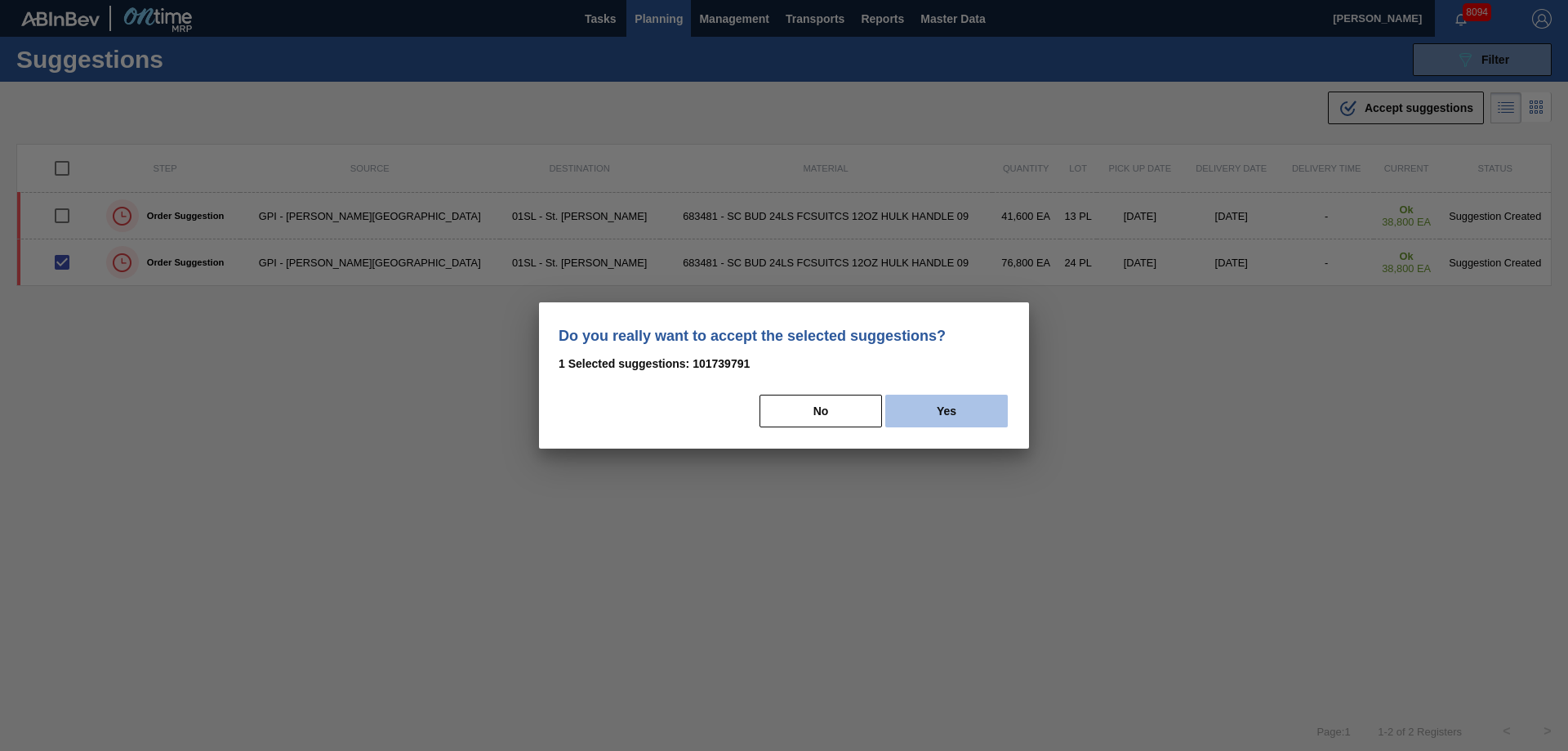
click at [906, 418] on button "Yes" at bounding box center [946, 411] width 122 height 33
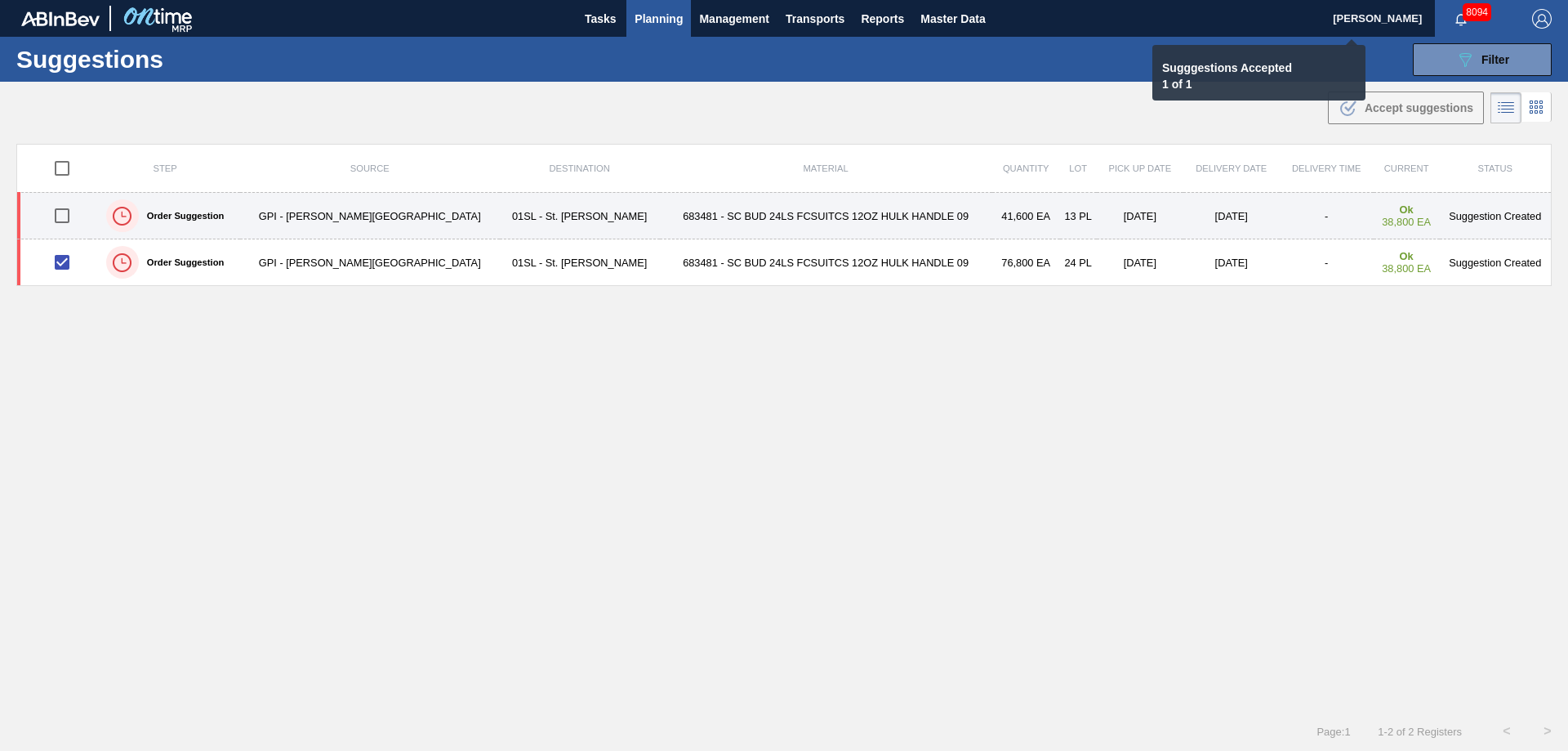
checkbox input "false"
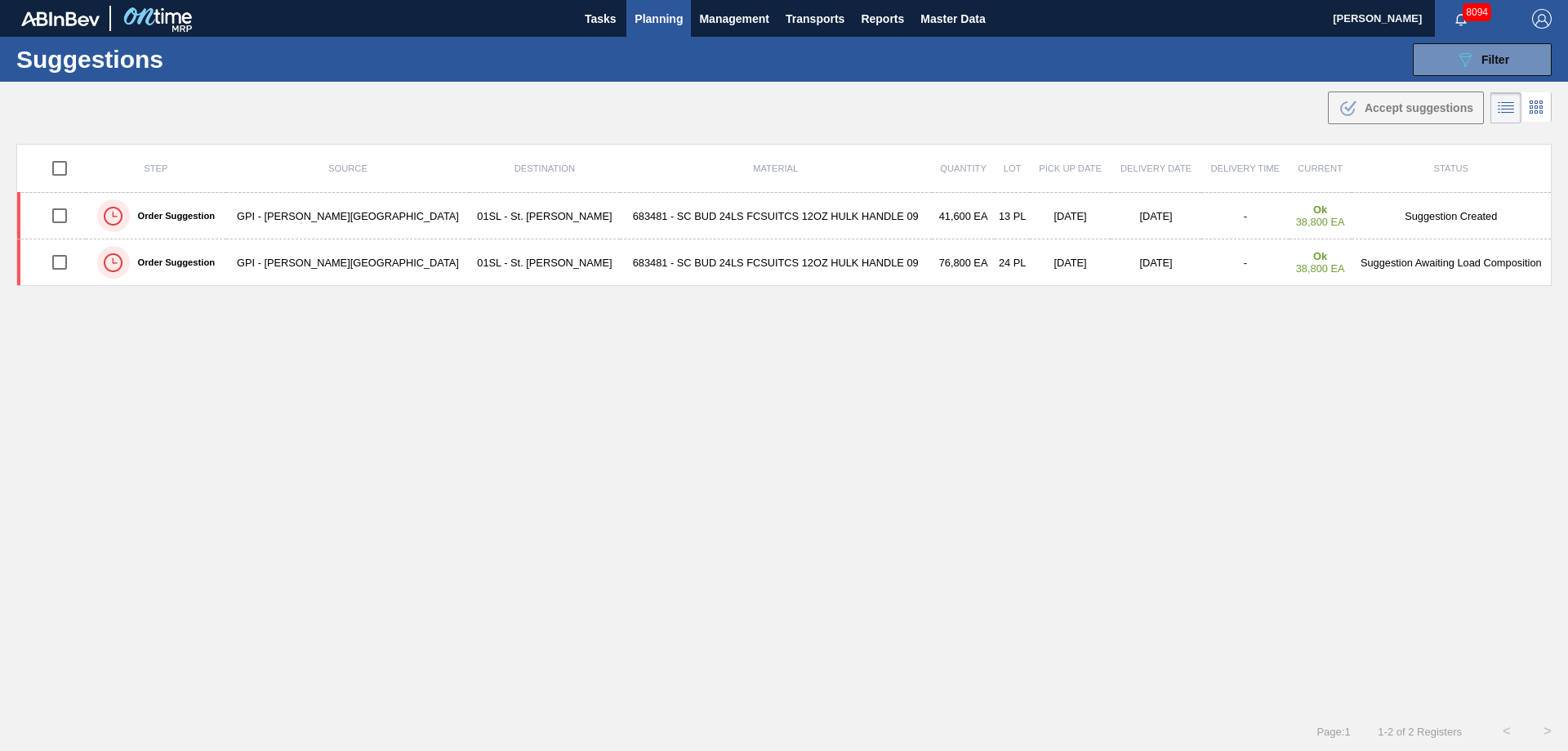
click at [656, 27] on span "Planning" at bounding box center [658, 18] width 48 height 19
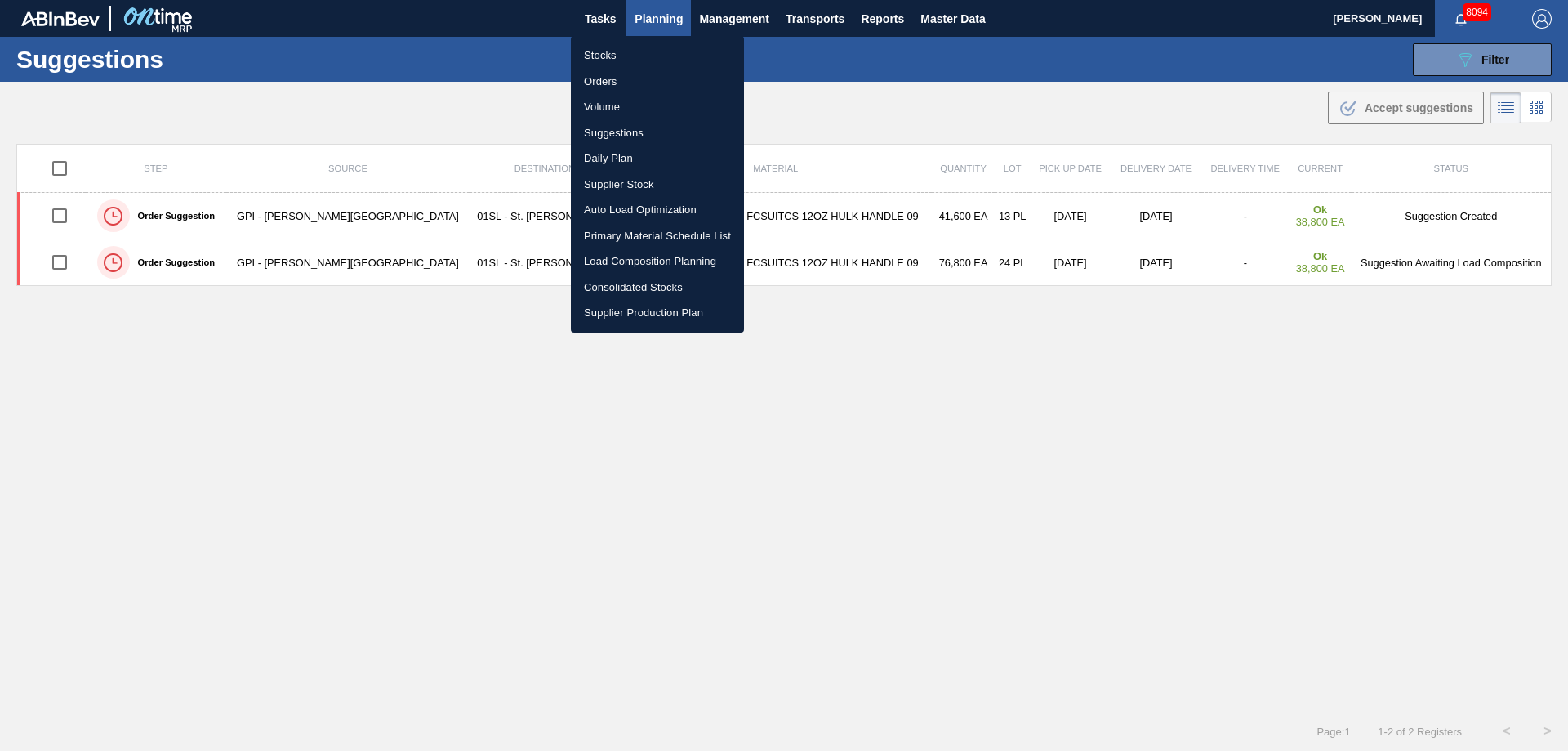
click at [625, 262] on li "Load Composition Planning" at bounding box center [658, 261] width 174 height 26
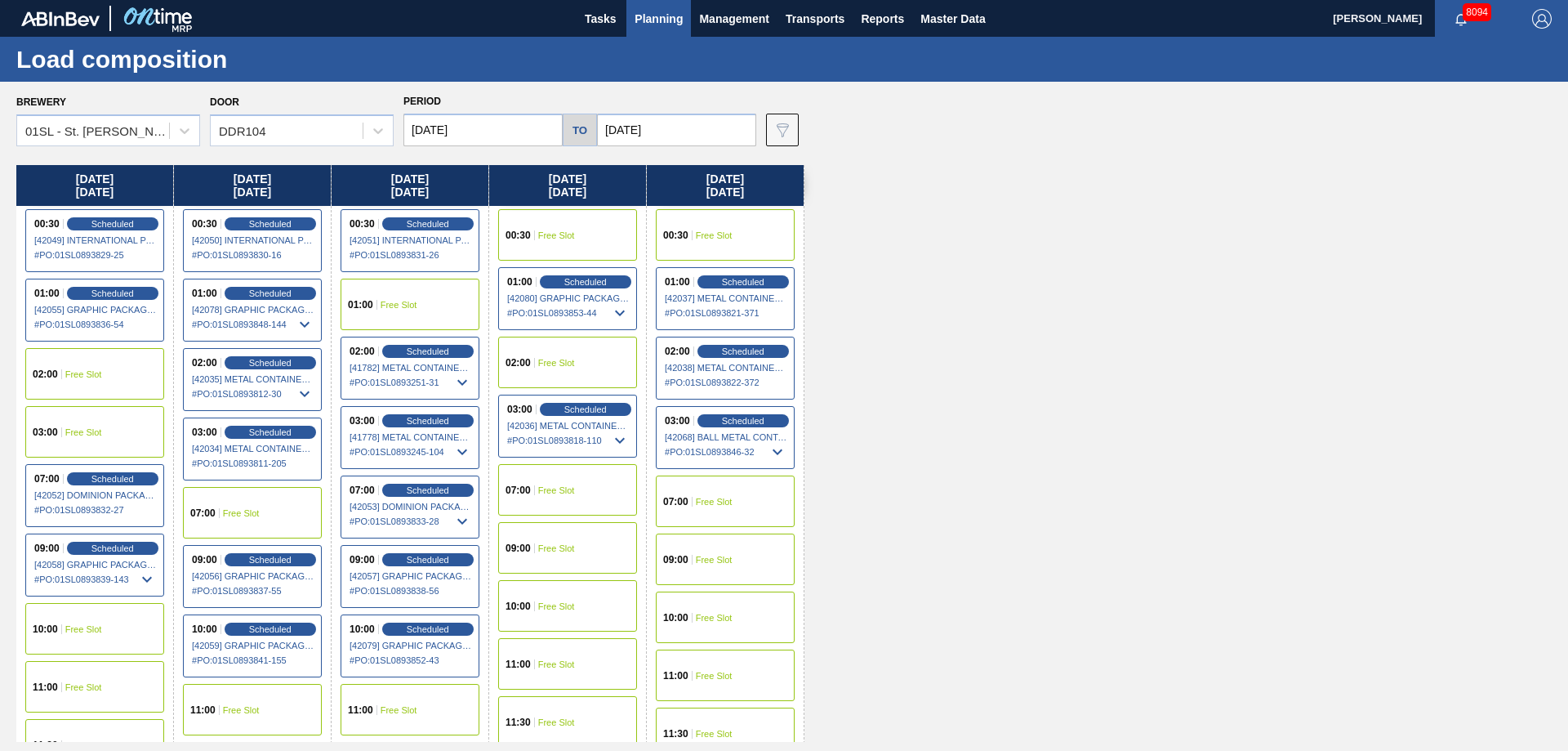
click at [110, 372] on div "02:00 Free Slot" at bounding box center [95, 374] width 139 height 51
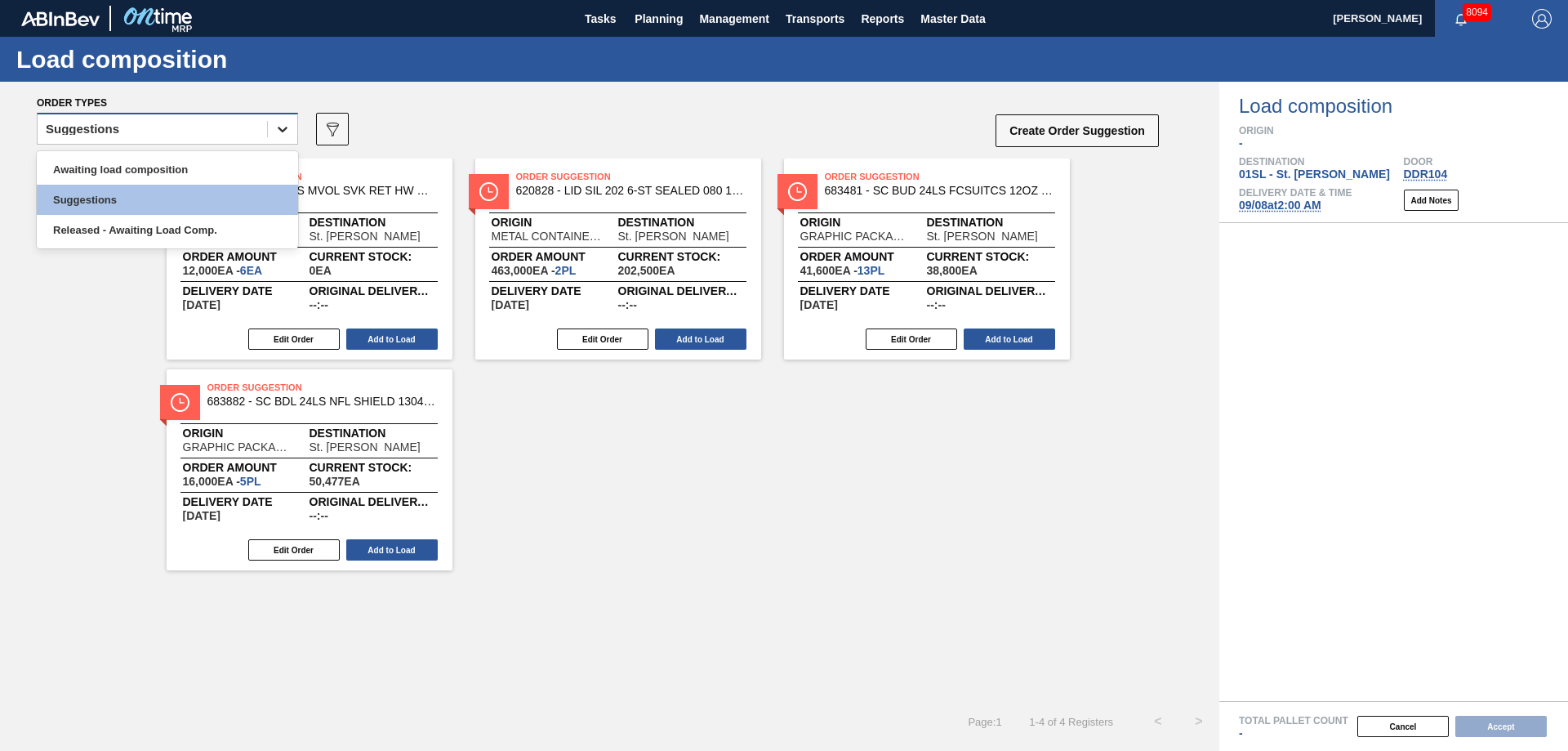
click at [294, 132] on div at bounding box center [282, 129] width 29 height 29
click at [229, 166] on div "Awaiting load composition" at bounding box center [167, 169] width 261 height 30
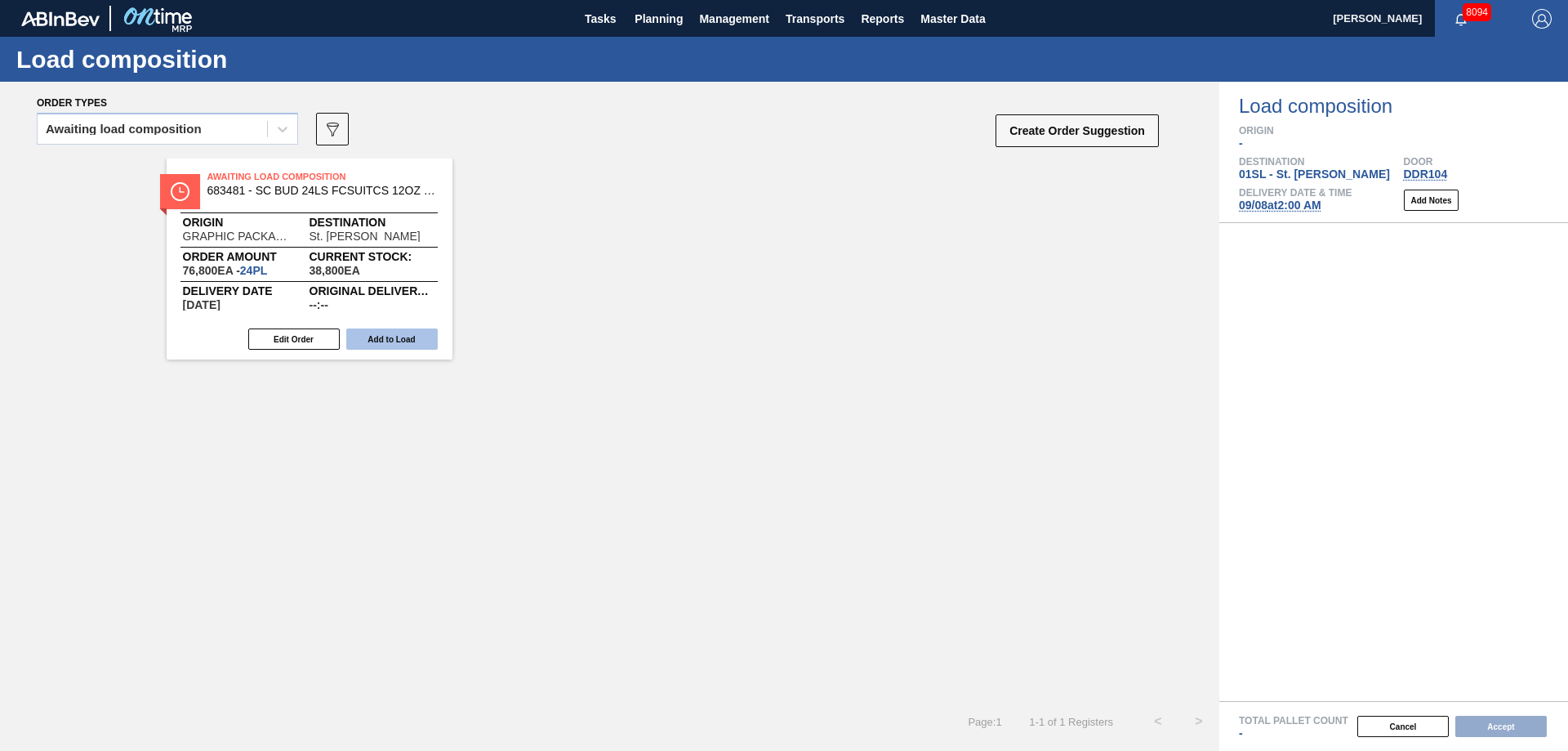
click at [392, 343] on button "Add to Load" at bounding box center [392, 338] width 91 height 21
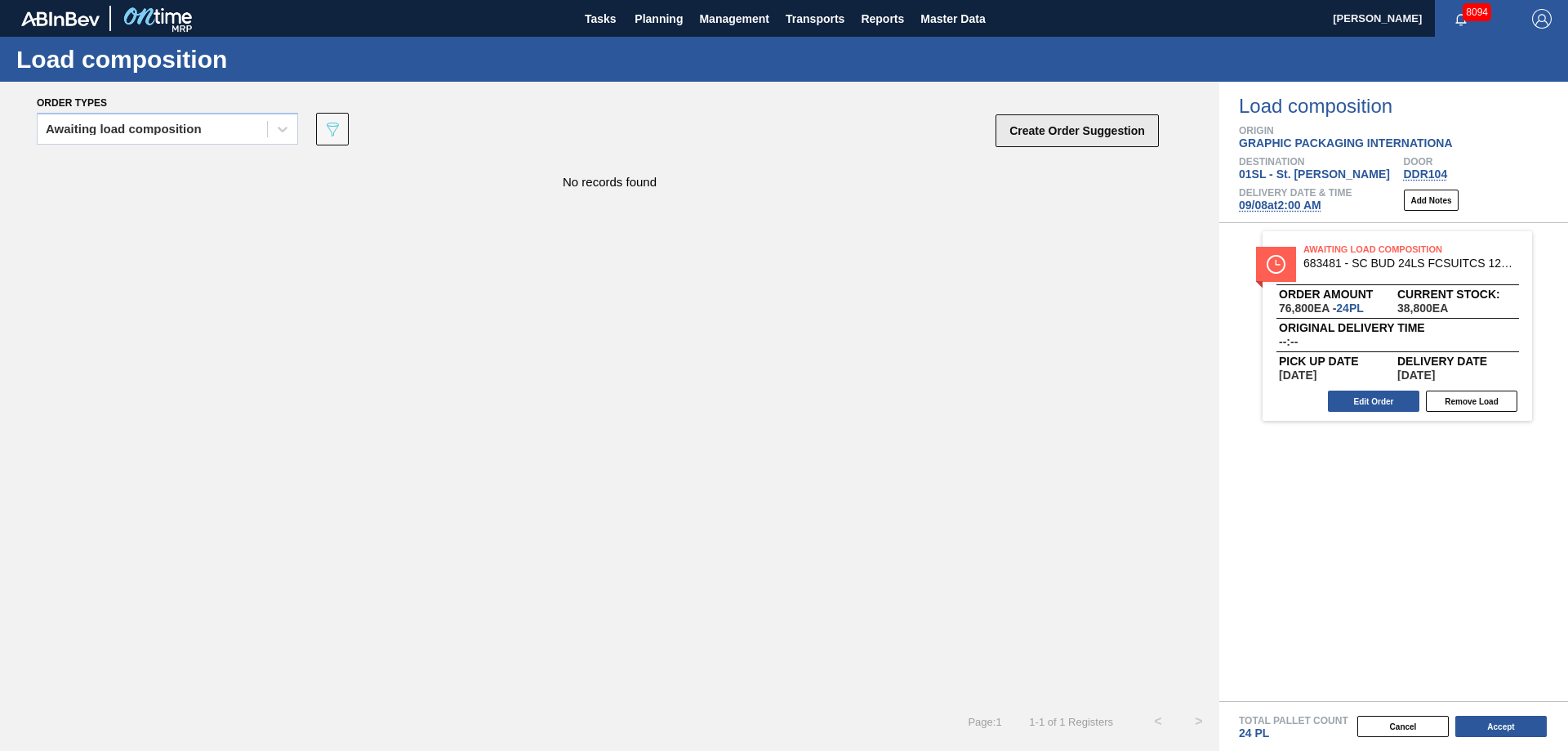
click at [1039, 141] on button "Create Order Suggestion" at bounding box center [1077, 131] width 163 height 33
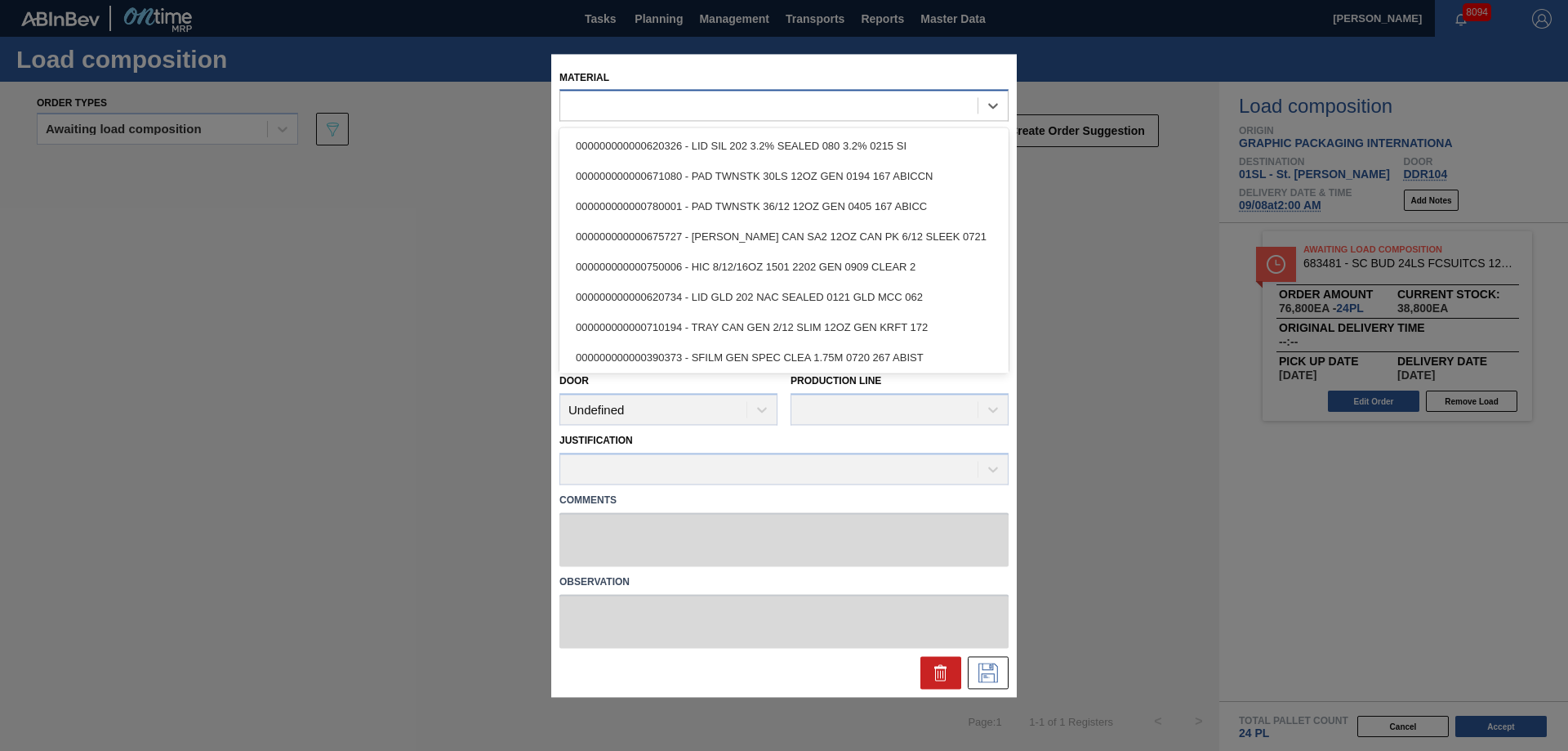
click at [675, 99] on div at bounding box center [768, 106] width 417 height 24
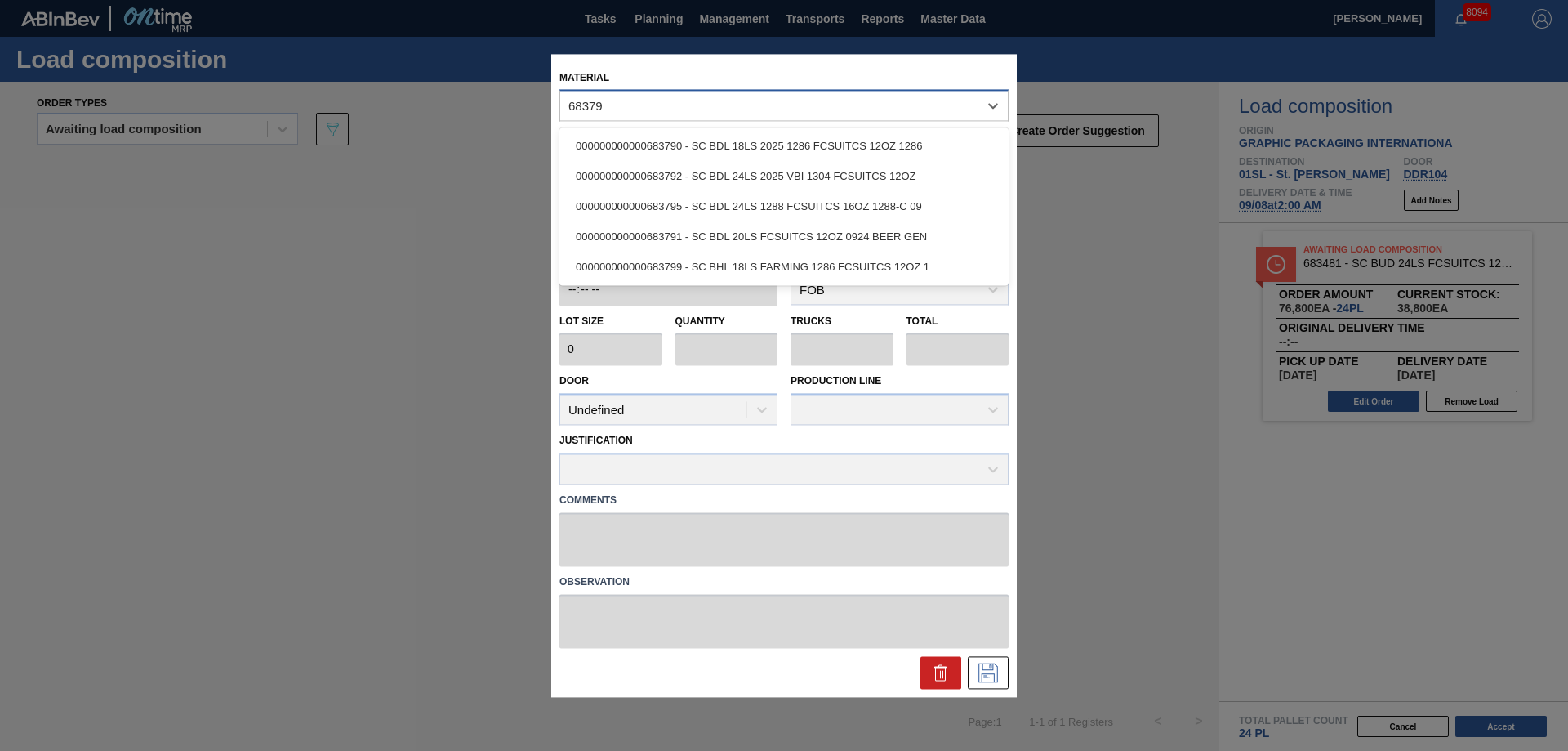
type input "683792"
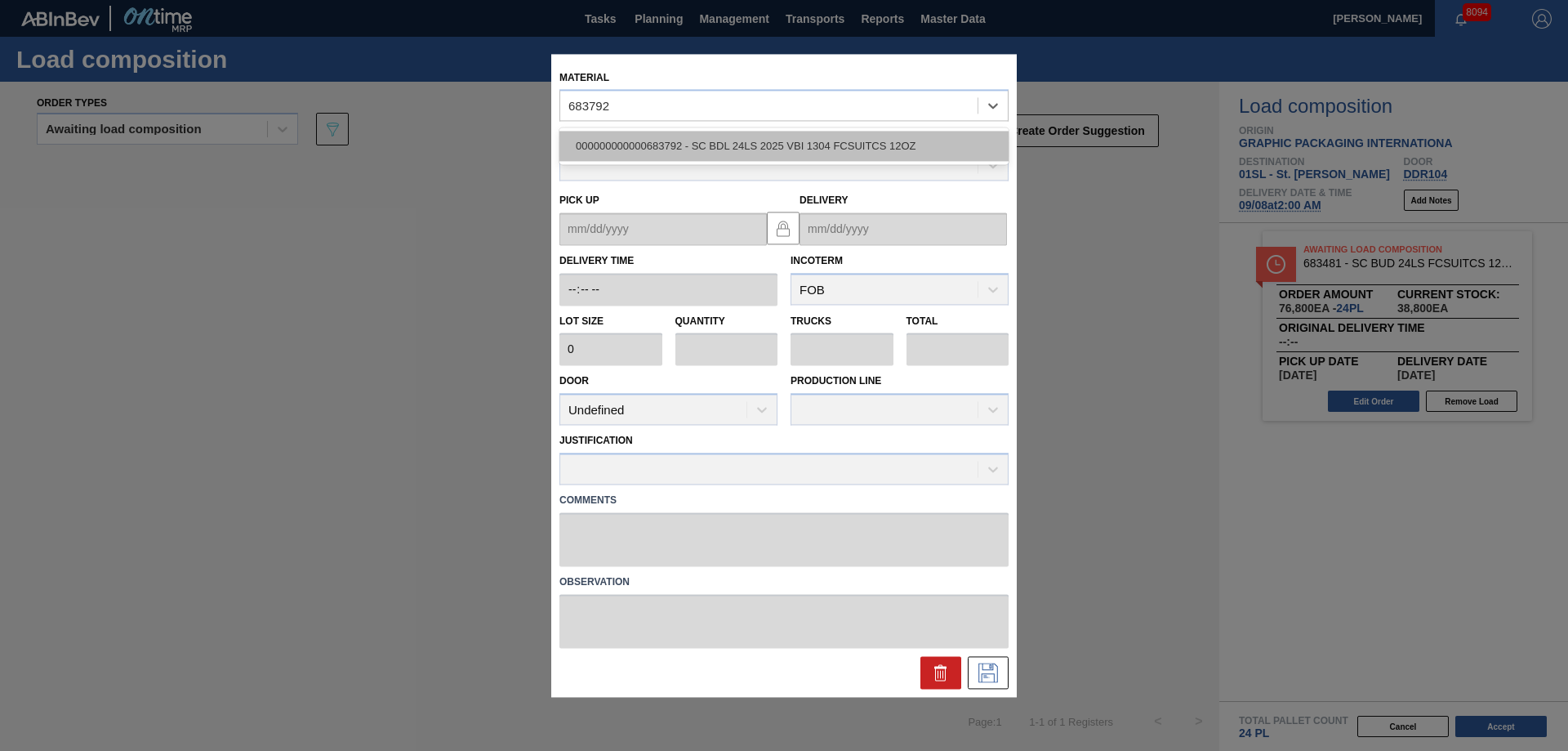
click at [734, 151] on div "000000000000683792 - SC BDL 24LS 2025 VBI 1304 FCSUITCS 12OZ" at bounding box center [784, 146] width 449 height 30
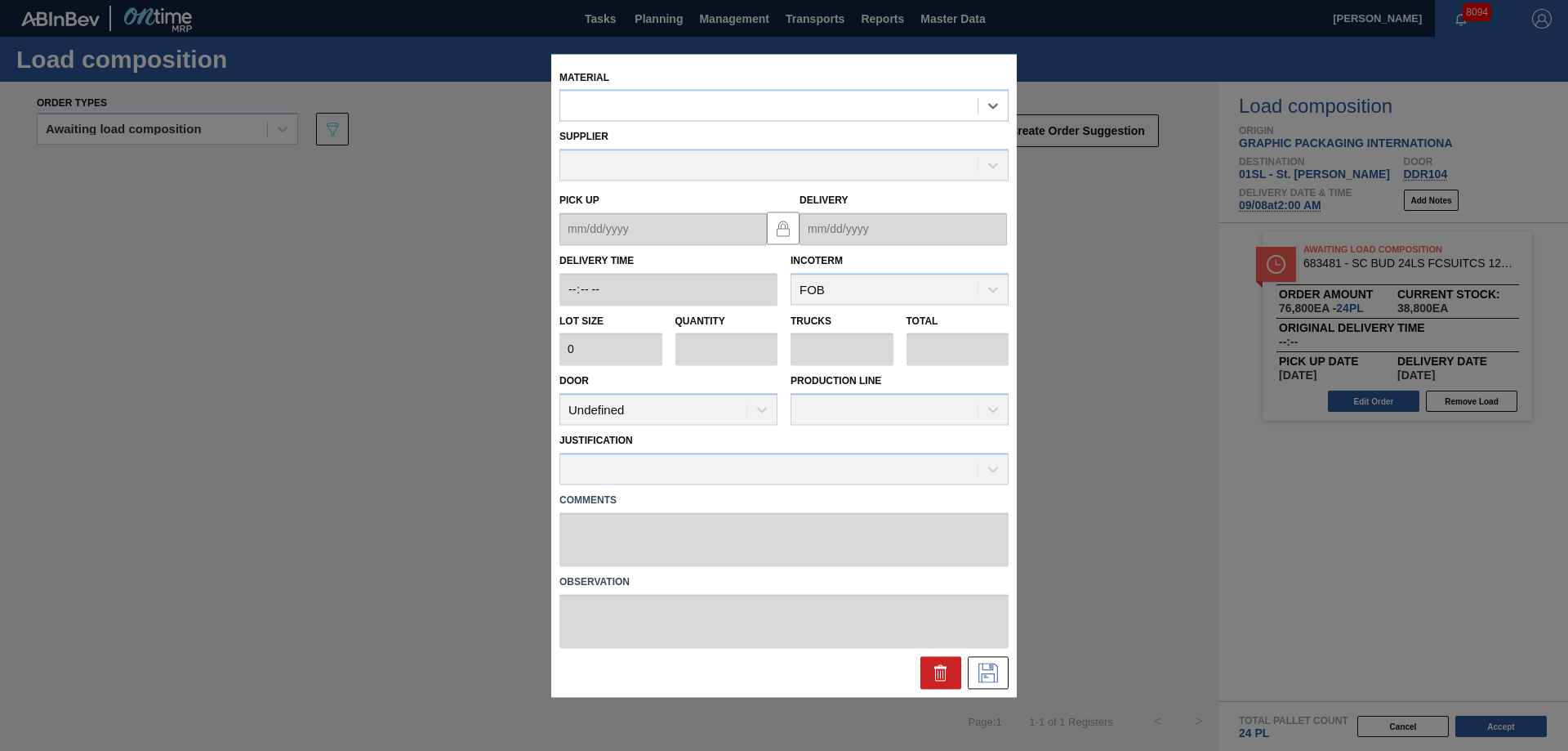
type input "3,200"
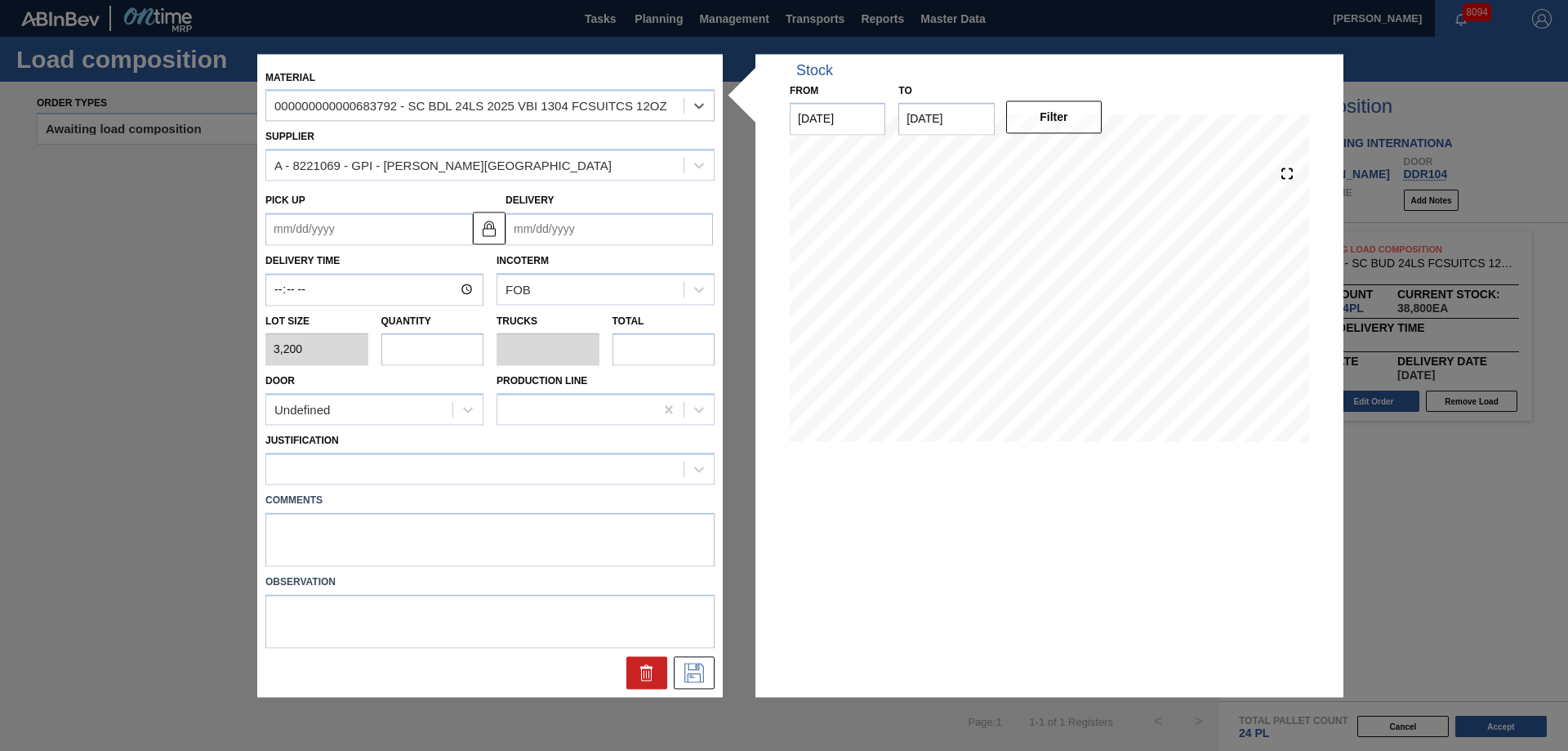
click at [587, 225] on input "Delivery" at bounding box center [608, 228] width 207 height 33
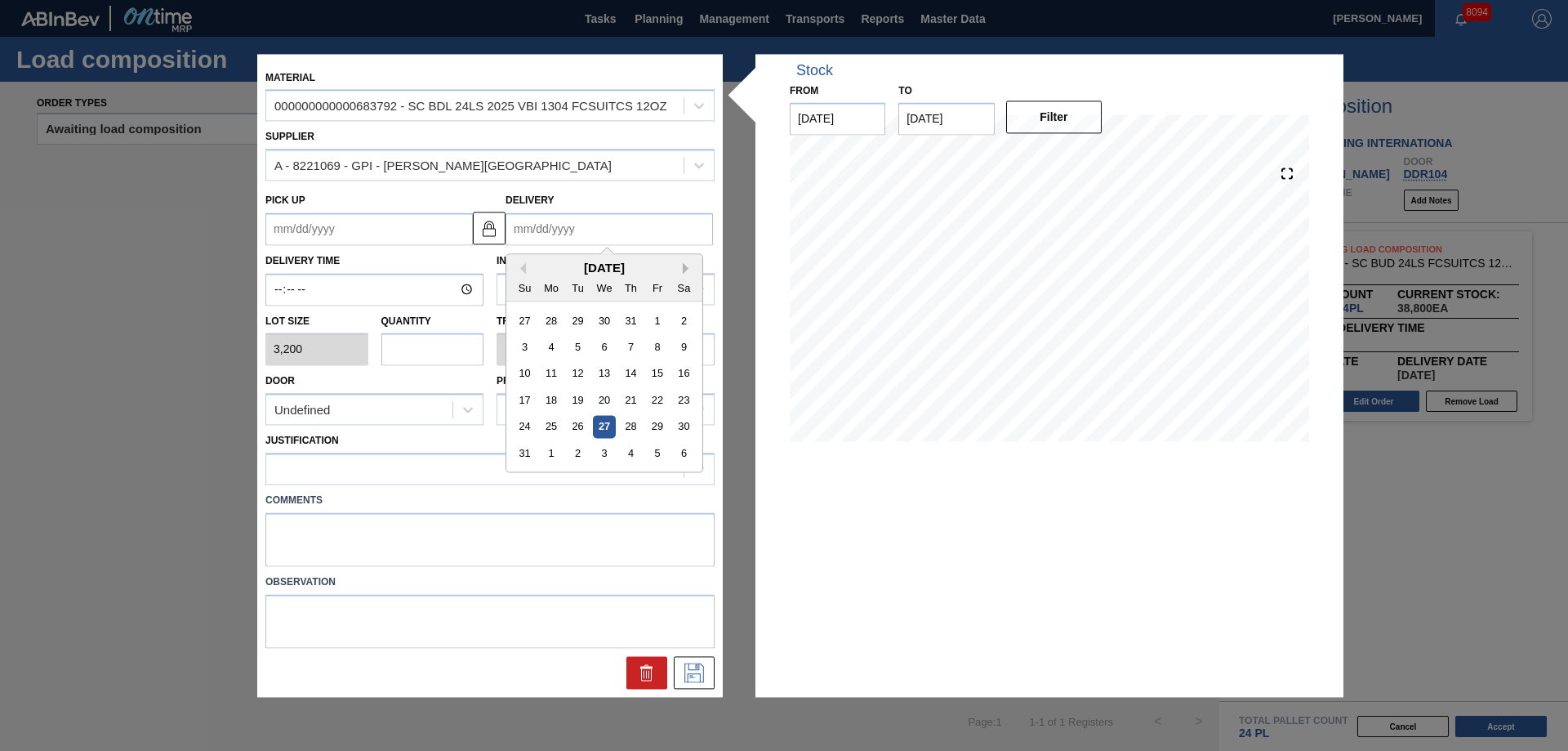
click at [683, 269] on button "Next Month" at bounding box center [688, 268] width 12 height 12
click at [556, 351] on div "8" at bounding box center [552, 346] width 22 height 22
type up "[DATE]"
type input "[DATE]"
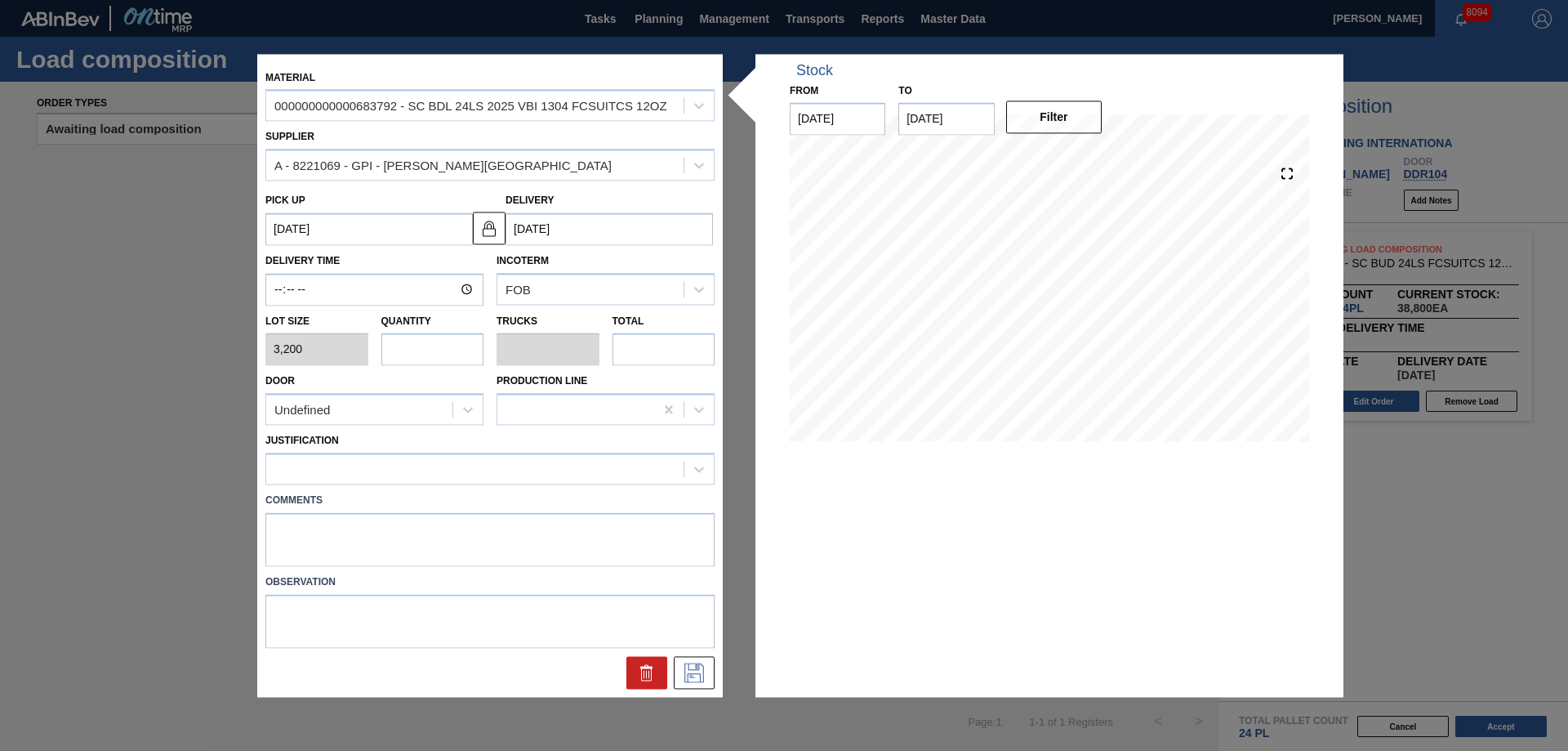
click at [429, 359] on input "text" at bounding box center [433, 350] width 103 height 33
type input "2"
type input "0.067"
type input "6,400"
type input "2"
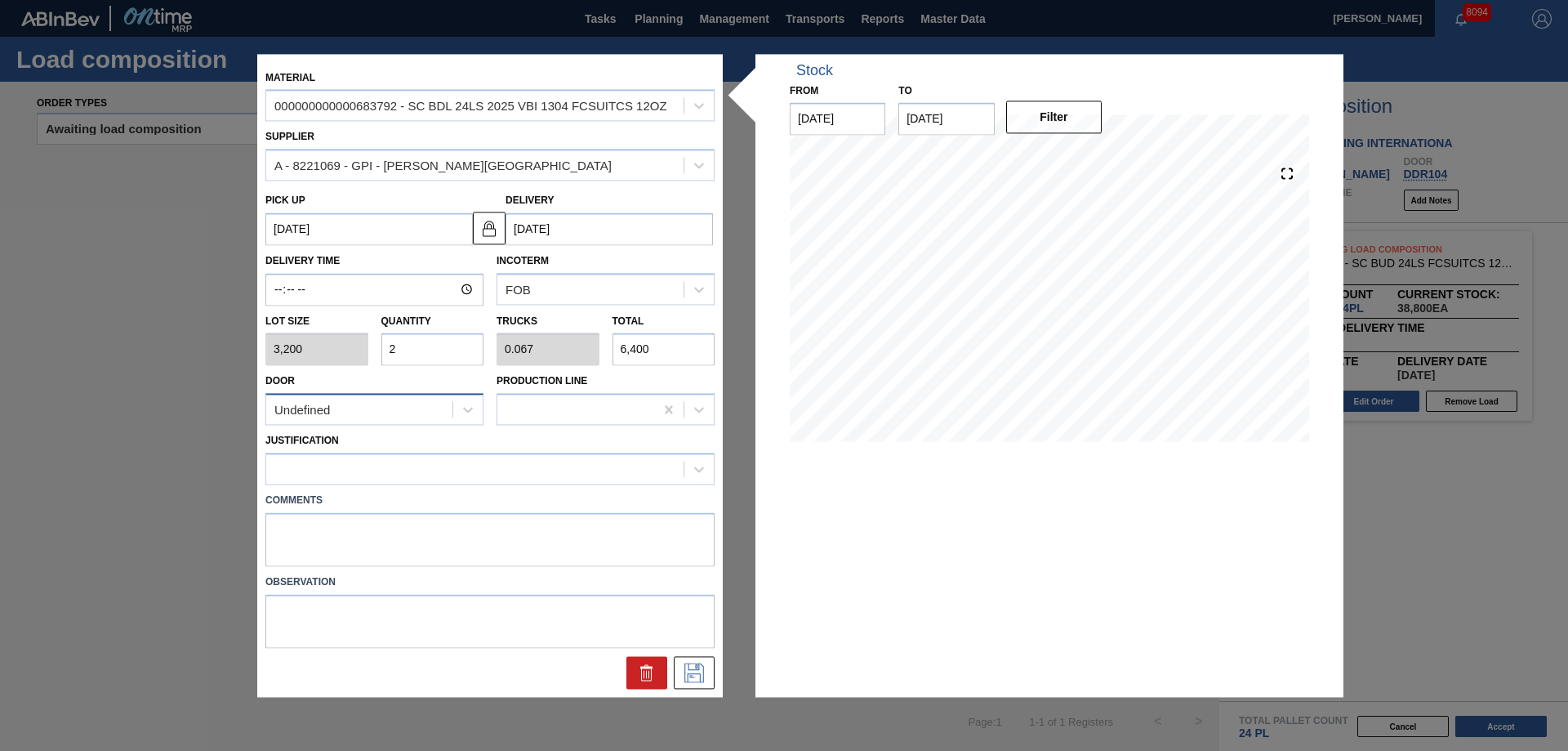
click at [400, 418] on div "Undefined" at bounding box center [359, 409] width 186 height 24
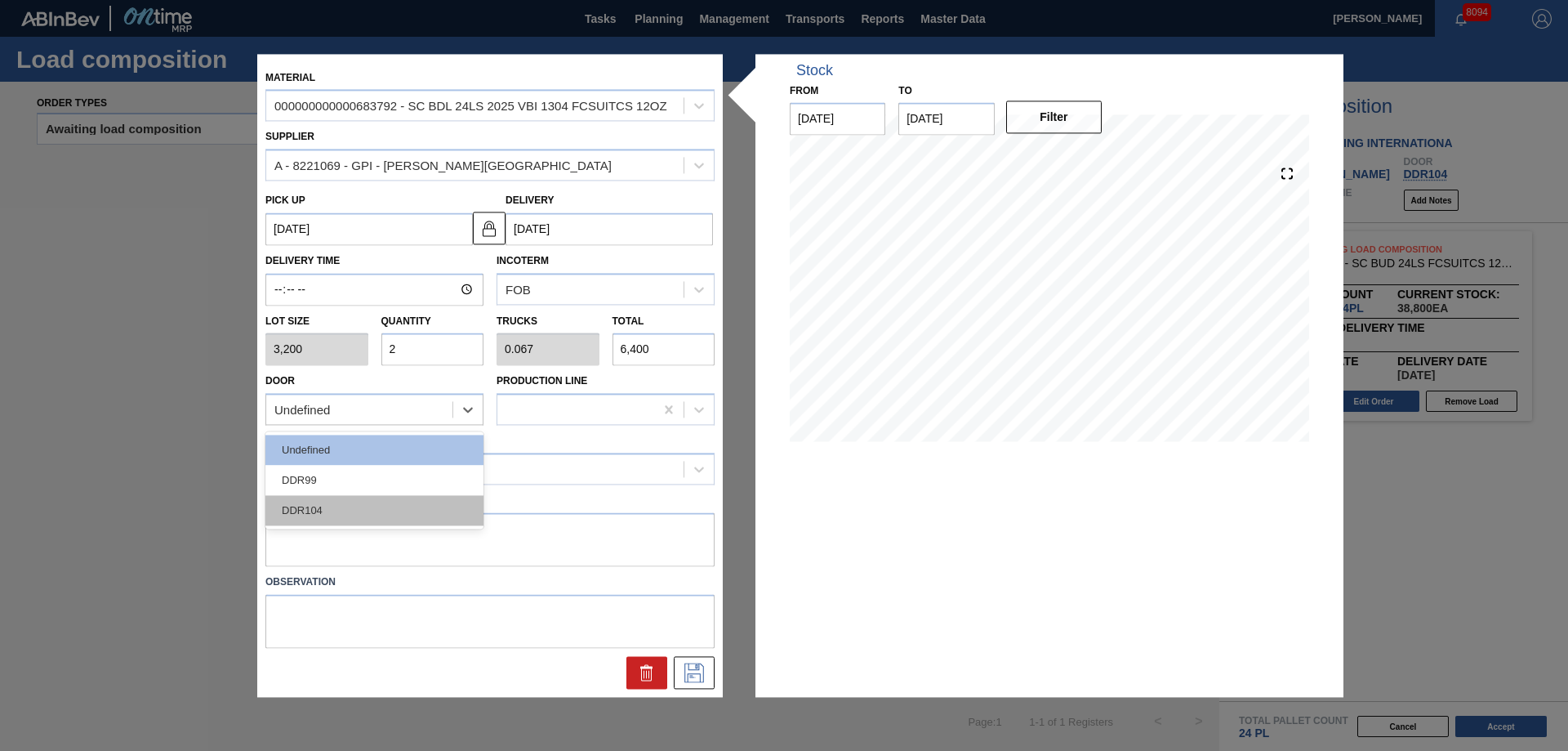
click at [376, 513] on div "DDR104" at bounding box center [374, 511] width 218 height 30
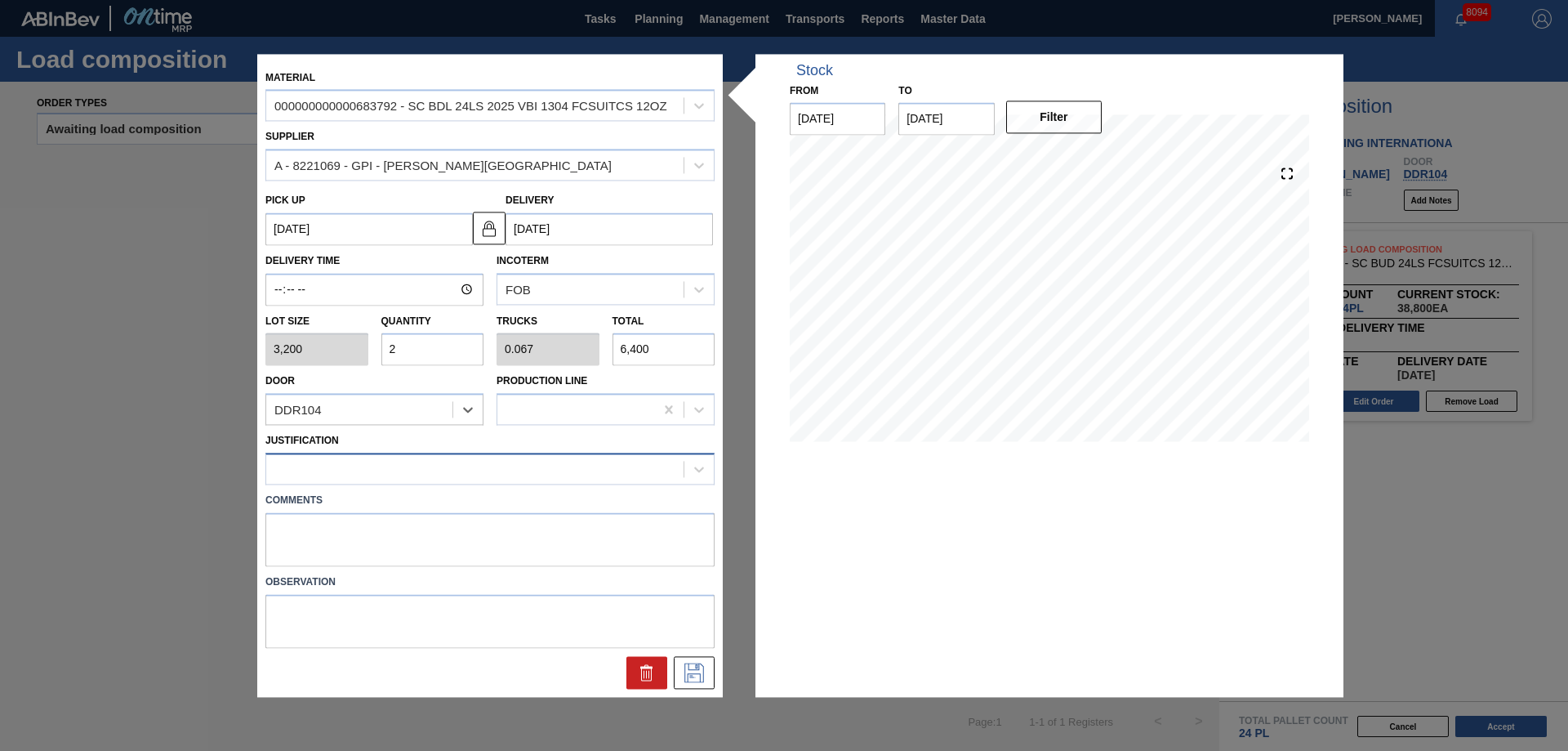
click at [369, 460] on div at bounding box center [474, 470] width 417 height 24
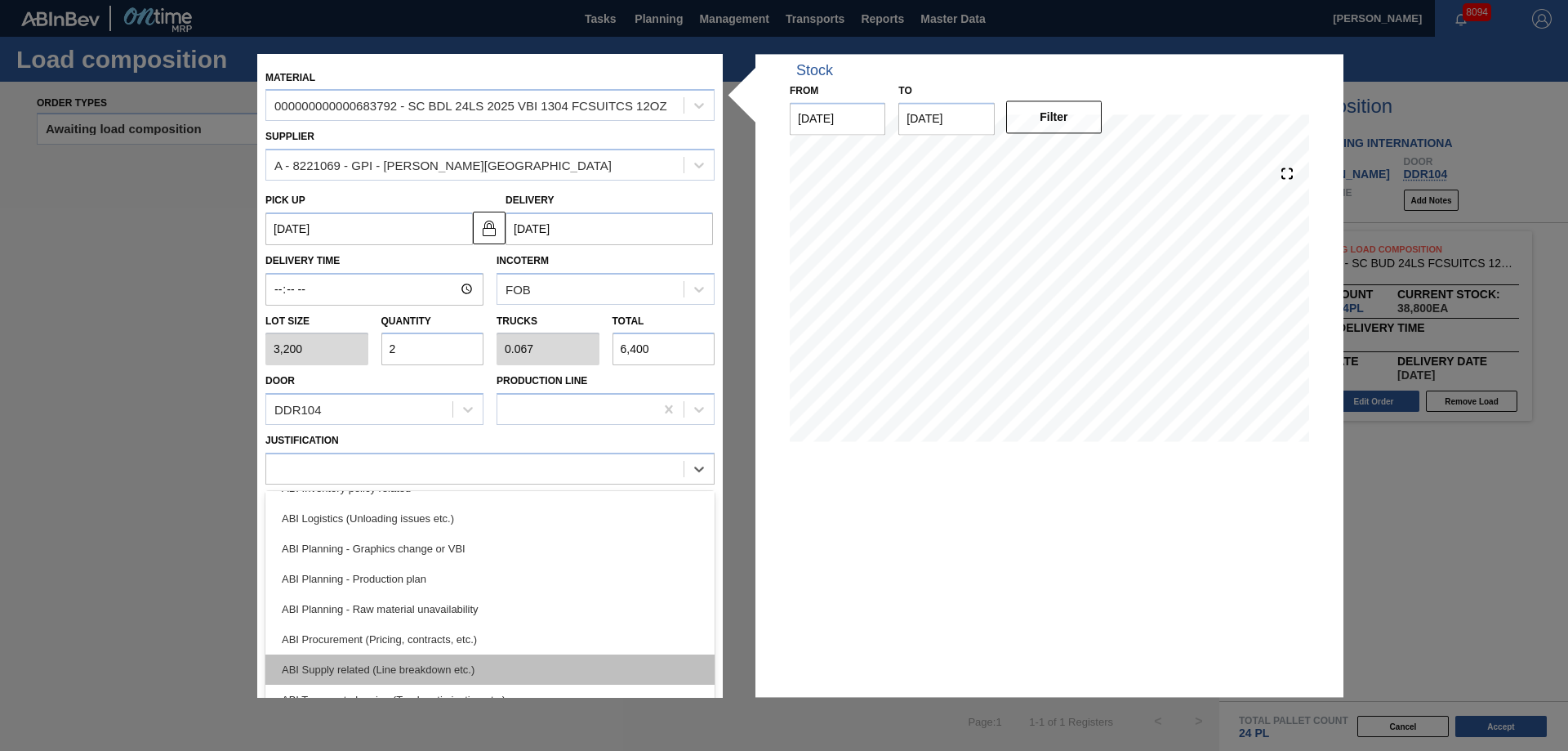
scroll to position [164, 0]
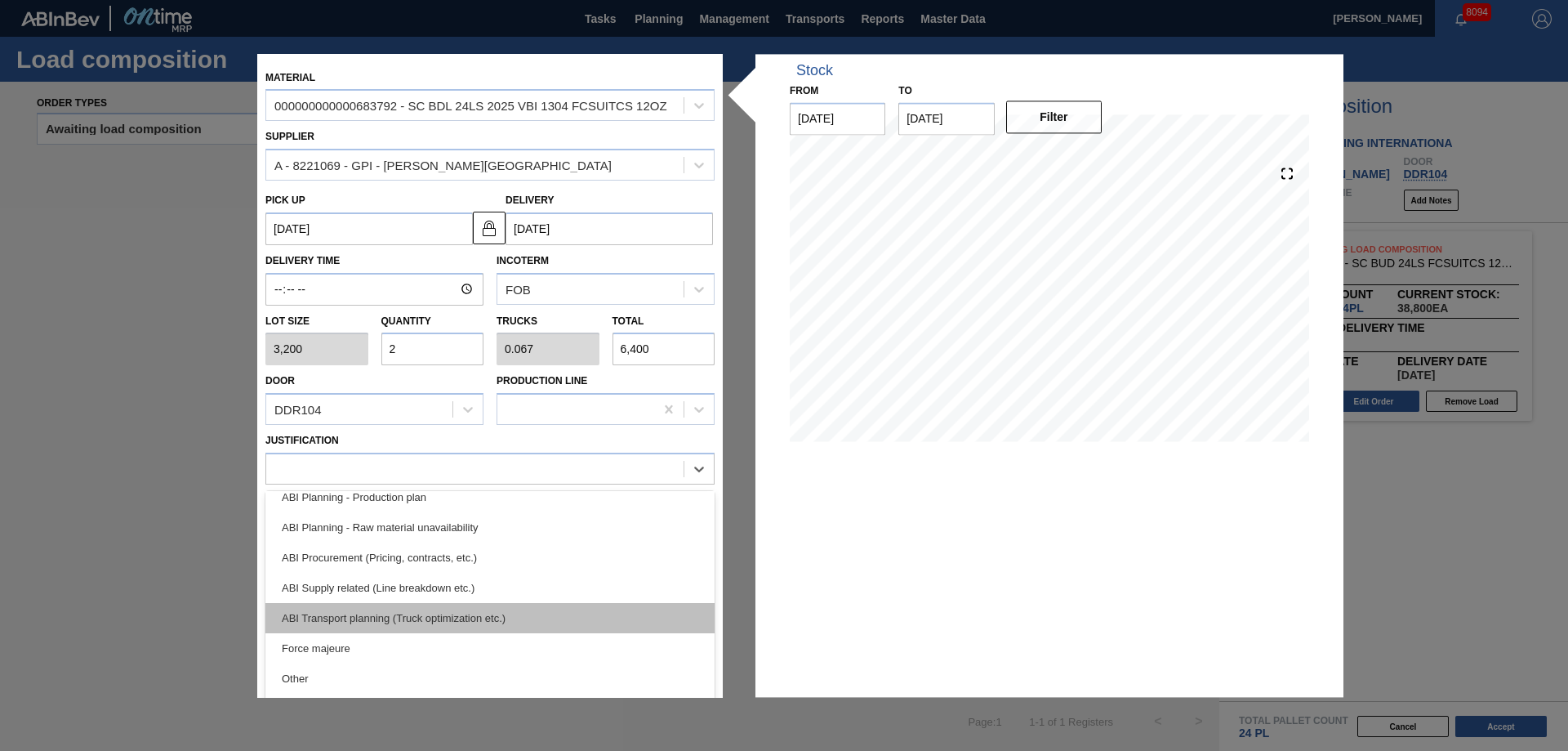
click at [426, 617] on div "ABI Transport planning (Truck optimization etc.)" at bounding box center [490, 618] width 449 height 30
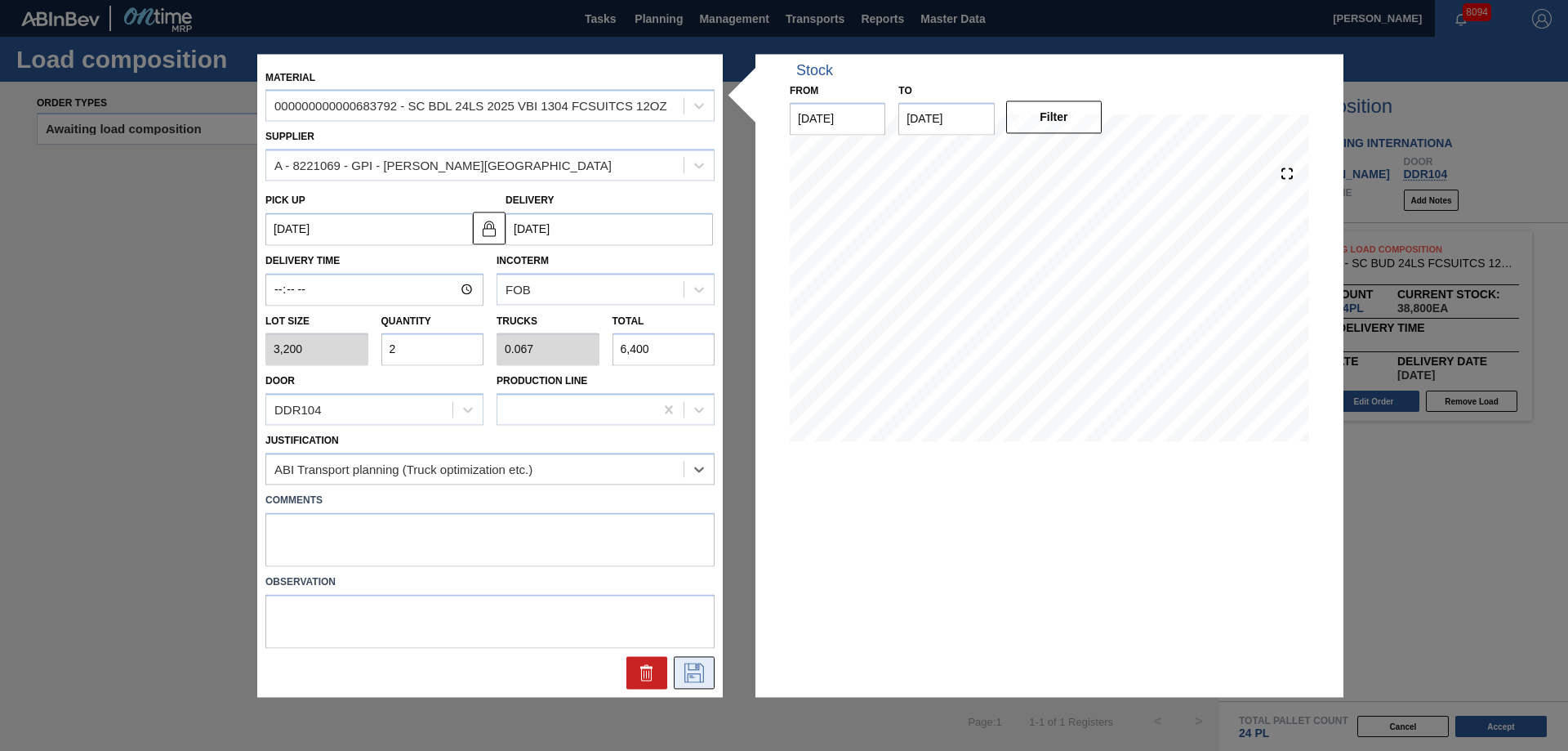
click at [694, 672] on icon at bounding box center [694, 672] width 26 height 19
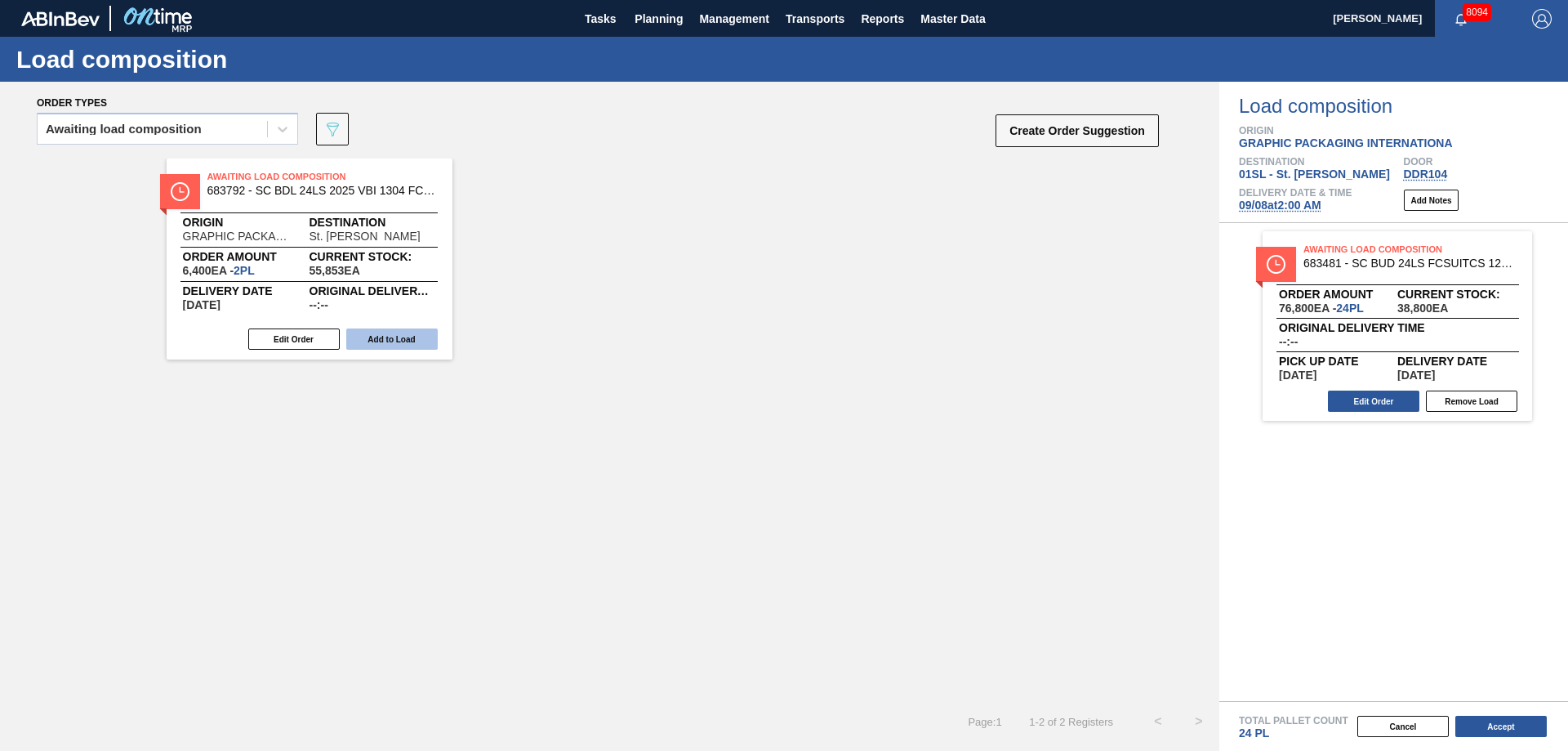
click at [366, 348] on div "Edit Order Add to Load" at bounding box center [302, 339] width 273 height 25
click at [416, 336] on button "Add to Load" at bounding box center [392, 338] width 91 height 21
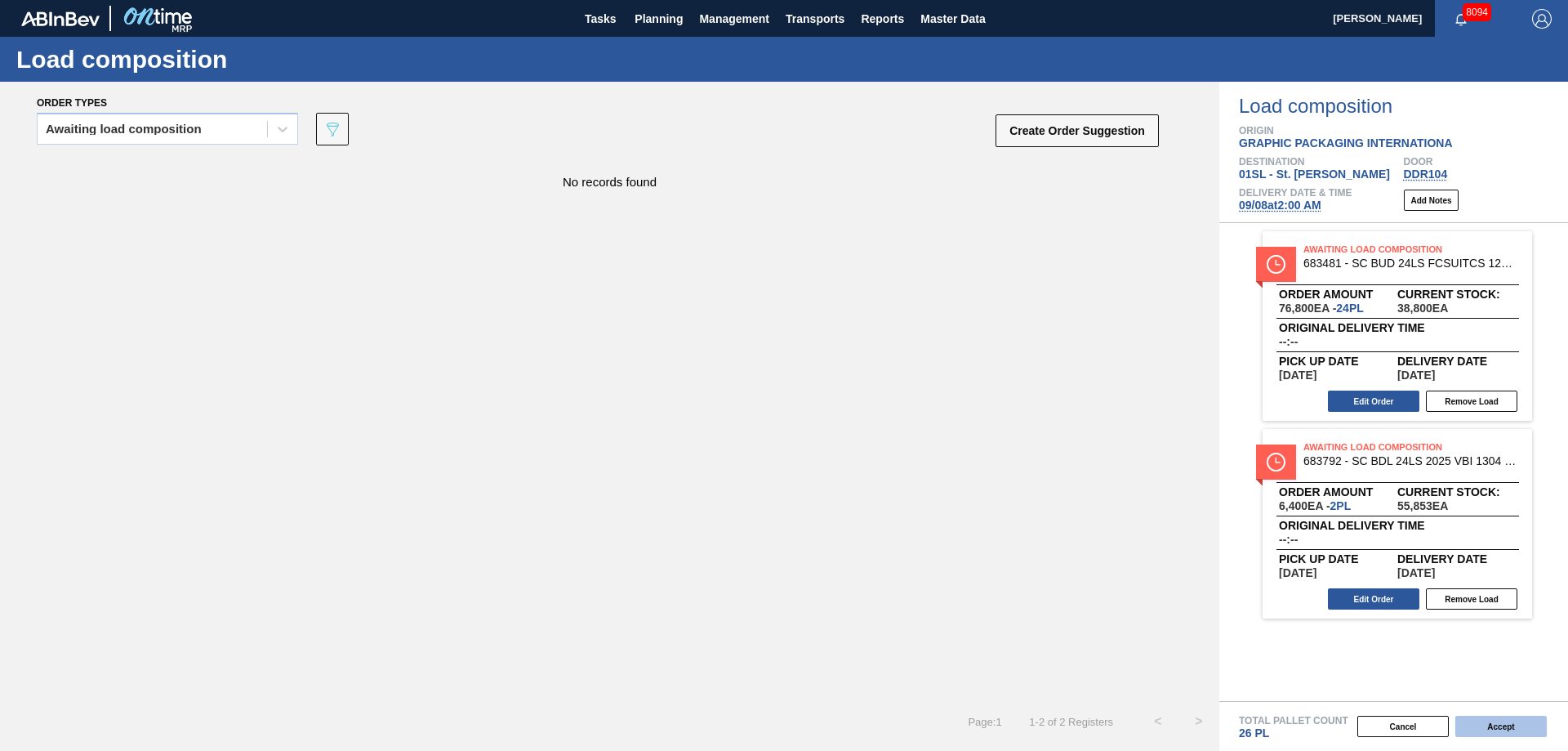
click at [1479, 722] on button "Accept" at bounding box center [1500, 725] width 91 height 21
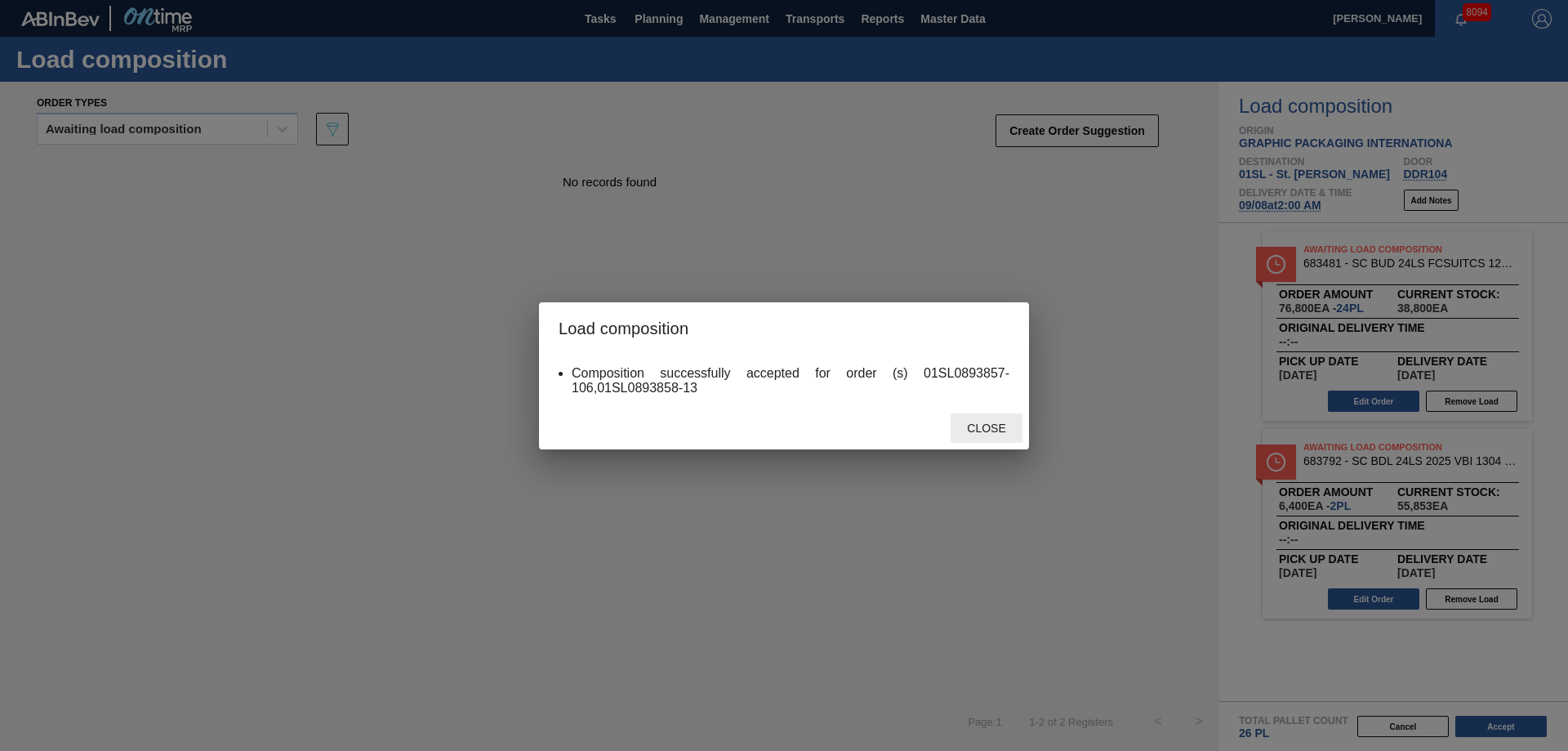
click at [984, 423] on span "Close" at bounding box center [985, 428] width 65 height 13
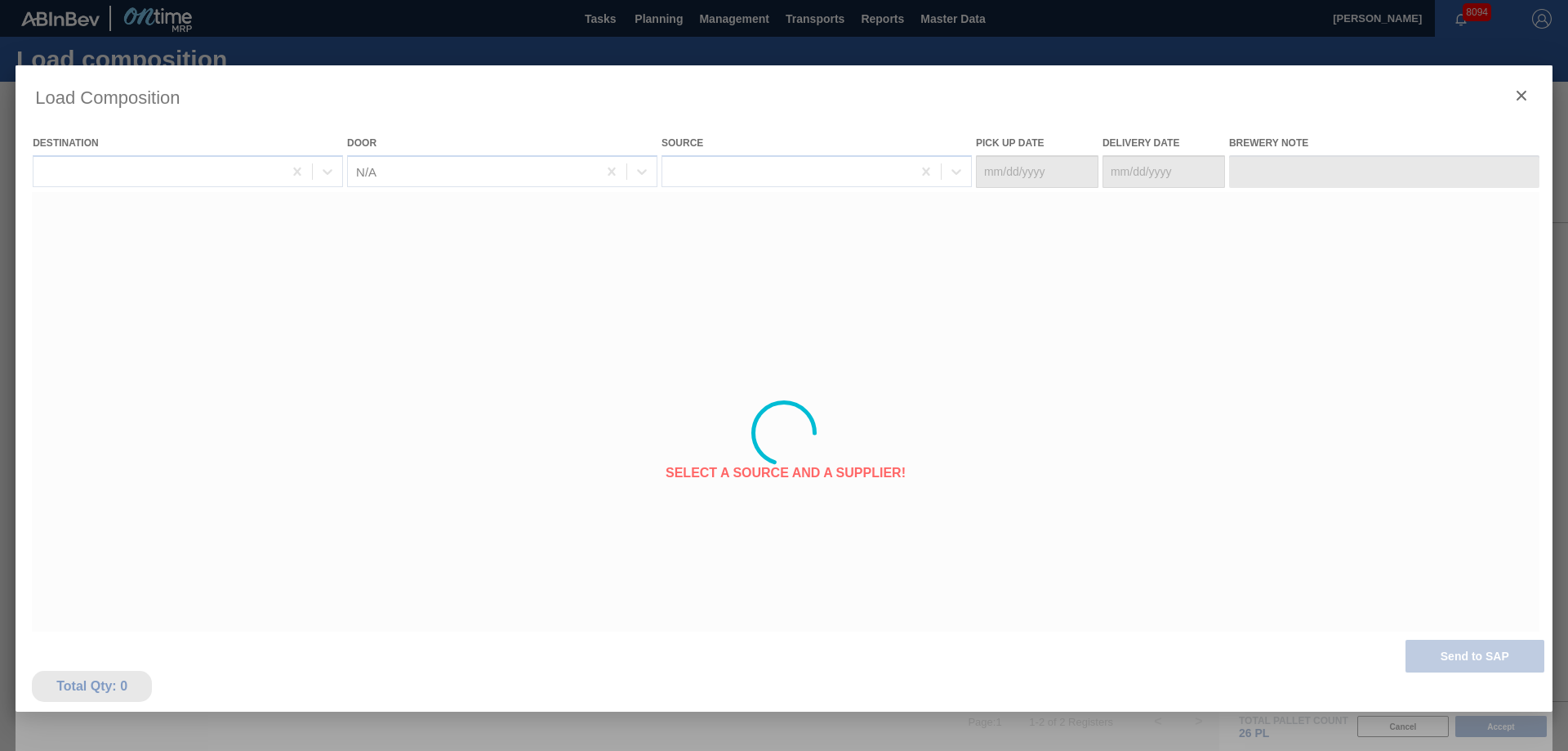
type Date "[DATE]"
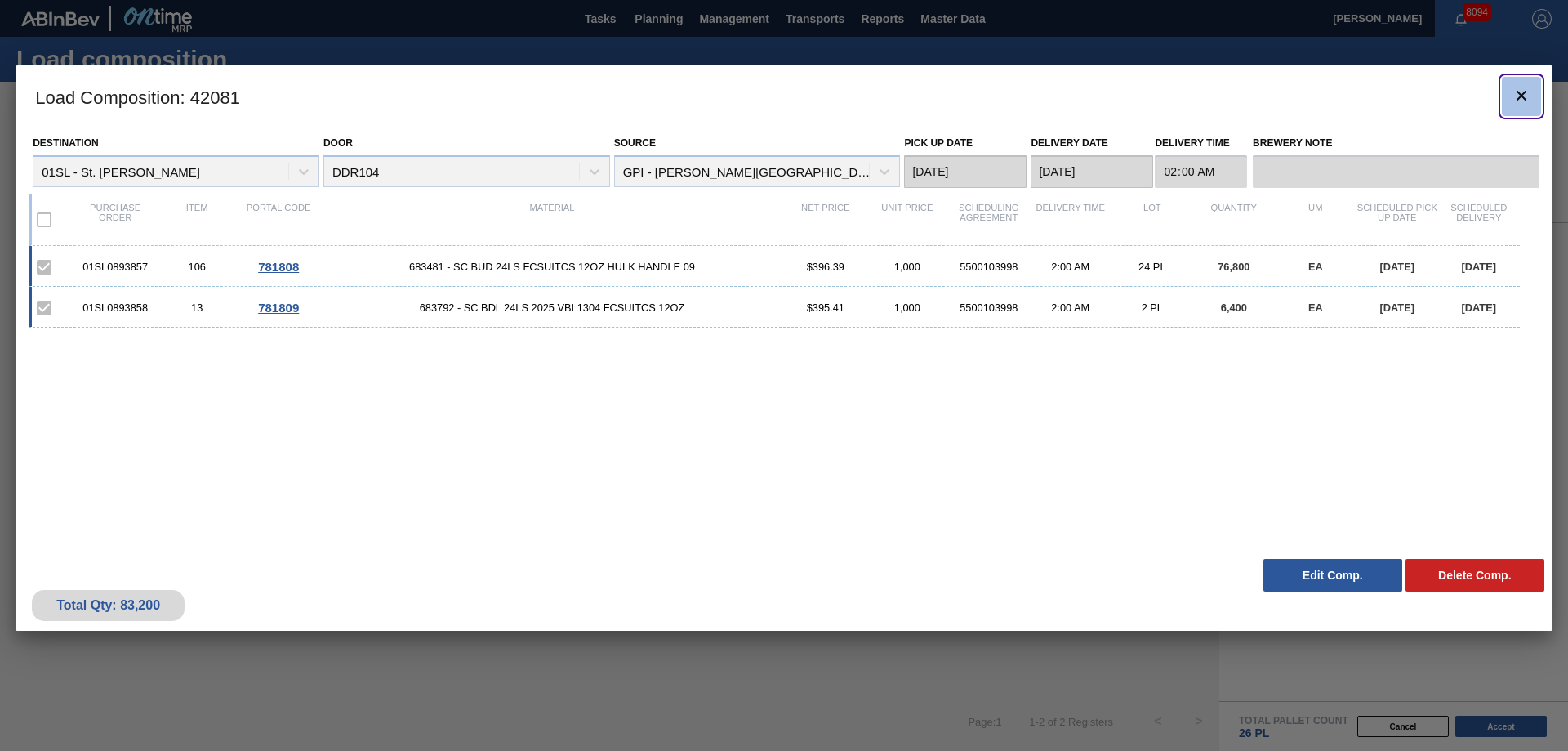
click at [1520, 99] on icon "botão de ícone" at bounding box center [1521, 95] width 19 height 19
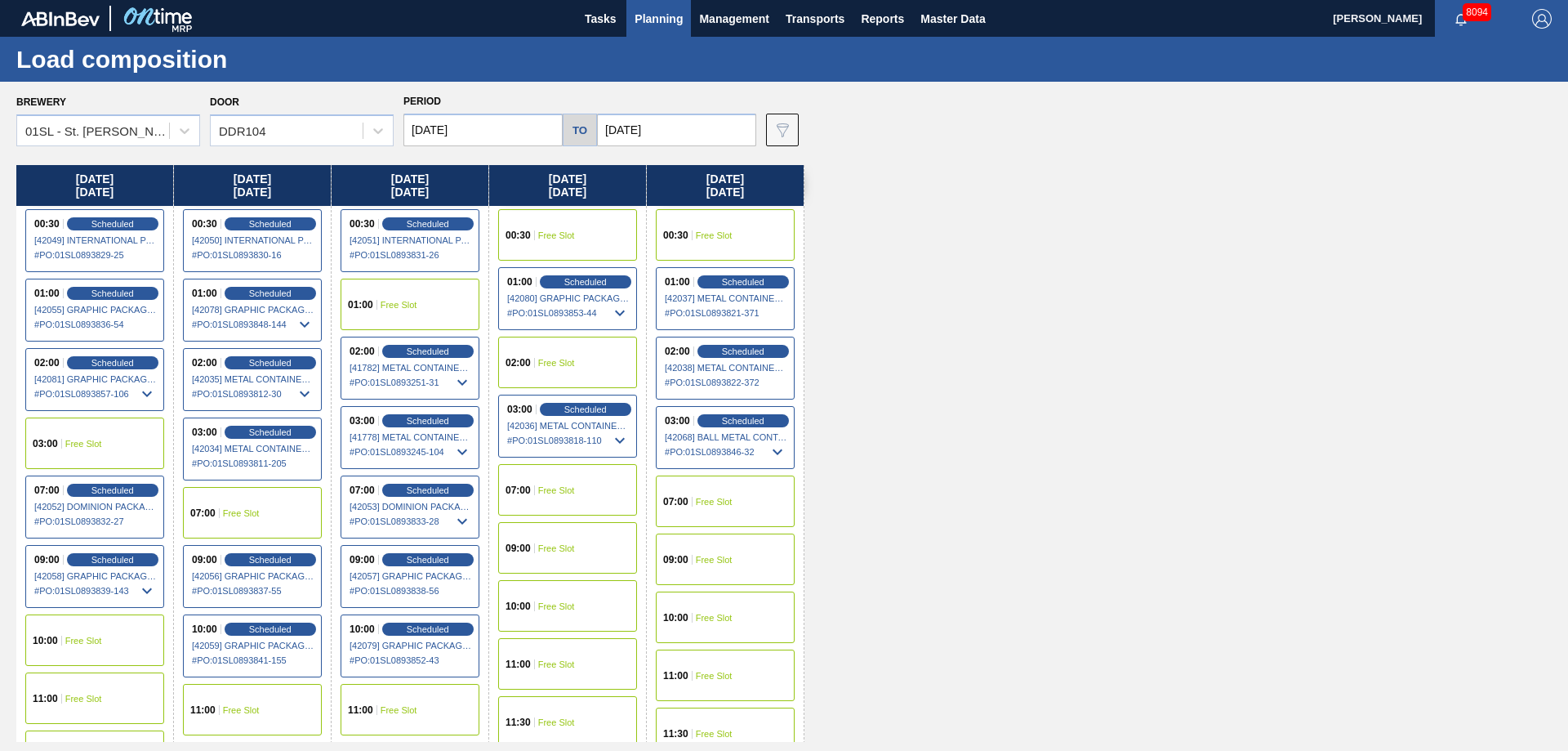
click at [672, 16] on span "Planning" at bounding box center [658, 18] width 48 height 19
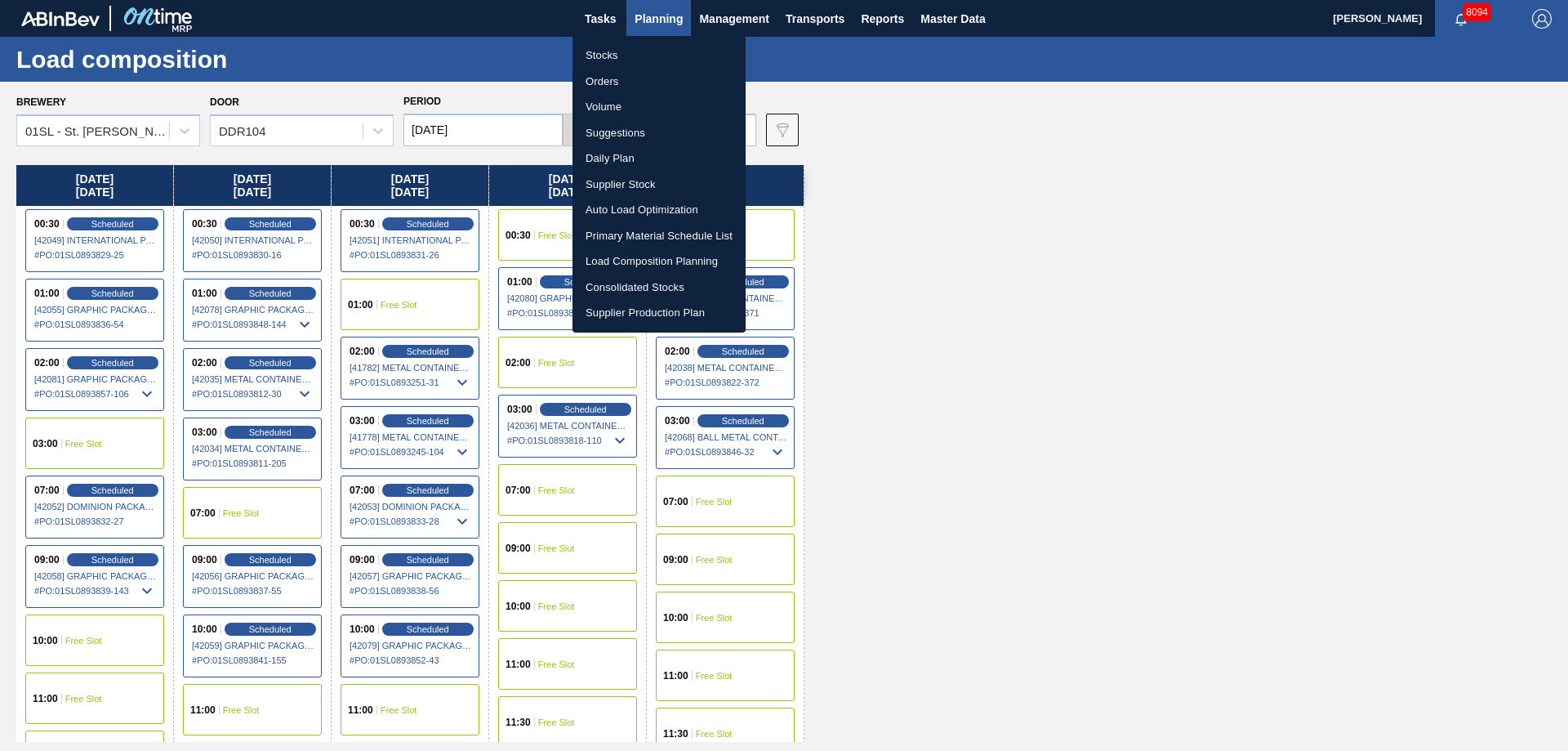
click at [625, 139] on li "Suggestions" at bounding box center [659, 132] width 174 height 26
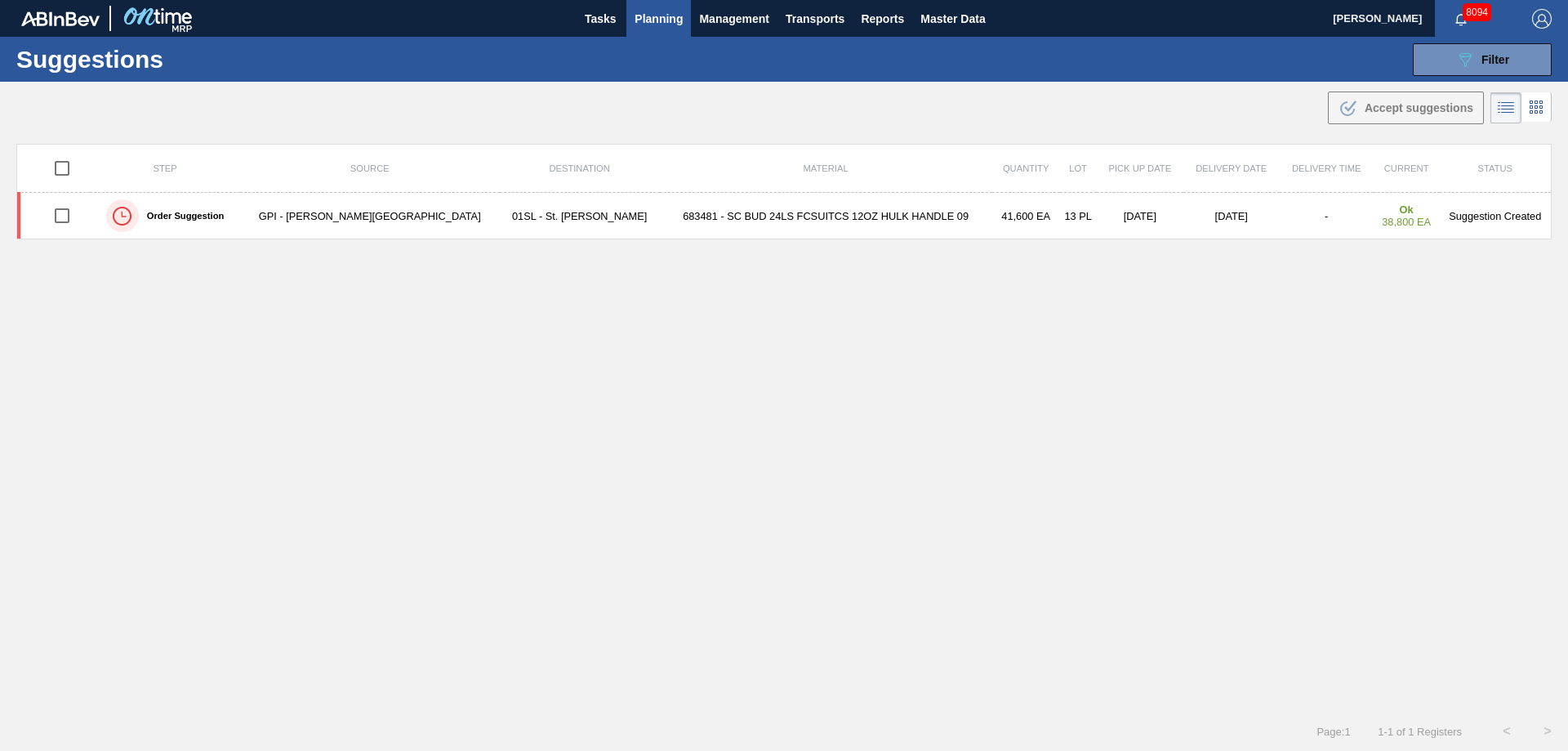
type from "[DATE]"
type to "[DATE]"
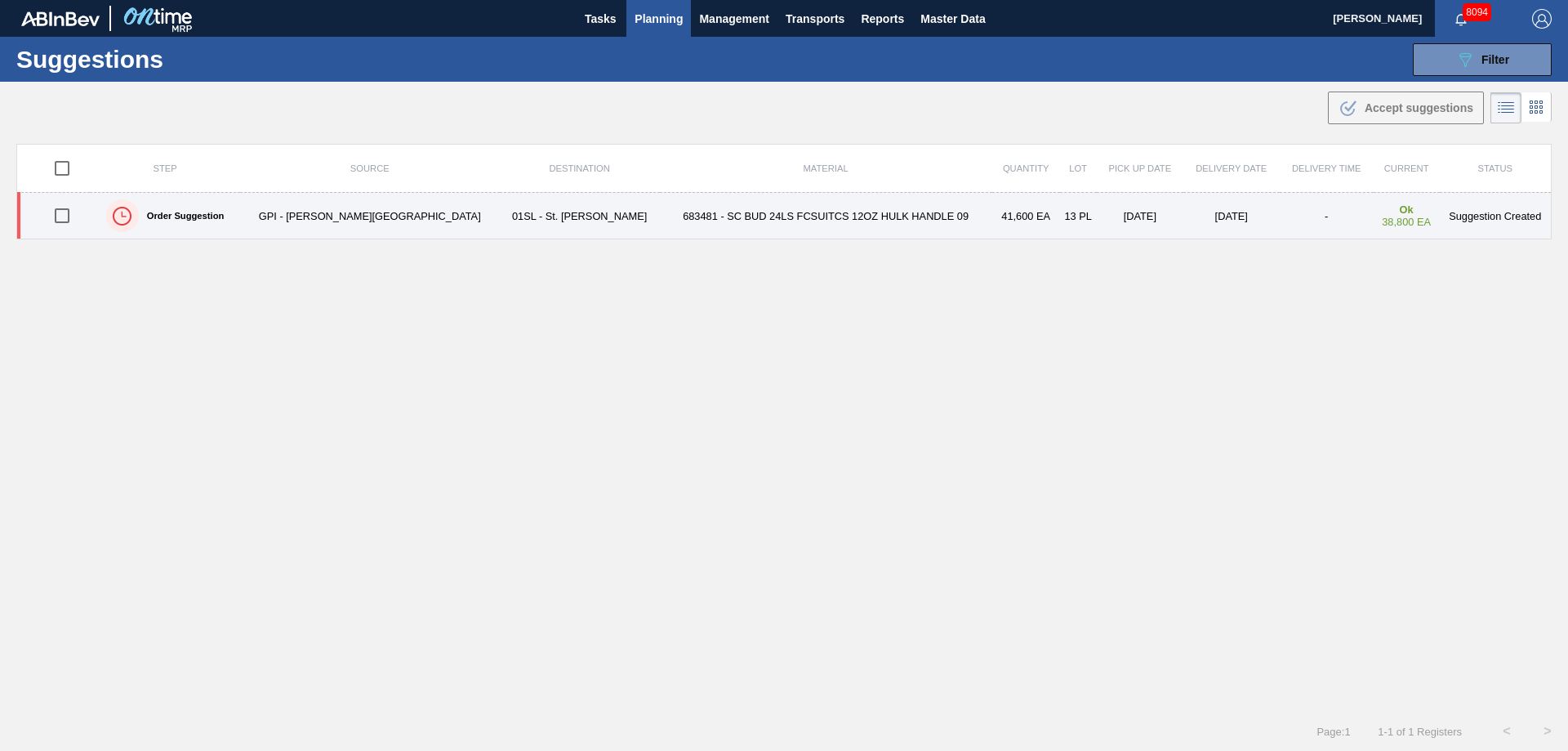
click at [66, 214] on input "checkbox" at bounding box center [62, 216] width 35 height 35
checkbox input "true"
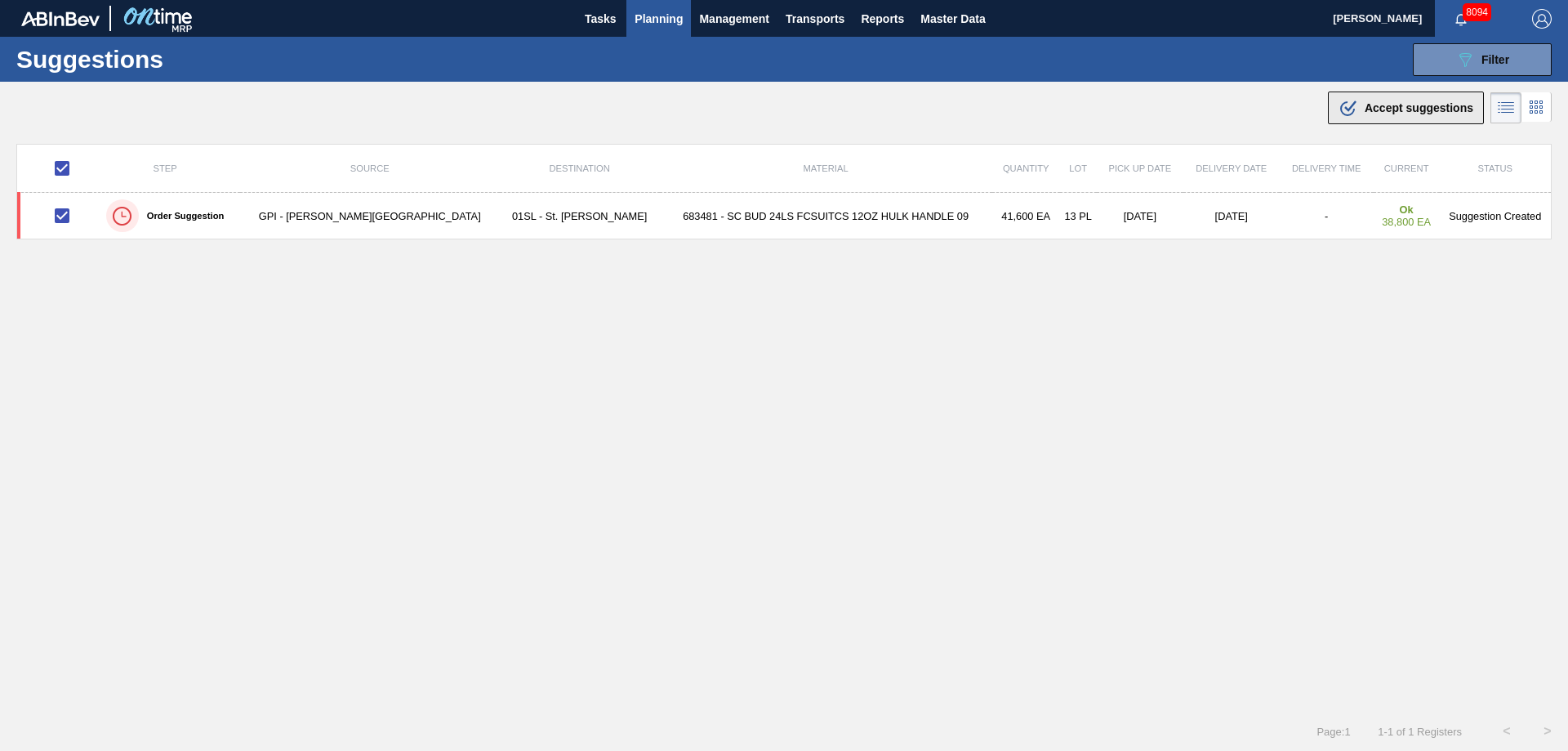
click at [1353, 104] on icon ".b{fill:var(--color-action-default)}" at bounding box center [1347, 107] width 19 height 19
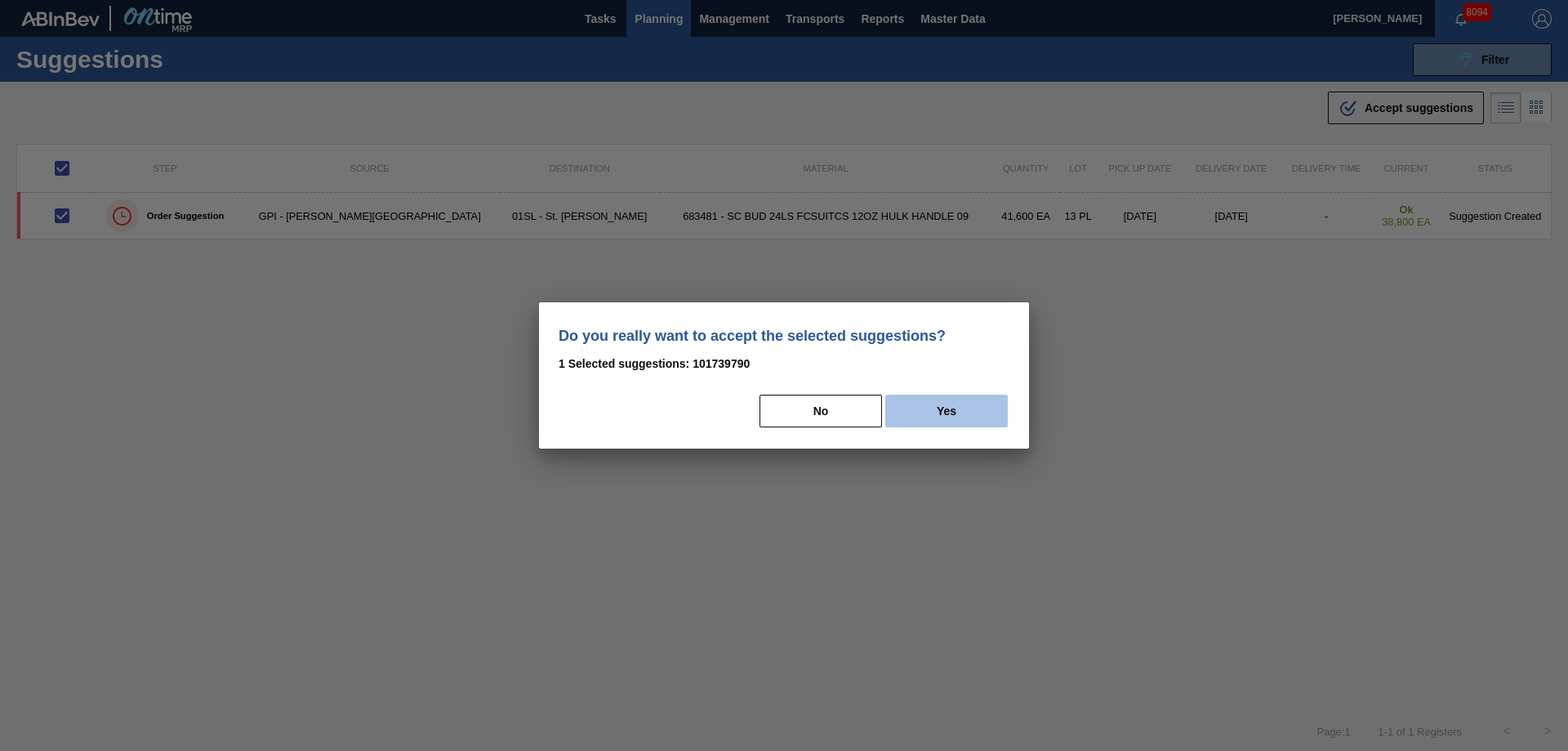
click at [978, 407] on button "Yes" at bounding box center [946, 411] width 122 height 33
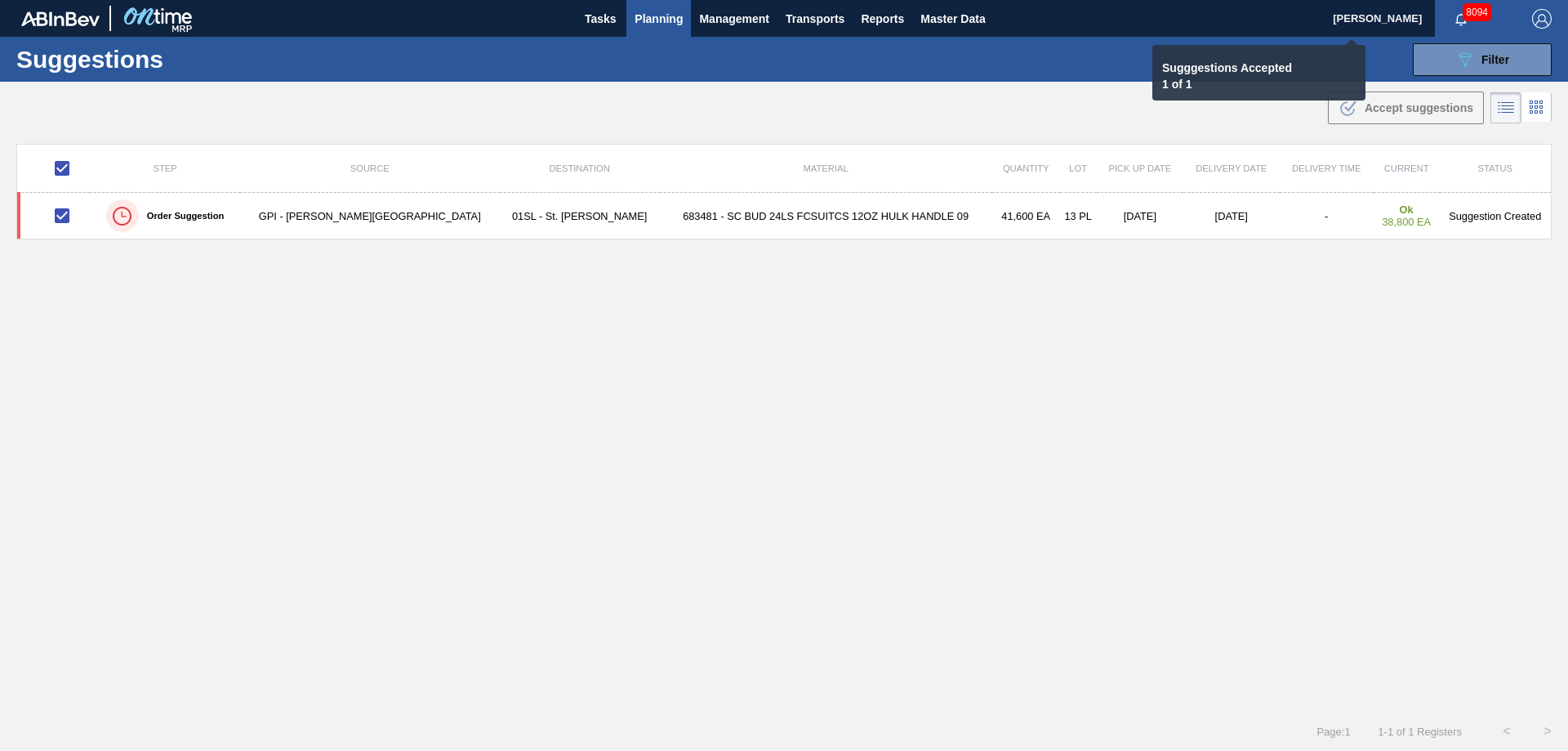
checkbox input "false"
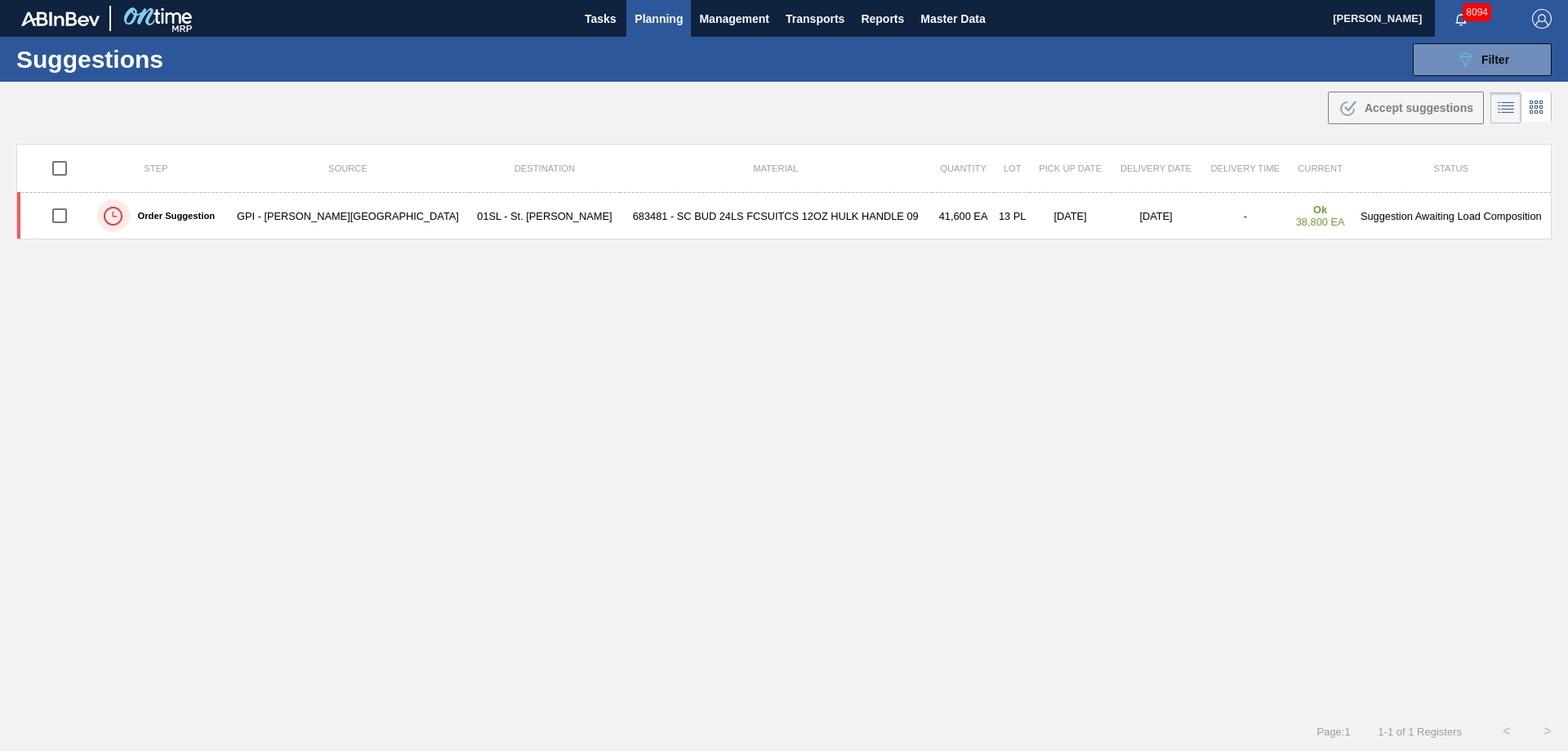
click at [678, 18] on span "Planning" at bounding box center [658, 18] width 48 height 19
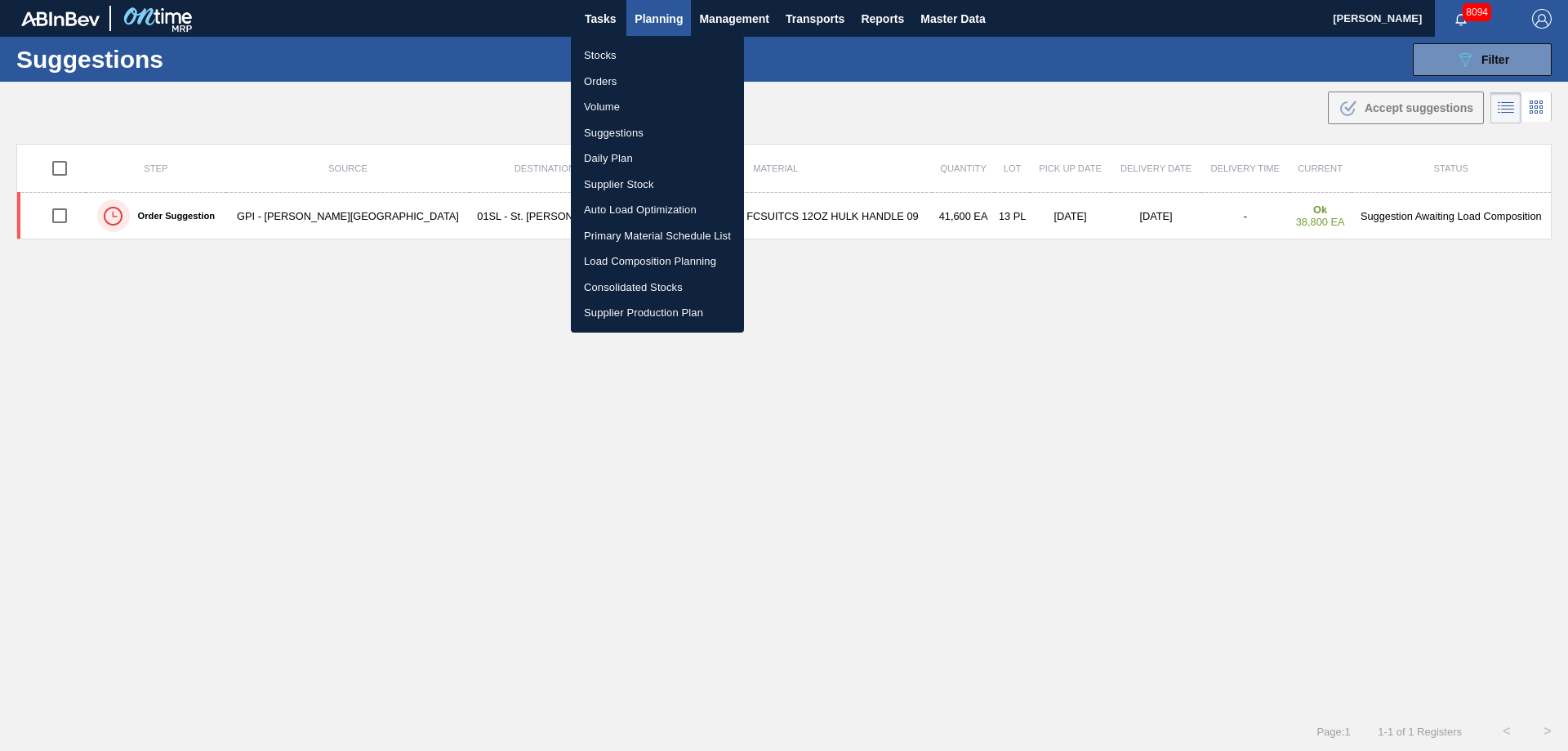
click at [1488, 64] on div at bounding box center [784, 376] width 1568 height 751
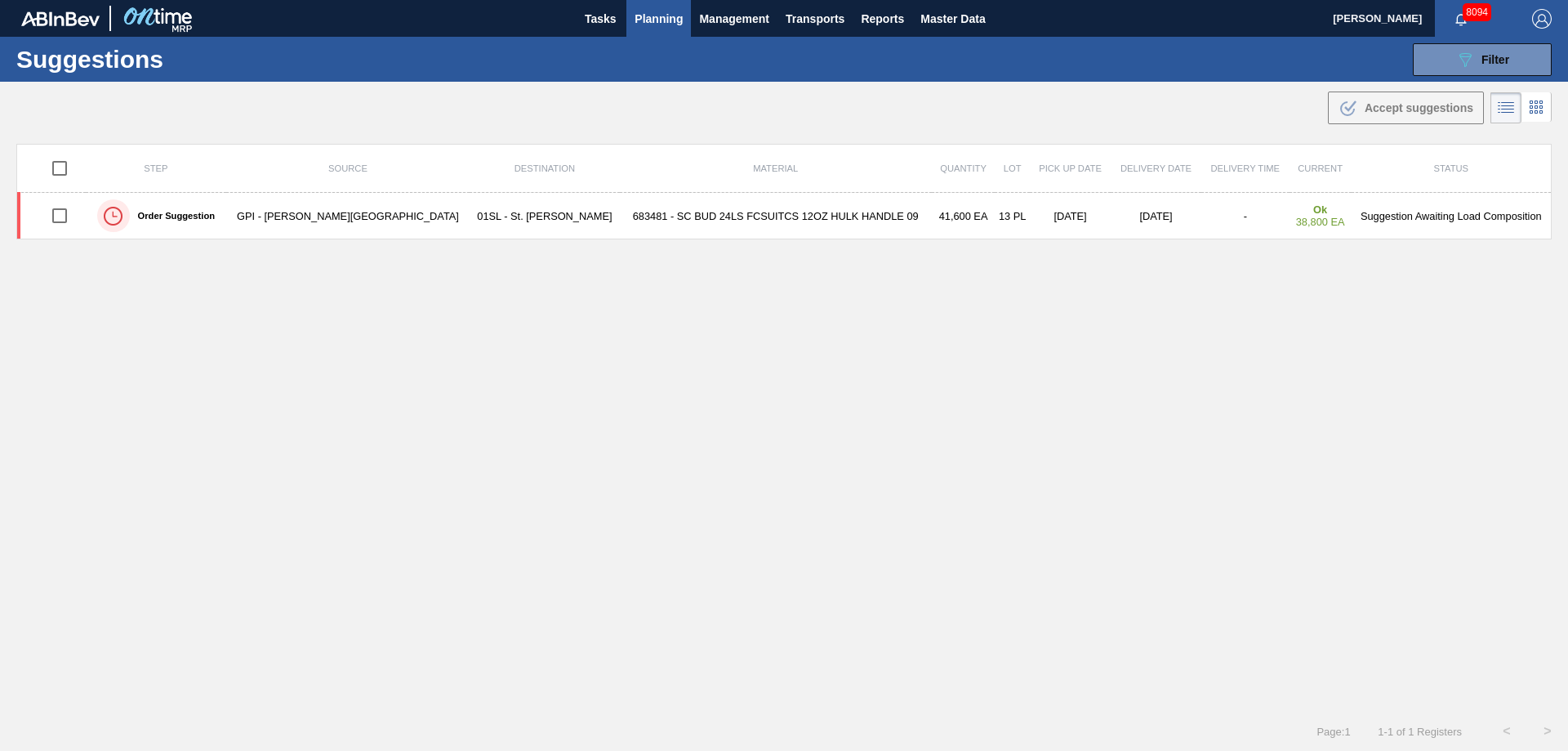
click at [1493, 68] on div "089F7B8B-B2A5-4AFE-B5C0-19BA573D28AC Filter" at bounding box center [1481, 59] width 54 height 19
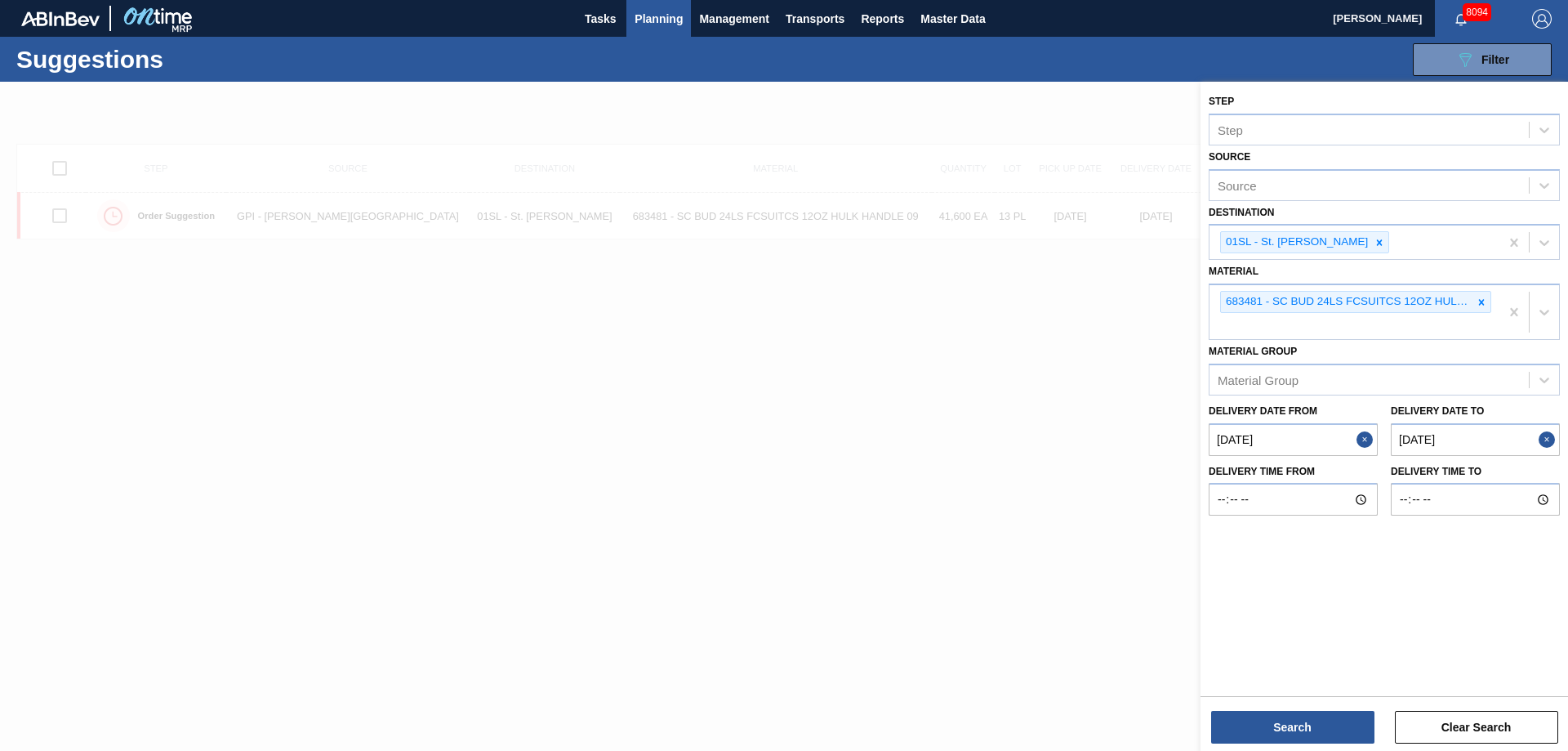
drag, startPoint x: 1473, startPoint y: 301, endPoint x: 1513, endPoint y: 319, distance: 43.9
click at [1474, 302] on div at bounding box center [1481, 301] width 18 height 20
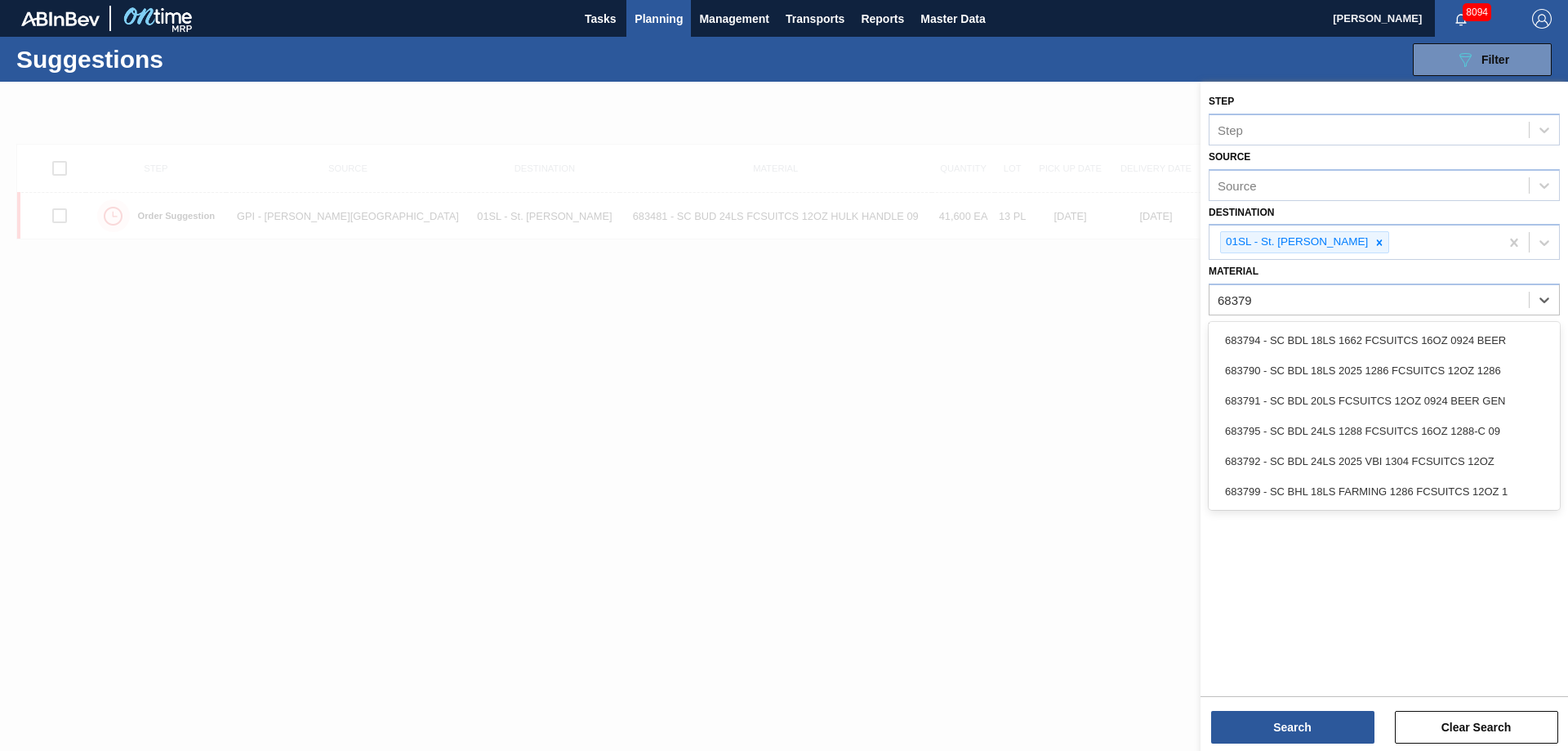
type input "683792"
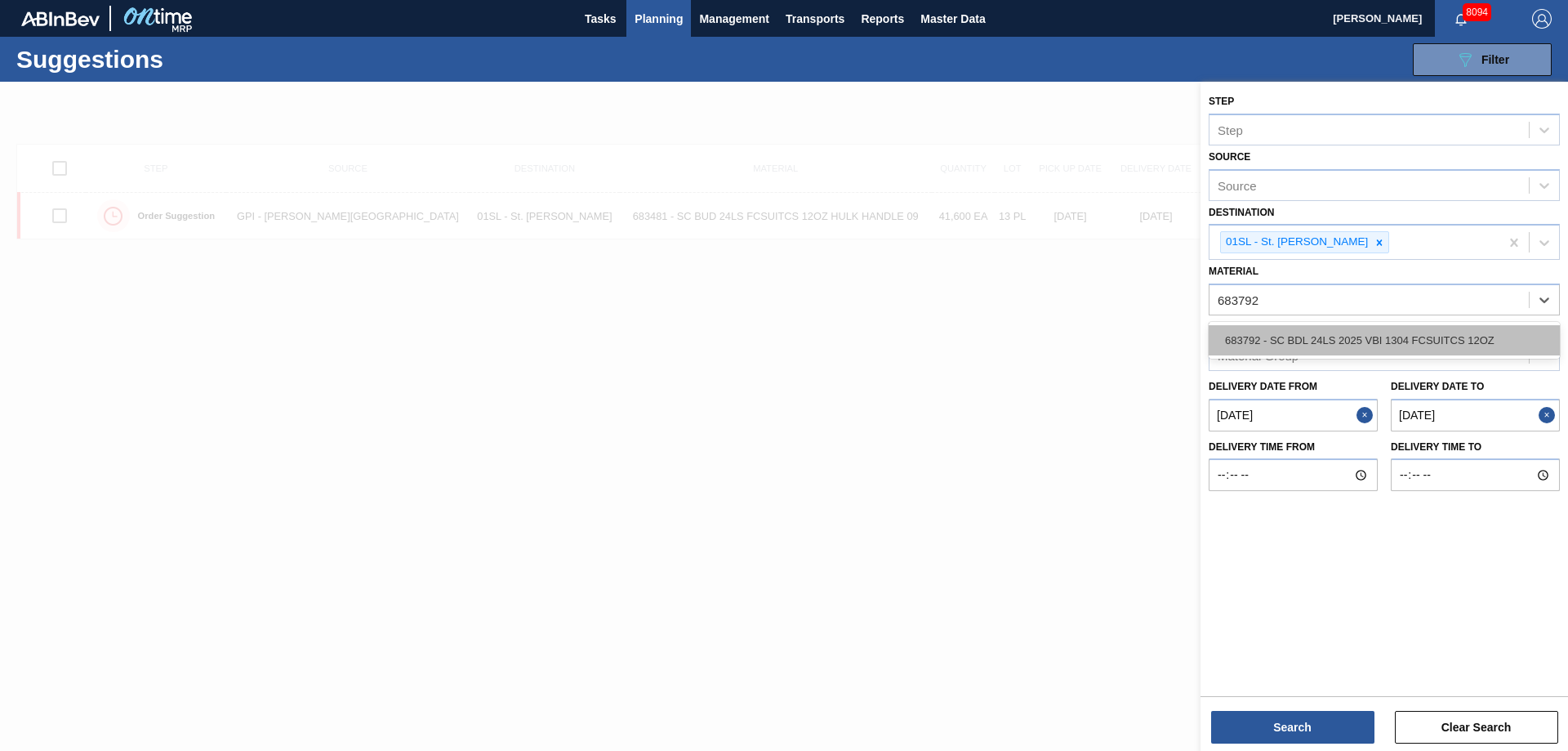
click at [1467, 334] on div "683792 - SC BDL 24LS 2025 VBI 1304 FCSUITCS 12OZ" at bounding box center [1384, 340] width 351 height 30
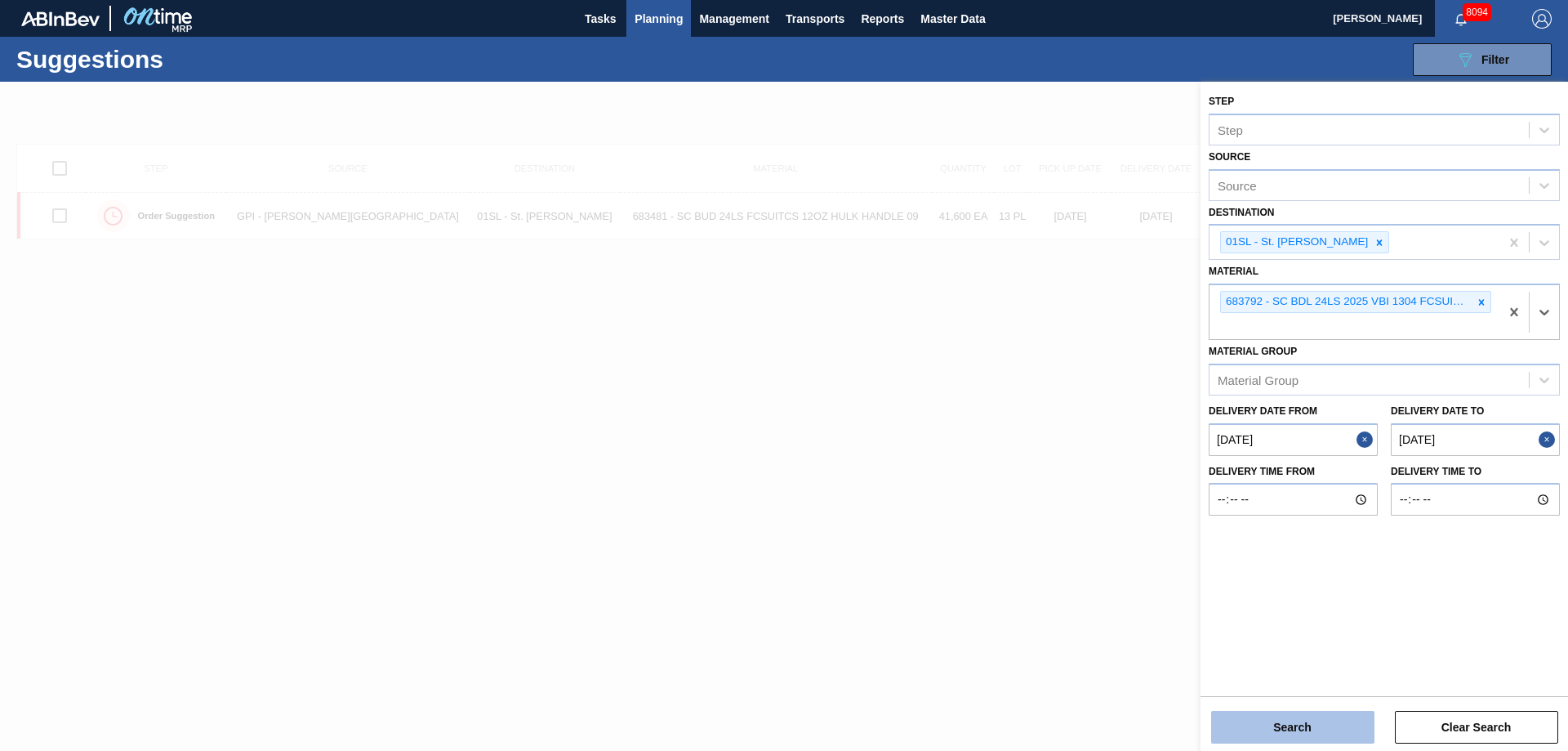
click at [1305, 729] on button "Search" at bounding box center [1292, 727] width 163 height 33
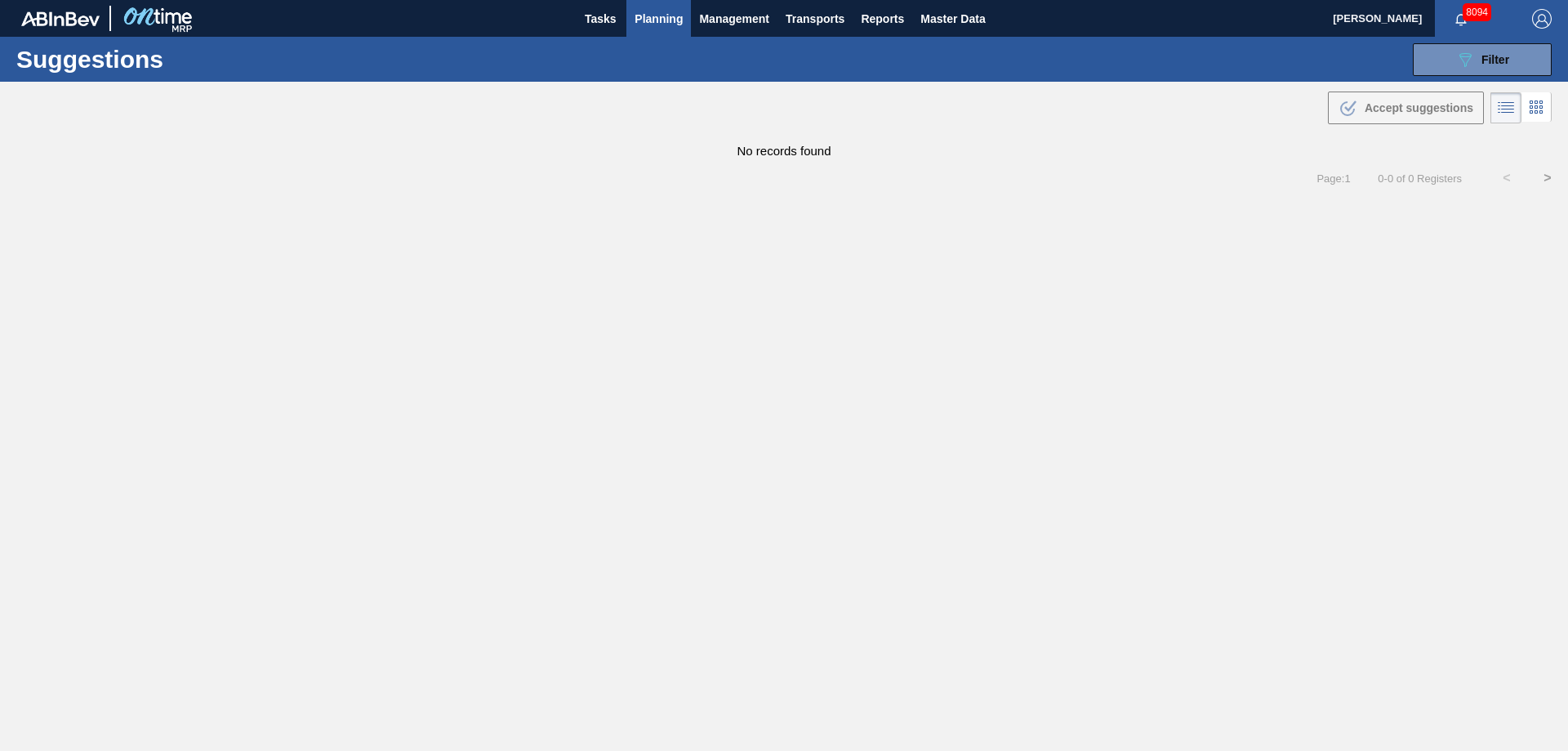
click at [638, 23] on span "Planning" at bounding box center [658, 18] width 48 height 19
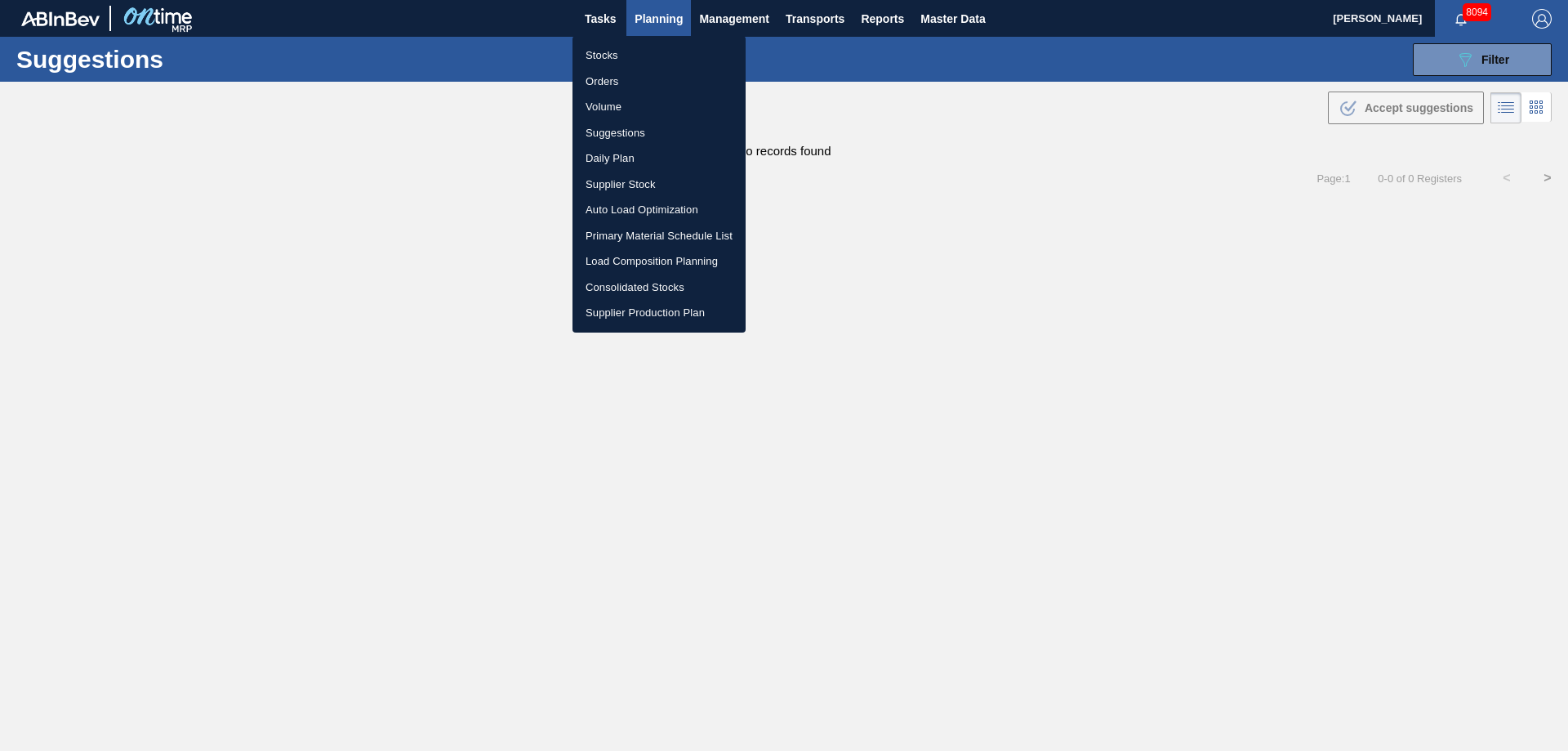
click at [637, 265] on li "Load Composition Planning" at bounding box center [659, 261] width 174 height 26
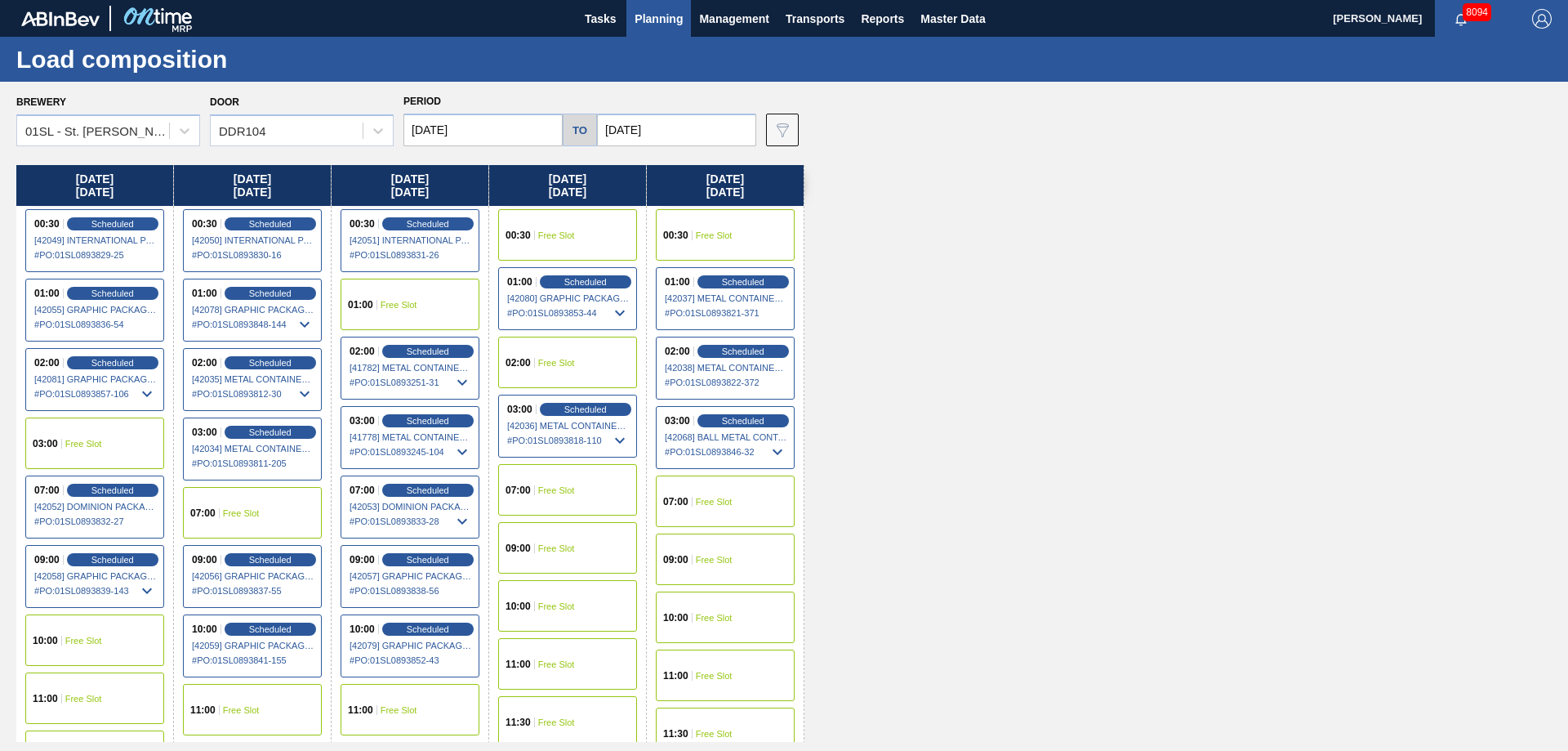
click at [236, 698] on div "11:00 Free Slot" at bounding box center [252, 709] width 139 height 51
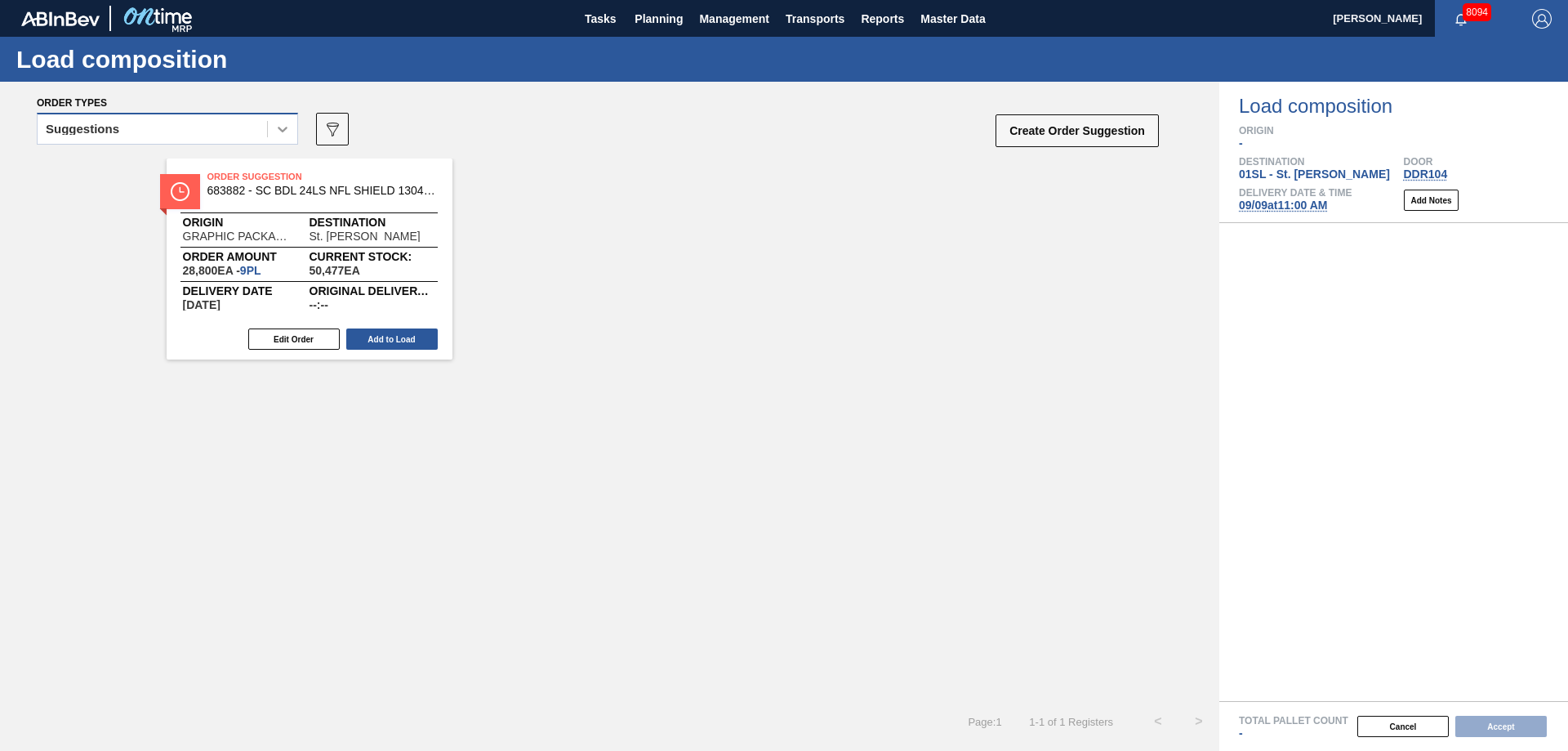
click at [280, 134] on icon at bounding box center [282, 129] width 16 height 16
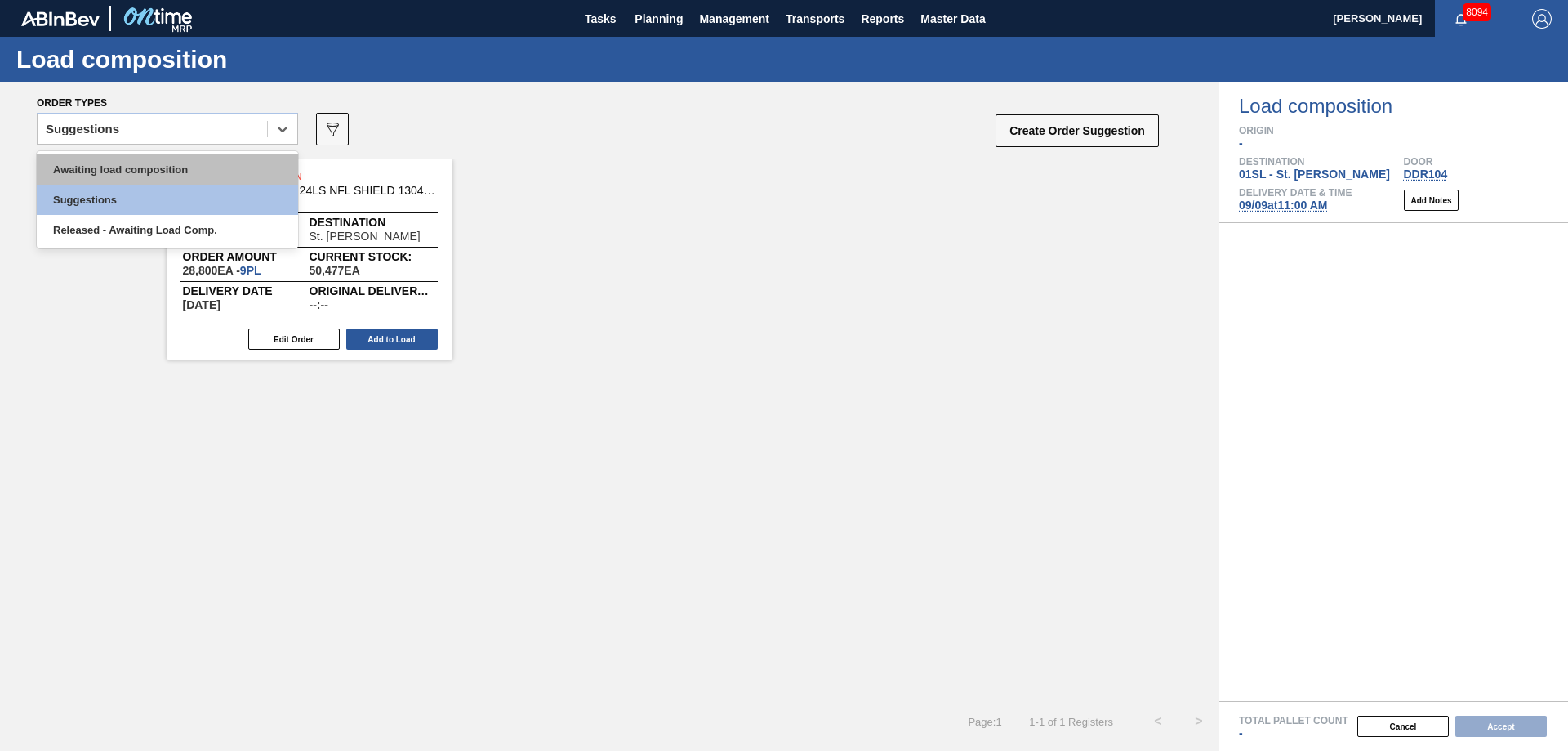
click at [218, 170] on div "Awaiting load composition" at bounding box center [167, 169] width 261 height 30
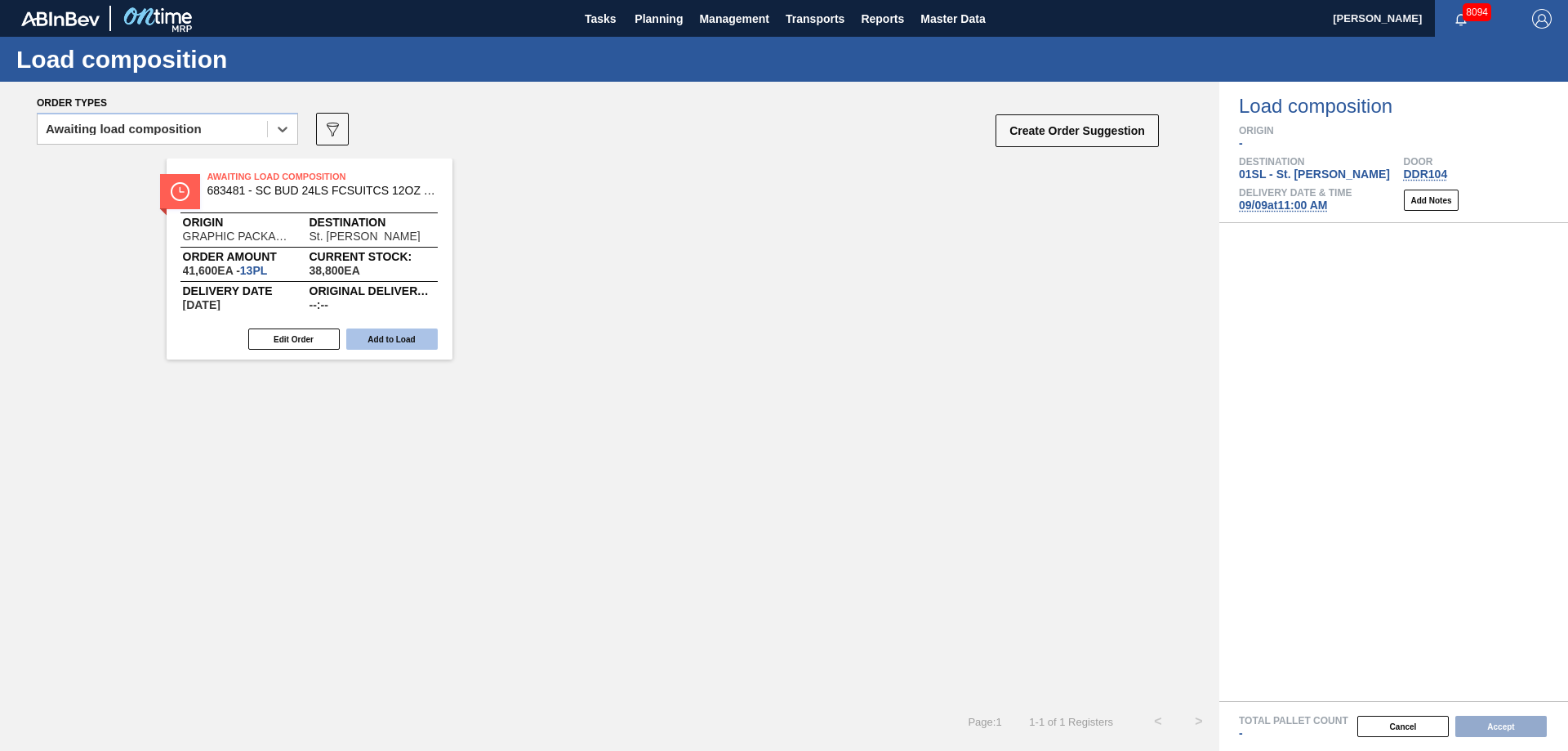
click at [401, 335] on button "Add to Load" at bounding box center [392, 338] width 91 height 21
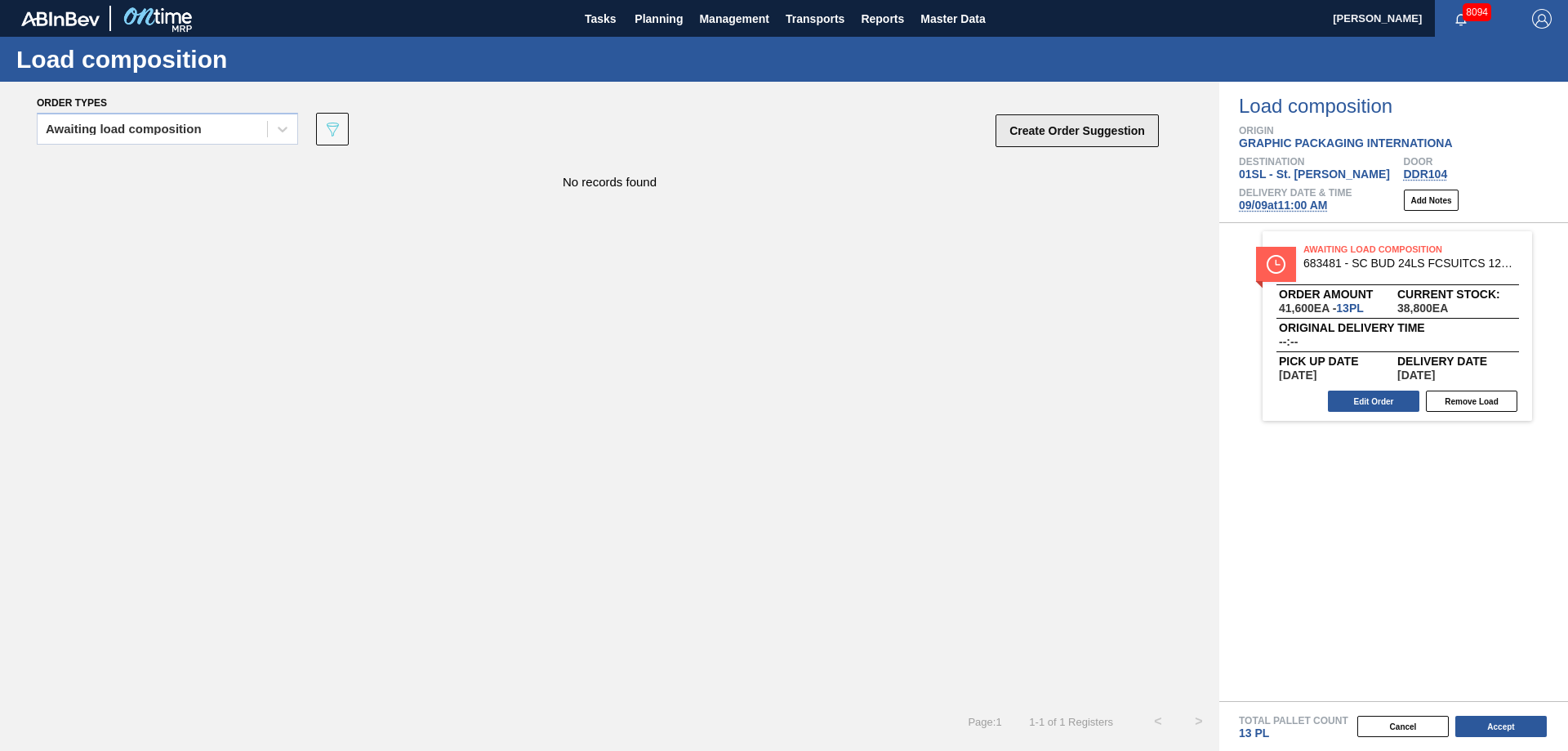
click at [1094, 126] on button "Create Order Suggestion" at bounding box center [1077, 131] width 163 height 33
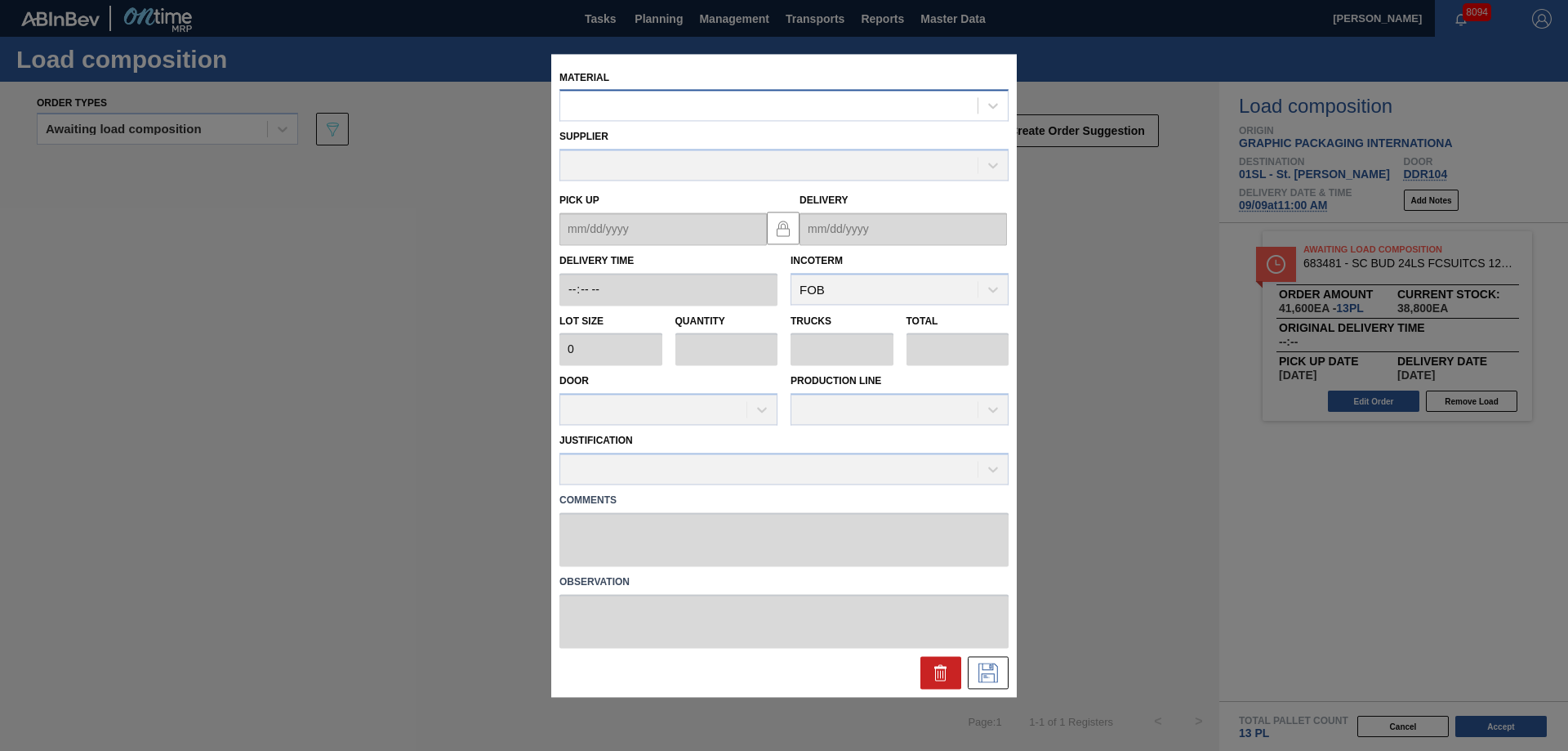
click at [690, 106] on div at bounding box center [768, 106] width 417 height 24
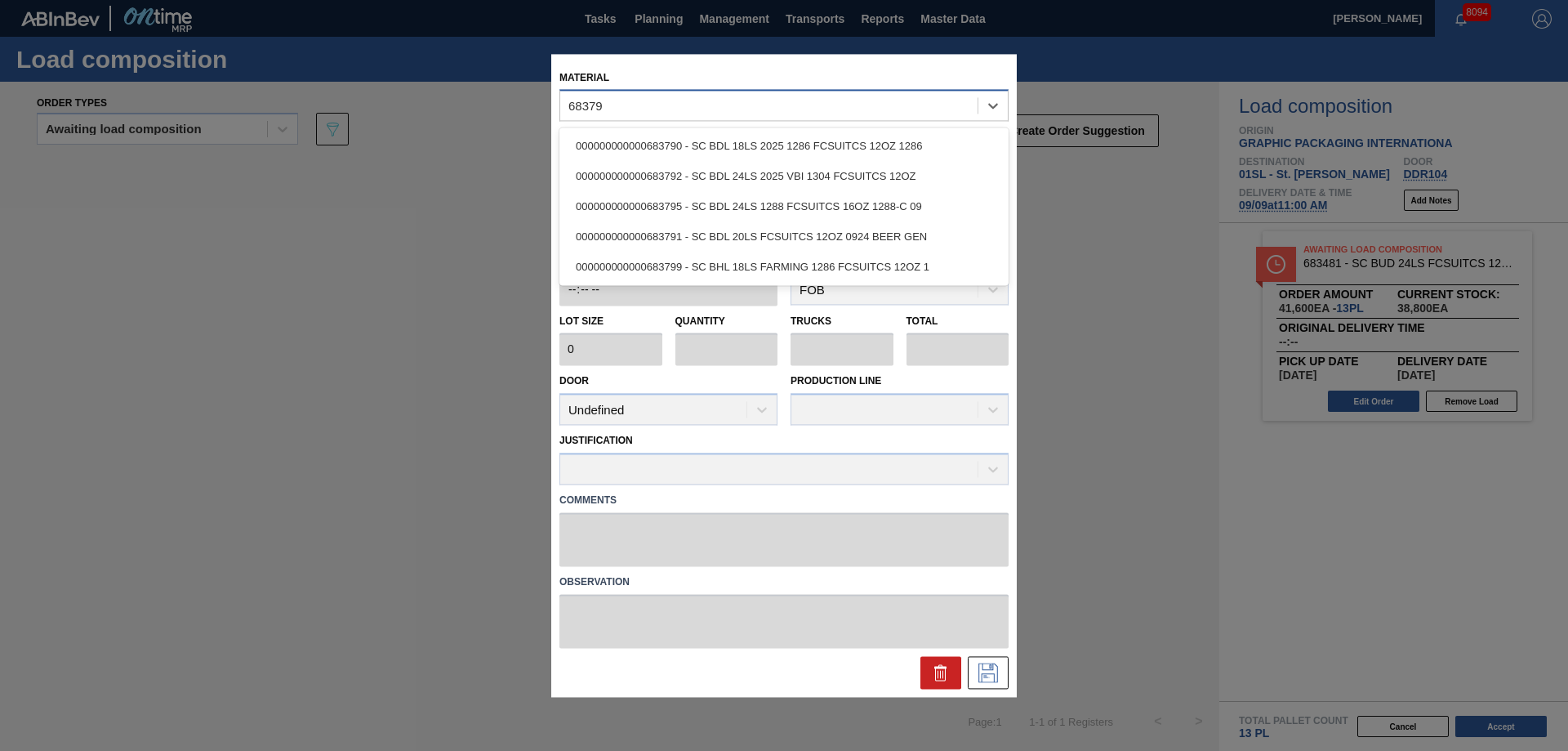
type input "683792"
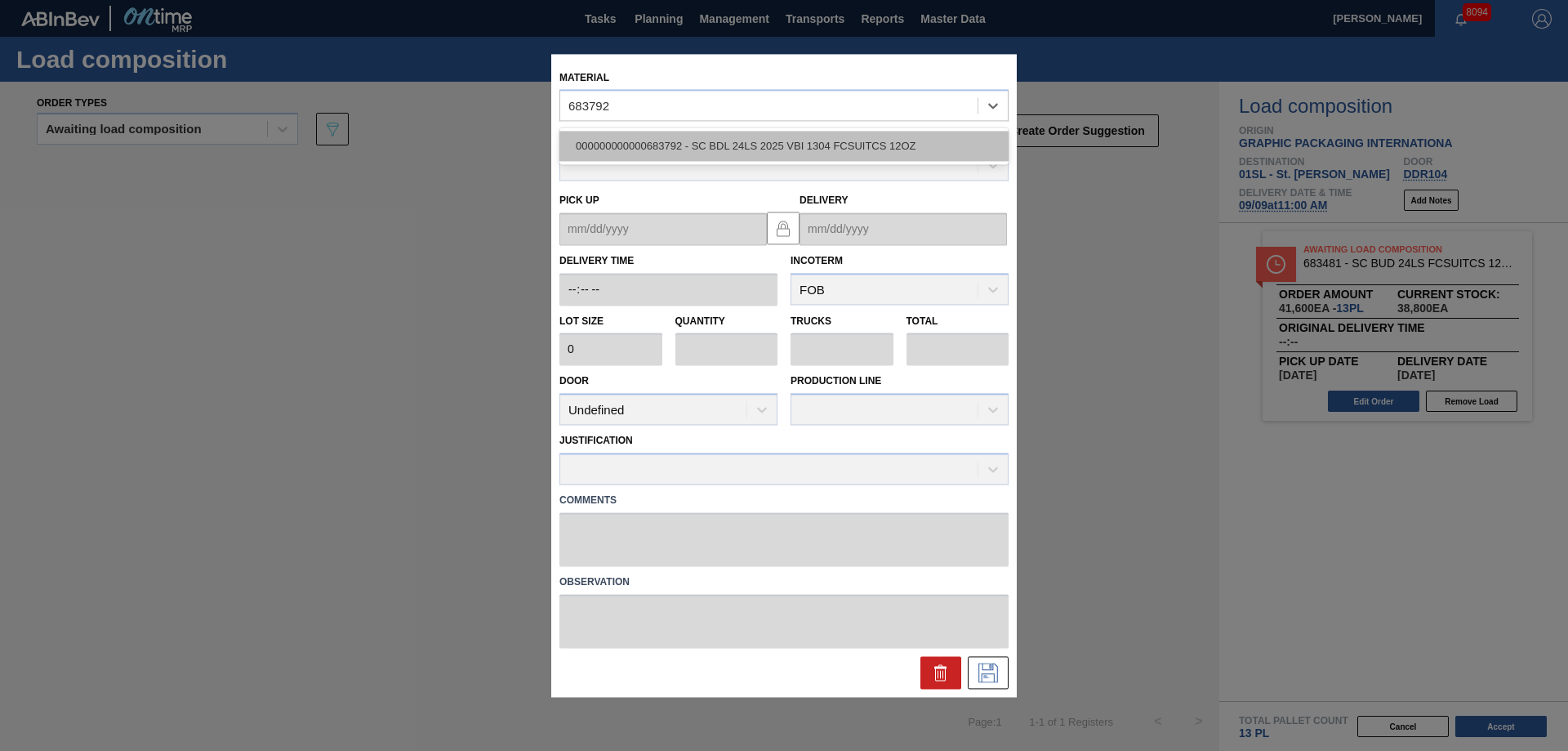
click at [741, 147] on div "000000000000683792 - SC BDL 24LS 2025 VBI 1304 FCSUITCS 12OZ" at bounding box center [784, 146] width 449 height 30
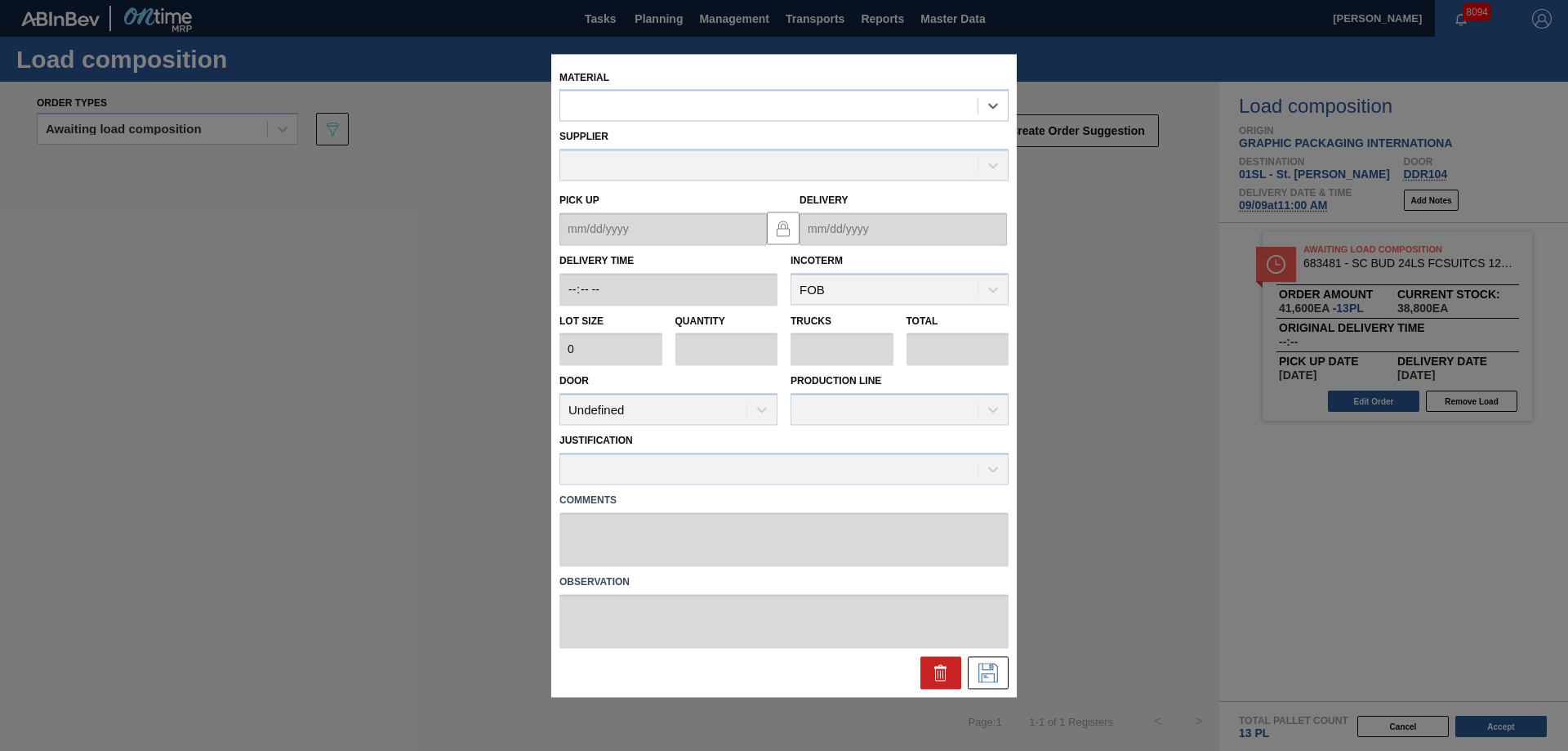
type input "3,200"
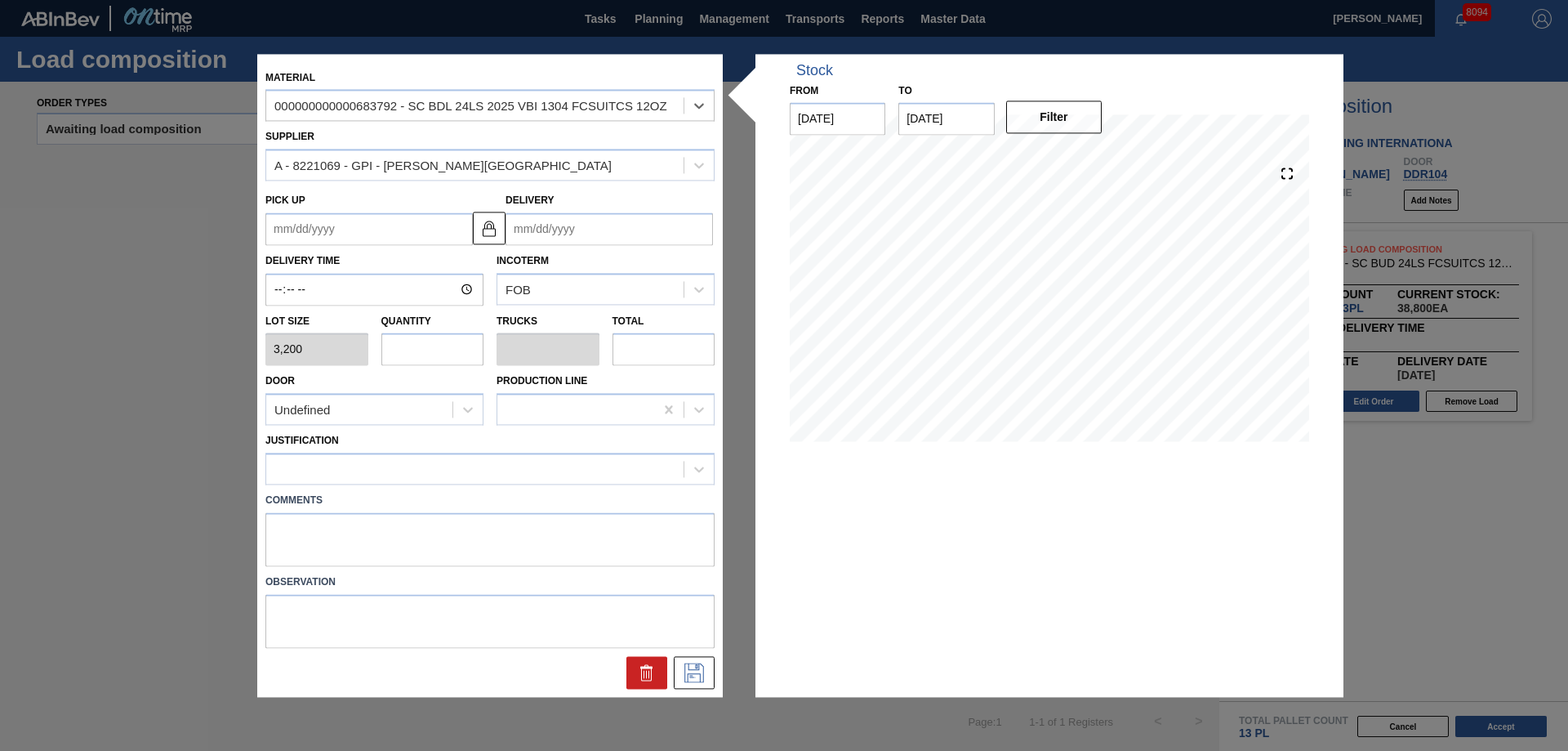
click at [590, 242] on input "Delivery" at bounding box center [608, 228] width 207 height 33
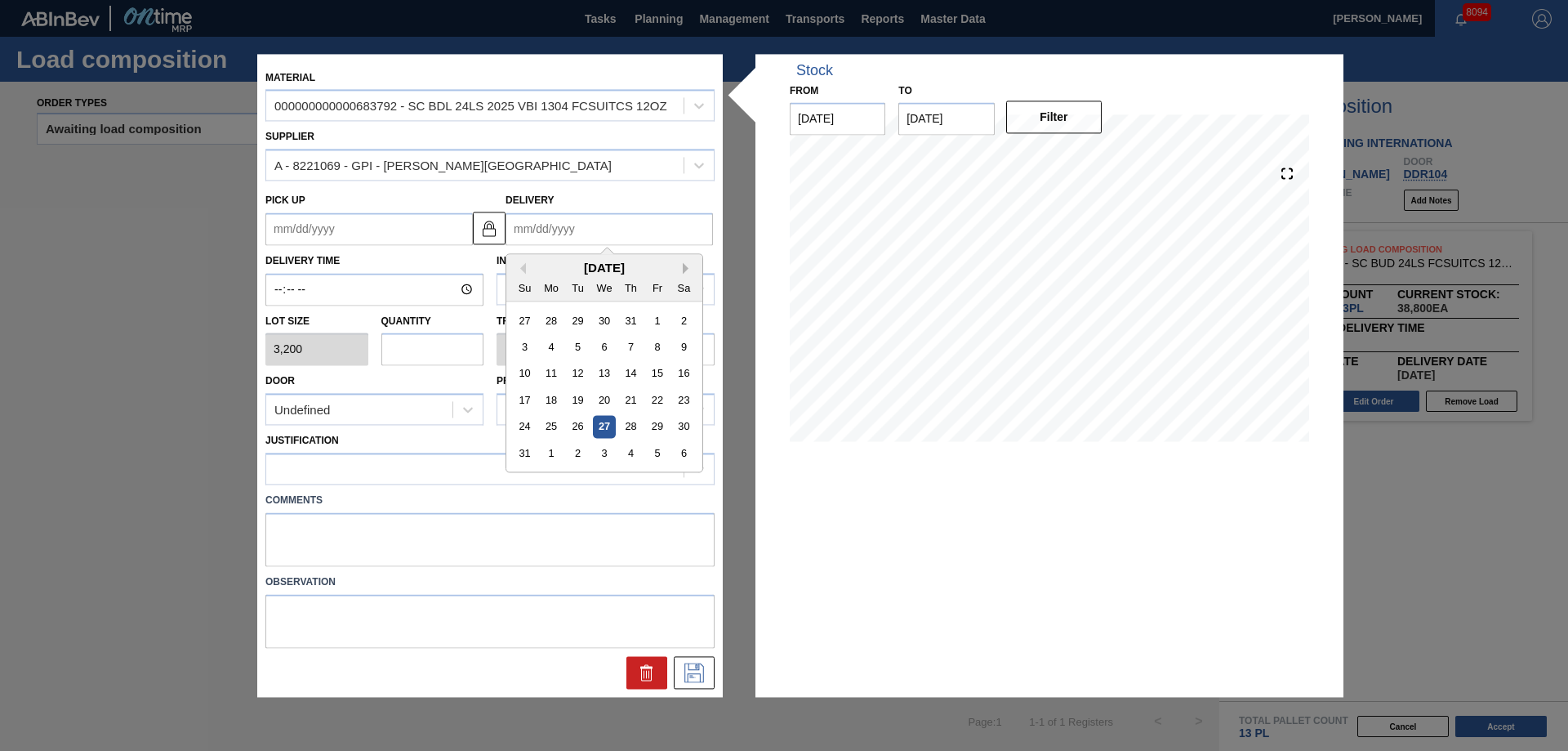
click at [686, 272] on button "Next Month" at bounding box center [688, 268] width 12 height 12
click at [567, 348] on div "9" at bounding box center [578, 346] width 22 height 22
type up "[DATE]"
type input "[DATE]"
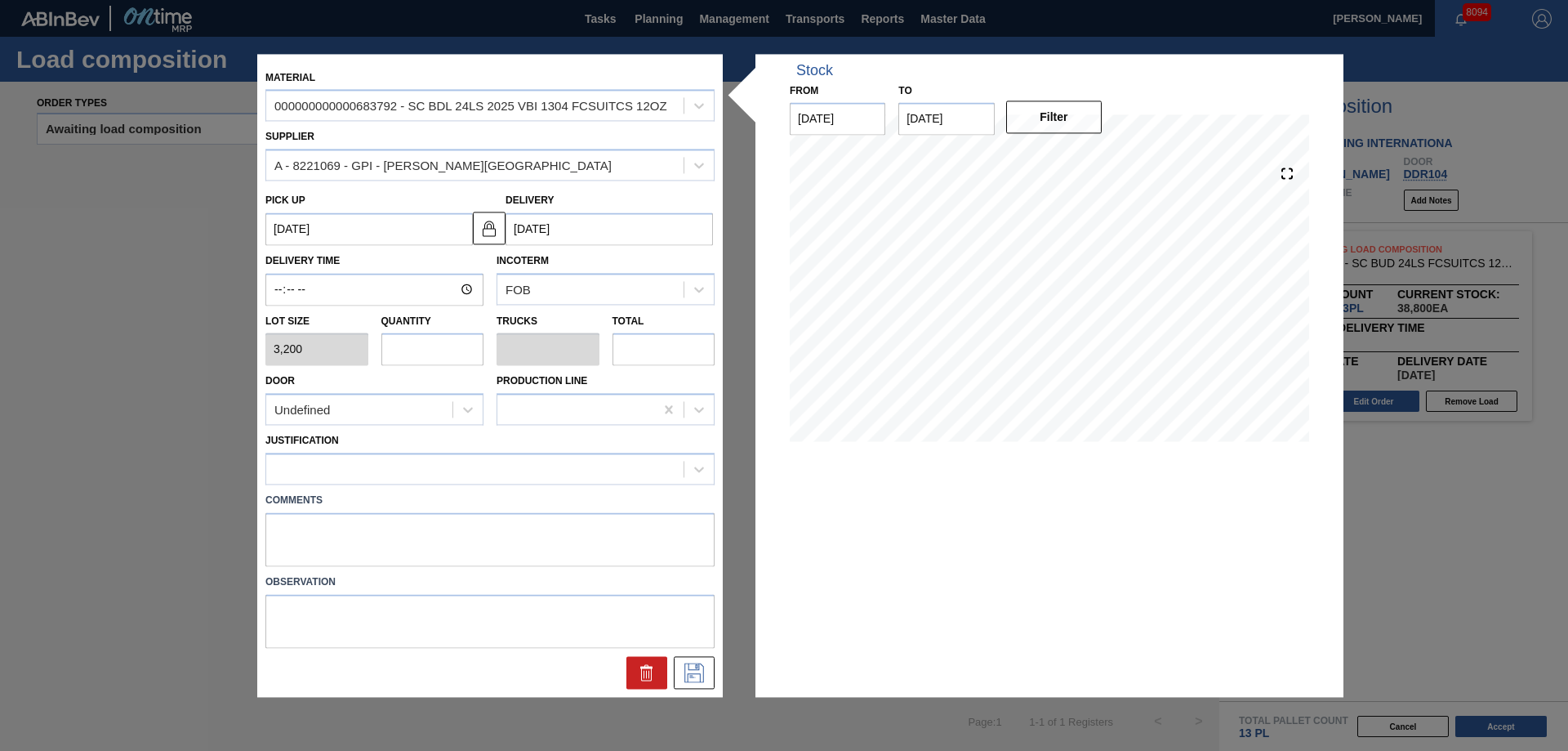
click at [458, 347] on input "text" at bounding box center [433, 350] width 103 height 33
type input "1"
type input "0.034"
type input "3,200"
type input "13"
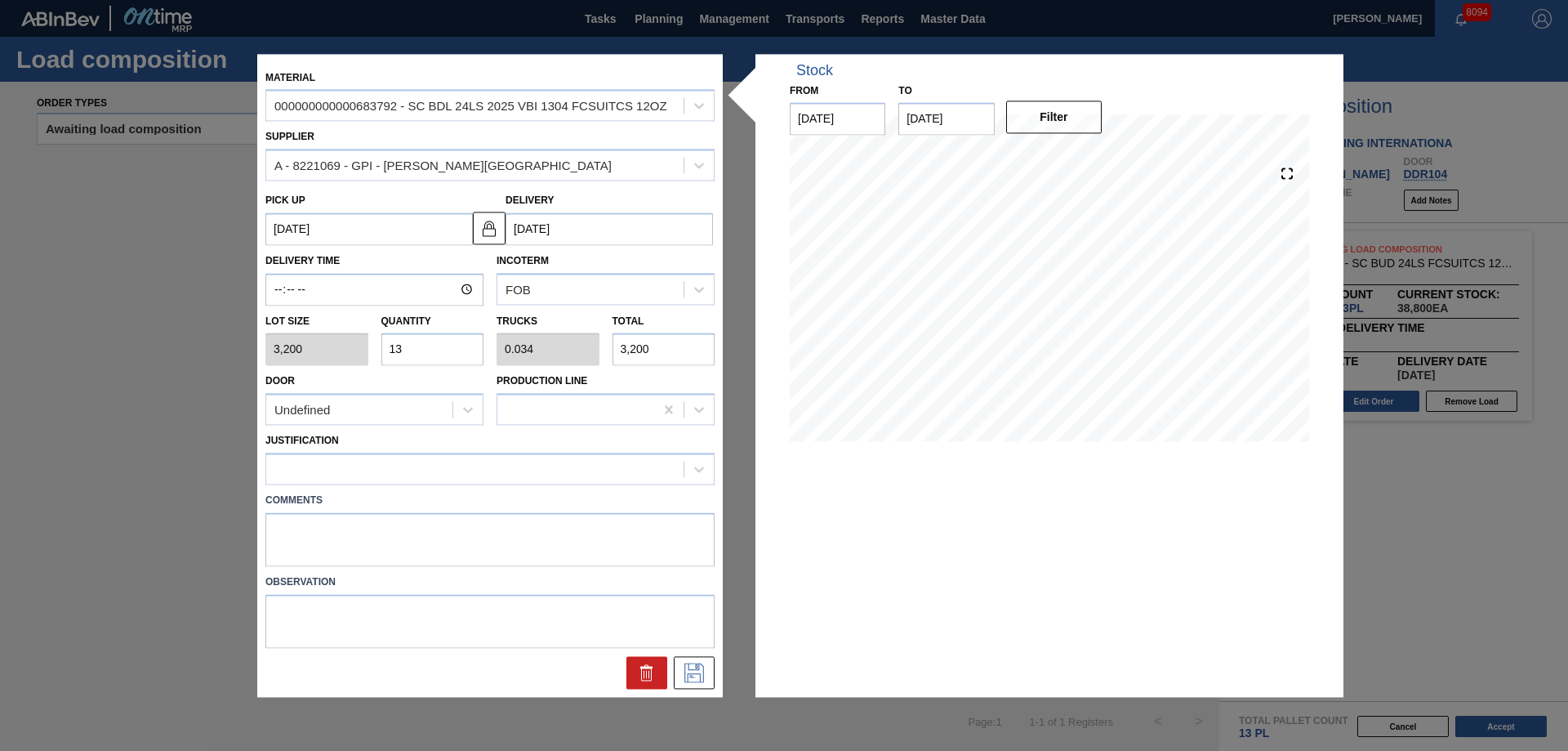
type input "0.437"
type input "41,600"
type input "13"
click at [381, 407] on div "Undefined" at bounding box center [359, 409] width 186 height 24
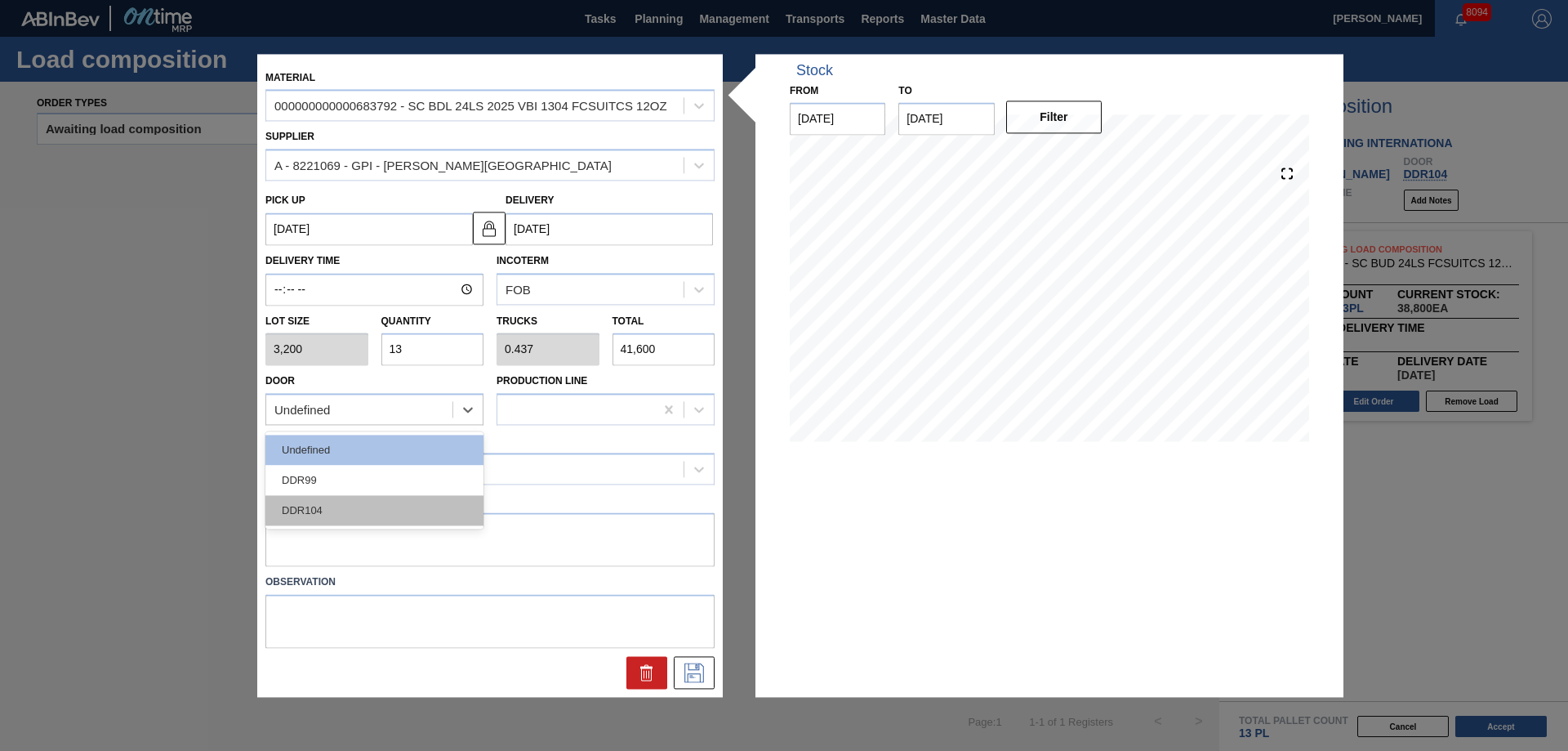
click at [288, 505] on div "DDR104" at bounding box center [374, 511] width 218 height 30
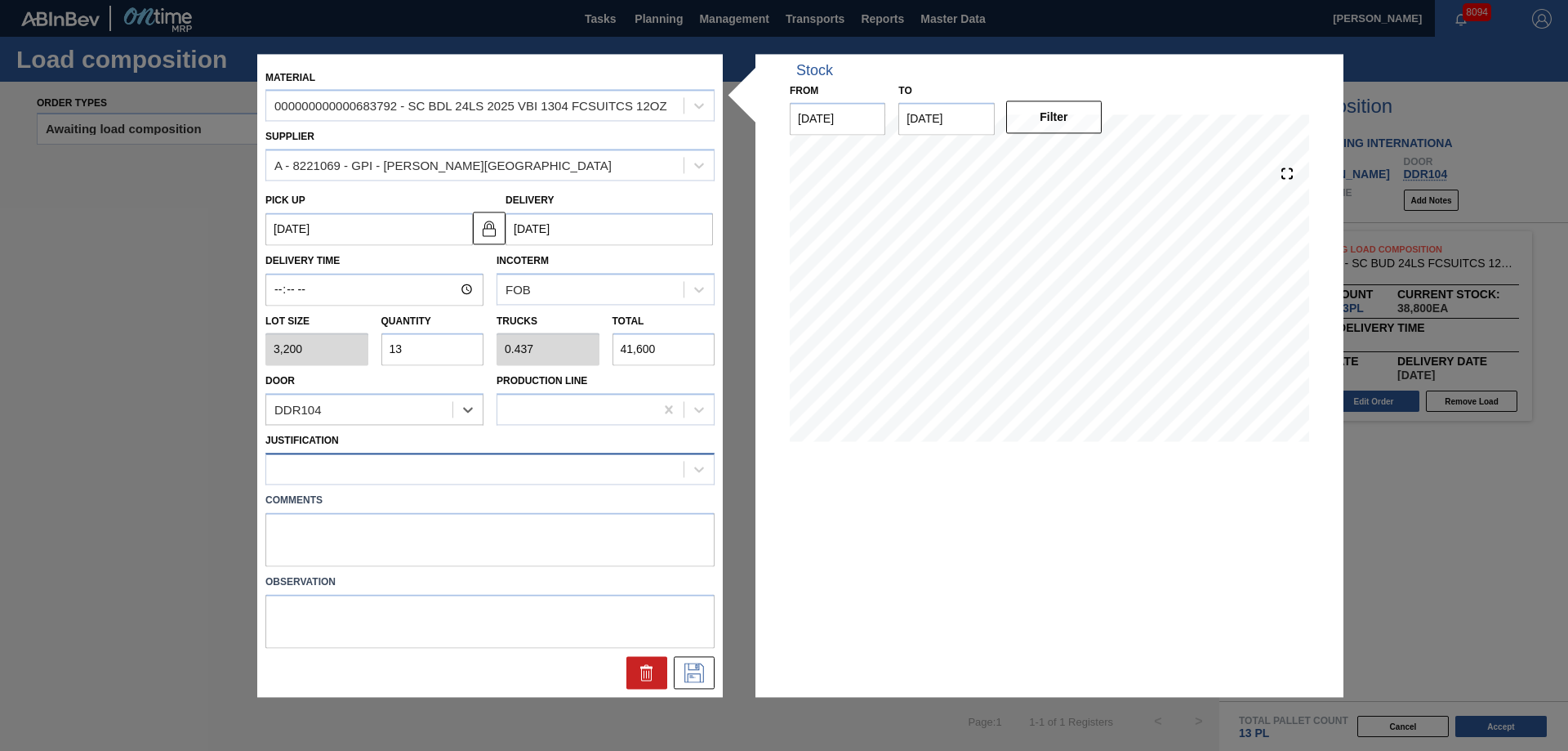
click at [306, 478] on div at bounding box center [474, 470] width 417 height 24
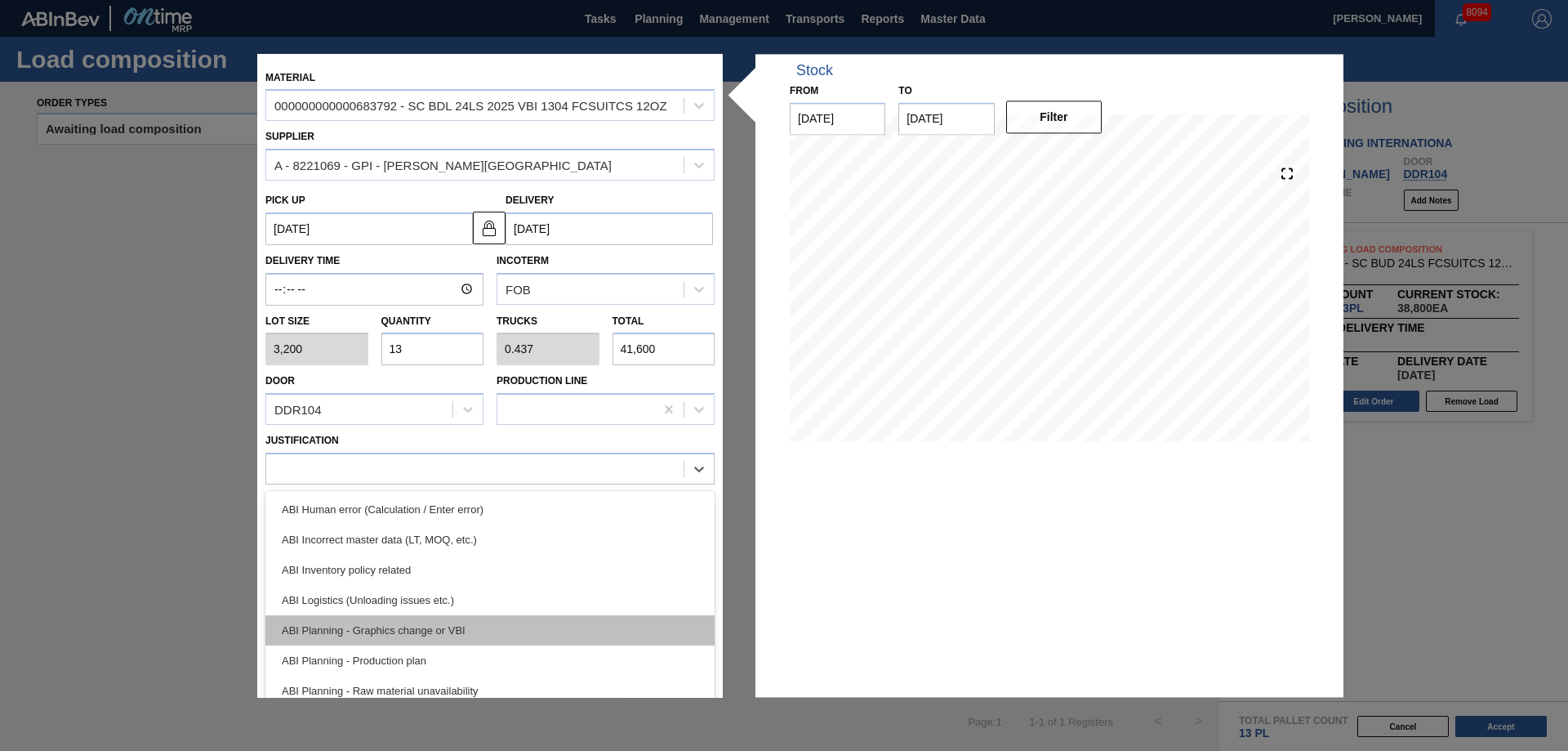
click at [468, 629] on div "ABI Planning - Graphics change or VBI" at bounding box center [490, 629] width 449 height 30
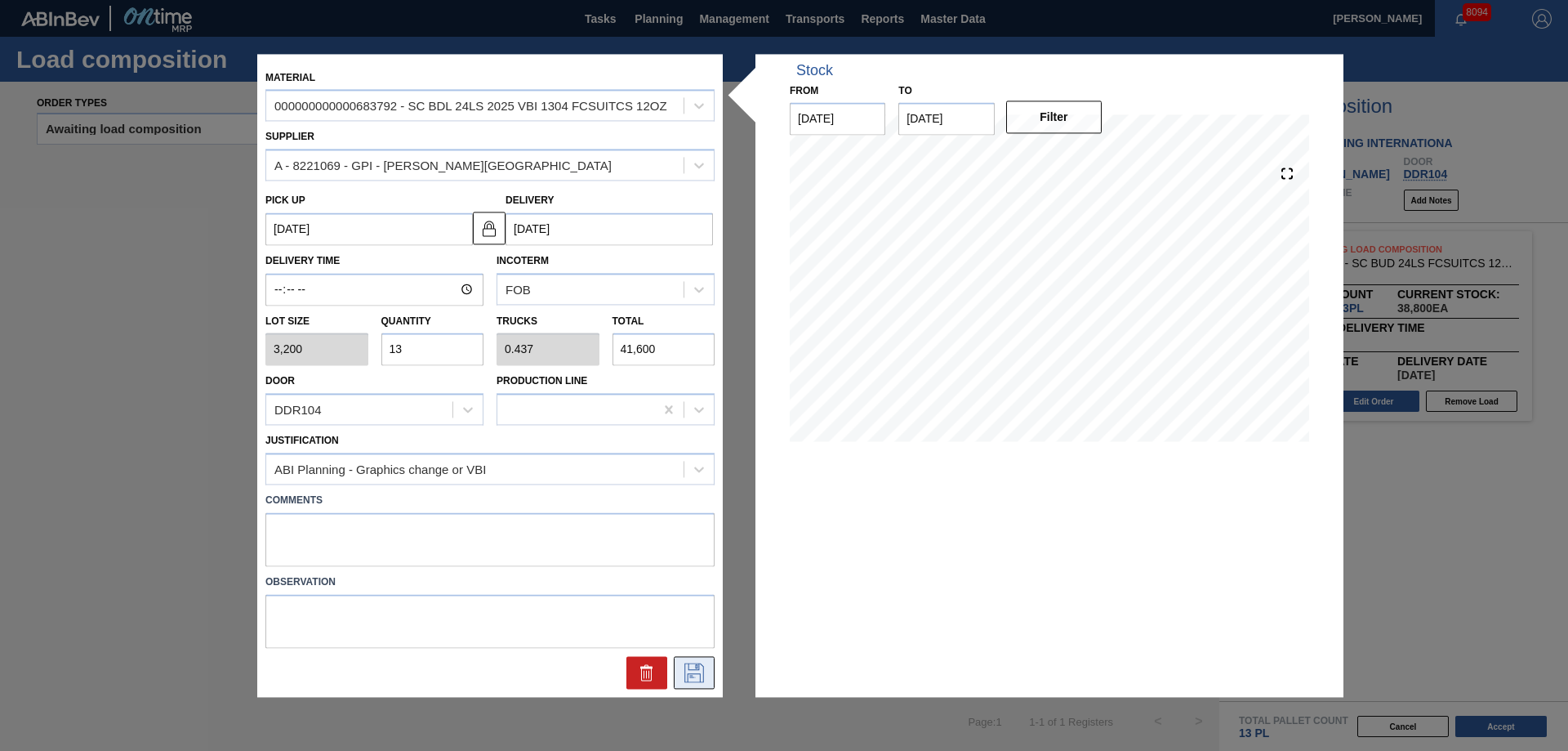
click at [701, 672] on icon at bounding box center [694, 672] width 26 height 19
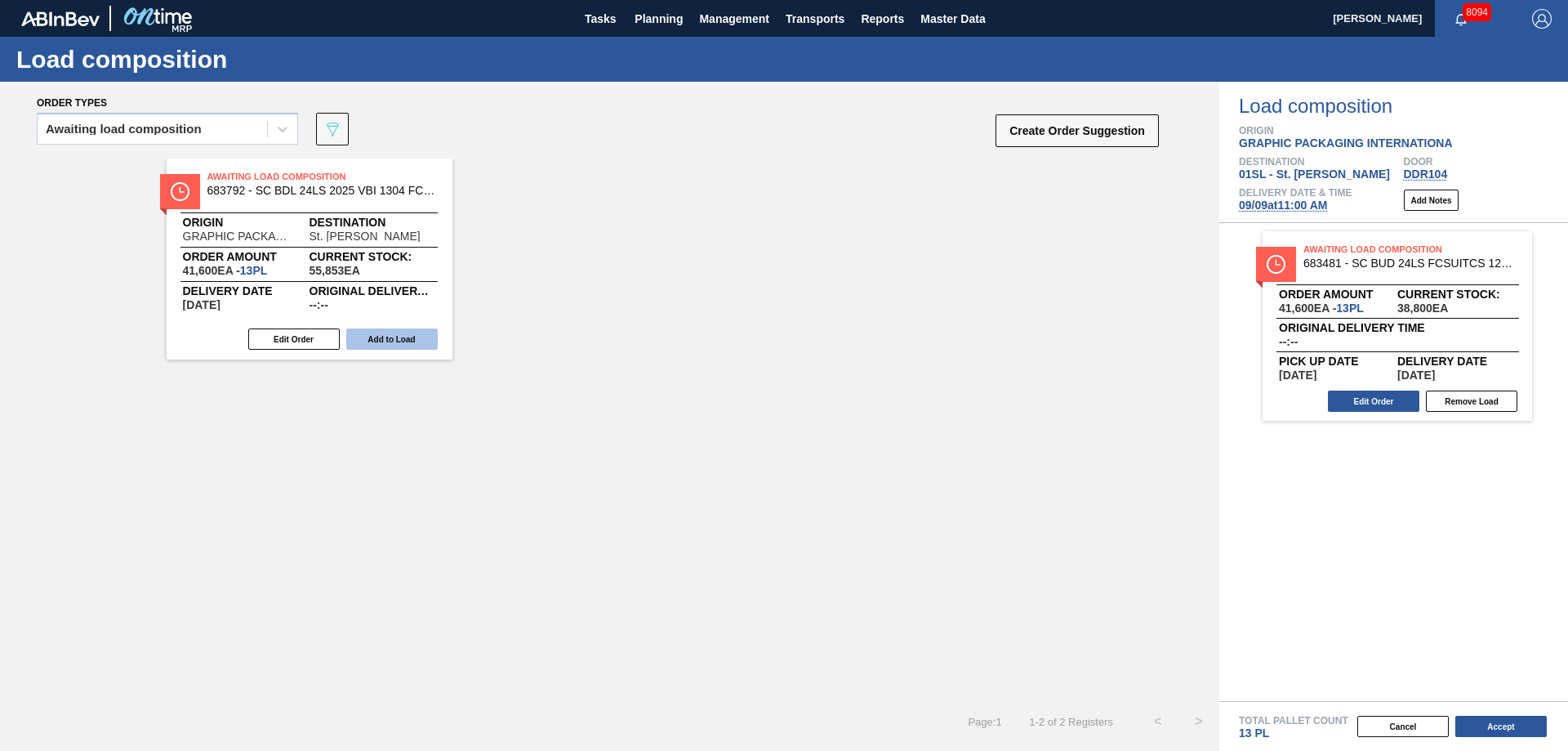
click at [419, 339] on button "Add to Load" at bounding box center [392, 338] width 91 height 21
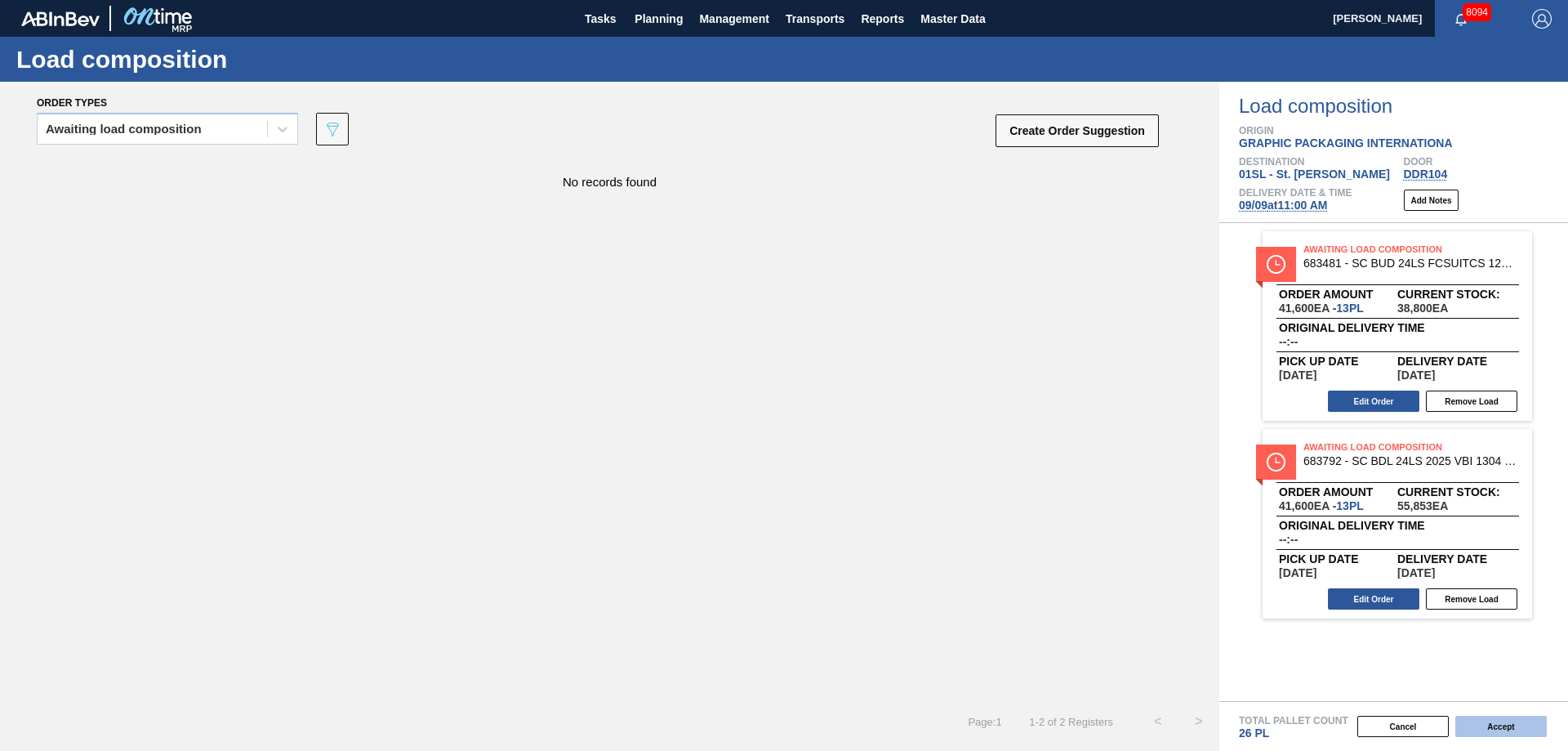
click at [1461, 724] on button "Accept" at bounding box center [1500, 725] width 91 height 21
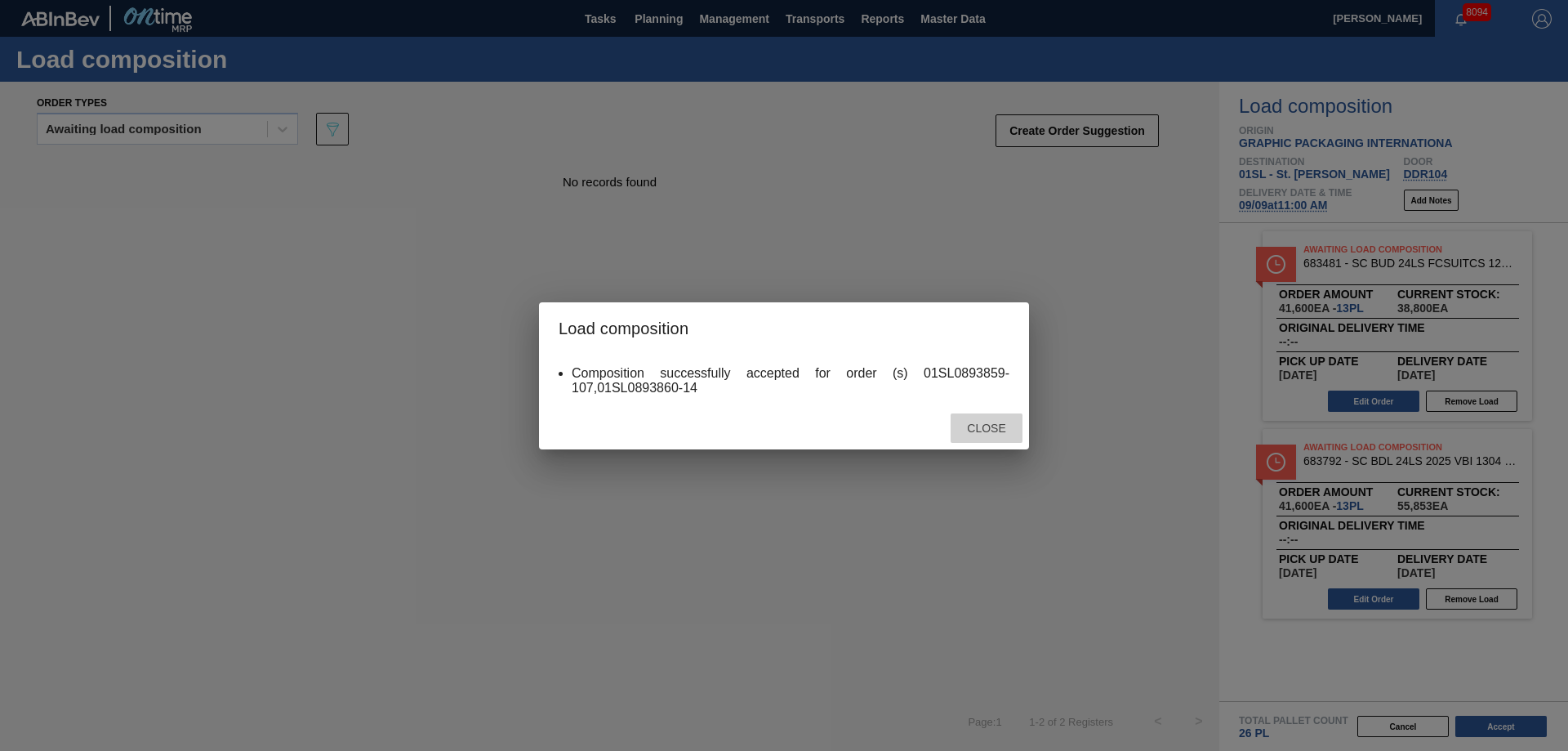
click at [993, 428] on span "Close" at bounding box center [985, 428] width 65 height 13
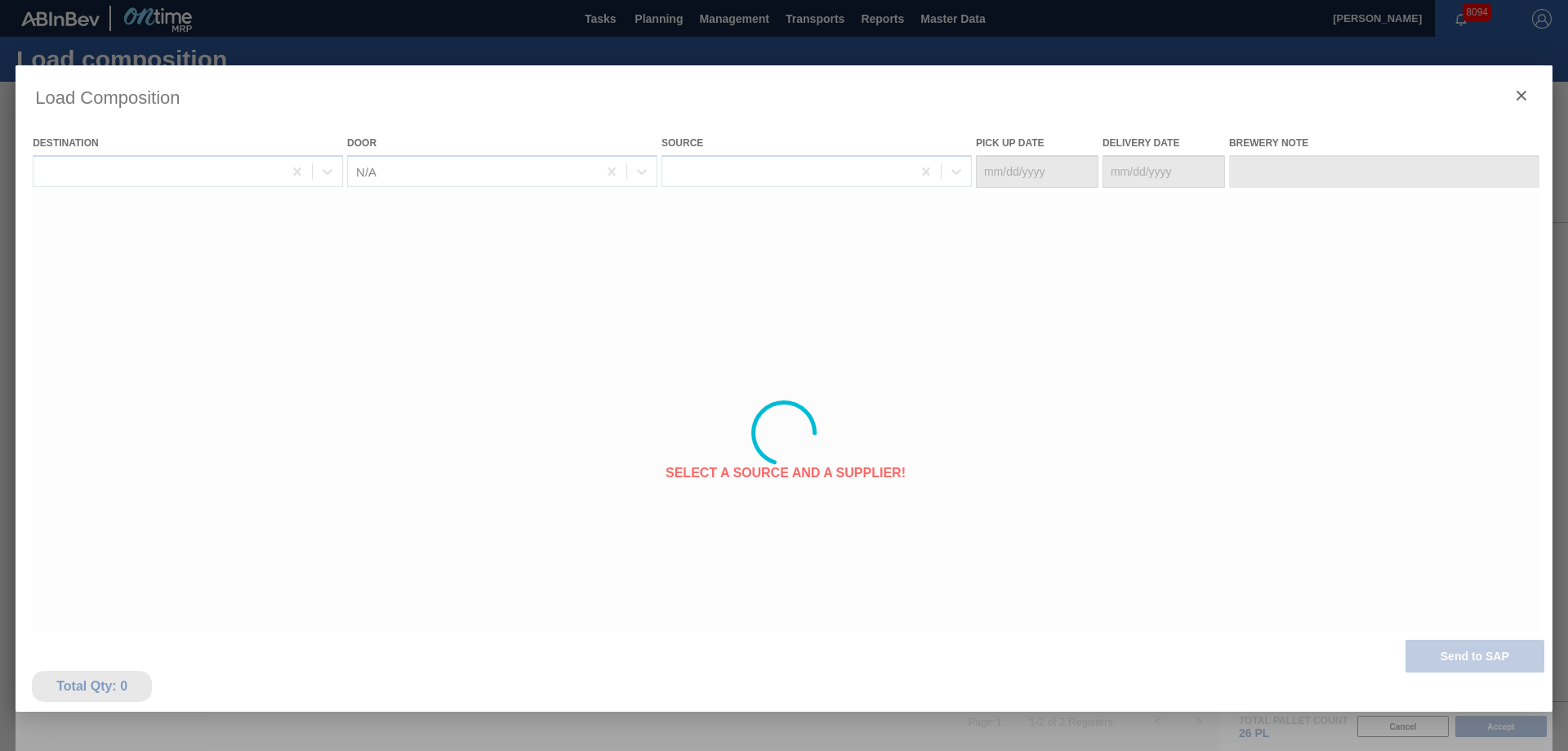
type Date "[DATE]"
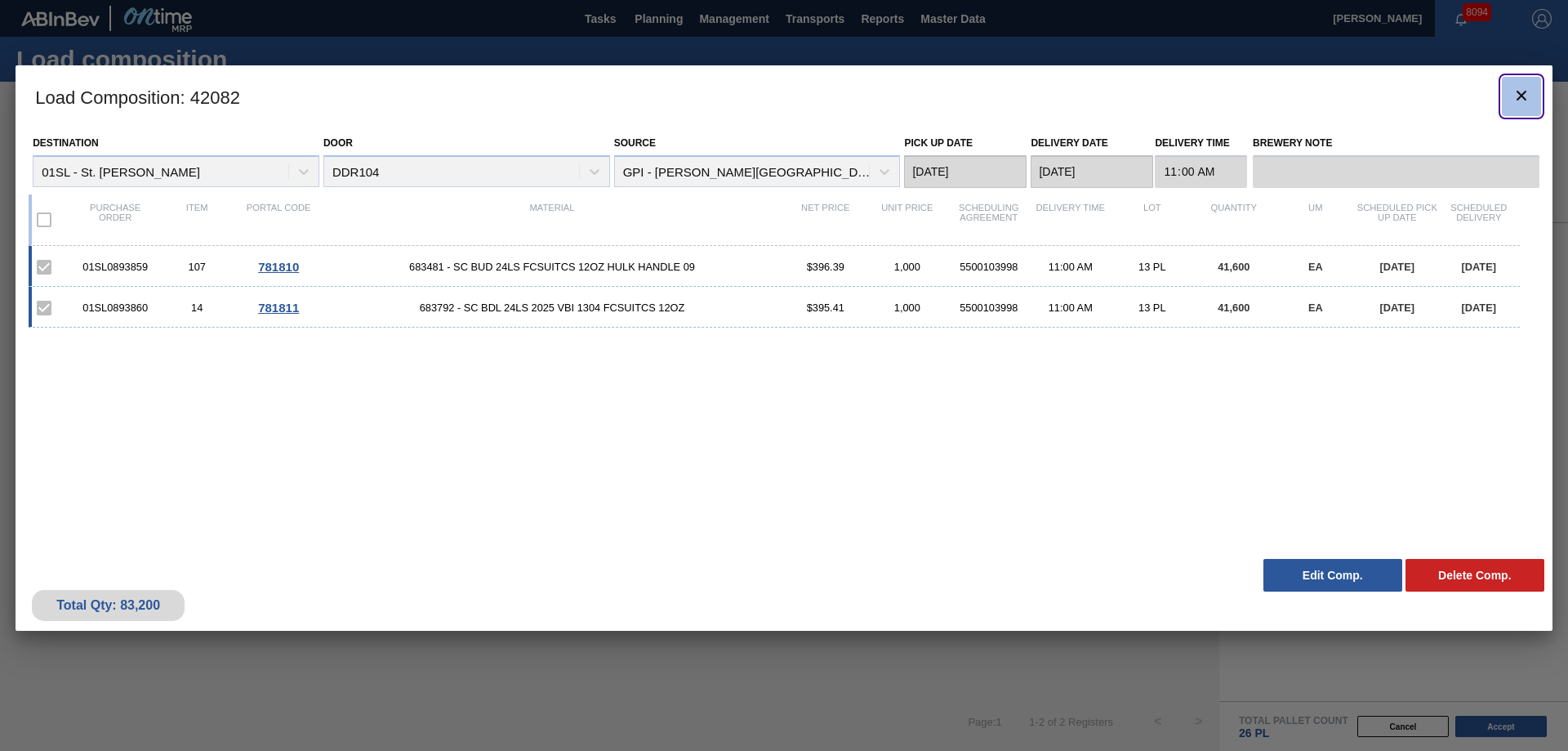
click at [1514, 104] on icon "botão de ícone" at bounding box center [1521, 95] width 19 height 19
